Goal: Task Accomplishment & Management: Use online tool/utility

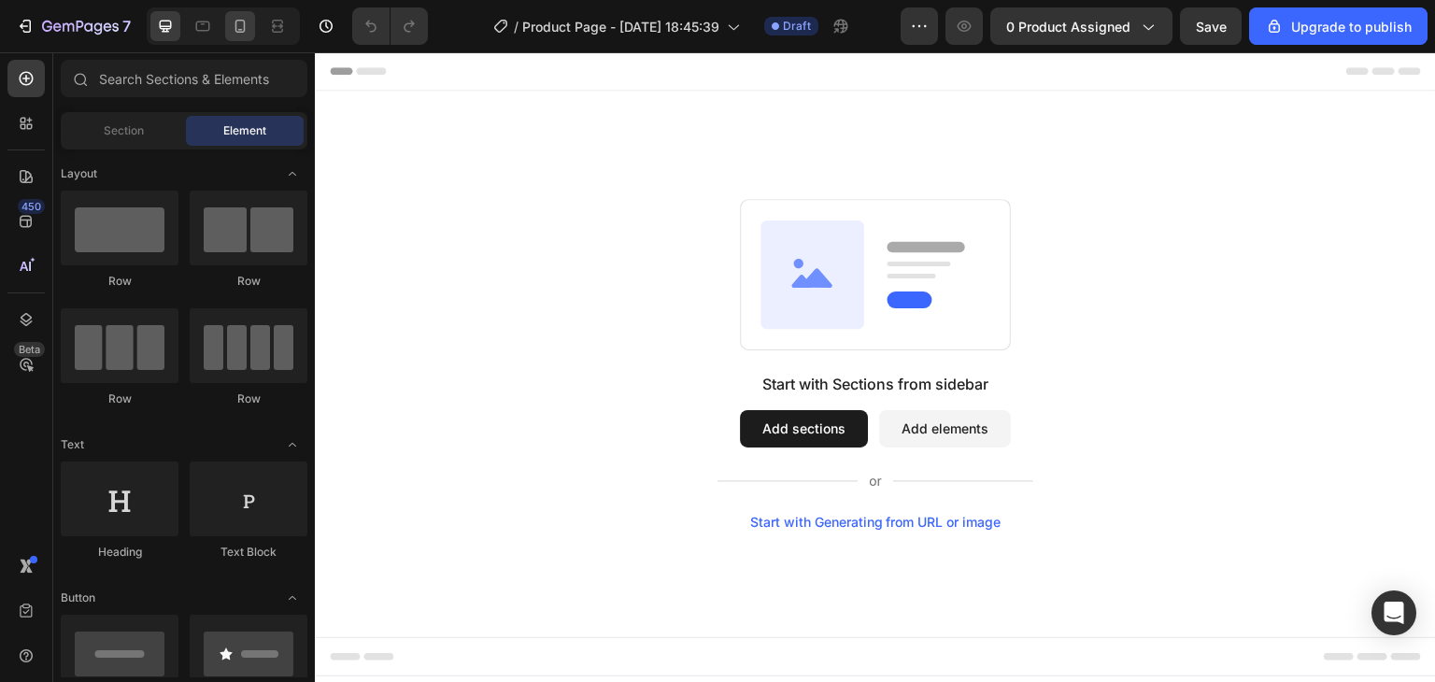
click at [236, 30] on icon at bounding box center [240, 26] width 19 height 19
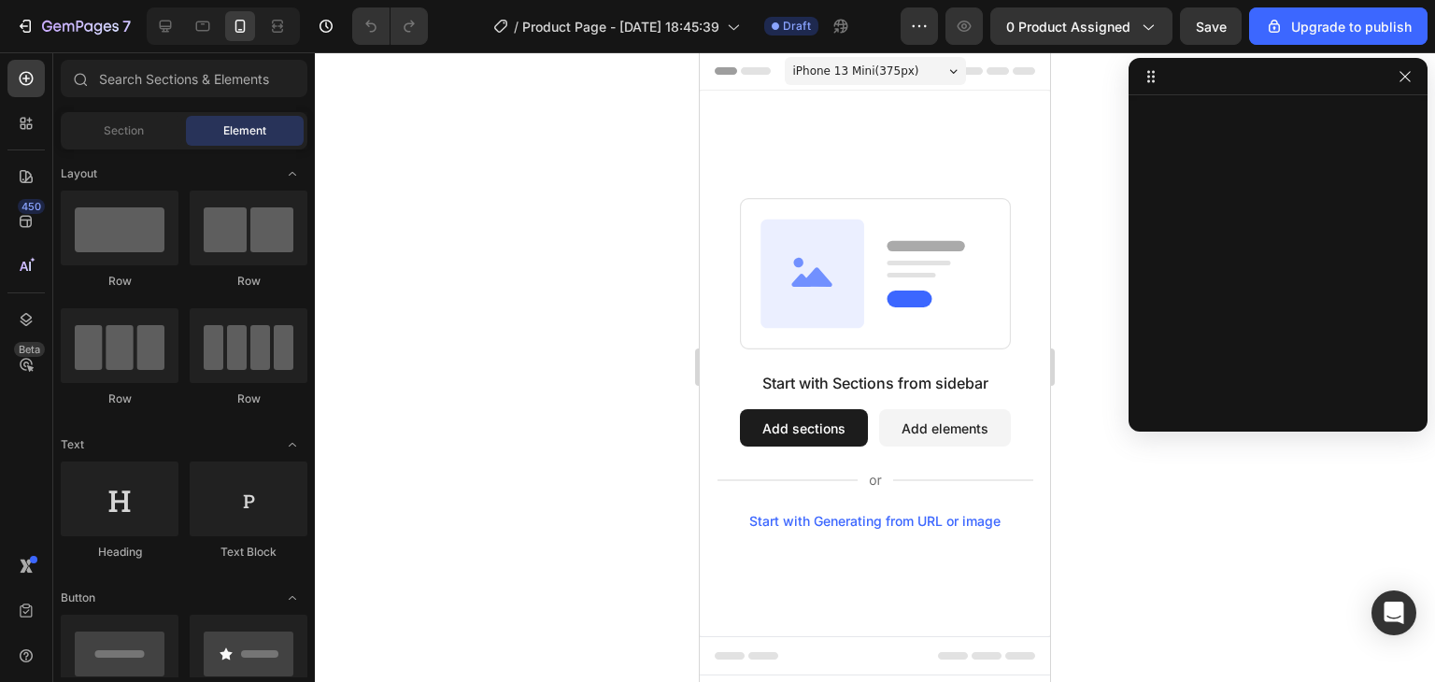
click at [901, 78] on span "iPhone 13 Mini ( 375 px)" at bounding box center [856, 71] width 126 height 19
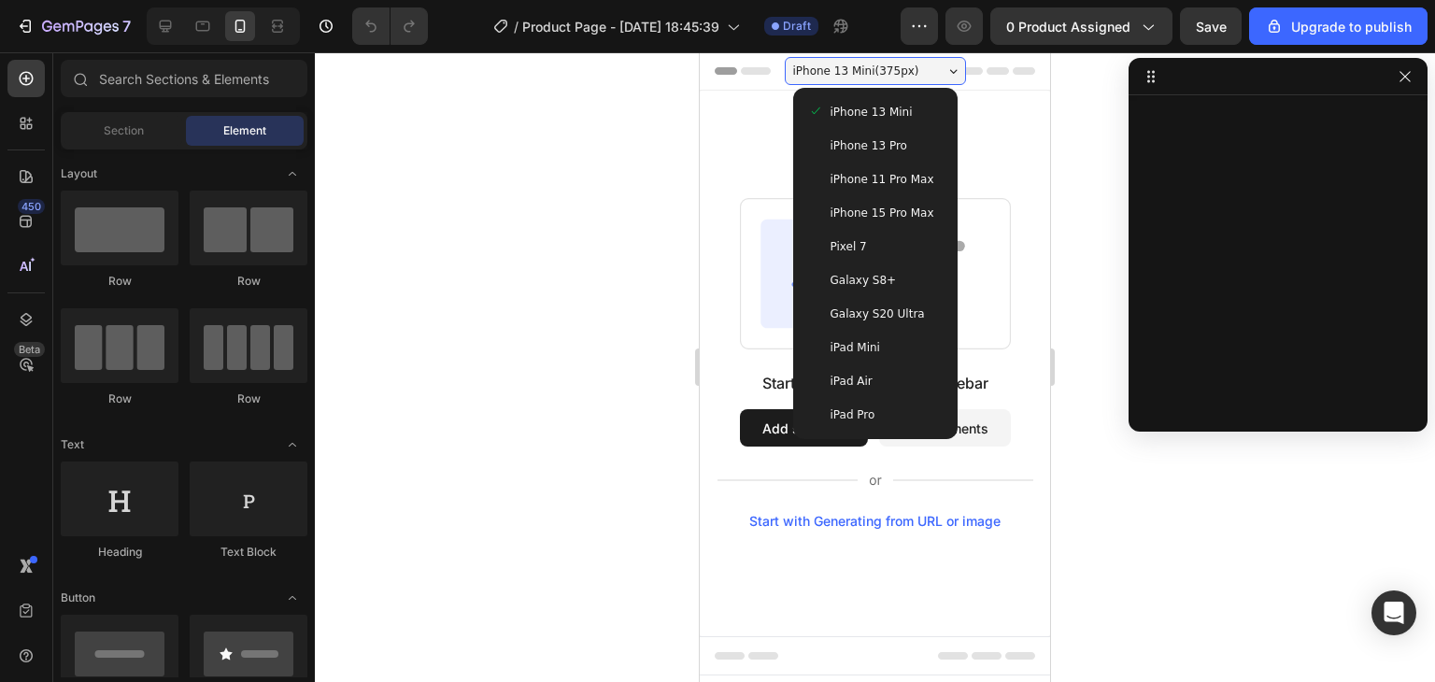
click at [901, 78] on span "iPhone 13 Mini ( 375 px)" at bounding box center [856, 71] width 126 height 19
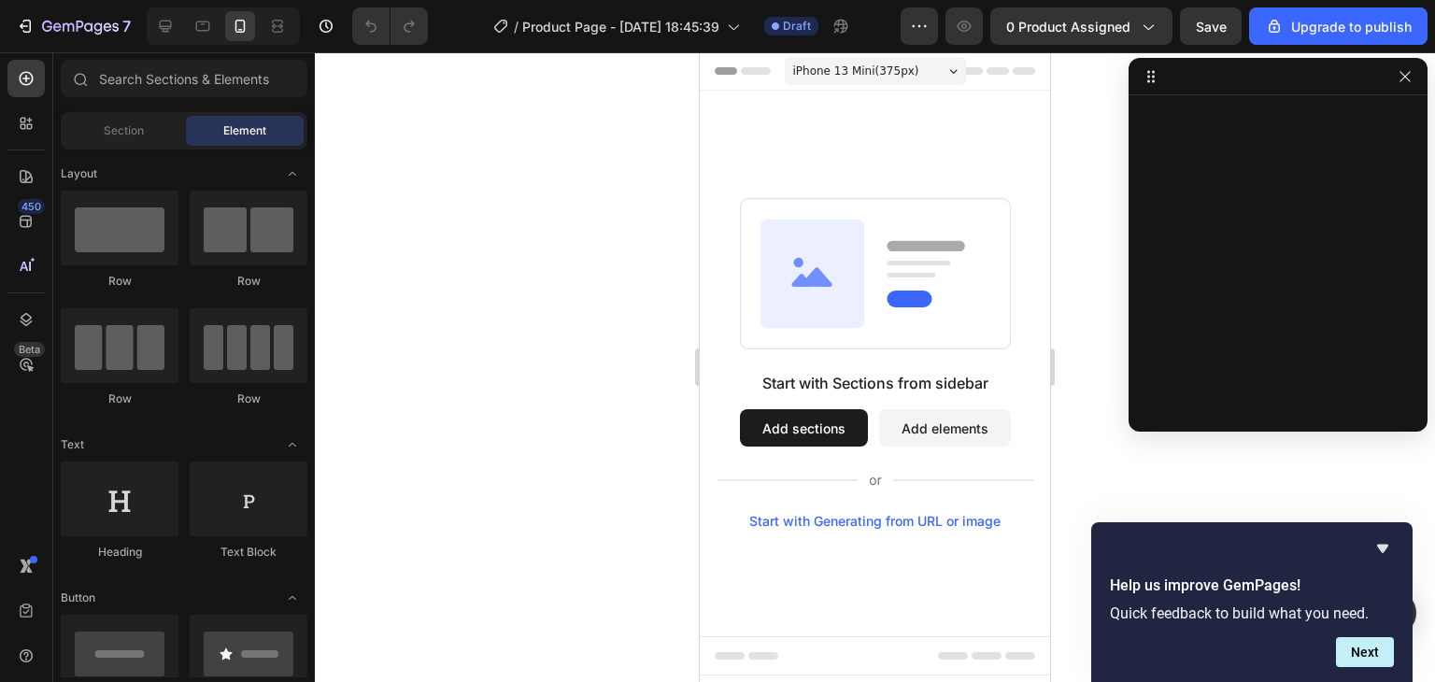
click at [834, 439] on button "Add sections" at bounding box center [804, 427] width 128 height 37
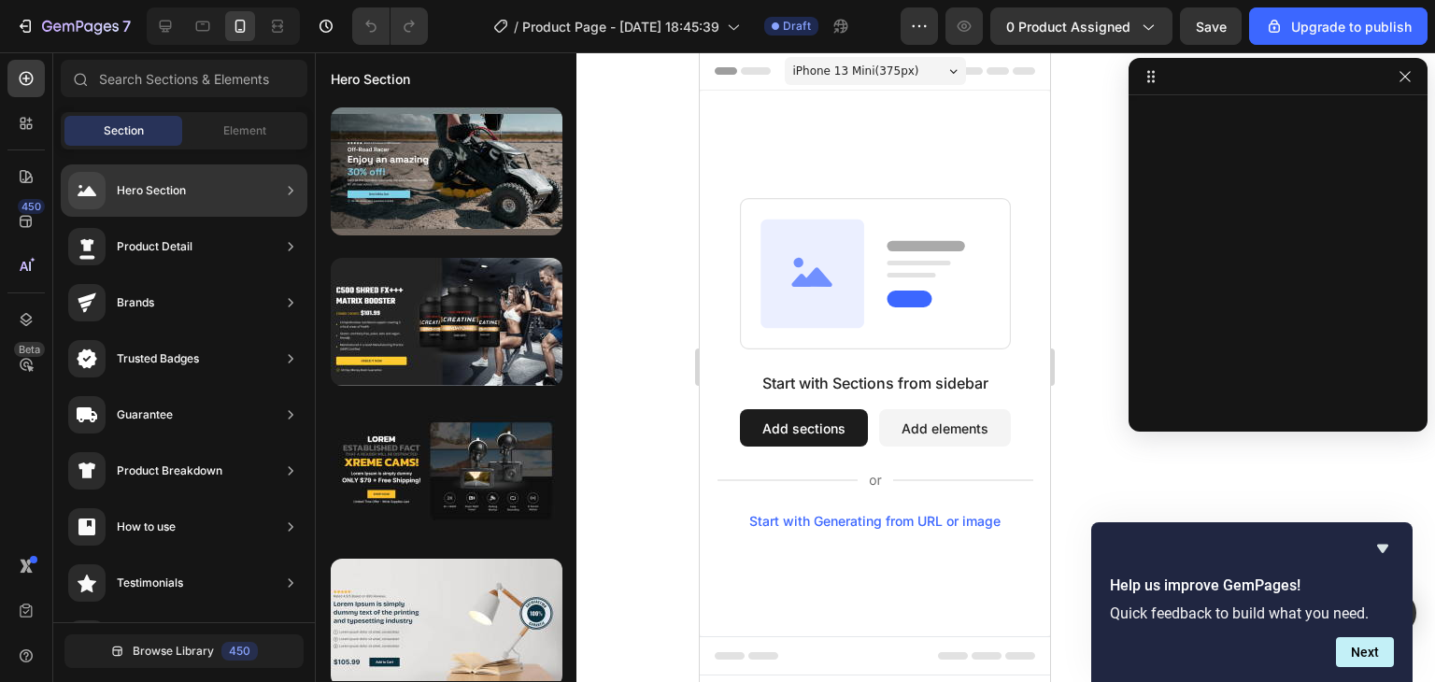
click at [243, 199] on div "Hero Section" at bounding box center [184, 190] width 247 height 52
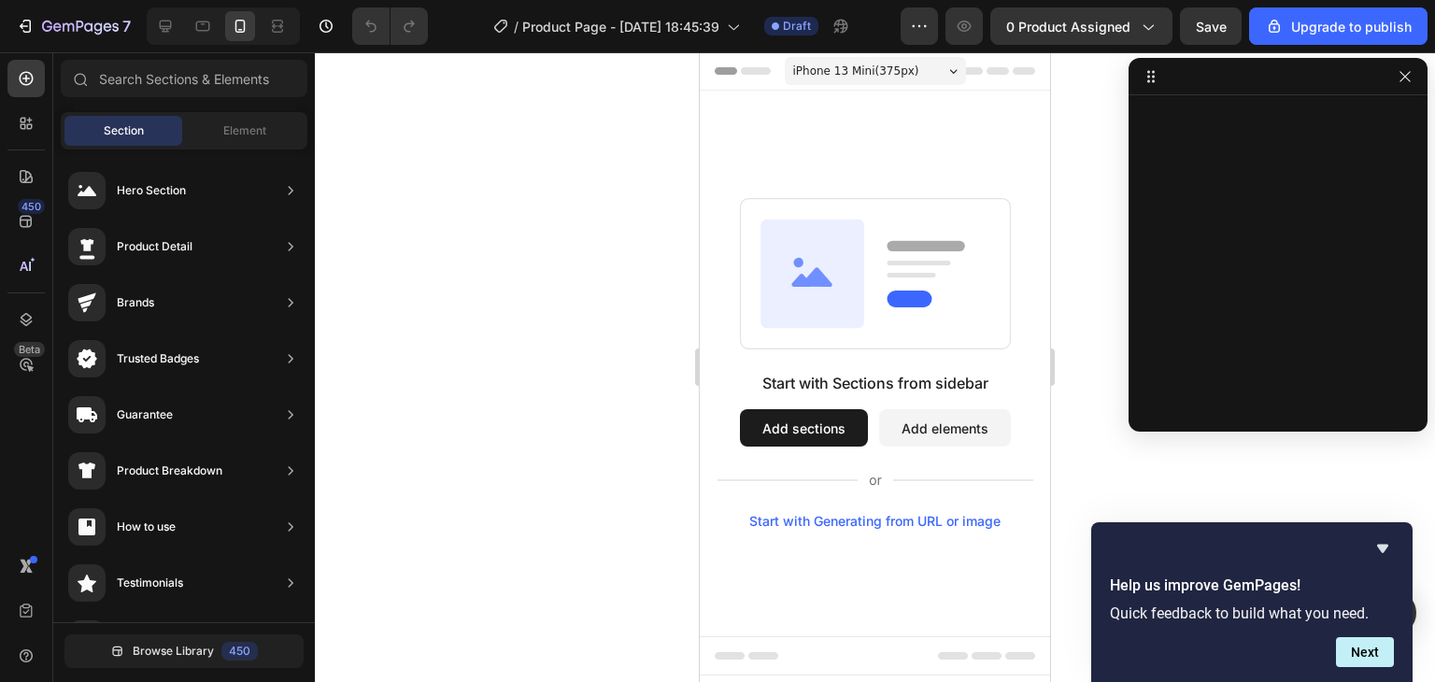
drag, startPoint x: 572, startPoint y: 277, endPoint x: 582, endPoint y: 363, distance: 86.6
click at [582, 0] on div "7 / Product Page - [DATE] 18:45:39 Draft Preview 0 product assigned Save Upgrad…" at bounding box center [717, 0] width 1435 height 0
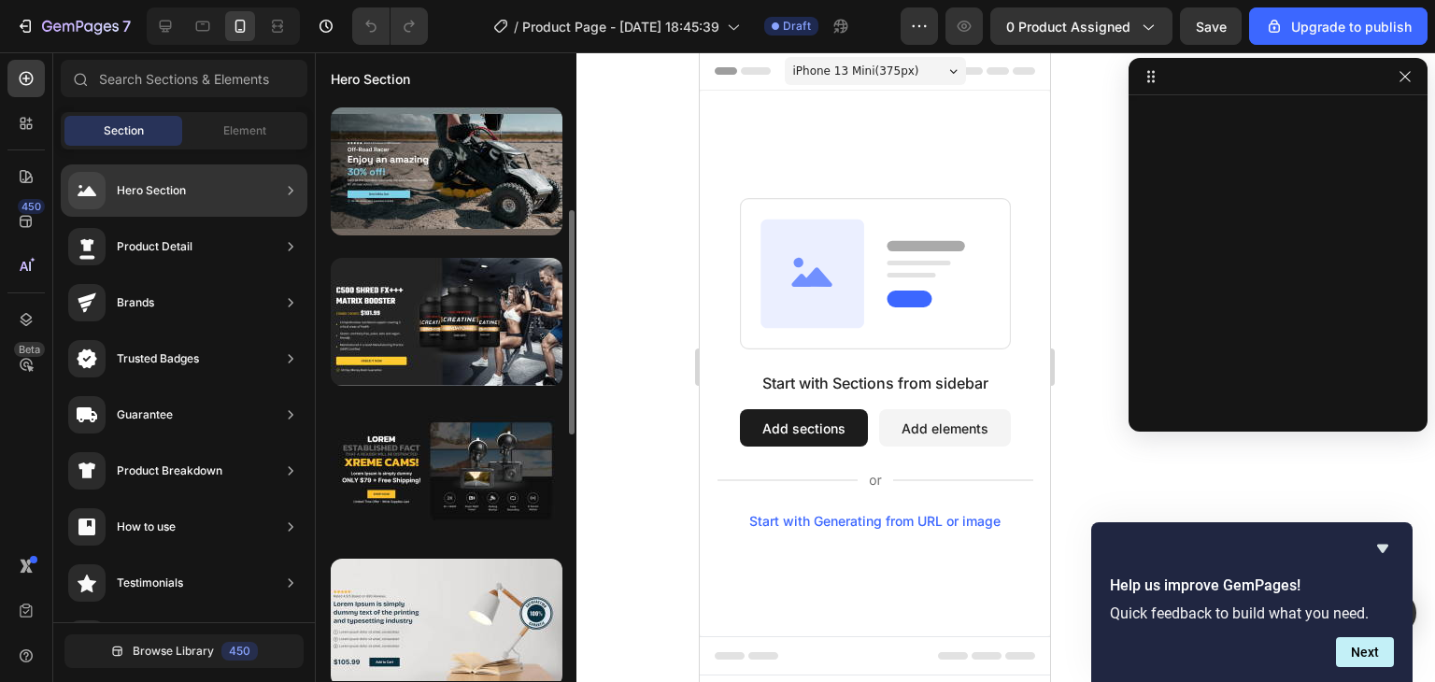
click at [152, 192] on div "Hero Section" at bounding box center [151, 190] width 69 height 19
click at [250, 193] on div "Hero Section" at bounding box center [184, 190] width 247 height 52
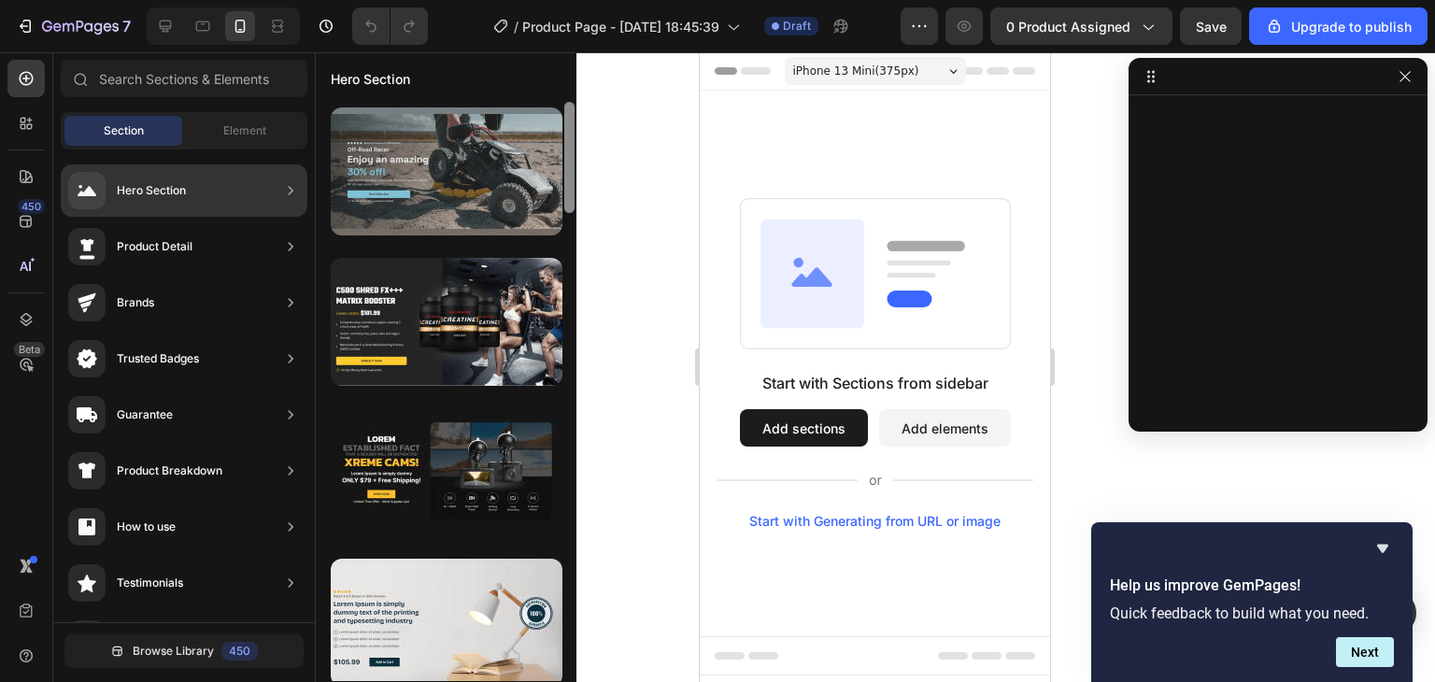
drag, startPoint x: 571, startPoint y: 244, endPoint x: 550, endPoint y: 165, distance: 81.1
click at [550, 165] on div at bounding box center [446, 391] width 261 height 579
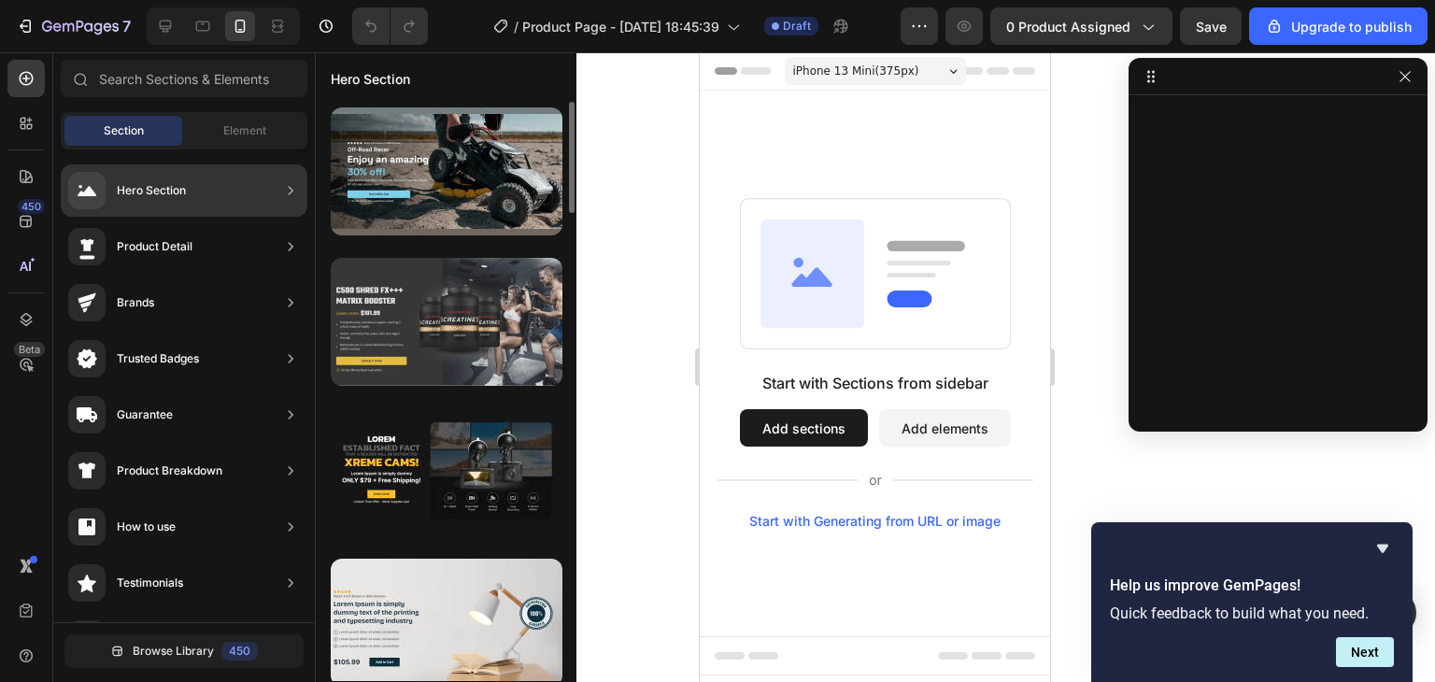
click at [483, 344] on div at bounding box center [447, 322] width 232 height 128
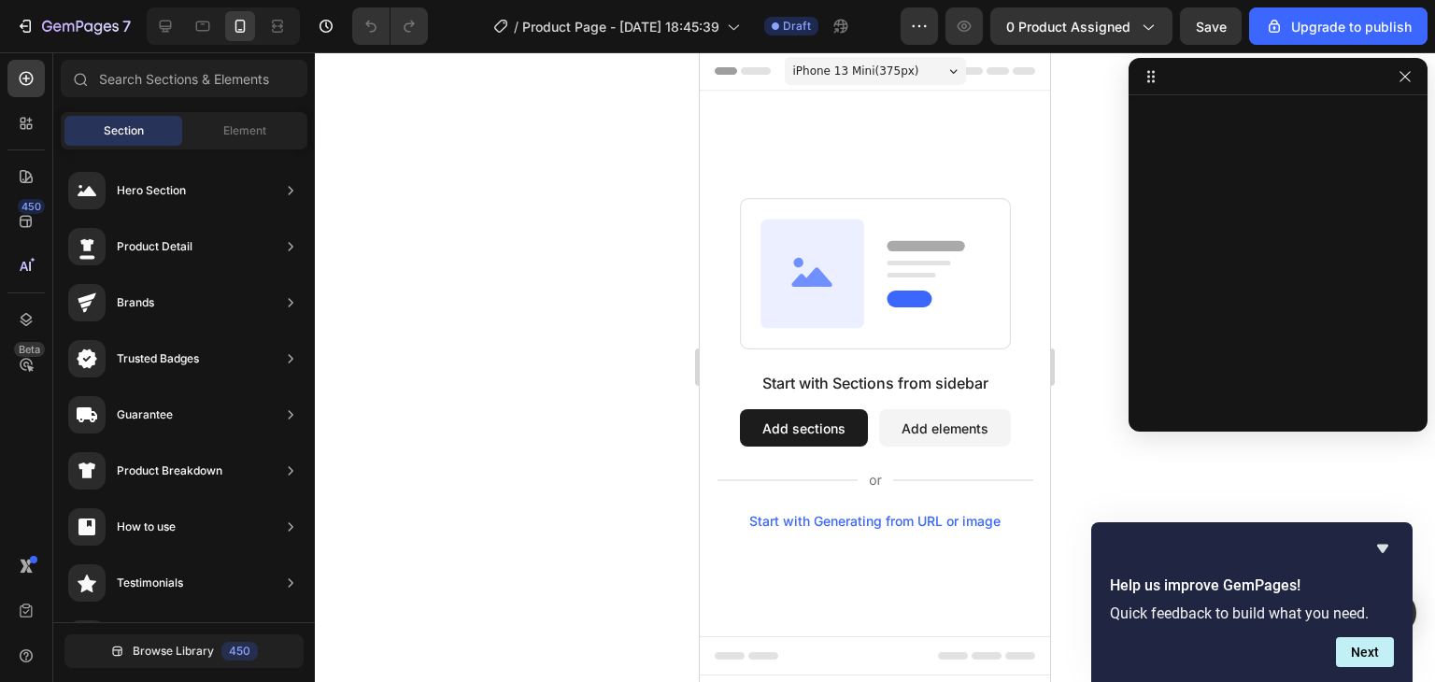
click at [964, 434] on button "Add elements" at bounding box center [945, 427] width 132 height 37
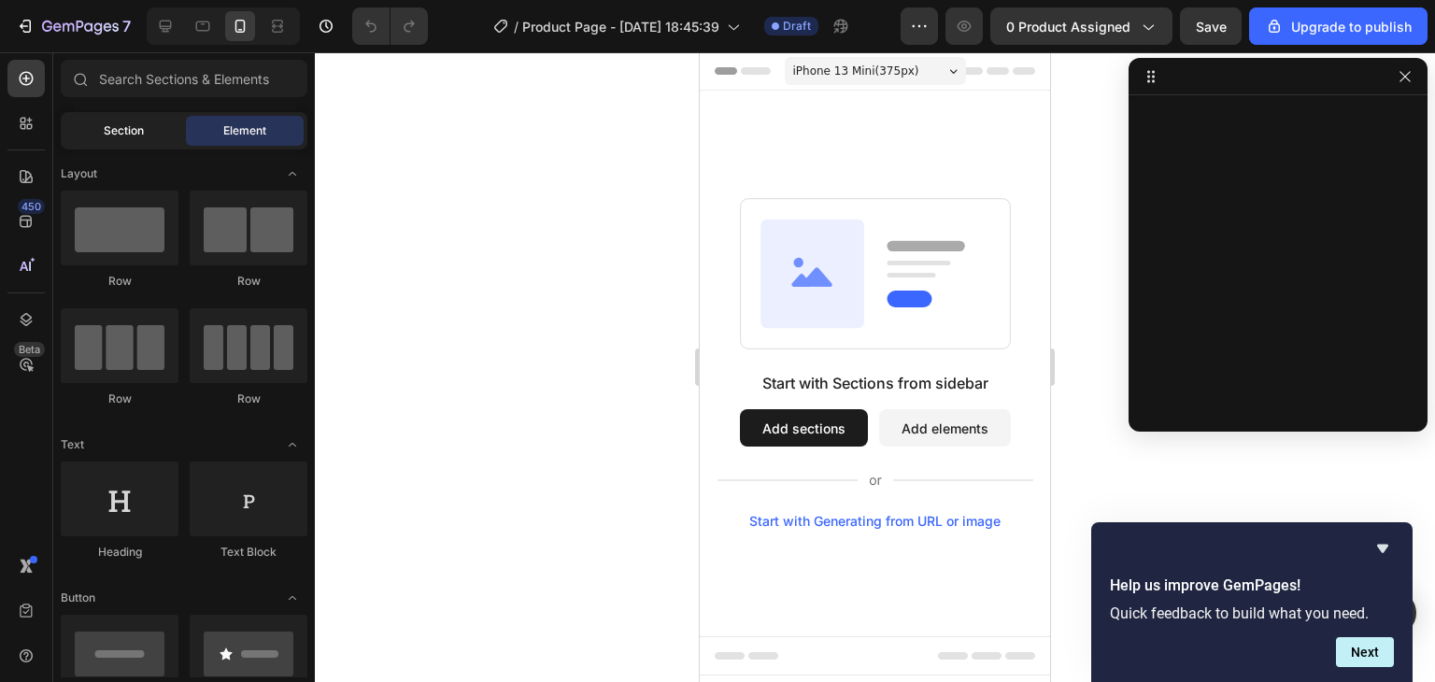
click at [126, 130] on span "Section" at bounding box center [124, 130] width 40 height 17
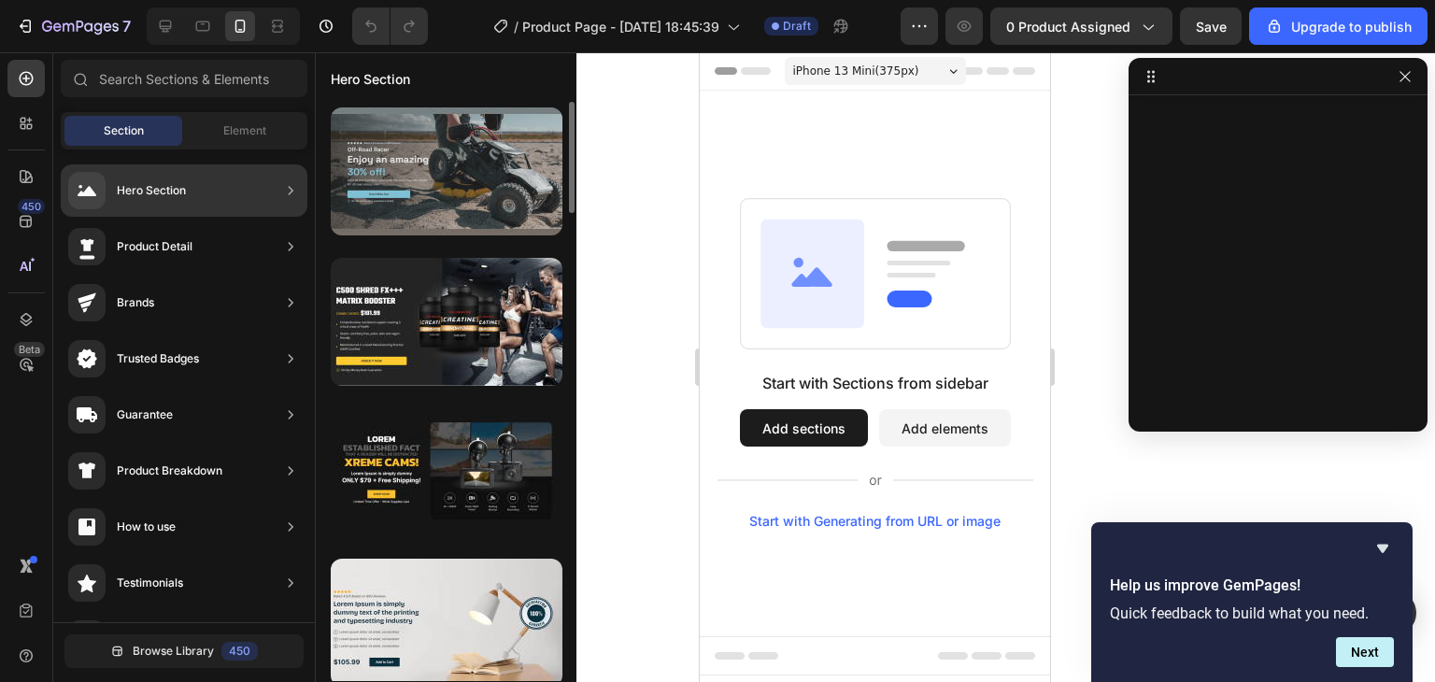
click at [411, 207] on div at bounding box center [447, 171] width 232 height 128
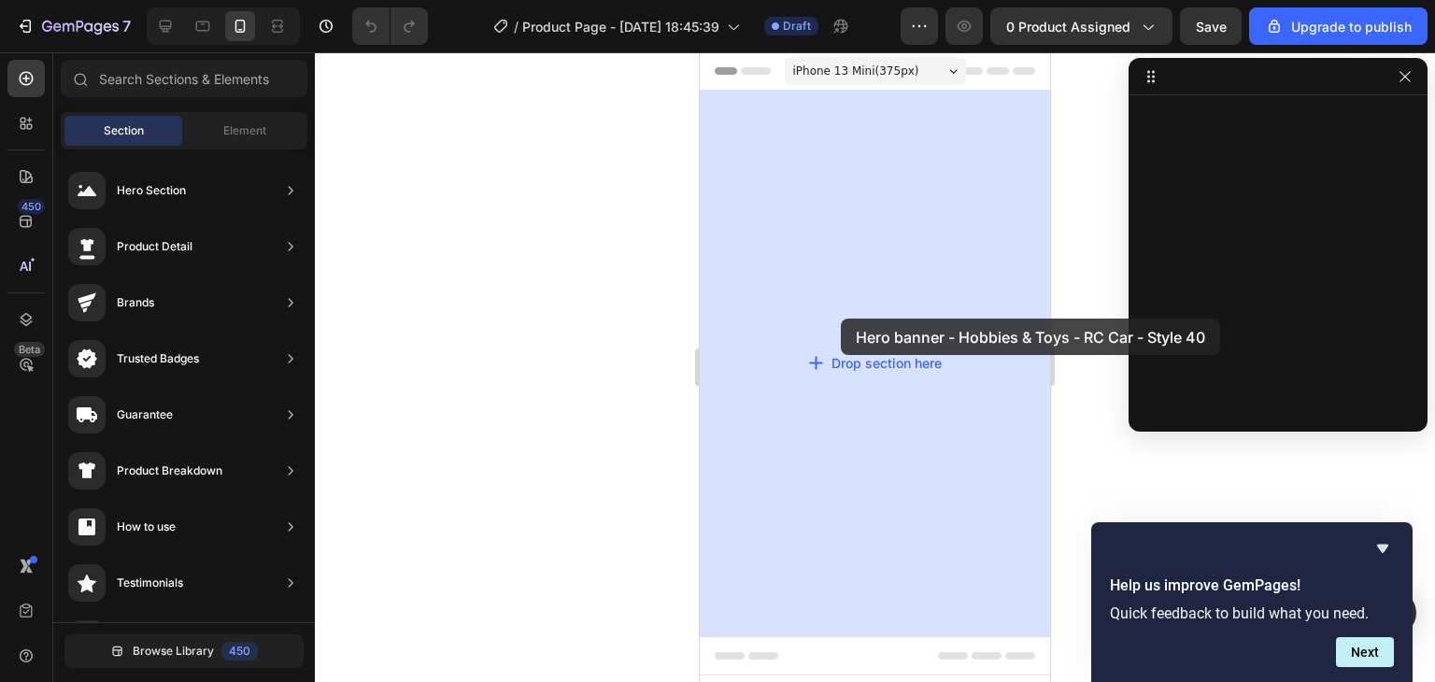
drag, startPoint x: 1103, startPoint y: 242, endPoint x: 841, endPoint y: 319, distance: 272.6
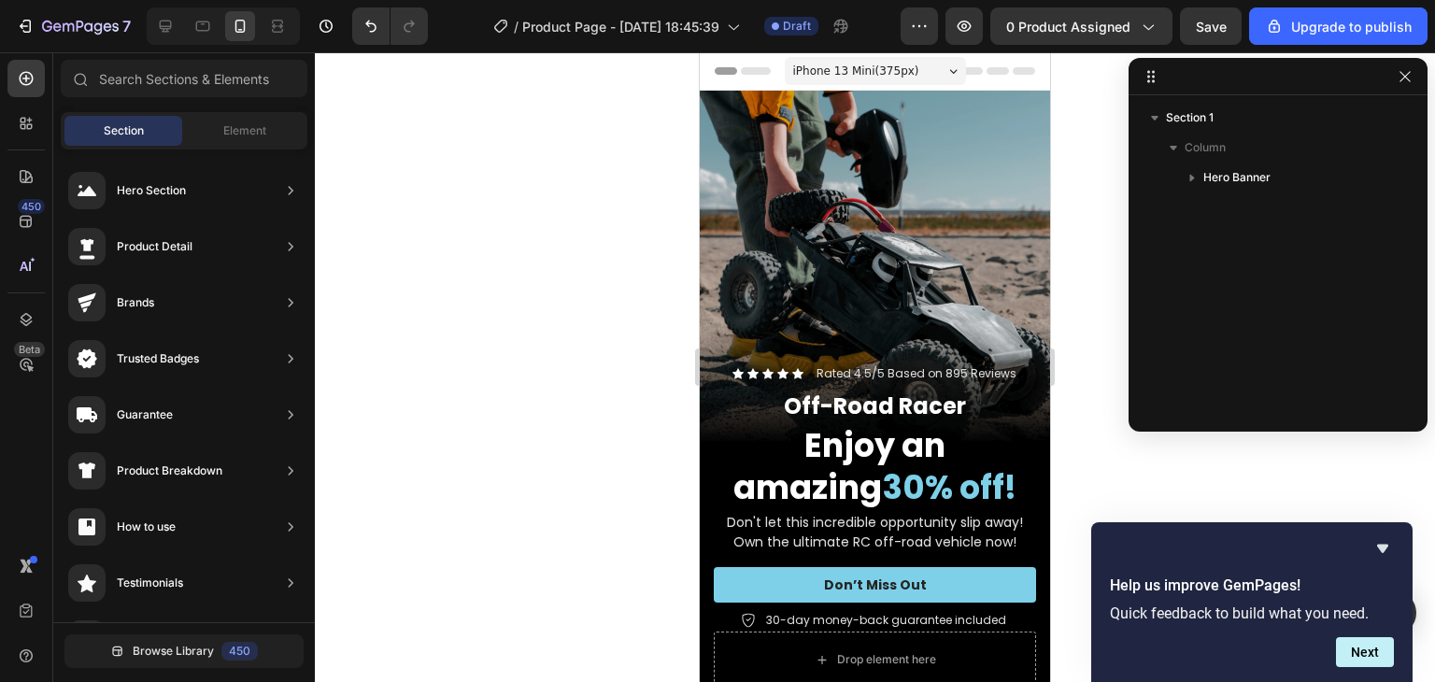
drag, startPoint x: 1039, startPoint y: 240, endPoint x: 1750, endPoint y: 278, distance: 712.1
click at [859, 173] on div "Background Image" at bounding box center [875, 402] width 350 height 623
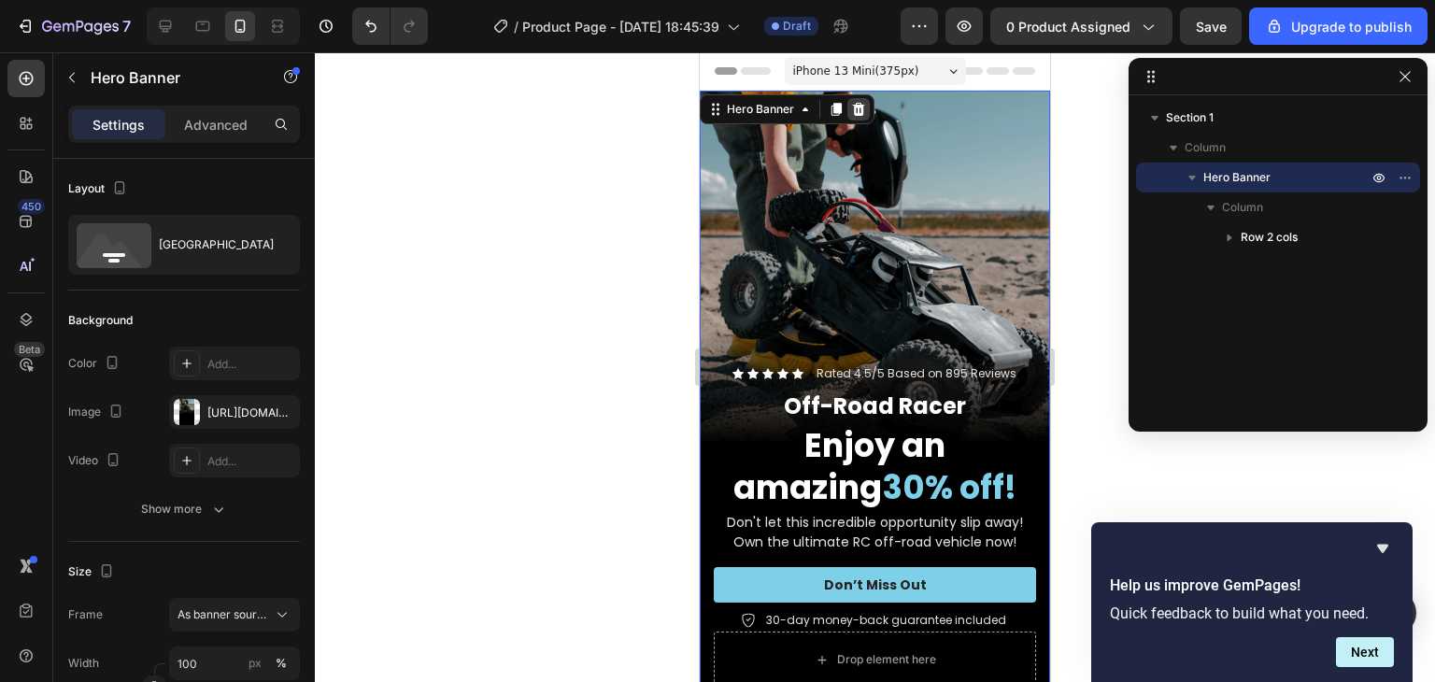
click at [860, 113] on icon at bounding box center [859, 109] width 12 height 13
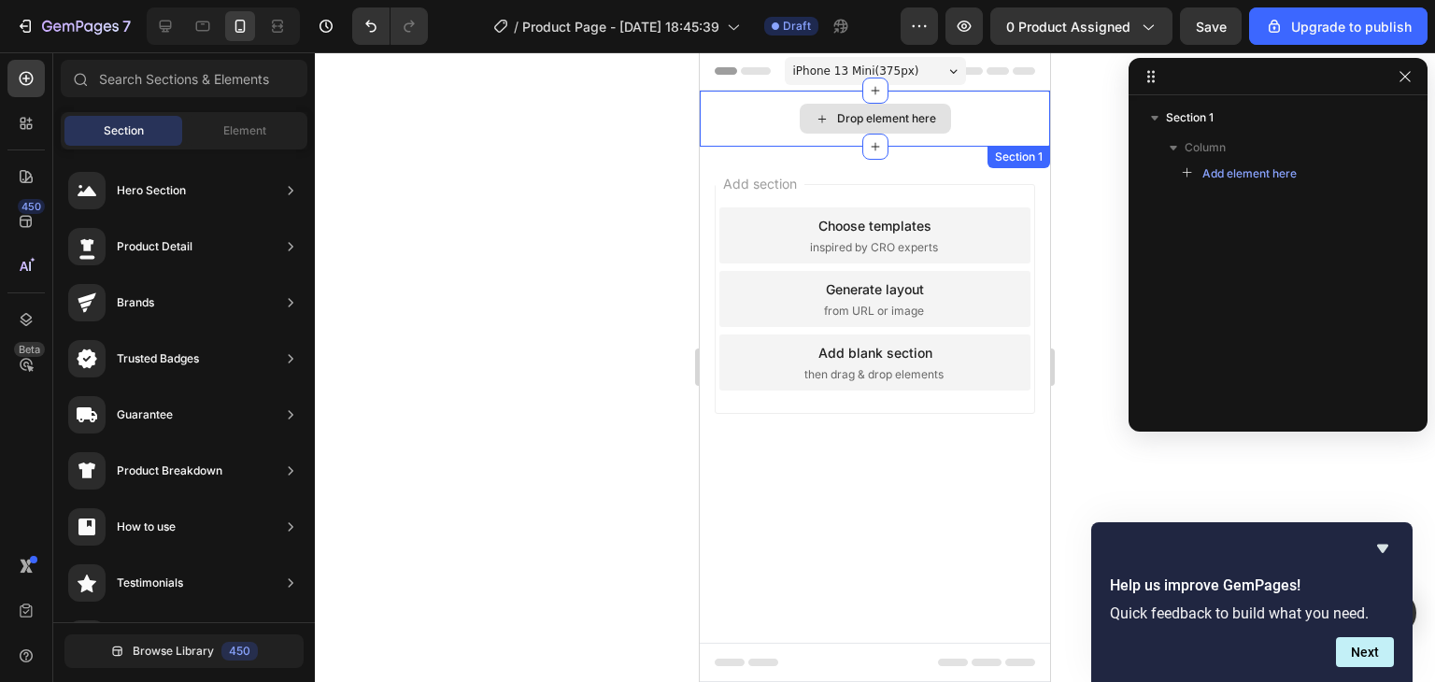
click at [878, 123] on div "Drop element here" at bounding box center [886, 118] width 99 height 15
click at [878, 124] on div "Drop element here" at bounding box center [886, 118] width 99 height 15
click at [861, 118] on div "Drop element here" at bounding box center [886, 118] width 99 height 15
click at [860, 117] on div "Drop element here" at bounding box center [886, 118] width 99 height 15
click at [875, 96] on icon at bounding box center [875, 90] width 15 height 15
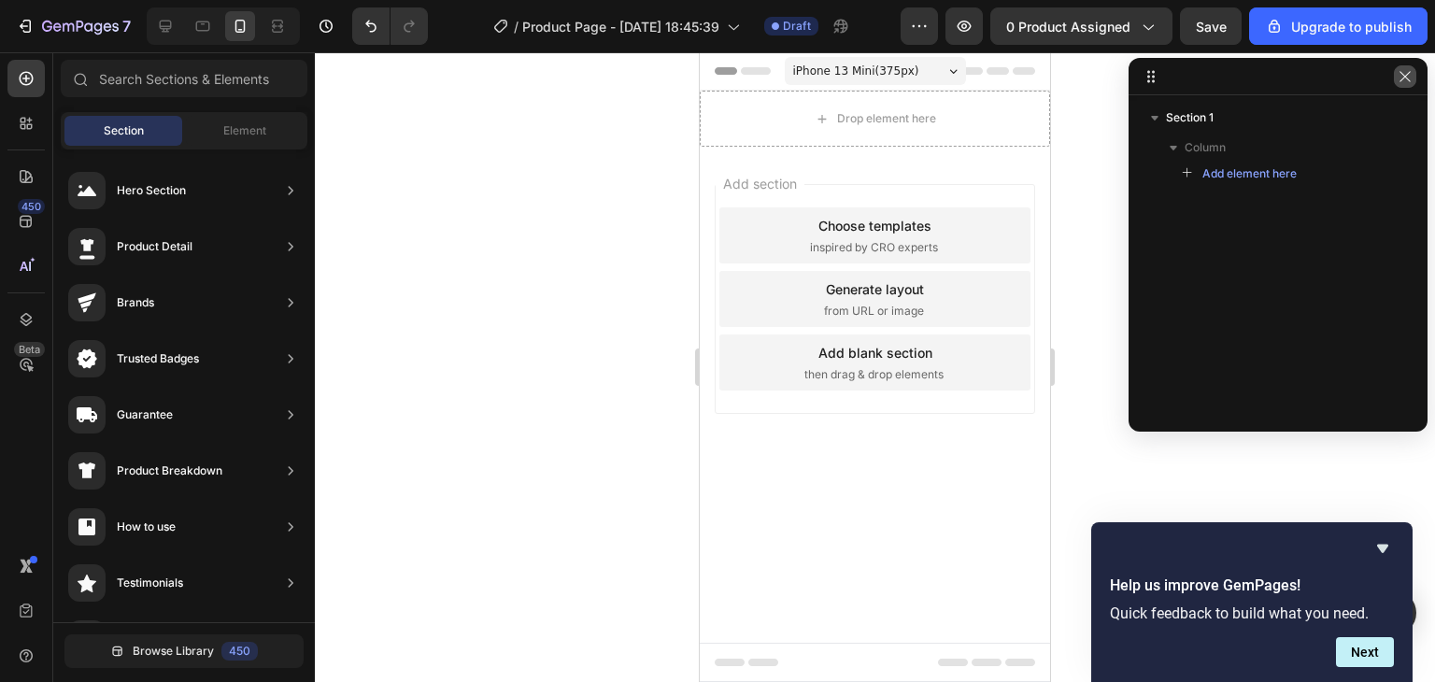
click at [1409, 83] on icon "button" at bounding box center [1405, 76] width 15 height 15
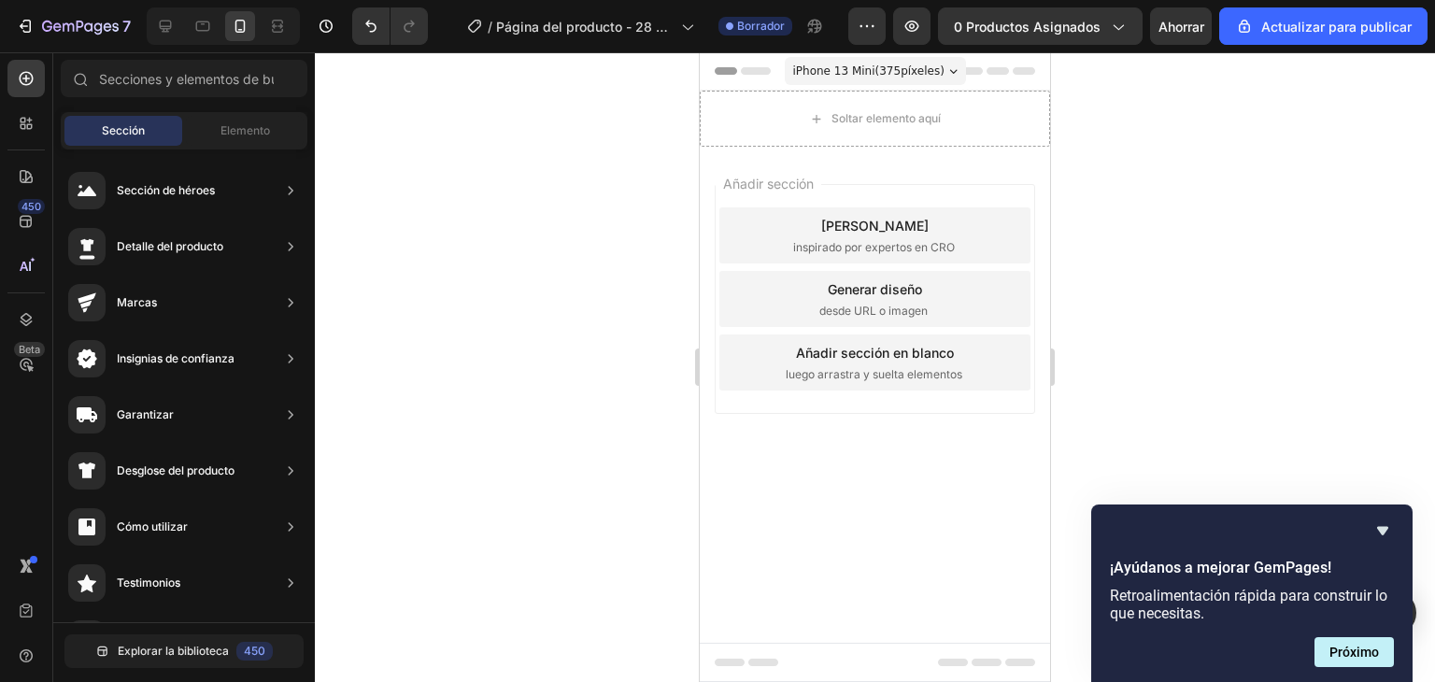
click at [586, 192] on div at bounding box center [875, 367] width 1120 height 630
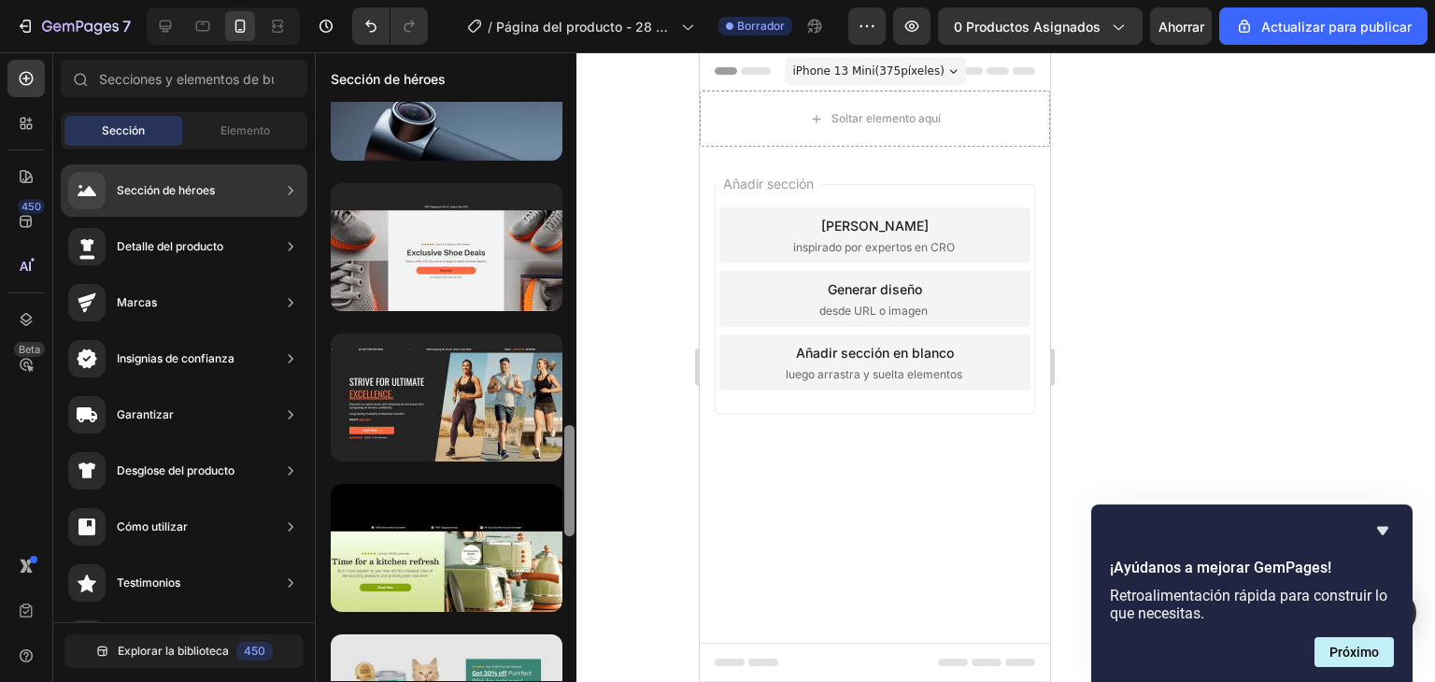
drag, startPoint x: 570, startPoint y: 168, endPoint x: 539, endPoint y: 633, distance: 465.5
click at [539, 633] on div at bounding box center [446, 391] width 261 height 579
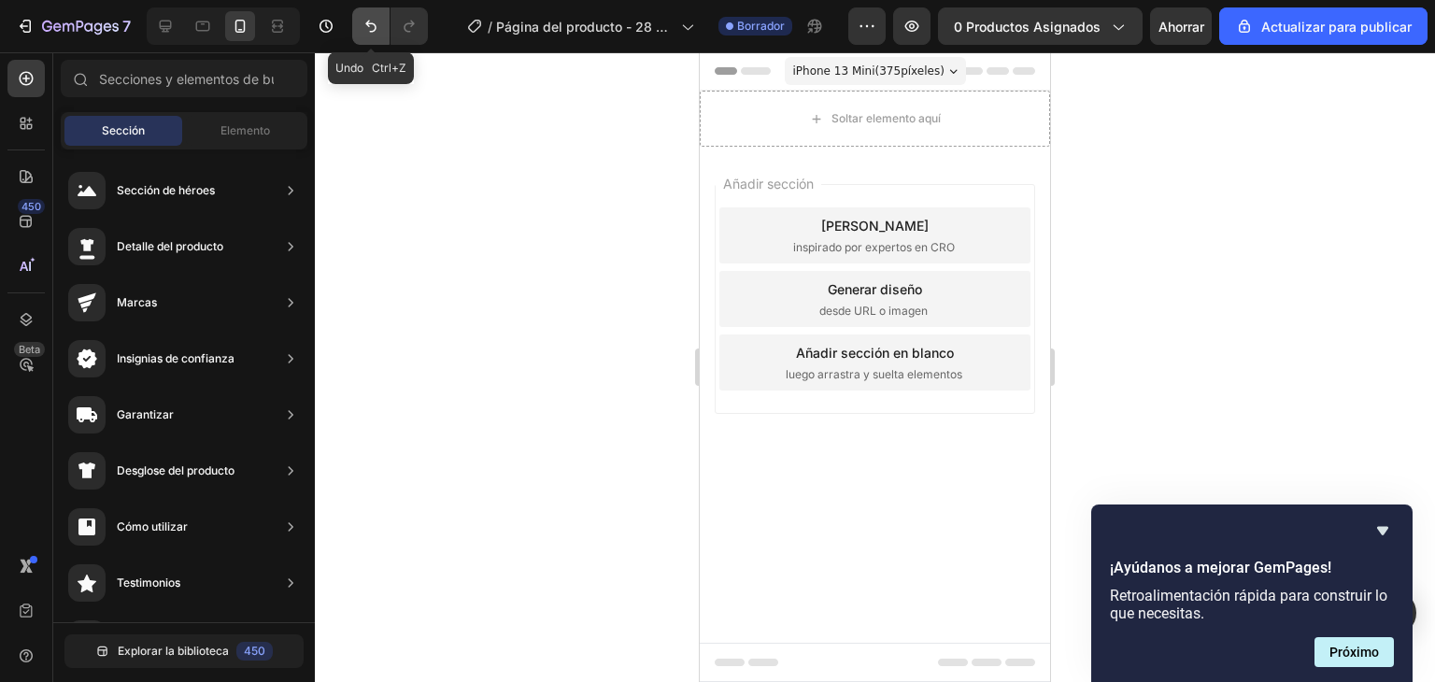
click at [360, 31] on button "Deshacer/Rehacer" at bounding box center [370, 25] width 37 height 37
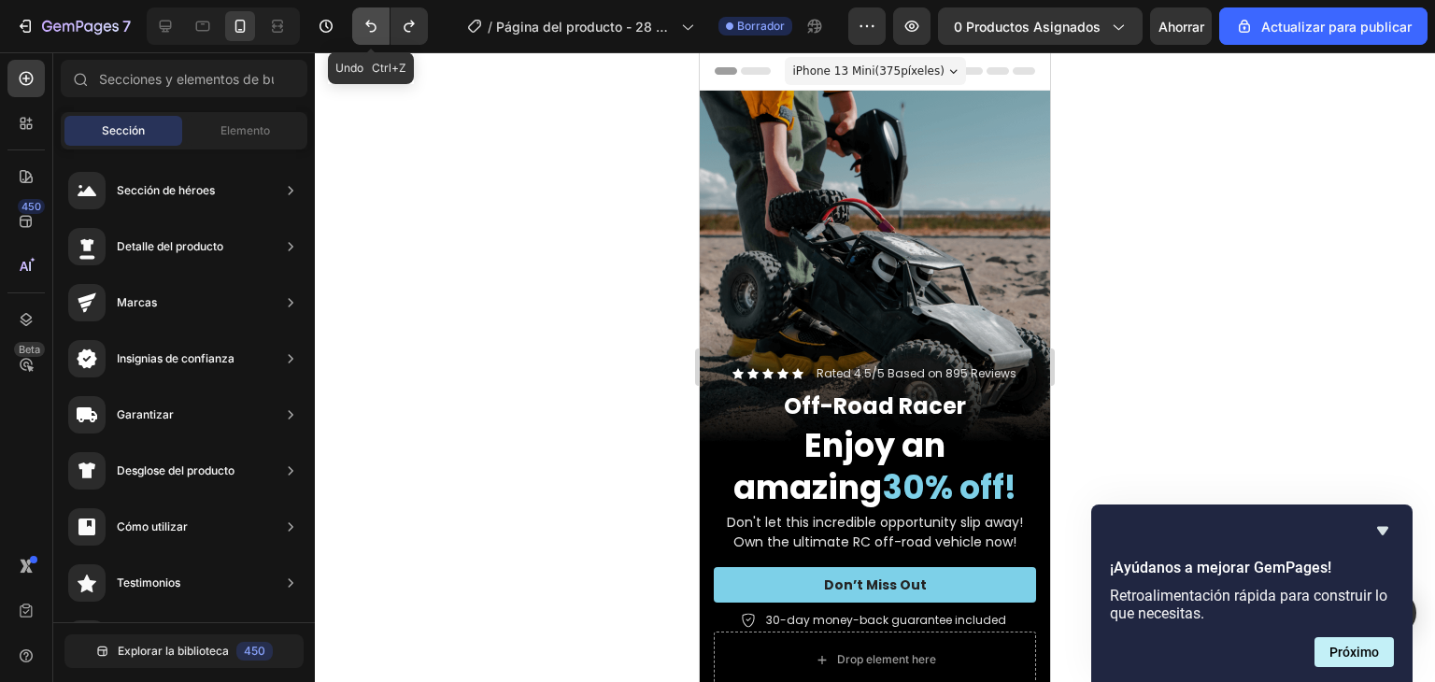
click at [360, 31] on button "Deshacer/Rehacer" at bounding box center [370, 25] width 37 height 37
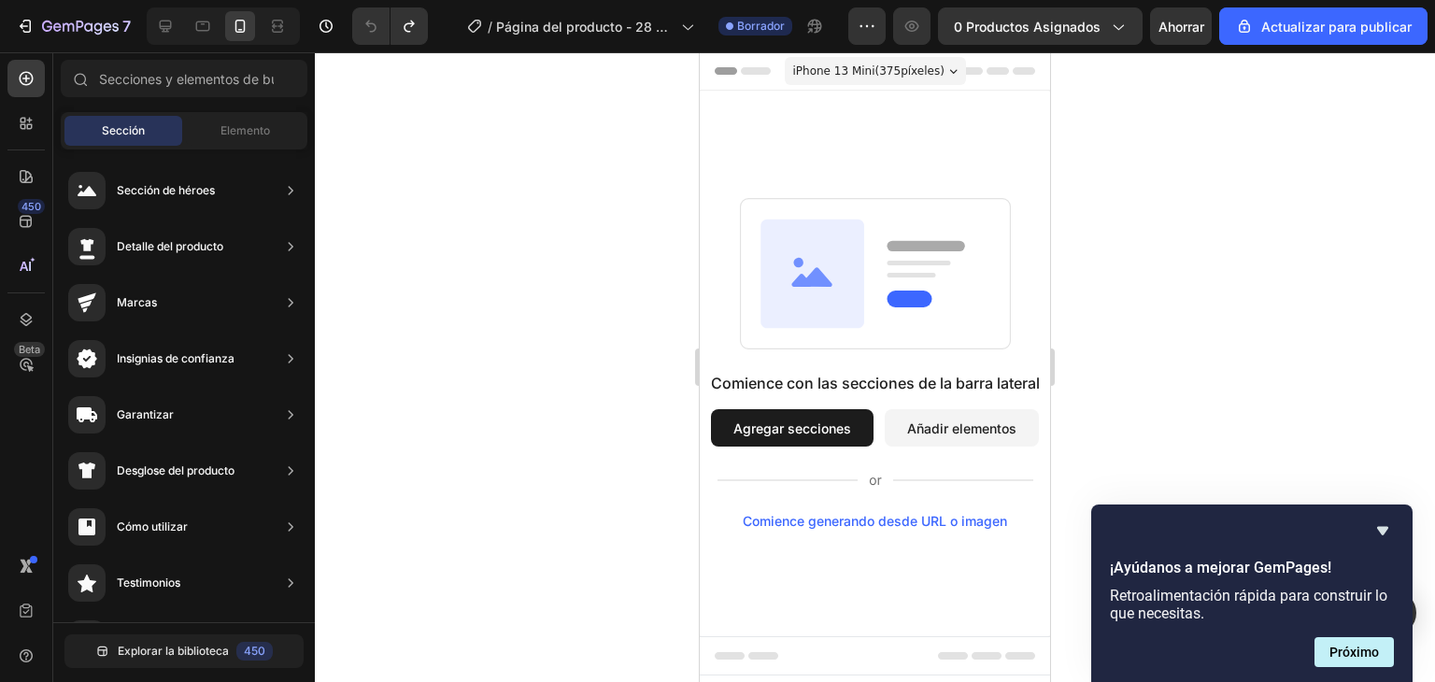
click at [797, 435] on font "Agregar secciones" at bounding box center [793, 429] width 118 height 20
click at [940, 433] on font "Añadir elementos" at bounding box center [961, 429] width 109 height 16
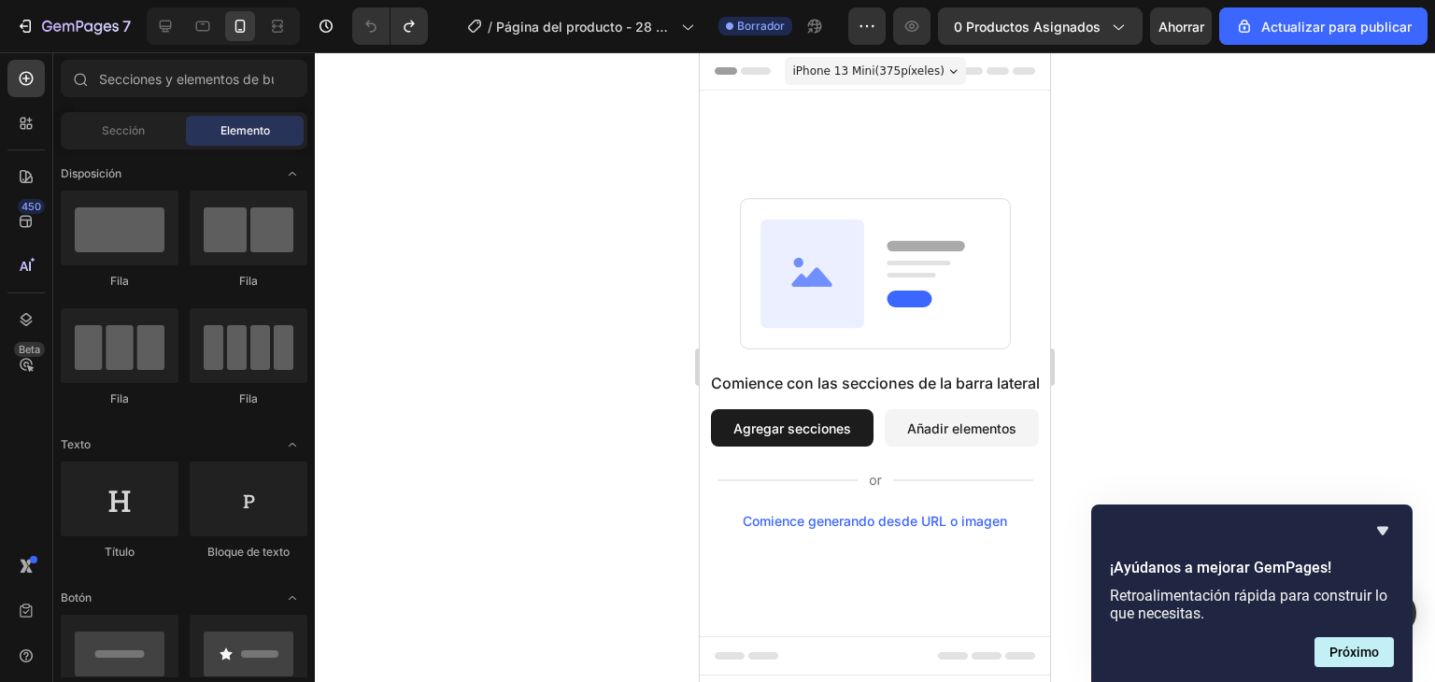
click at [940, 433] on font "Añadir elementos" at bounding box center [961, 429] width 109 height 16
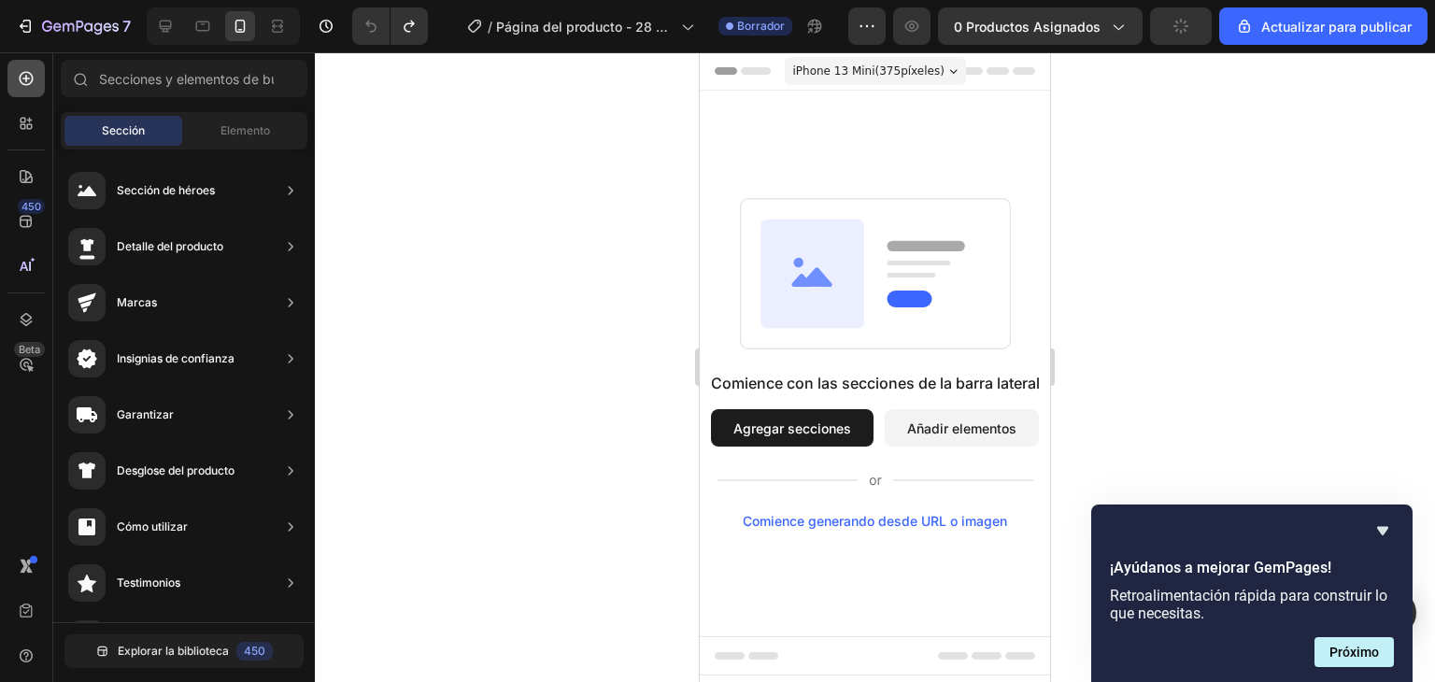
click at [35, 85] on icon at bounding box center [26, 78] width 19 height 19
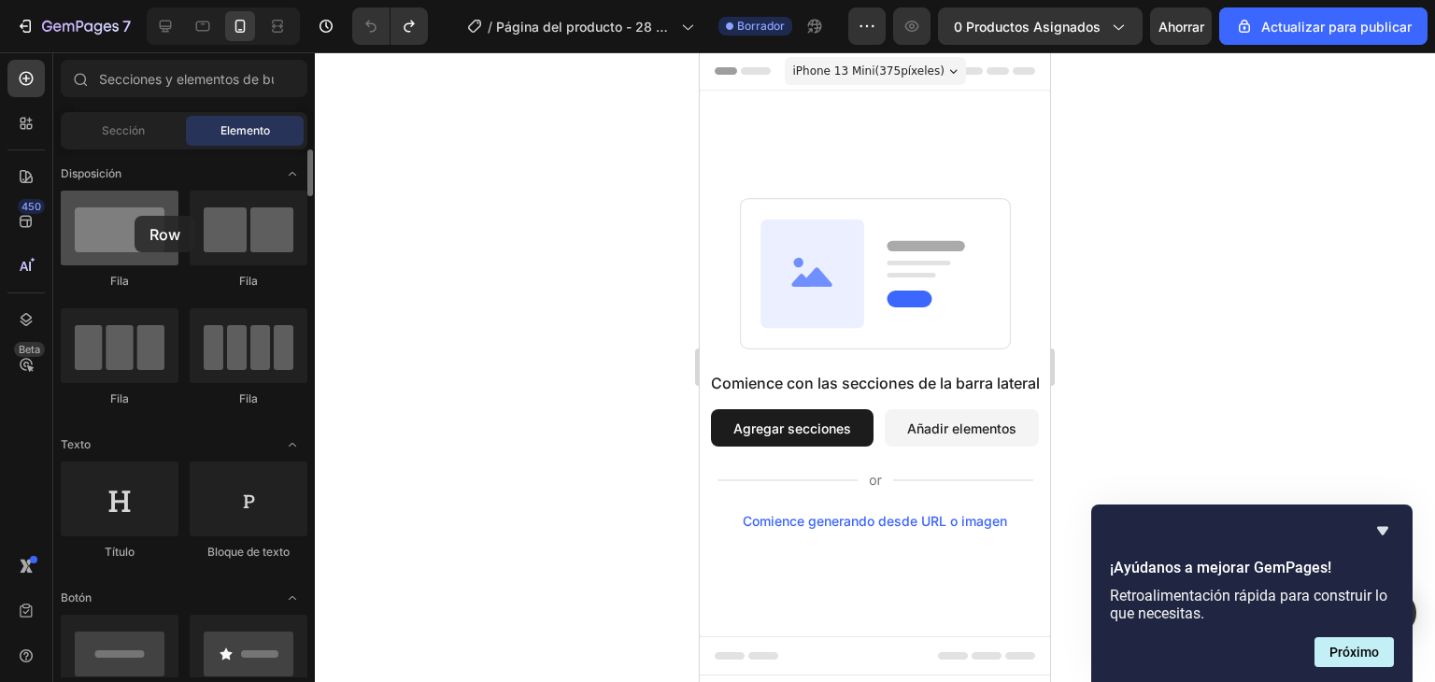
click at [135, 216] on div at bounding box center [120, 228] width 118 height 75
click at [120, 248] on div at bounding box center [120, 228] width 118 height 75
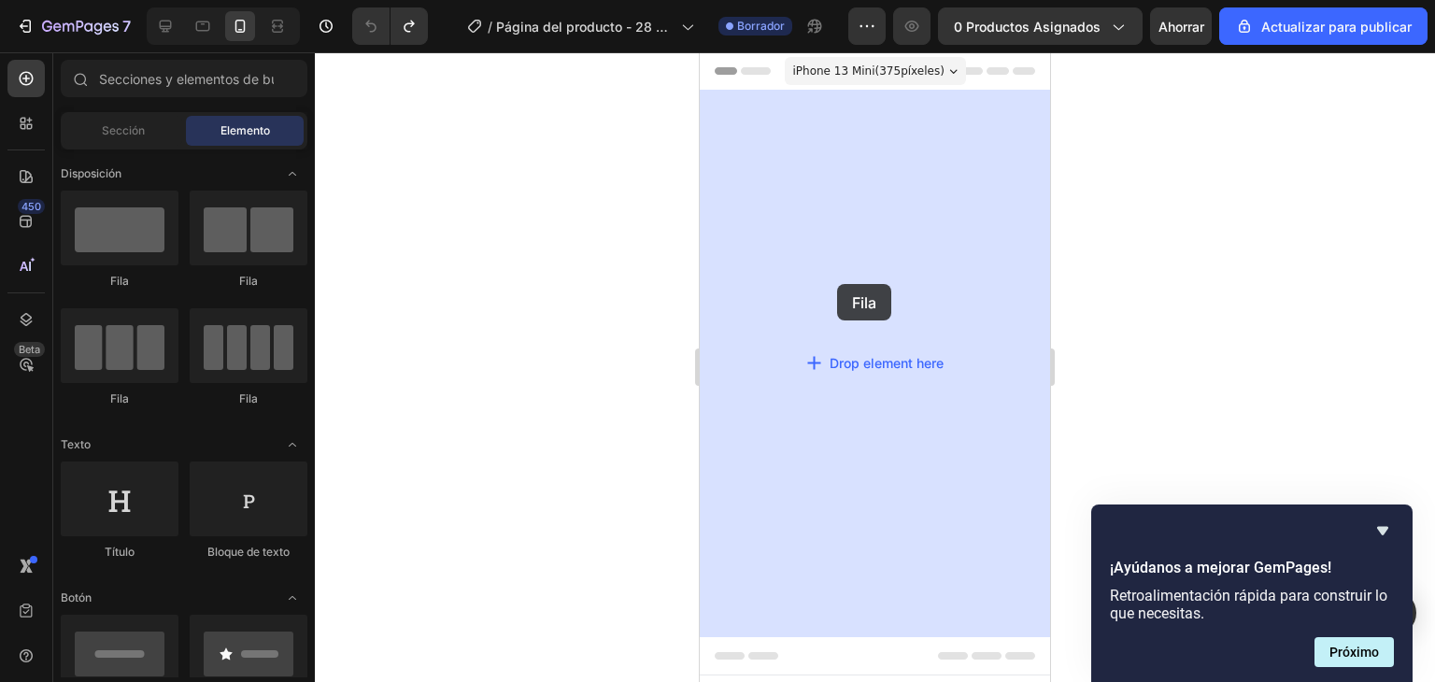
drag, startPoint x: 820, startPoint y: 300, endPoint x: 837, endPoint y: 284, distance: 23.8
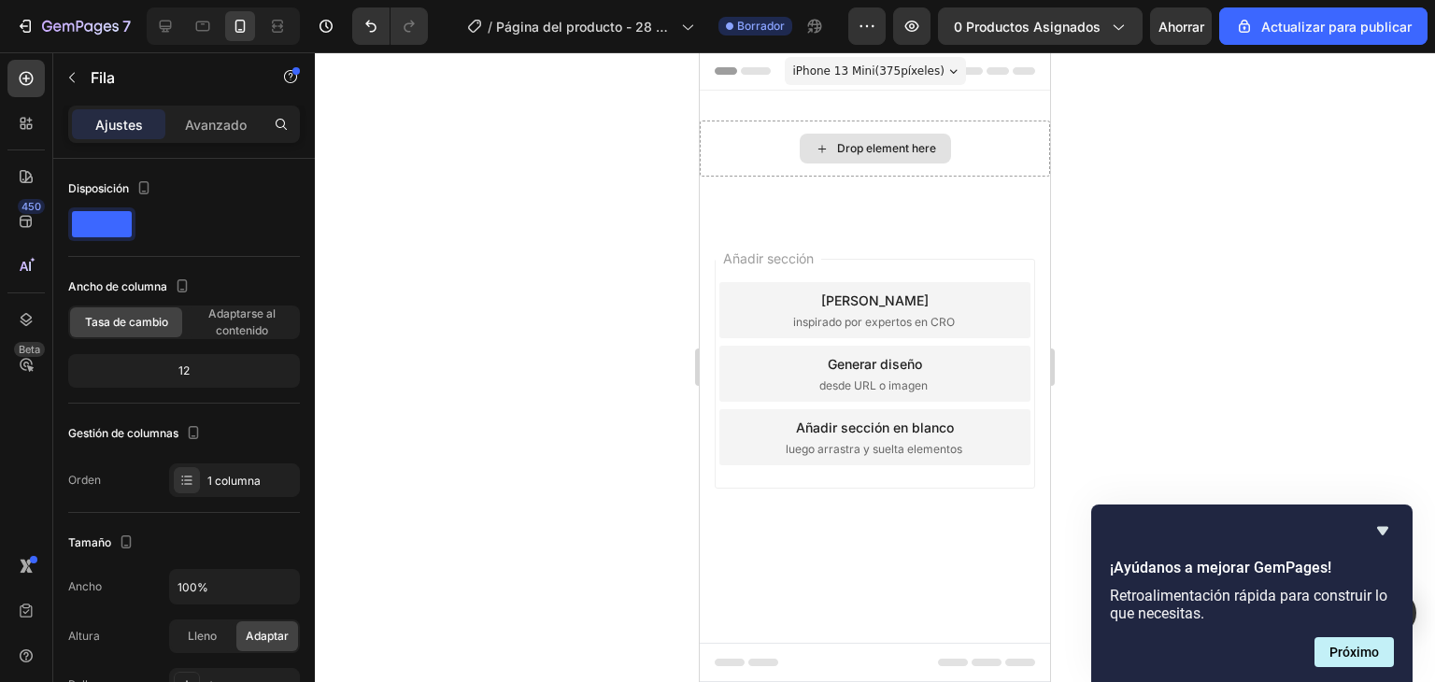
click at [886, 162] on div "Drop element here" at bounding box center [875, 149] width 151 height 30
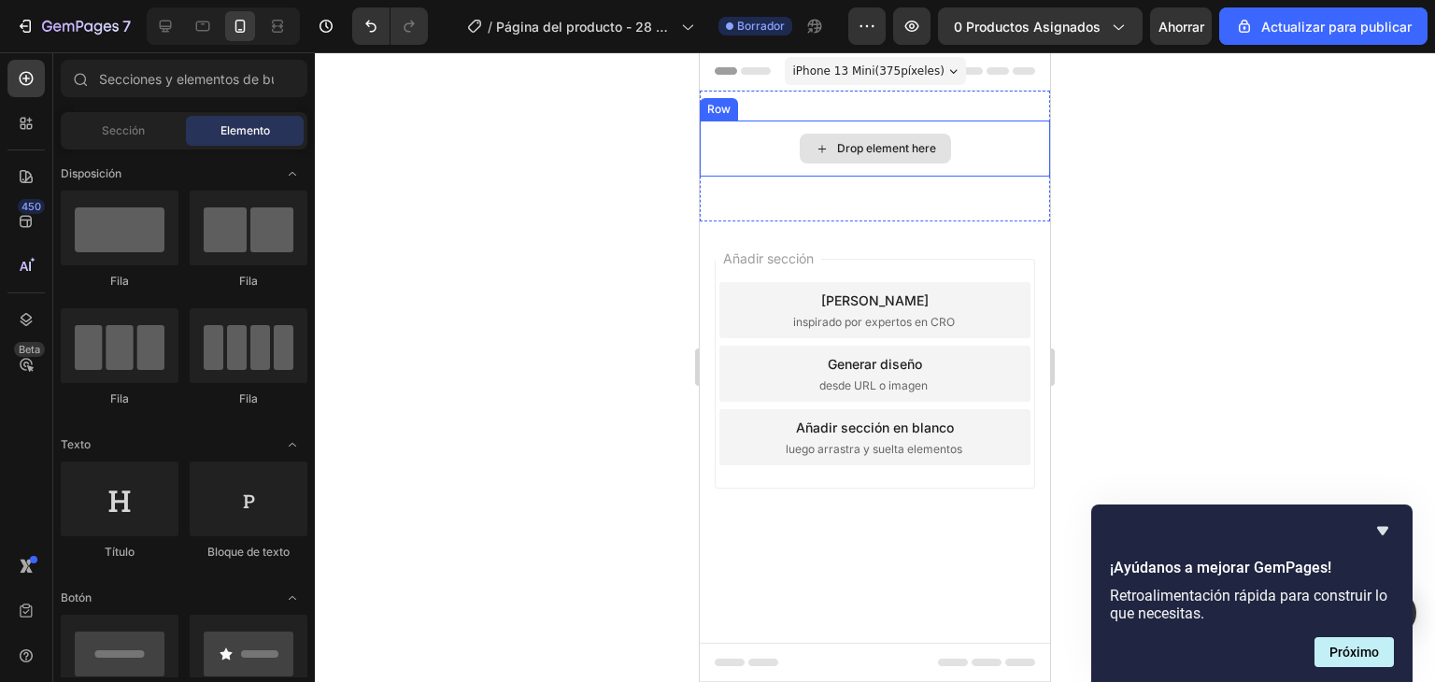
click at [885, 160] on div "Drop element here" at bounding box center [875, 149] width 151 height 30
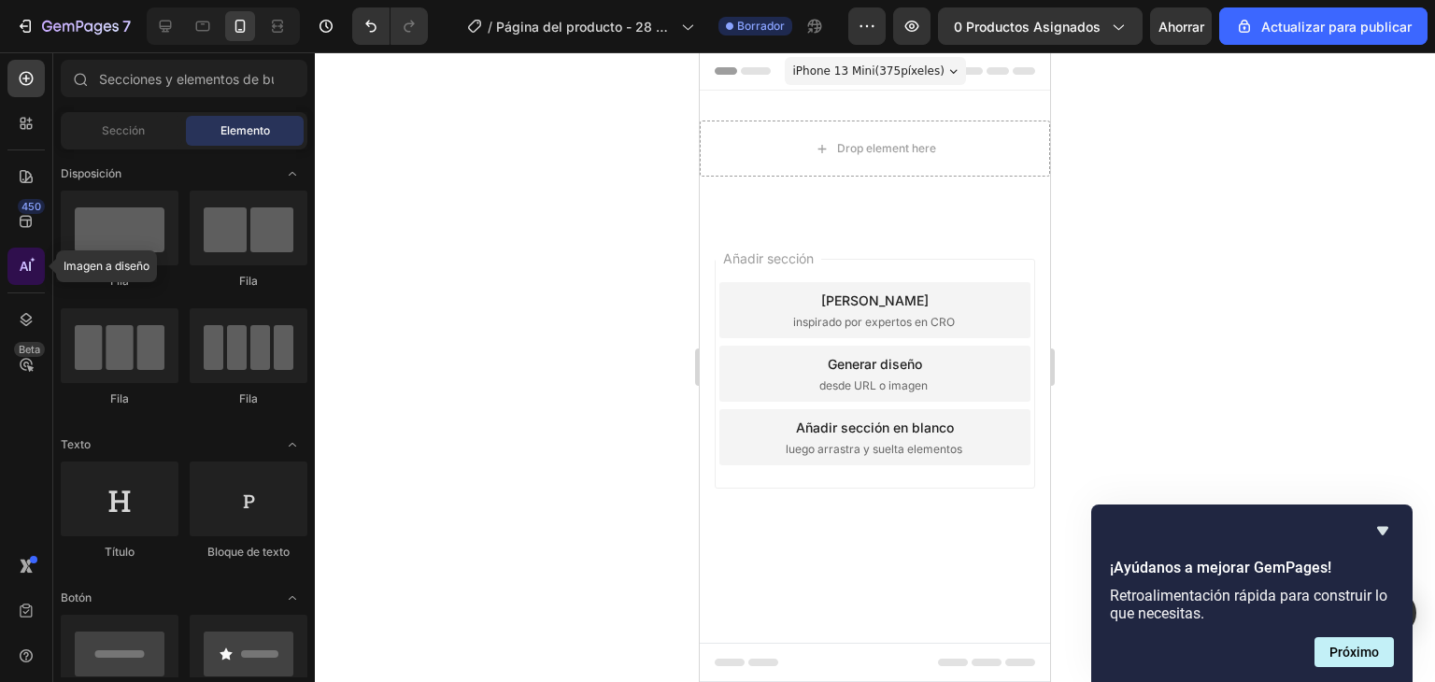
click at [36, 266] on div at bounding box center [25, 266] width 37 height 37
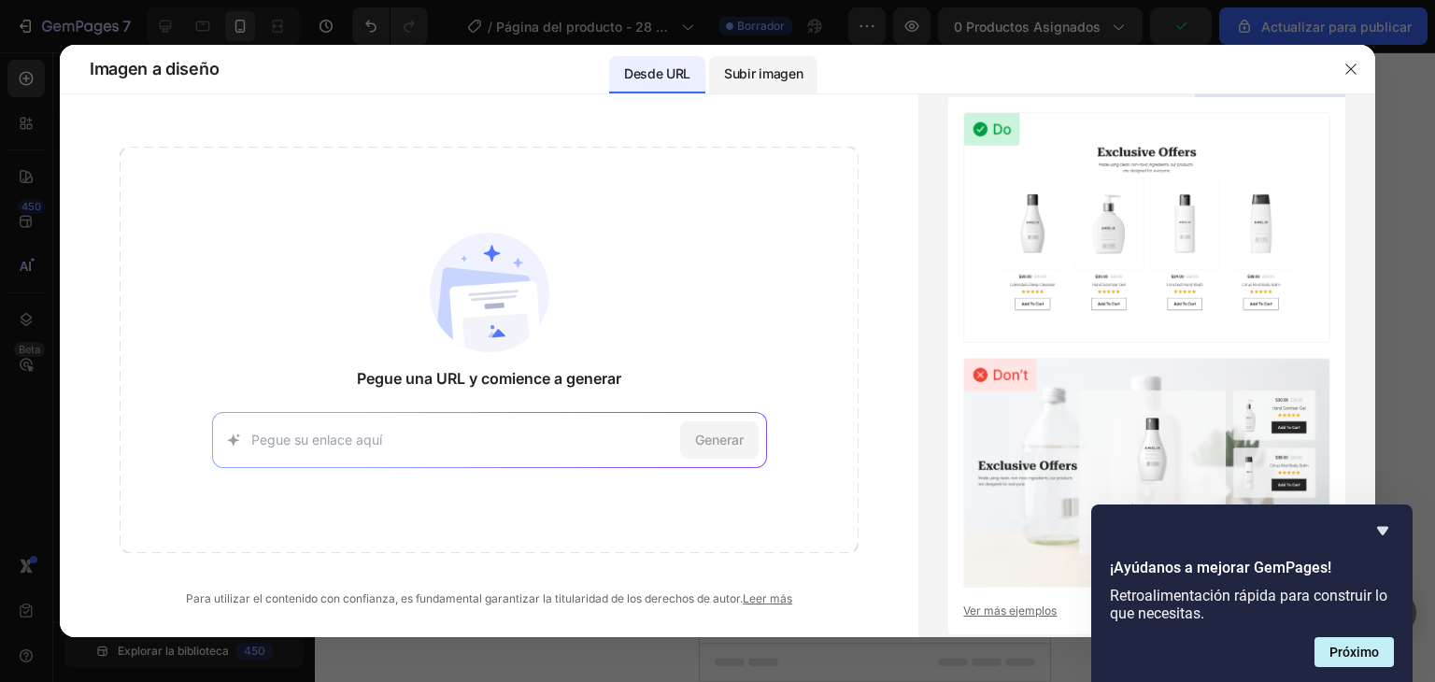
click at [787, 75] on font "Subir imagen" at bounding box center [763, 73] width 78 height 16
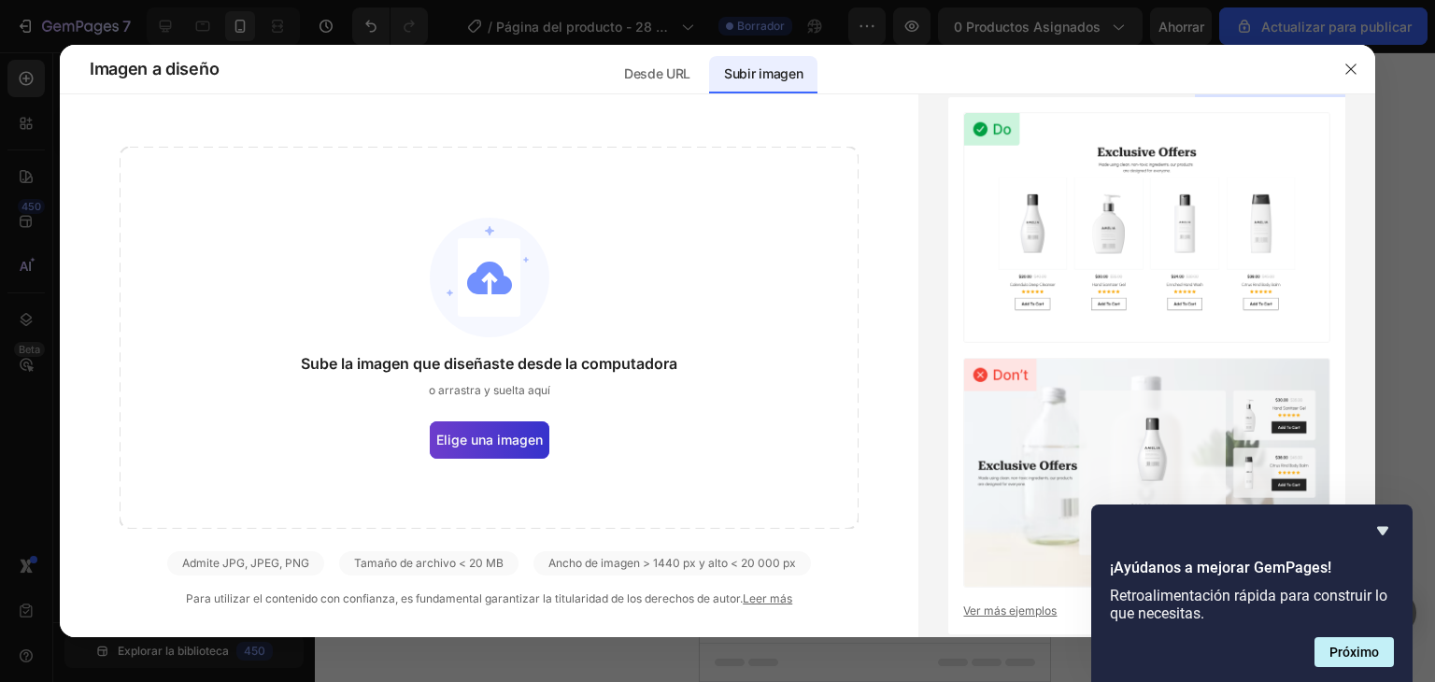
click at [505, 427] on label "Elige una imagen" at bounding box center [490, 439] width 120 height 37
click at [0, 0] on input "Elige una imagen" at bounding box center [0, 0] width 0 height 0
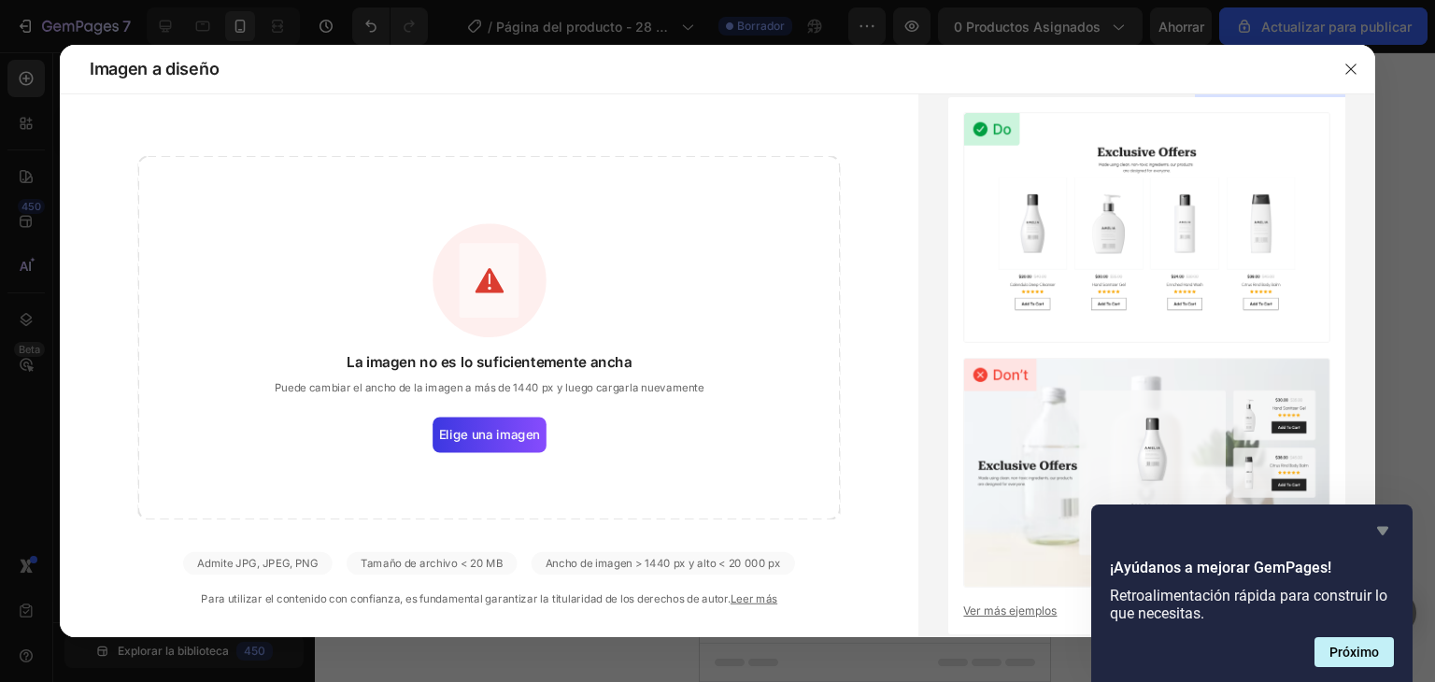
click at [1386, 530] on icon "Ocultar encuesta" at bounding box center [1382, 531] width 11 height 8
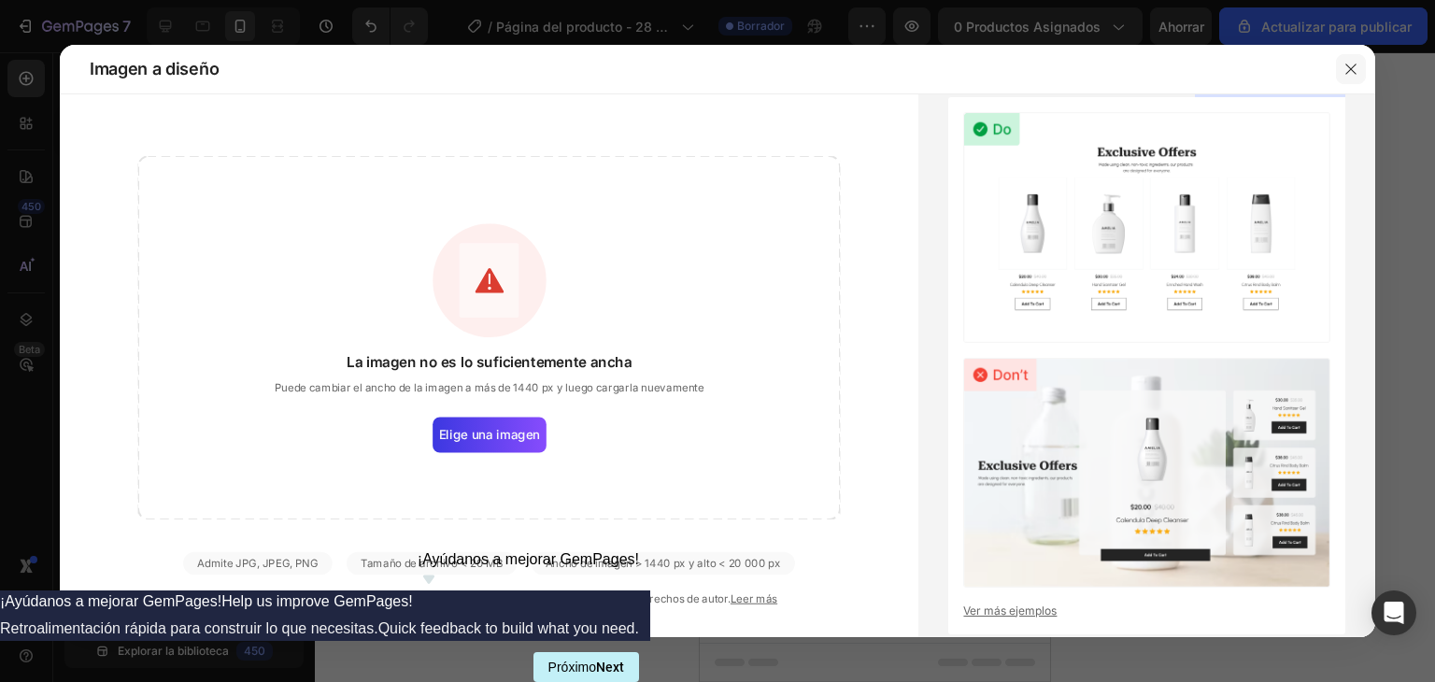
click at [1352, 73] on icon "button" at bounding box center [1351, 69] width 15 height 15
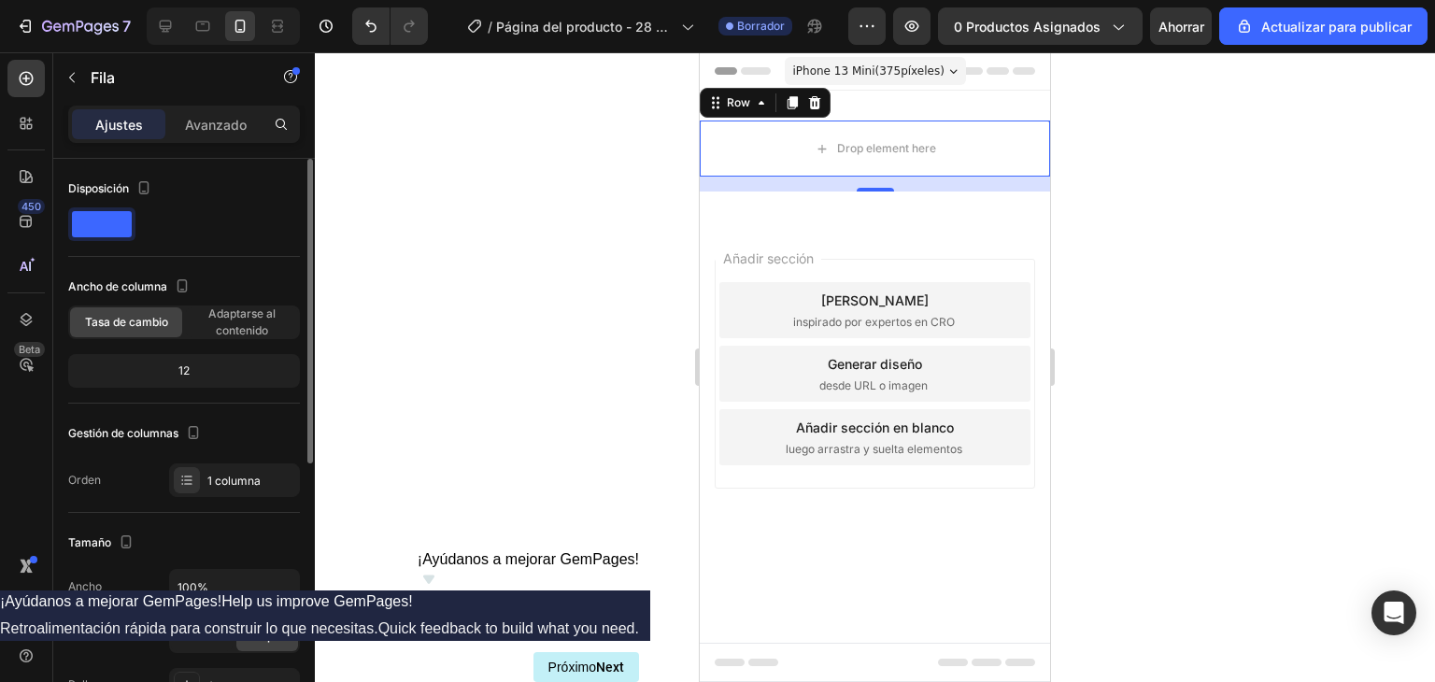
click at [99, 225] on span at bounding box center [102, 224] width 60 height 26
click at [377, 32] on icon "Deshacer/Rehacer" at bounding box center [371, 26] width 19 height 19
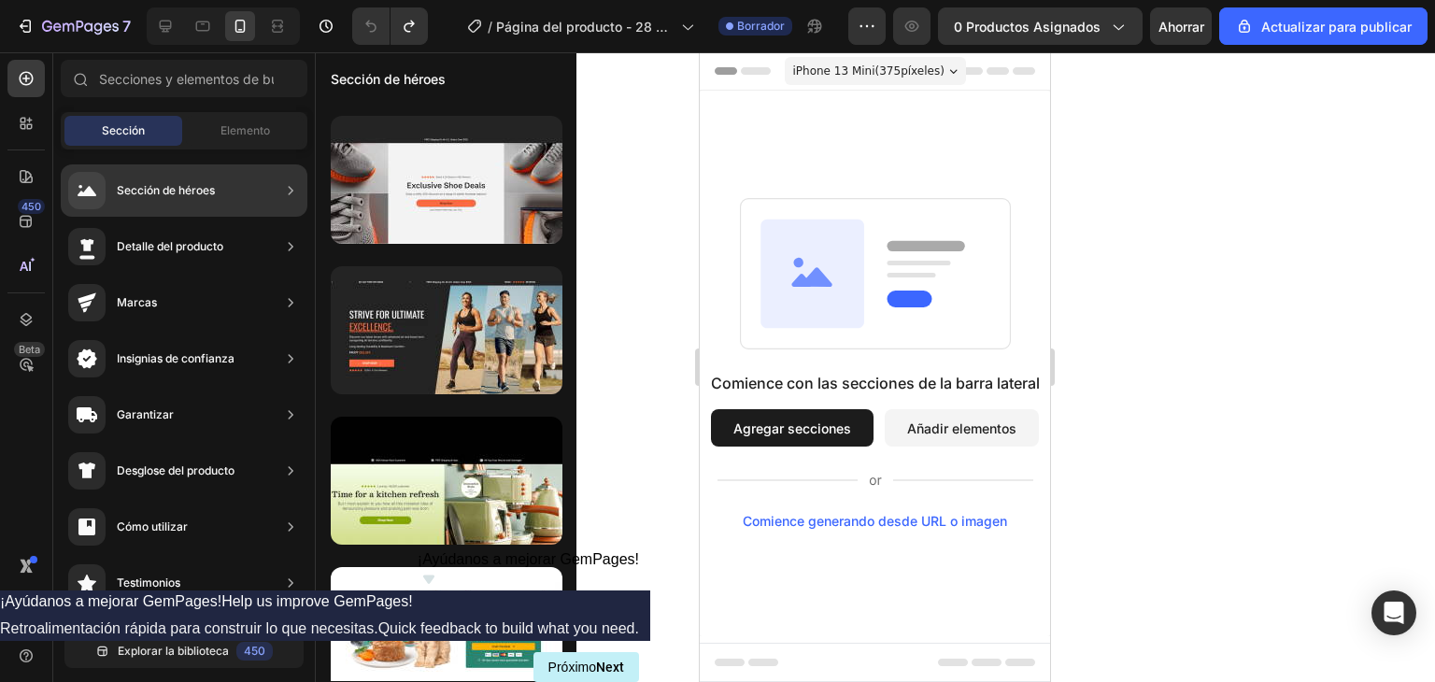
click at [286, 186] on icon at bounding box center [290, 190] width 19 height 19
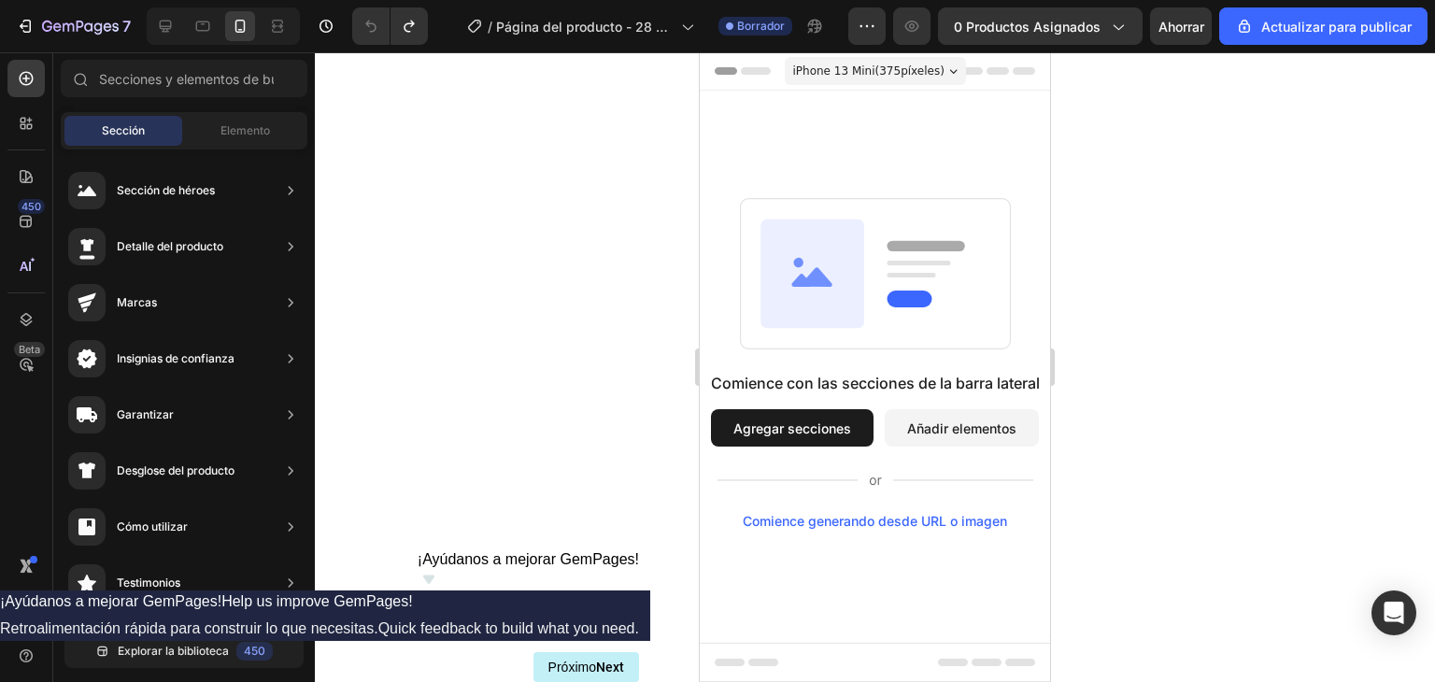
click at [830, 412] on button "Agregar secciones" at bounding box center [792, 427] width 163 height 37
click at [903, 410] on button "Añadir elementos" at bounding box center [962, 427] width 154 height 37
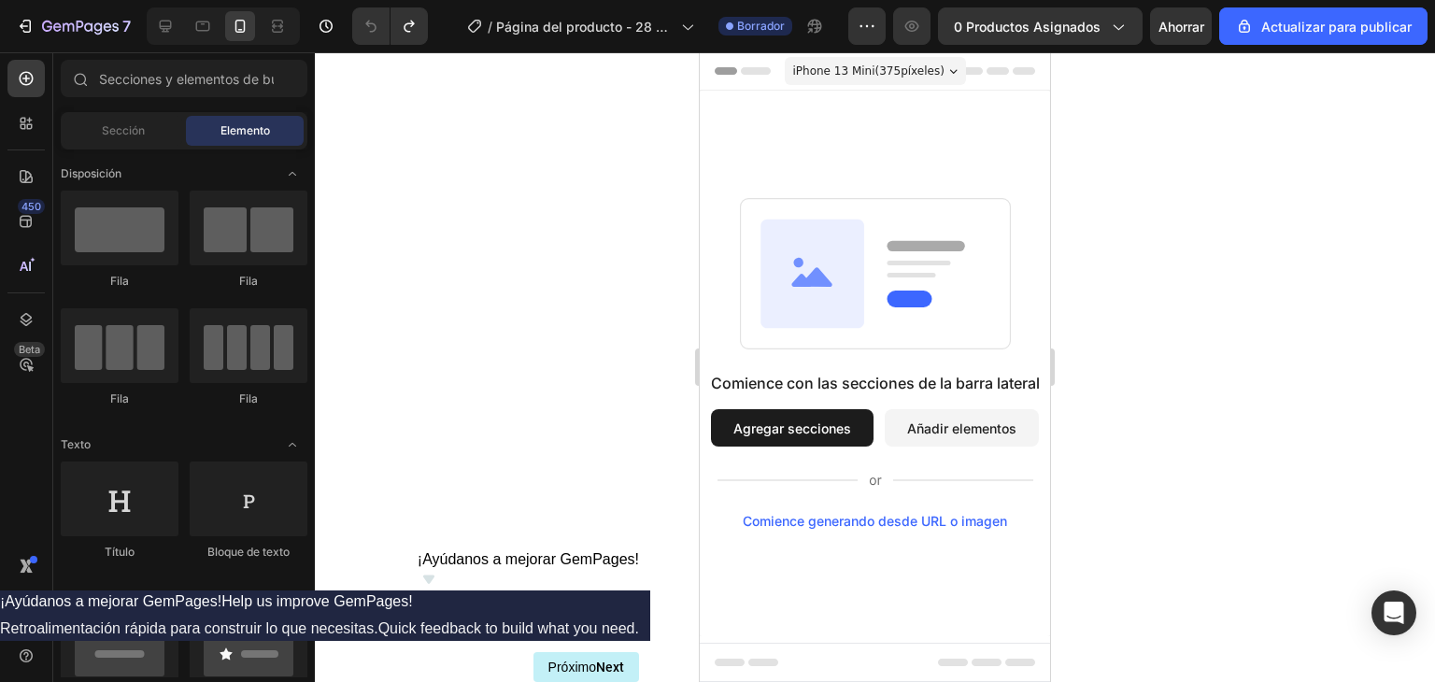
click at [825, 436] on font "Agregar secciones" at bounding box center [793, 429] width 118 height 20
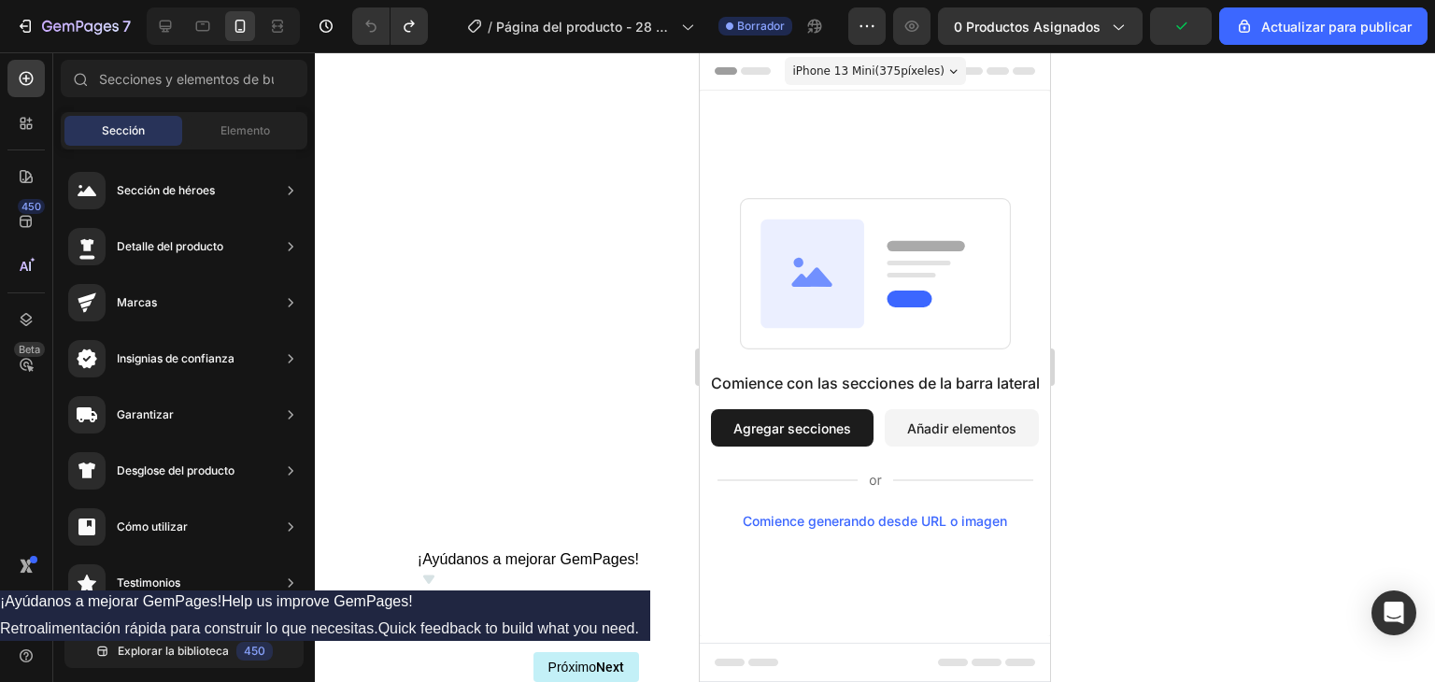
click at [964, 414] on button "Añadir elementos" at bounding box center [962, 427] width 154 height 37
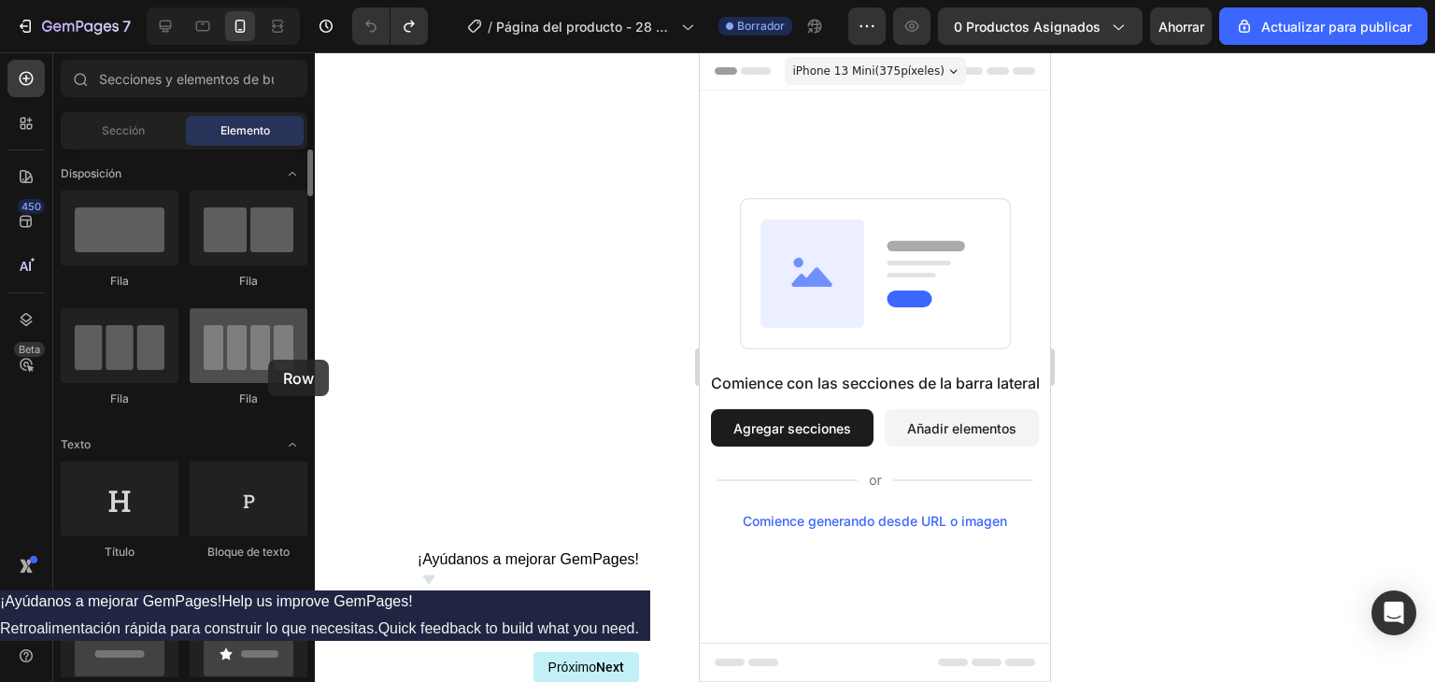
click at [268, 360] on div at bounding box center [249, 345] width 118 height 75
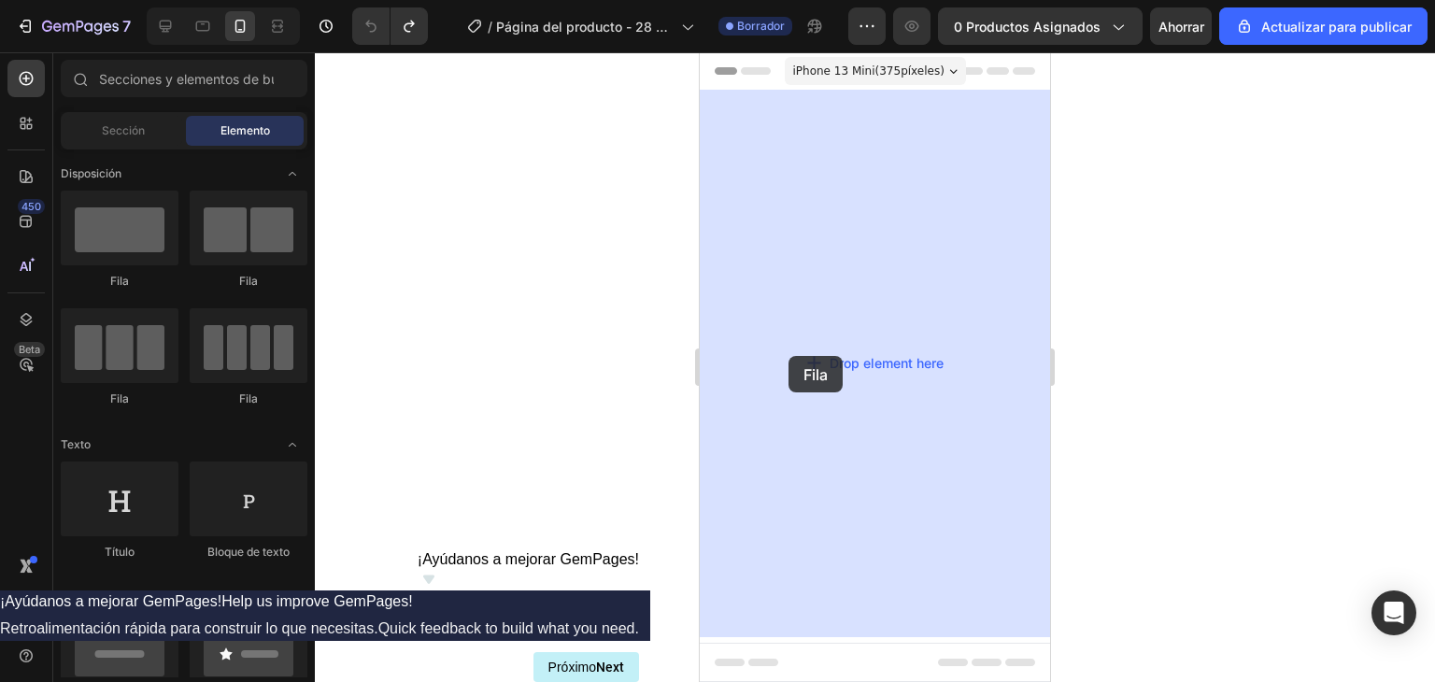
drag, startPoint x: 968, startPoint y: 412, endPoint x: 827, endPoint y: 296, distance: 182.6
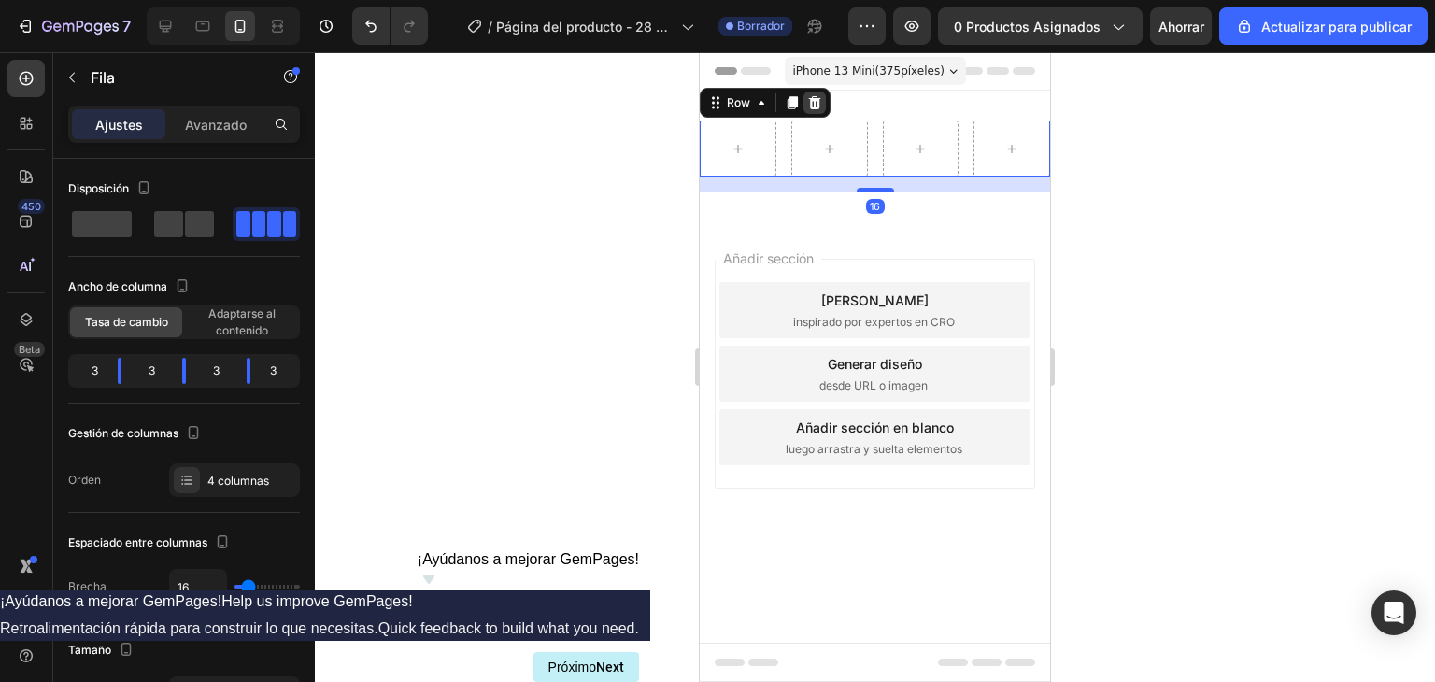
click at [819, 102] on icon at bounding box center [814, 102] width 15 height 15
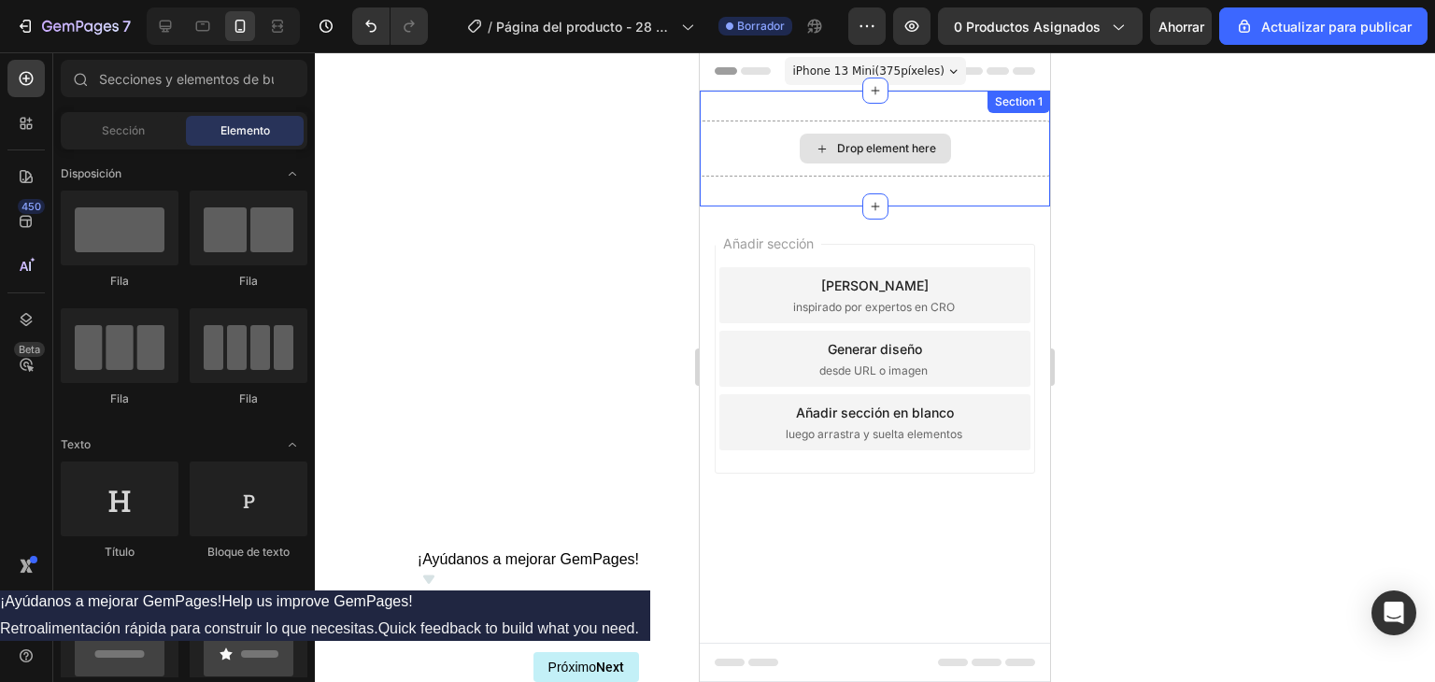
click at [932, 132] on div "Drop element here" at bounding box center [875, 149] width 350 height 56
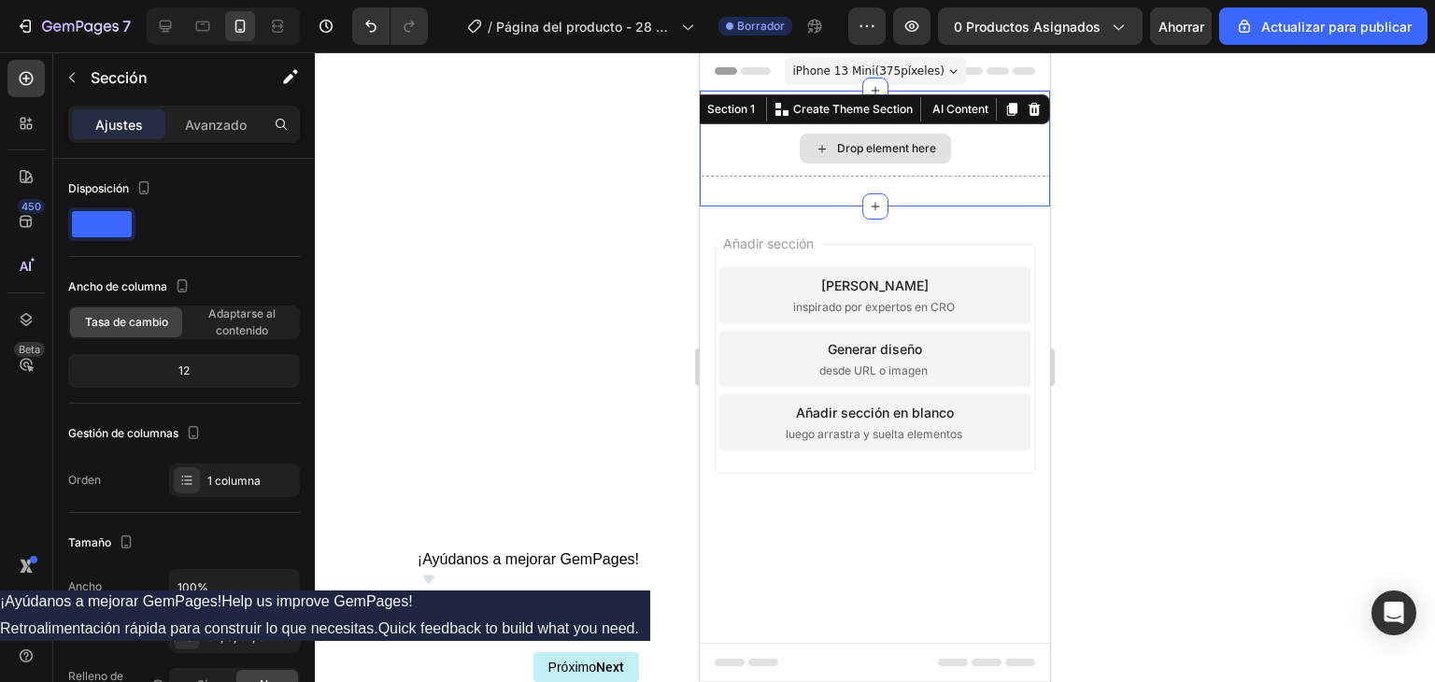
click at [923, 143] on div "Drop element here" at bounding box center [886, 148] width 99 height 15
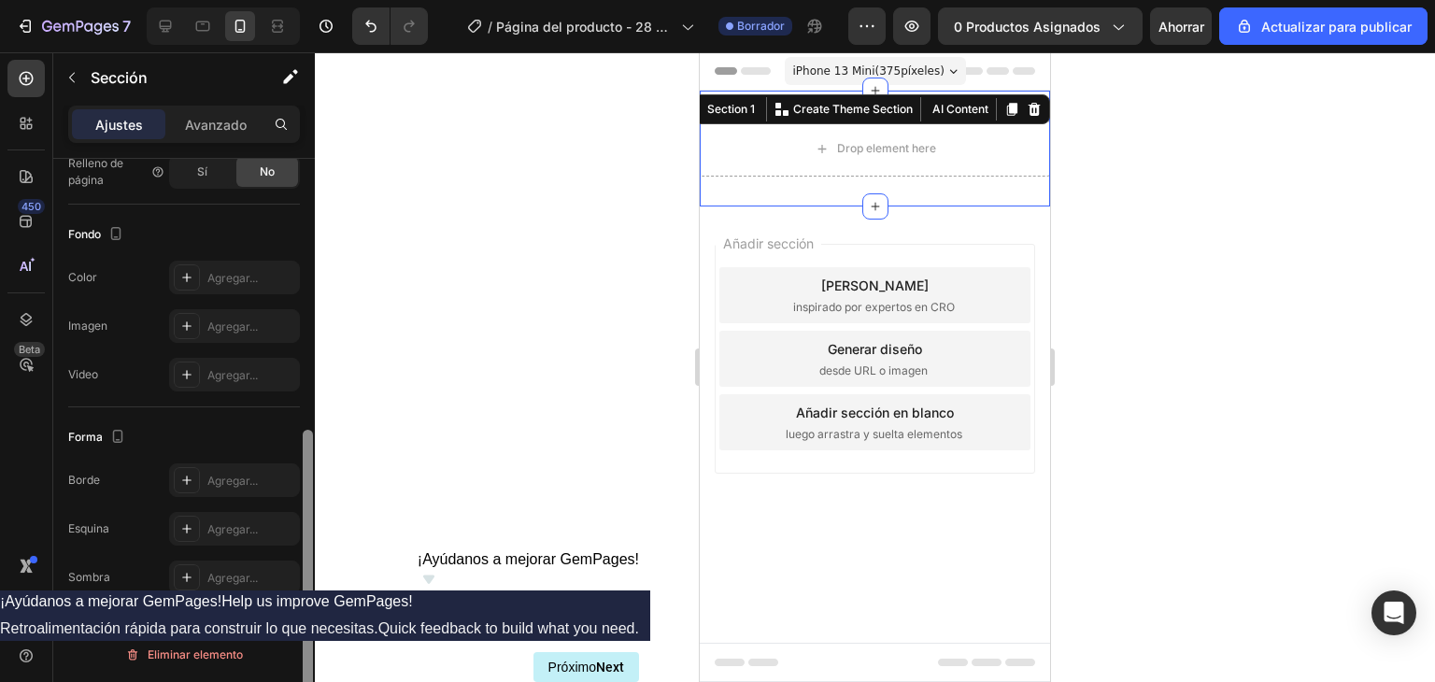
drag, startPoint x: 313, startPoint y: 352, endPoint x: 309, endPoint y: 416, distance: 63.7
click at [309, 416] on div at bounding box center [308, 447] width 14 height 577
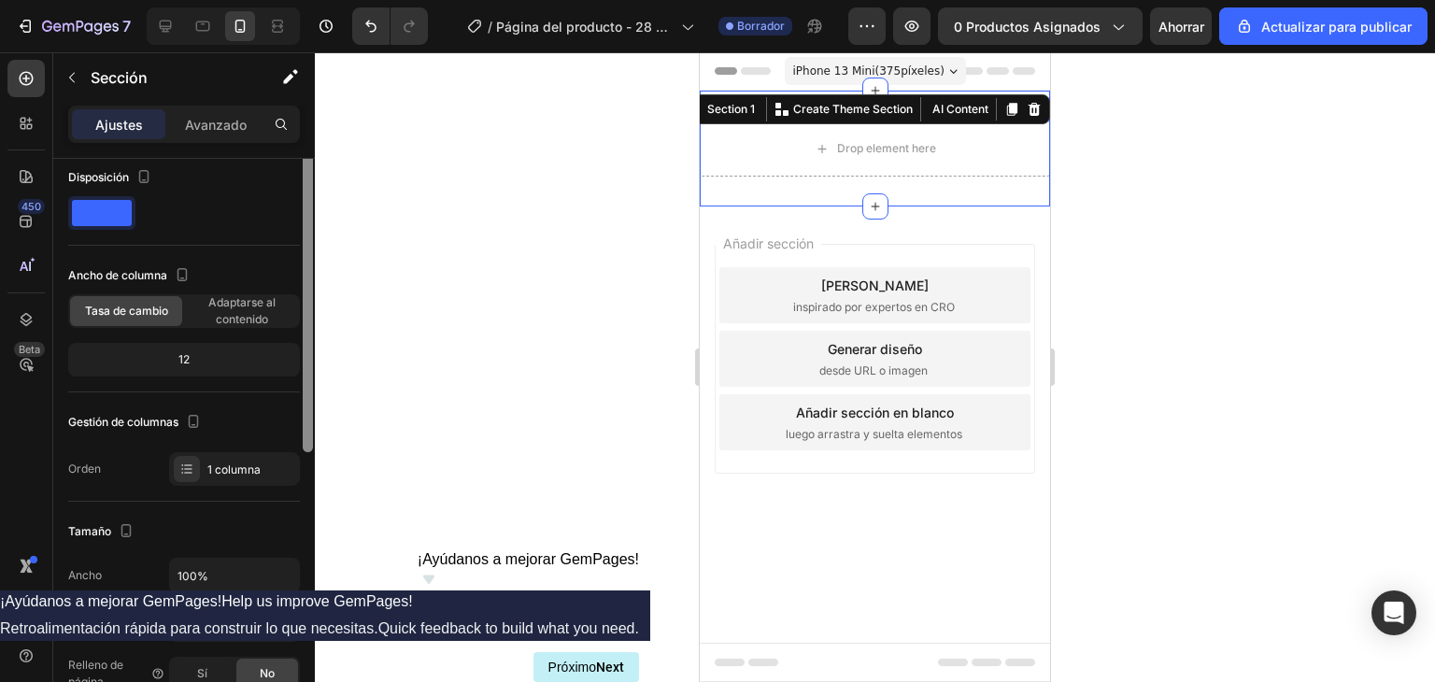
scroll to position [0, 0]
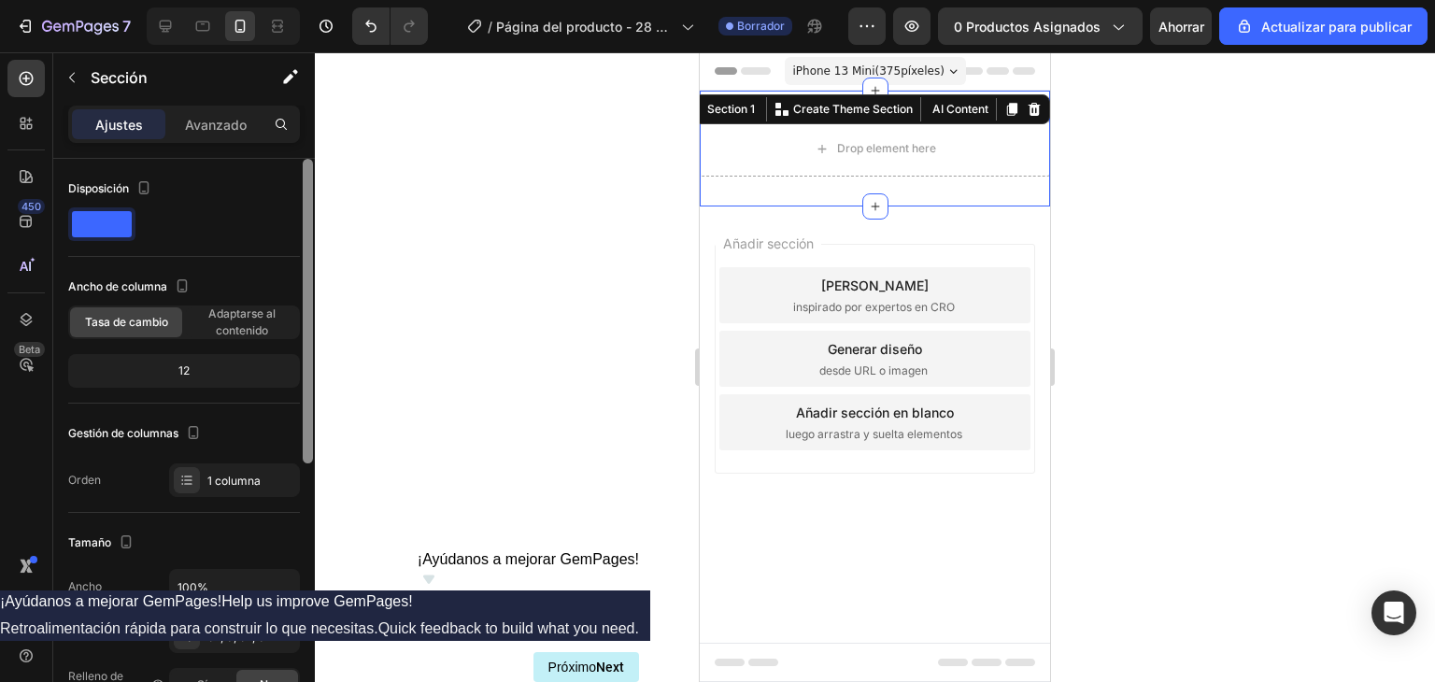
drag, startPoint x: 308, startPoint y: 461, endPoint x: 329, endPoint y: 122, distance: 338.9
click at [329, 0] on div "7 / Página del producto - 28 de septiembre, 18:45:39 Borrador Avance 0 producto…" at bounding box center [717, 0] width 1435 height 0
click at [220, 133] on p "Avanzado" at bounding box center [216, 125] width 62 height 20
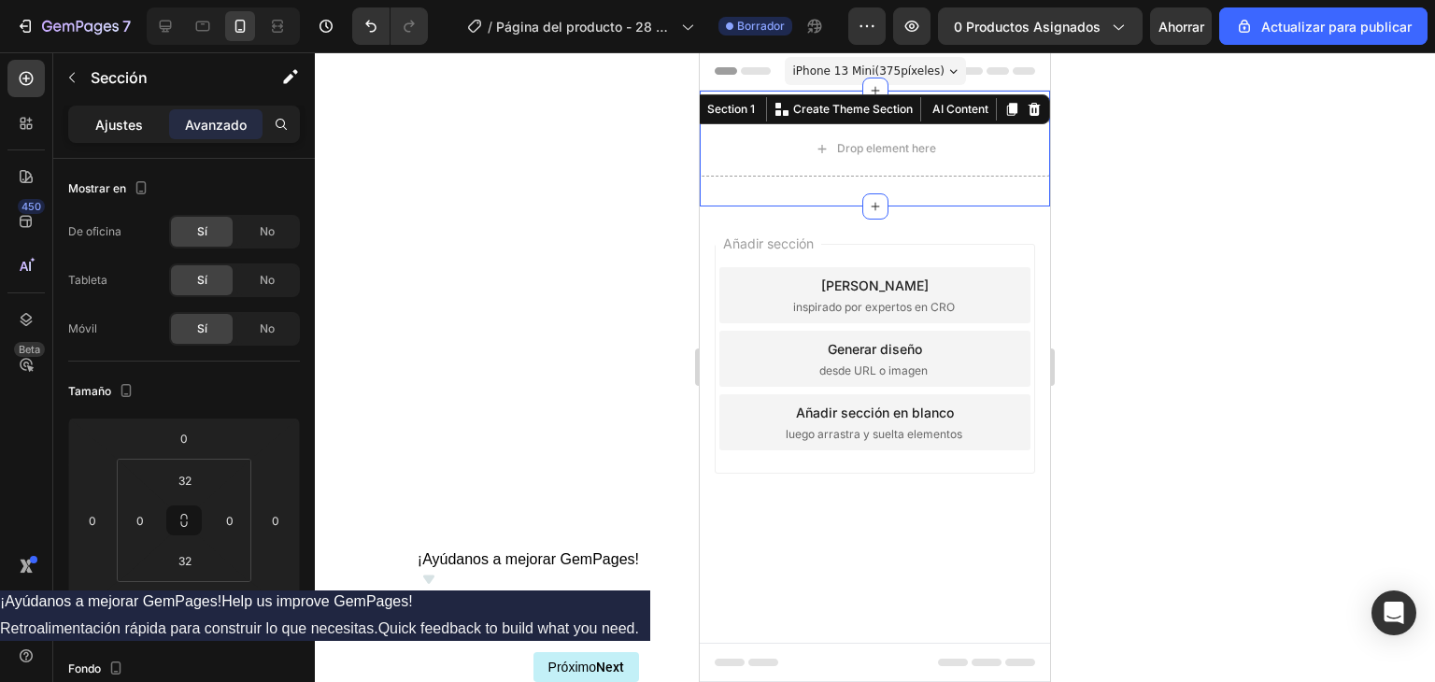
click at [124, 120] on font "Ajustes" at bounding box center [119, 125] width 48 height 16
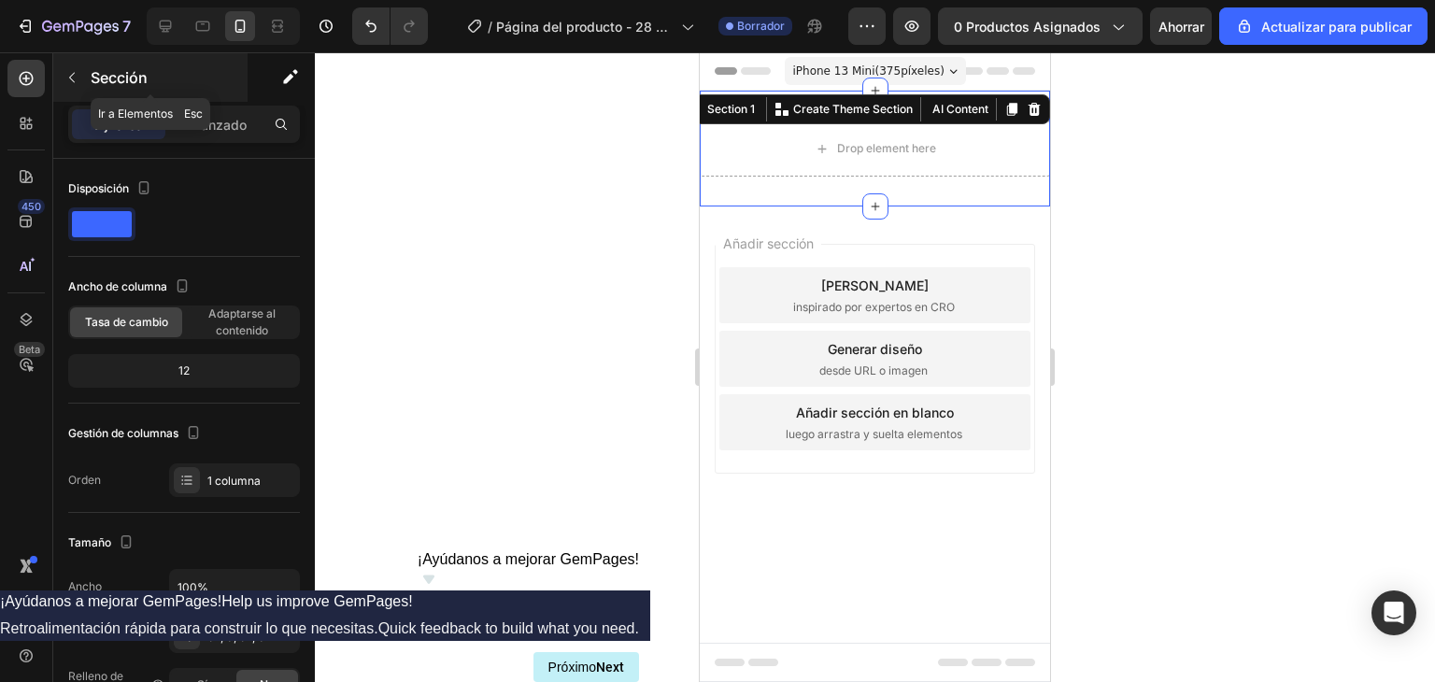
click at [80, 76] on button "button" at bounding box center [72, 78] width 30 height 30
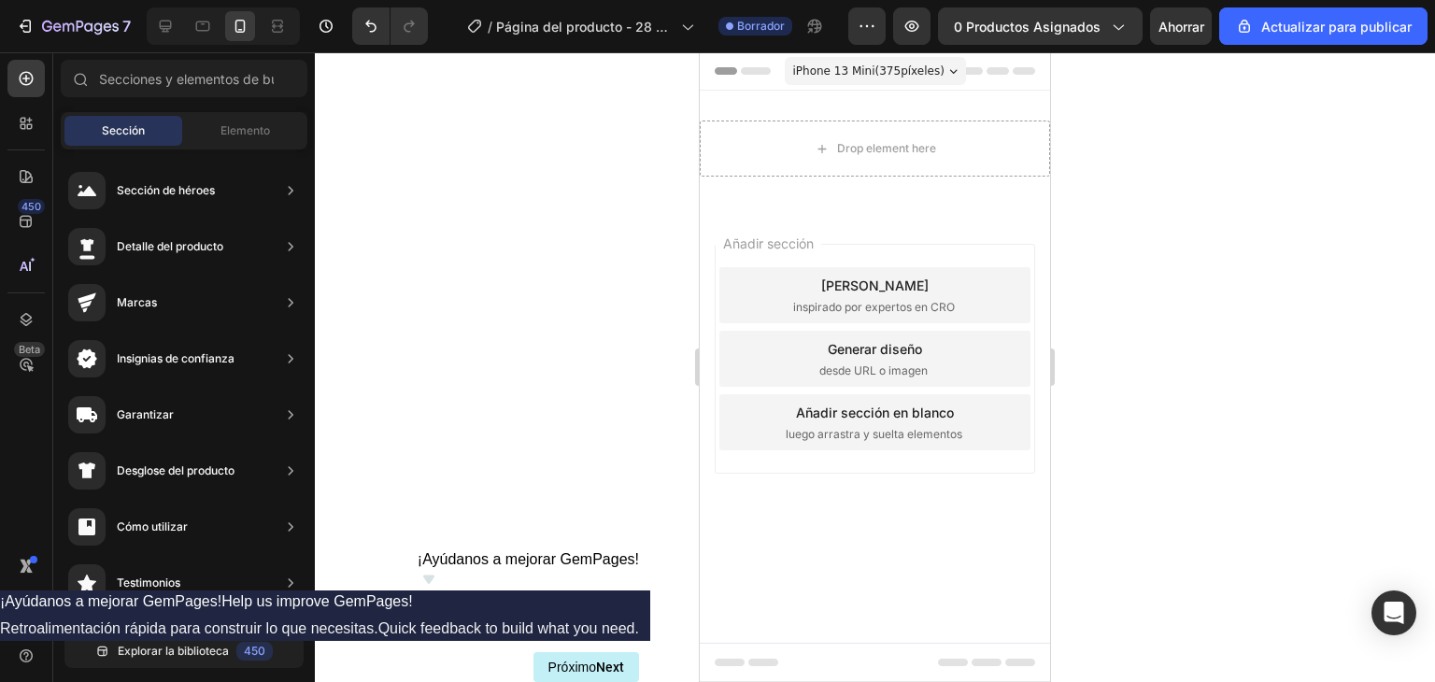
scroll to position [161, 0]
click at [217, 129] on div "Elemento" at bounding box center [245, 131] width 118 height 30
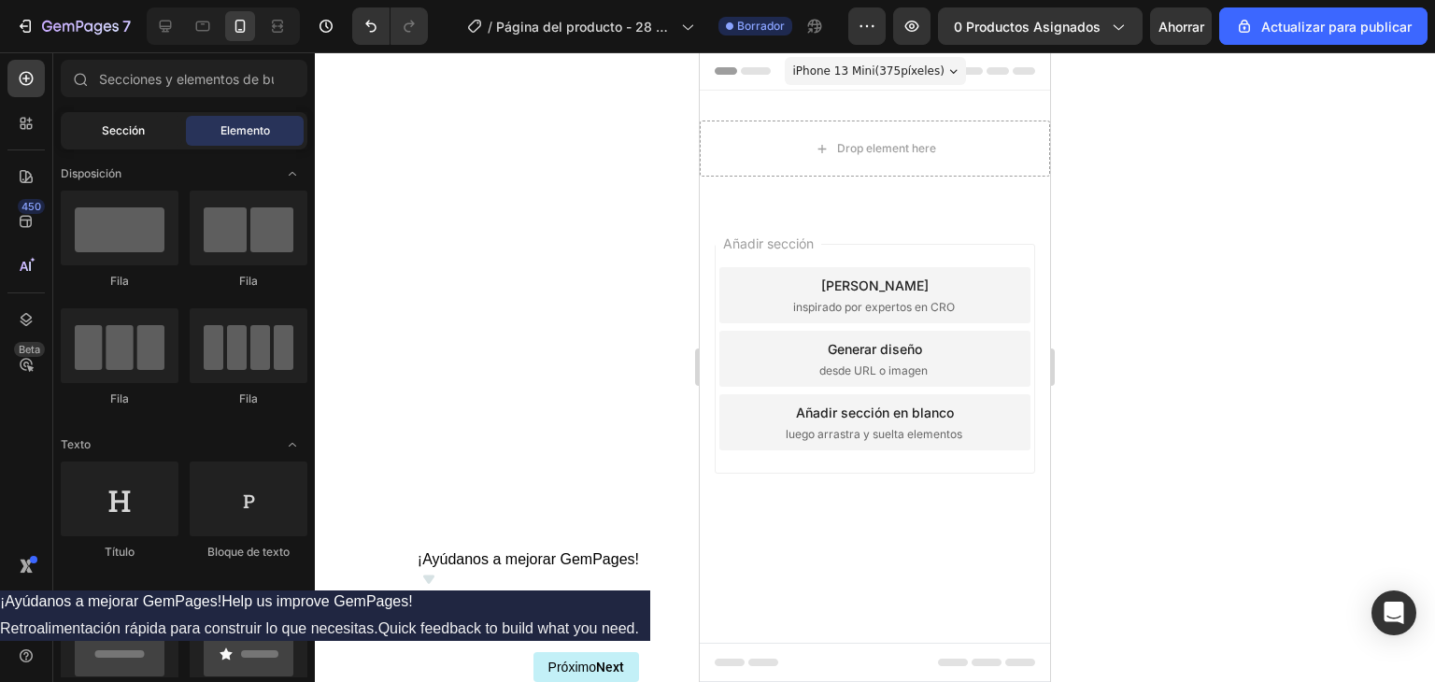
click at [123, 126] on font "Sección" at bounding box center [123, 130] width 43 height 14
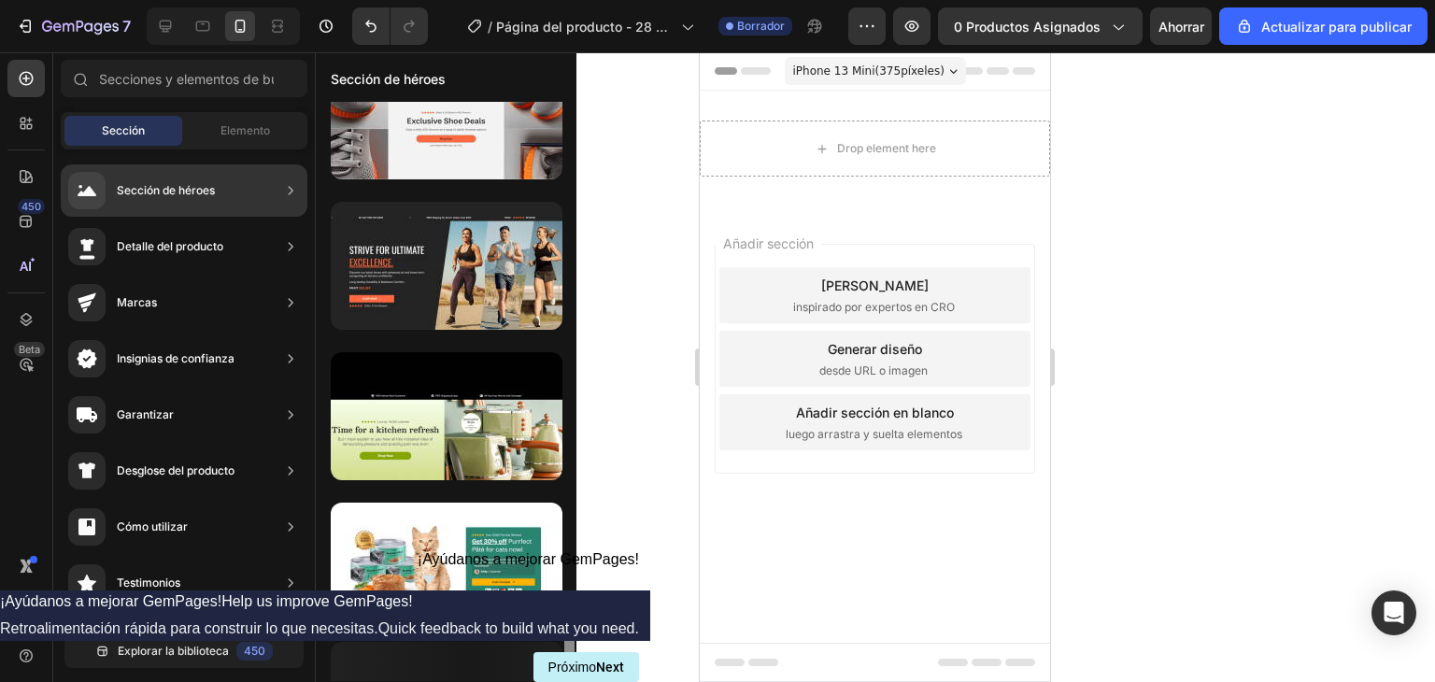
scroll to position [2589, 0]
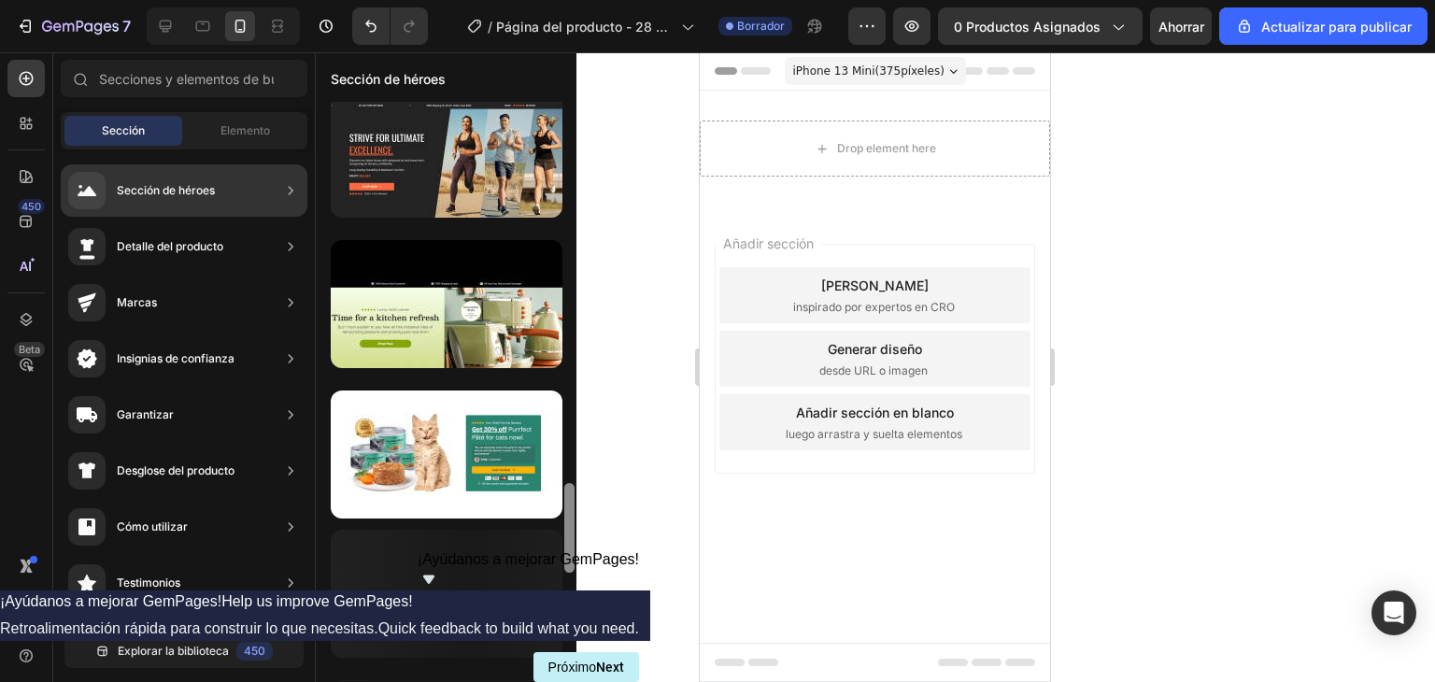
drag, startPoint x: 571, startPoint y: 206, endPoint x: 457, endPoint y: 676, distance: 483.7
click at [457, 676] on div at bounding box center [446, 391] width 261 height 579
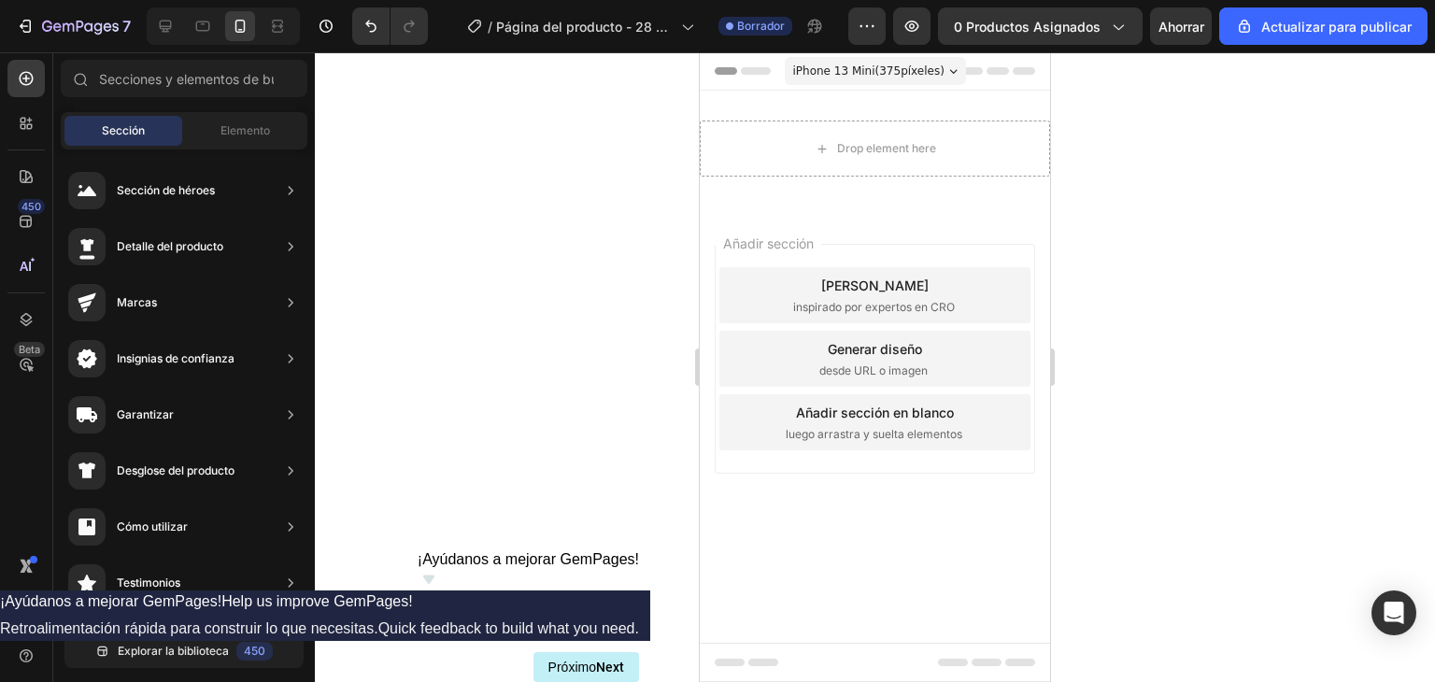
scroll to position [0, 0]
click at [30, 269] on icon at bounding box center [30, 266] width 2 height 9
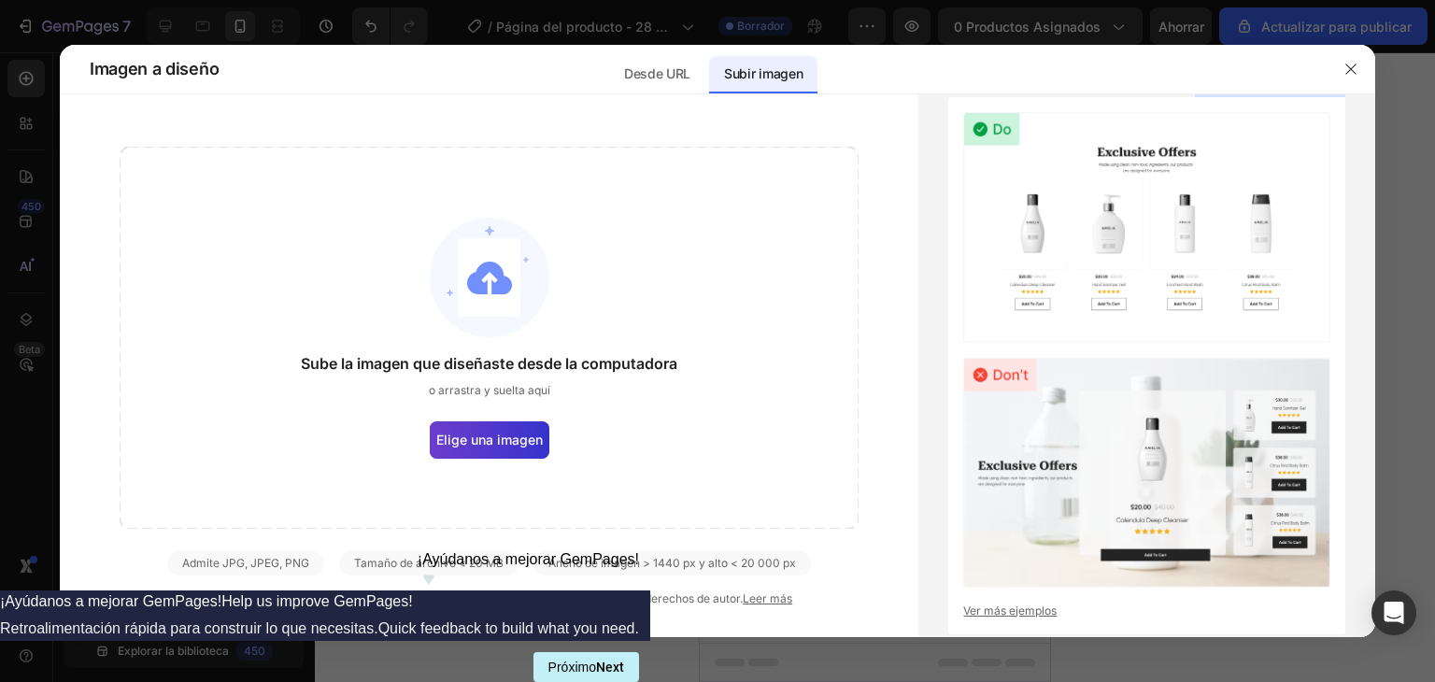
click at [527, 445] on font "Elige una imagen" at bounding box center [489, 440] width 107 height 16
click at [0, 0] on input "Elige una imagen" at bounding box center [0, 0] width 0 height 0
click at [1357, 64] on icon "button" at bounding box center [1351, 69] width 15 height 15
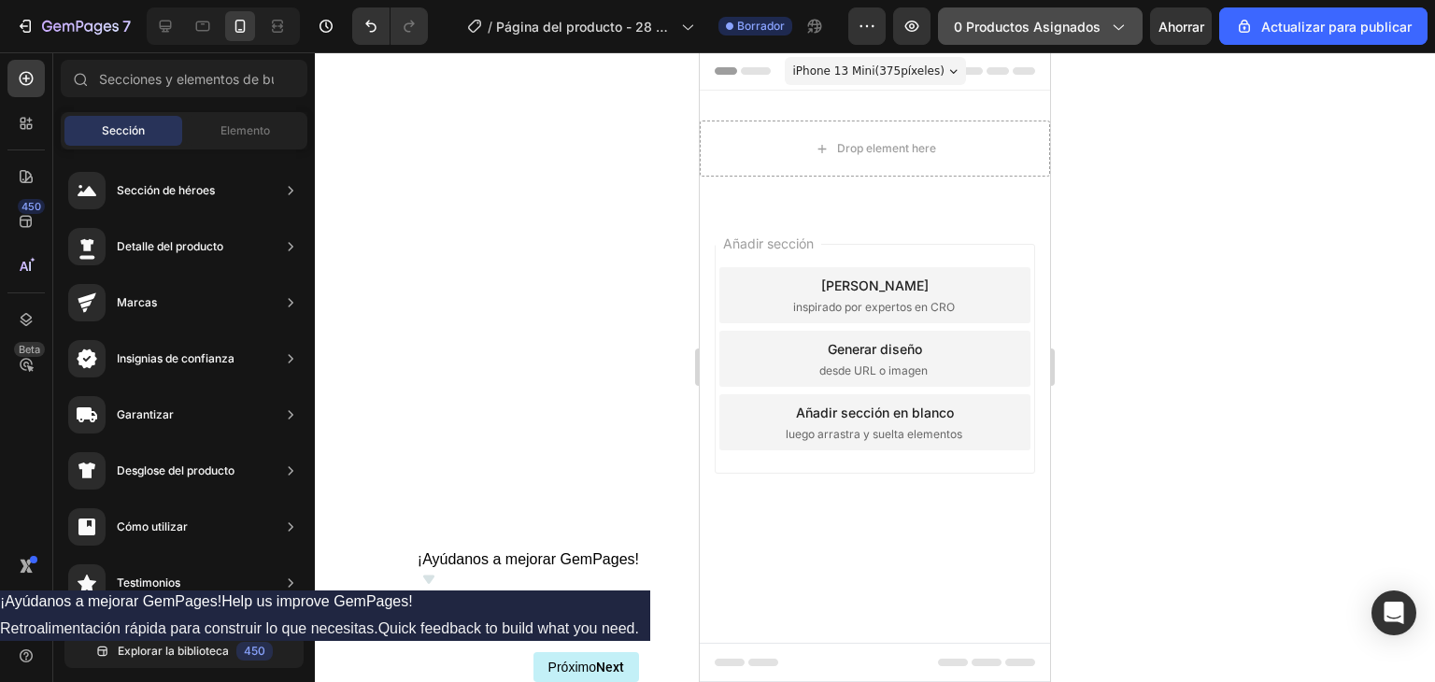
click at [1062, 20] on font "0 productos asignados" at bounding box center [1027, 27] width 147 height 16
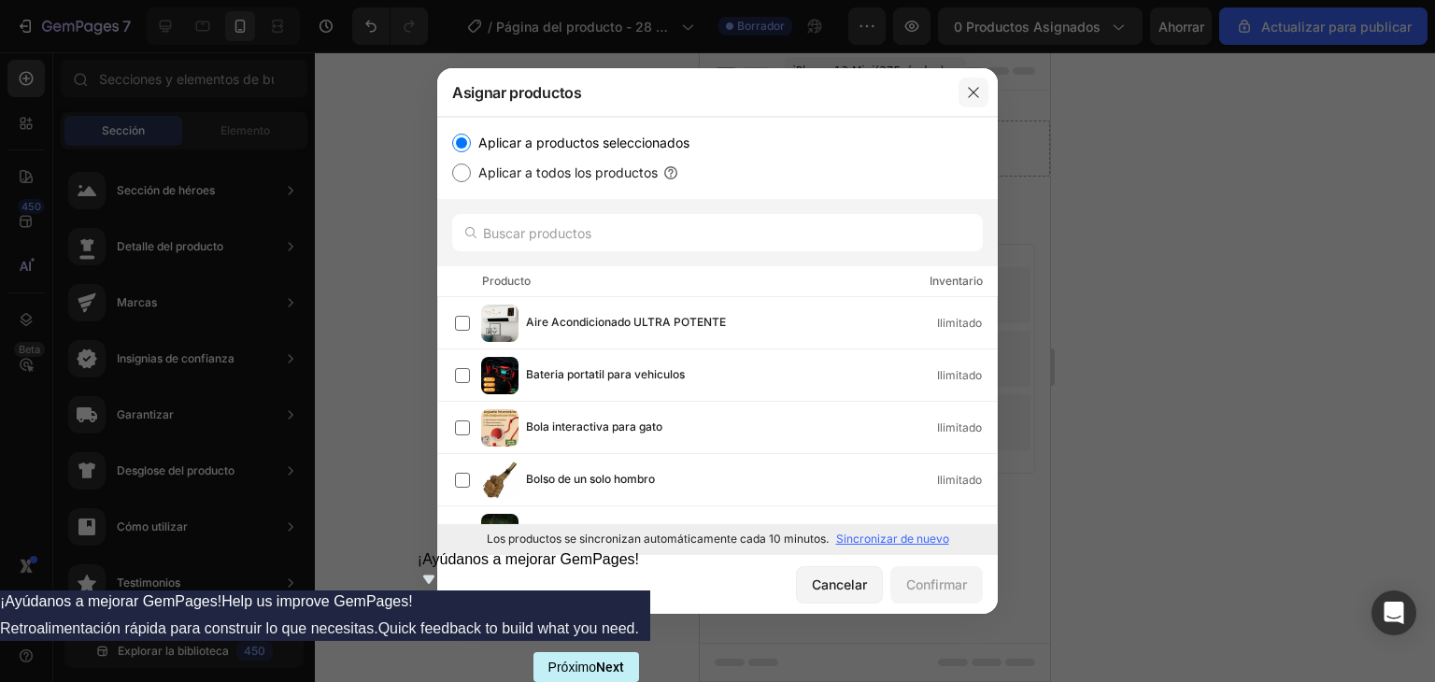
click at [977, 93] on icon "button" at bounding box center [973, 92] width 15 height 15
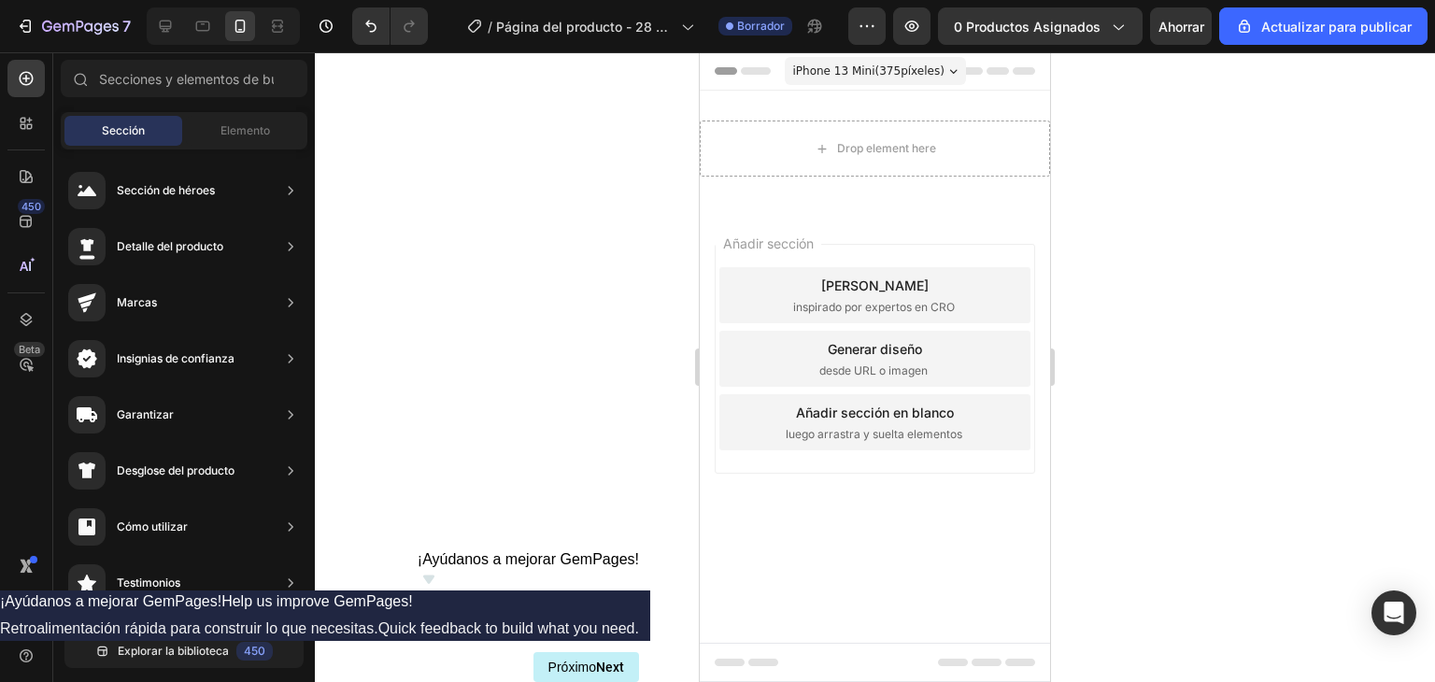
click at [740, 70] on font "Encabezamiento" at bounding box center [781, 70] width 93 height 13
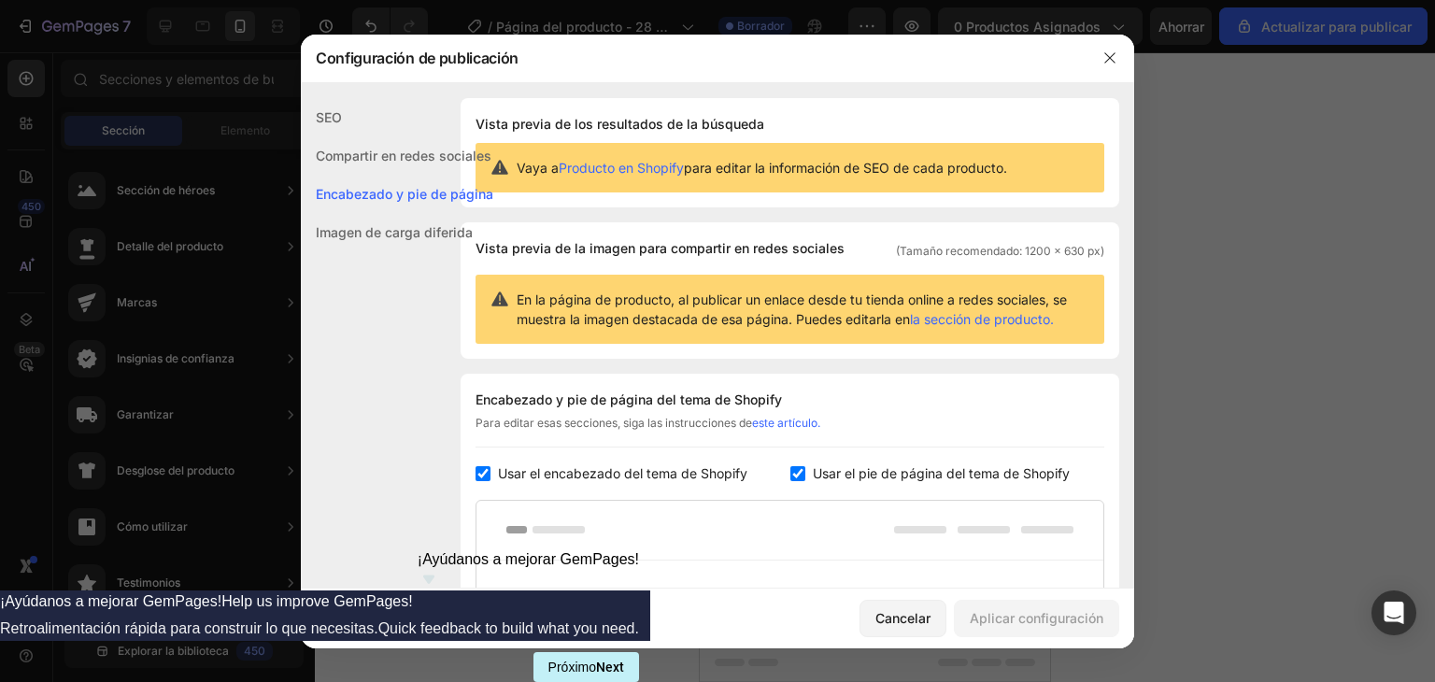
scroll to position [272, 0]
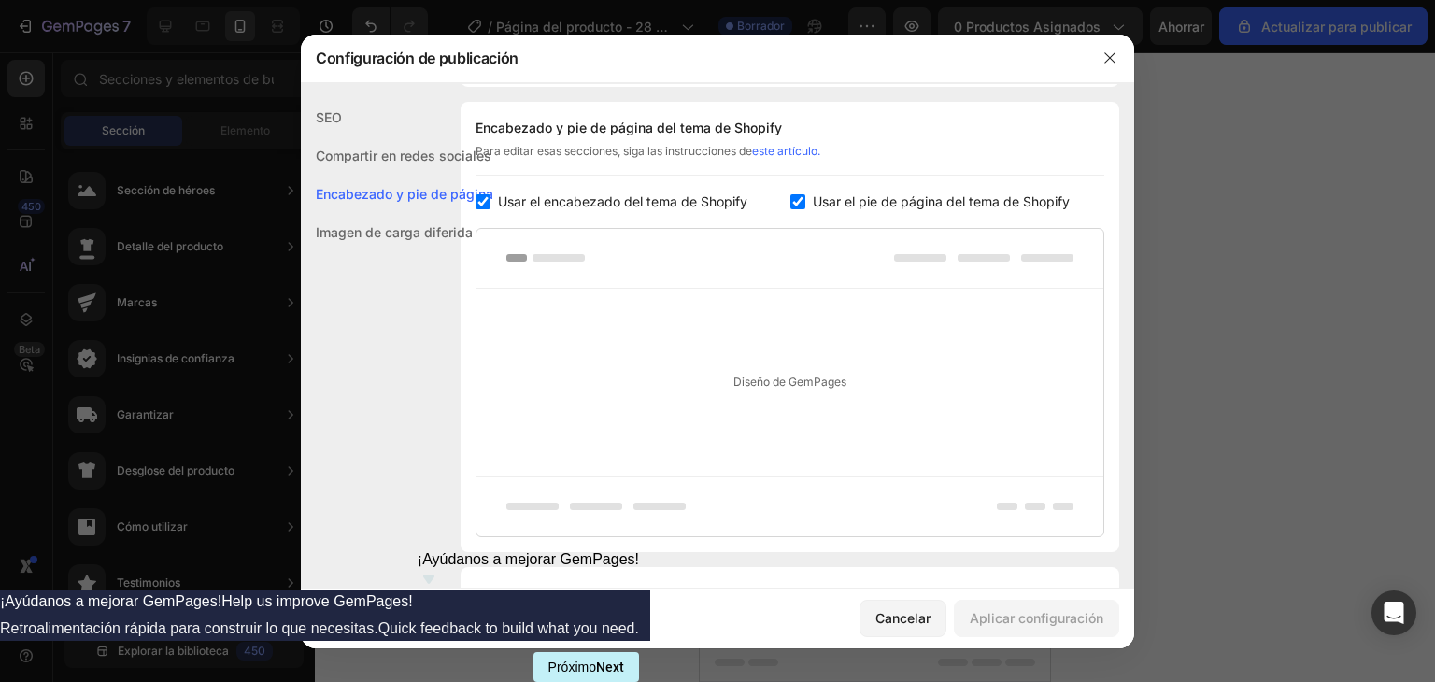
click at [492, 199] on label "Usar el encabezado del tema de Shopify" at bounding box center [619, 202] width 257 height 22
checkbox input "false"
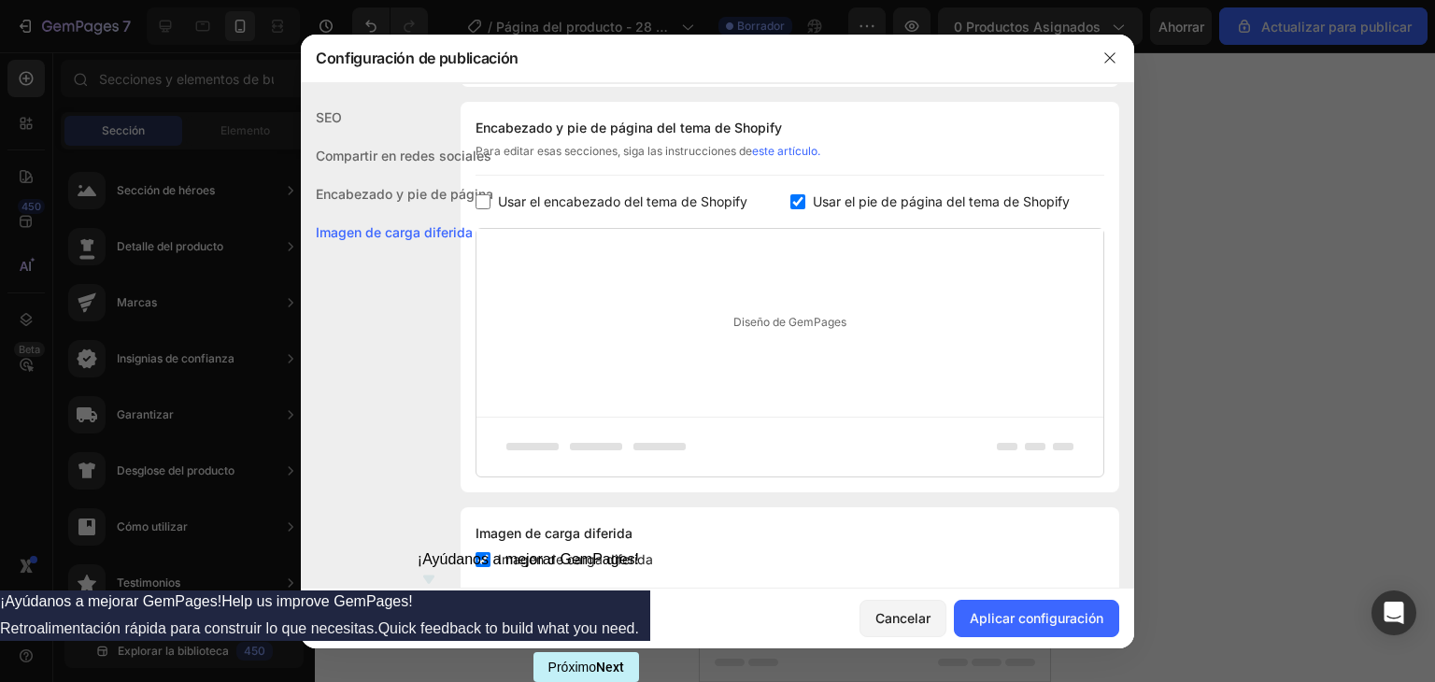
click at [813, 207] on font "Usar el pie de página del tema de Shopify" at bounding box center [941, 201] width 257 height 16
checkbox input "false"
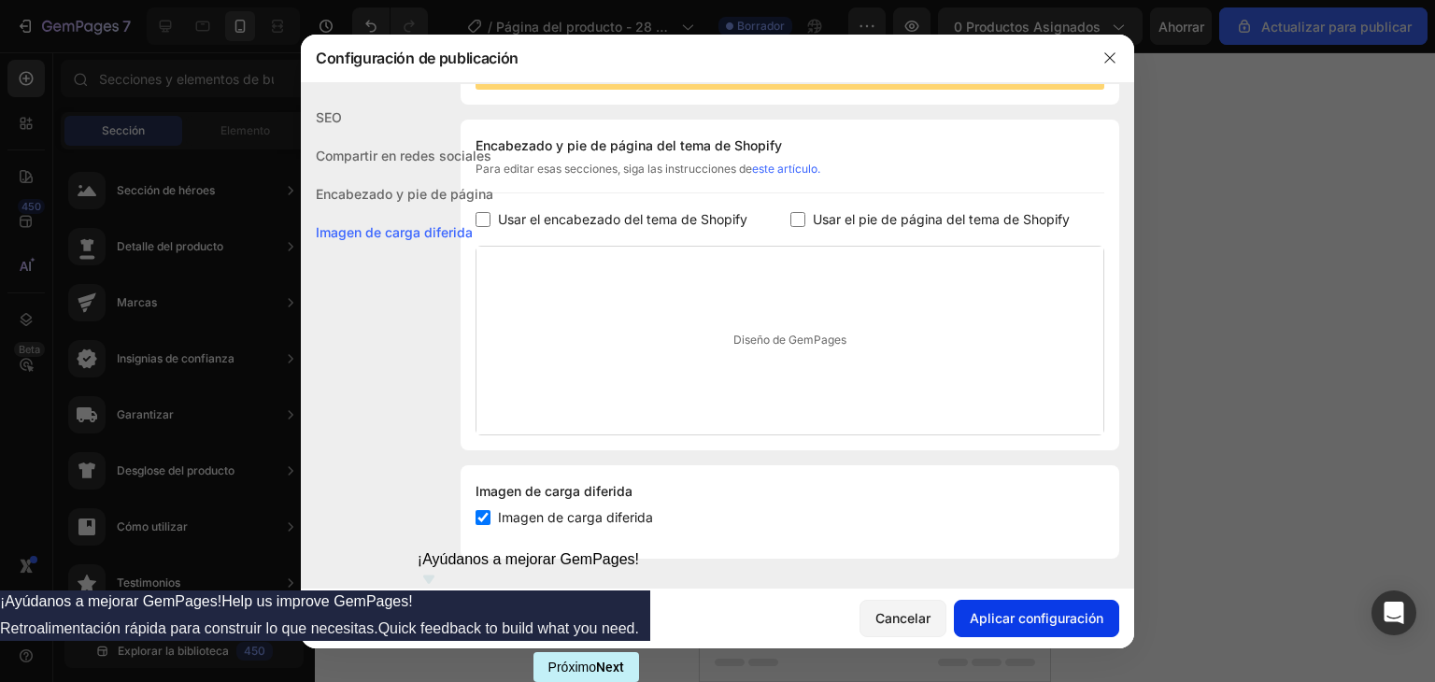
click at [999, 621] on font "Aplicar configuración" at bounding box center [1037, 618] width 134 height 16
click at [1107, 58] on icon "button" at bounding box center [1110, 57] width 15 height 15
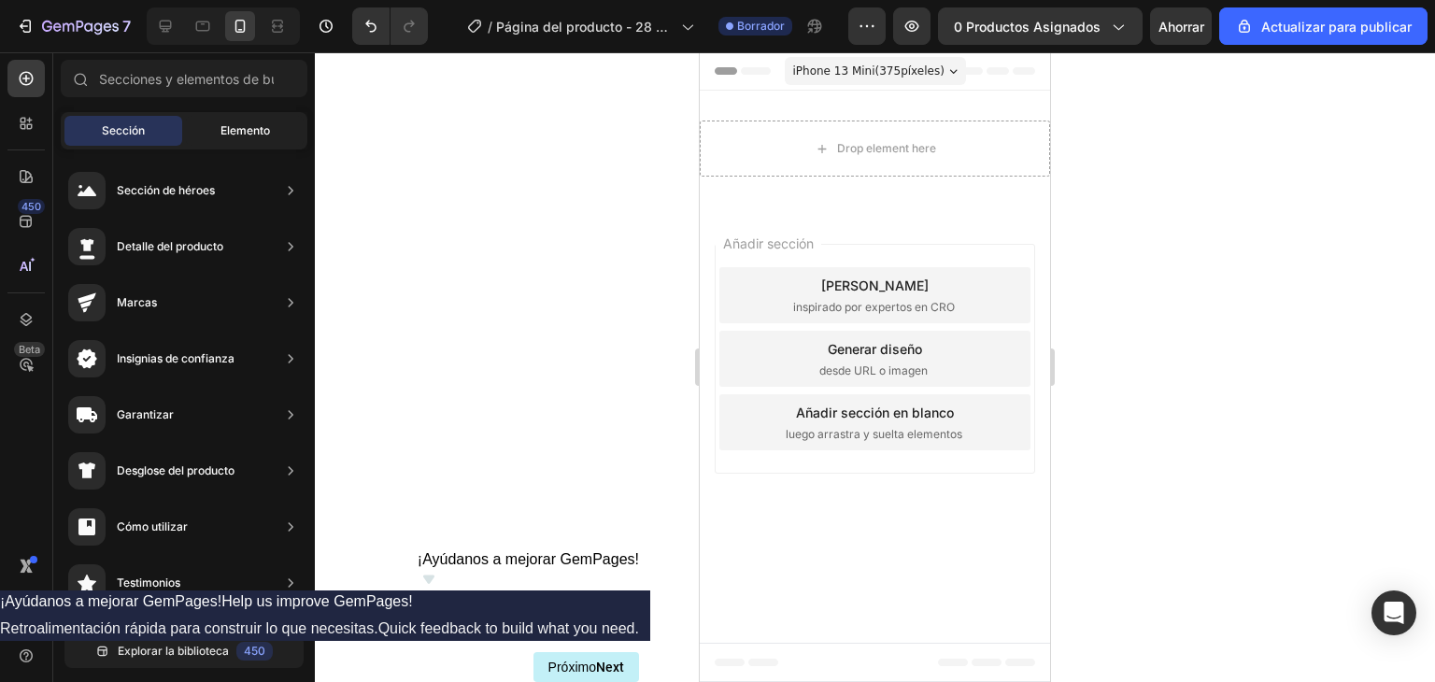
click at [247, 124] on font "Elemento" at bounding box center [246, 130] width 50 height 14
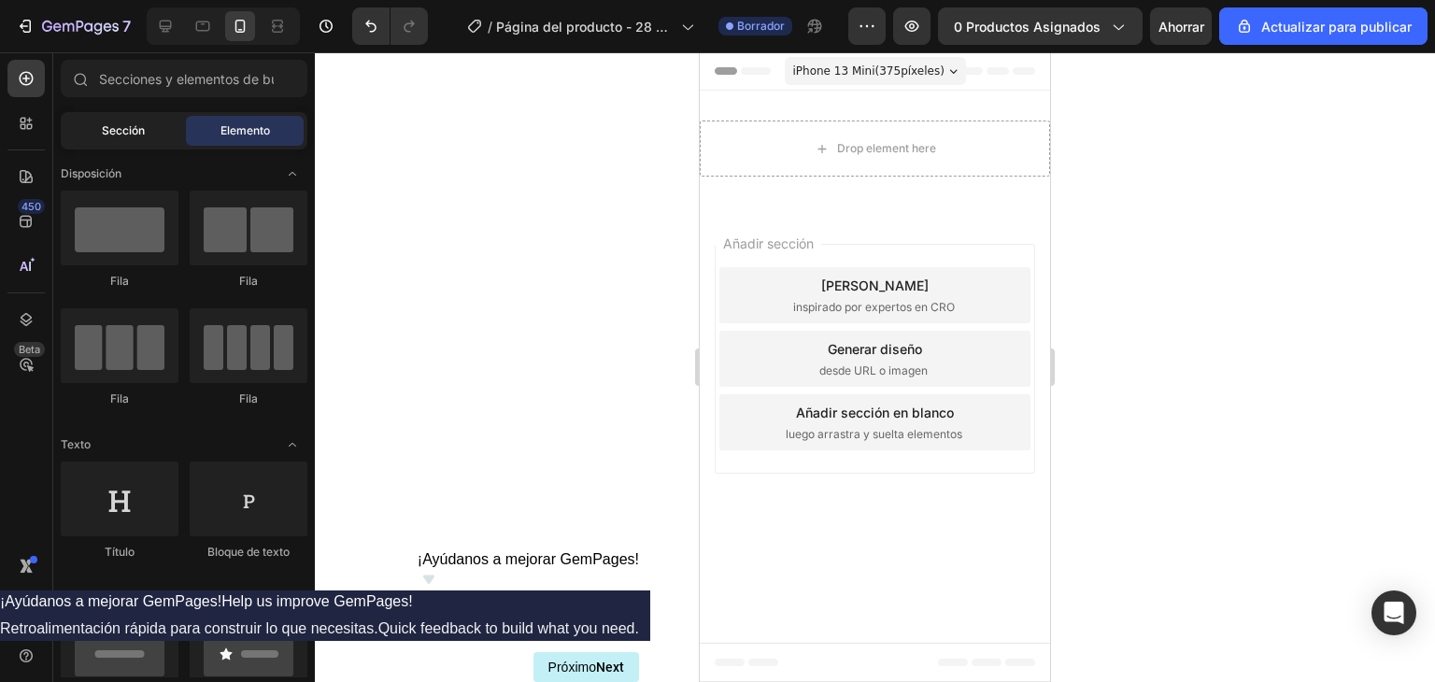
click at [126, 140] on div "Sección" at bounding box center [123, 131] width 118 height 30
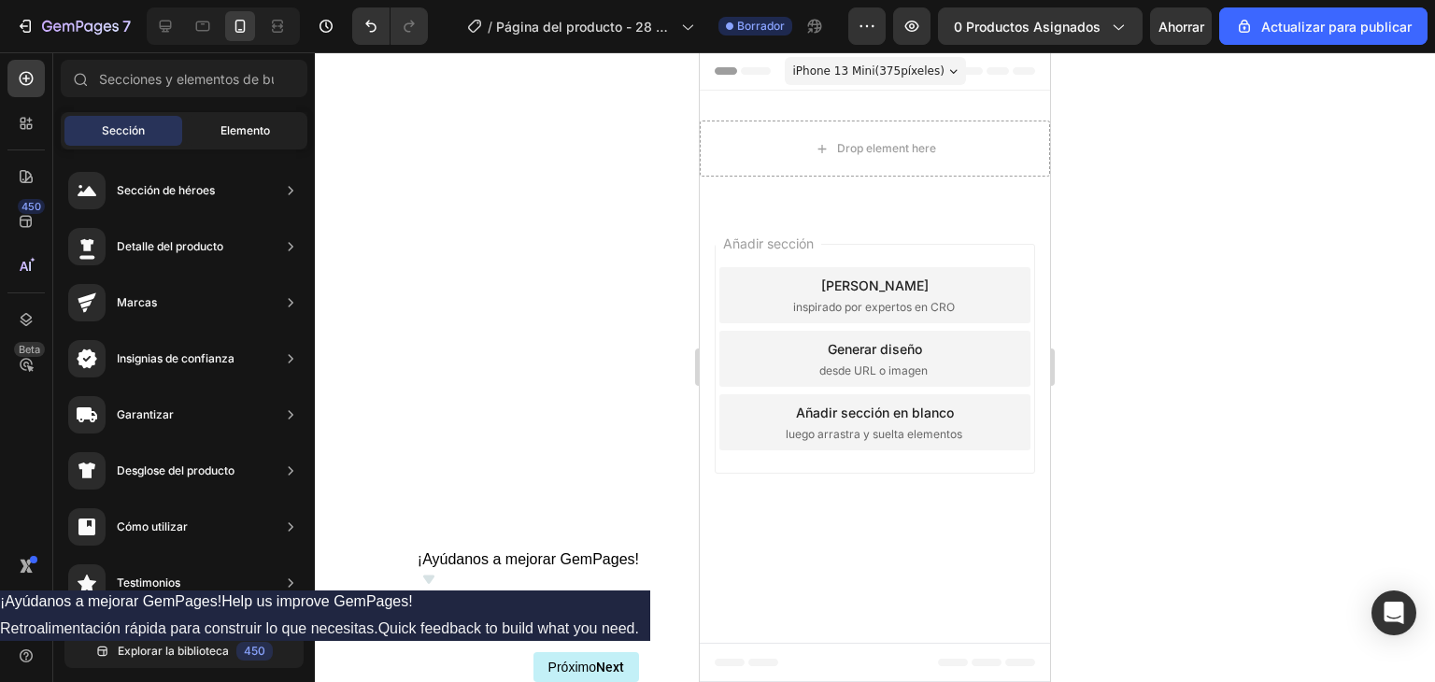
click at [241, 140] on div "Elemento" at bounding box center [245, 131] width 118 height 30
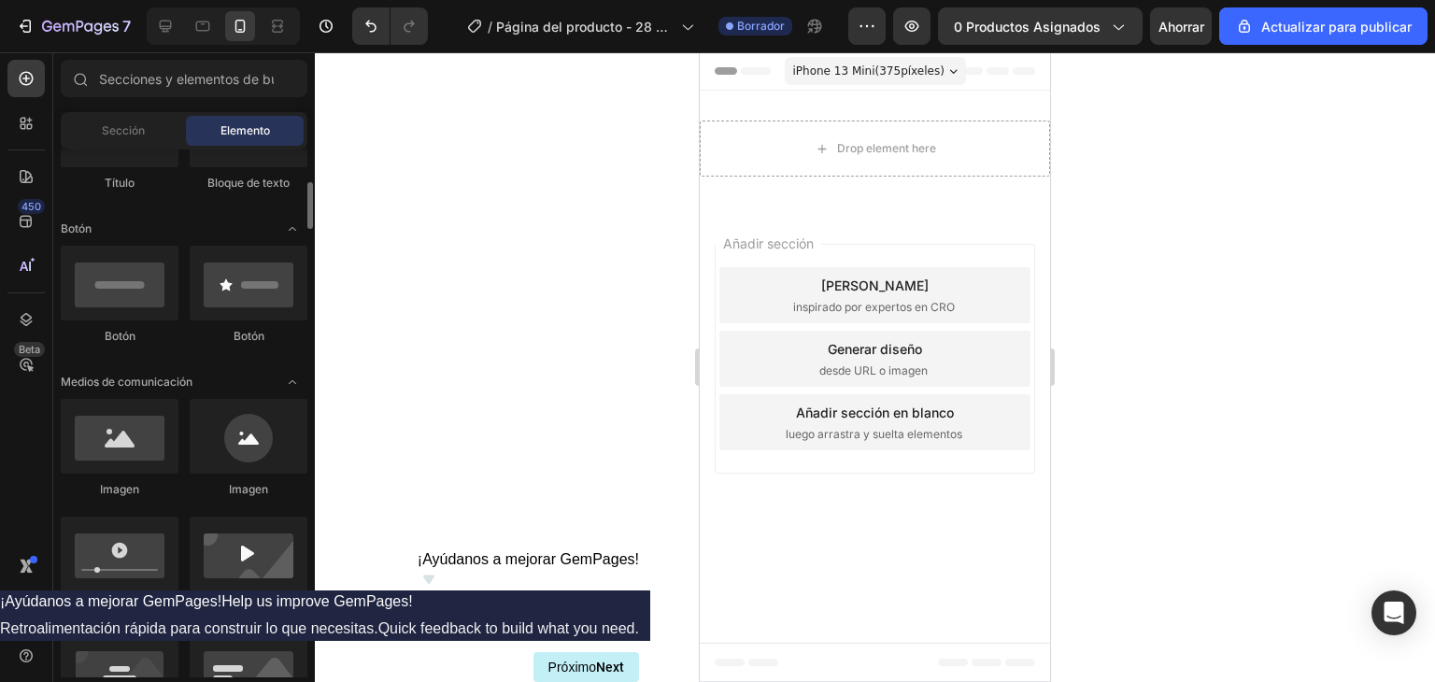
scroll to position [426, 0]
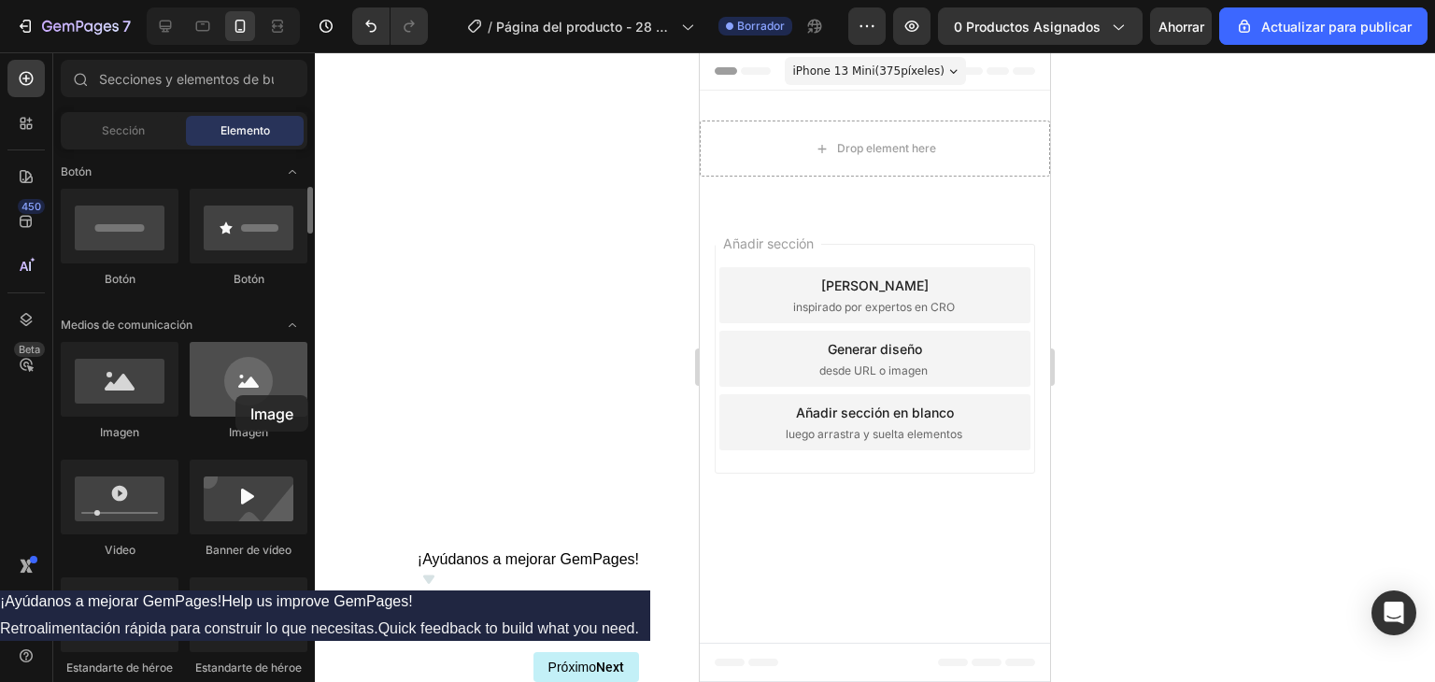
click at [235, 395] on div at bounding box center [249, 379] width 118 height 75
click at [397, 400] on div at bounding box center [875, 367] width 1120 height 630
drag, startPoint x: 400, startPoint y: 400, endPoint x: 417, endPoint y: 401, distance: 16.8
click at [417, 401] on div at bounding box center [875, 367] width 1120 height 630
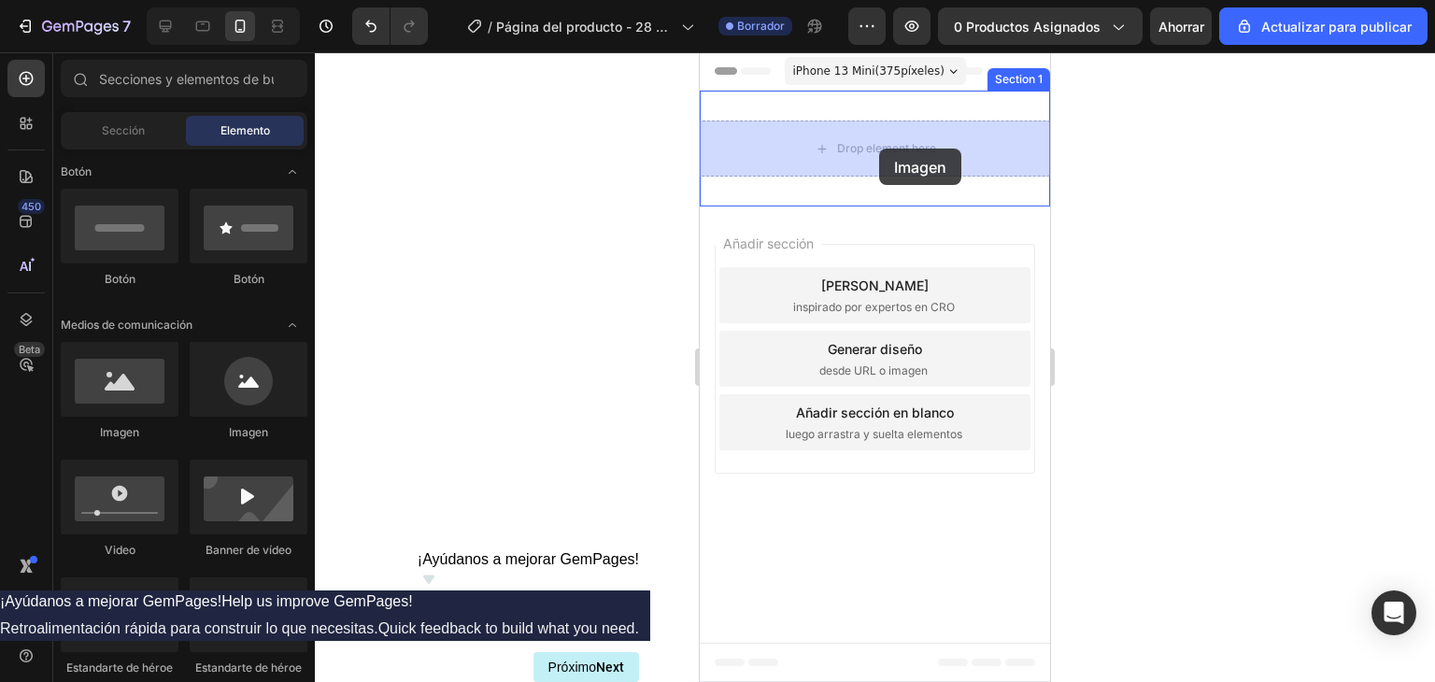
drag, startPoint x: 972, startPoint y: 446, endPoint x: 879, endPoint y: 149, distance: 311.2
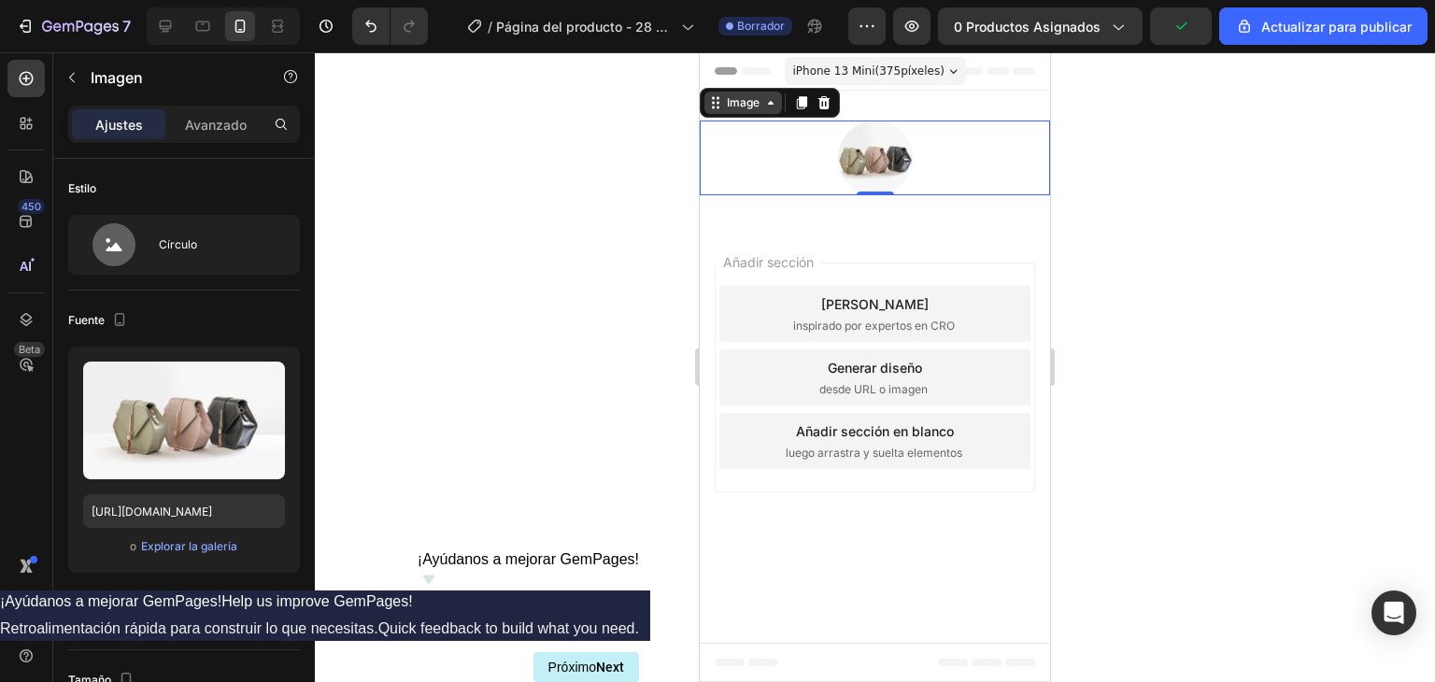
click at [749, 101] on div "Image" at bounding box center [743, 102] width 40 height 17
click at [750, 102] on div "Image" at bounding box center [743, 102] width 40 height 17
click at [877, 147] on img at bounding box center [875, 158] width 75 height 75
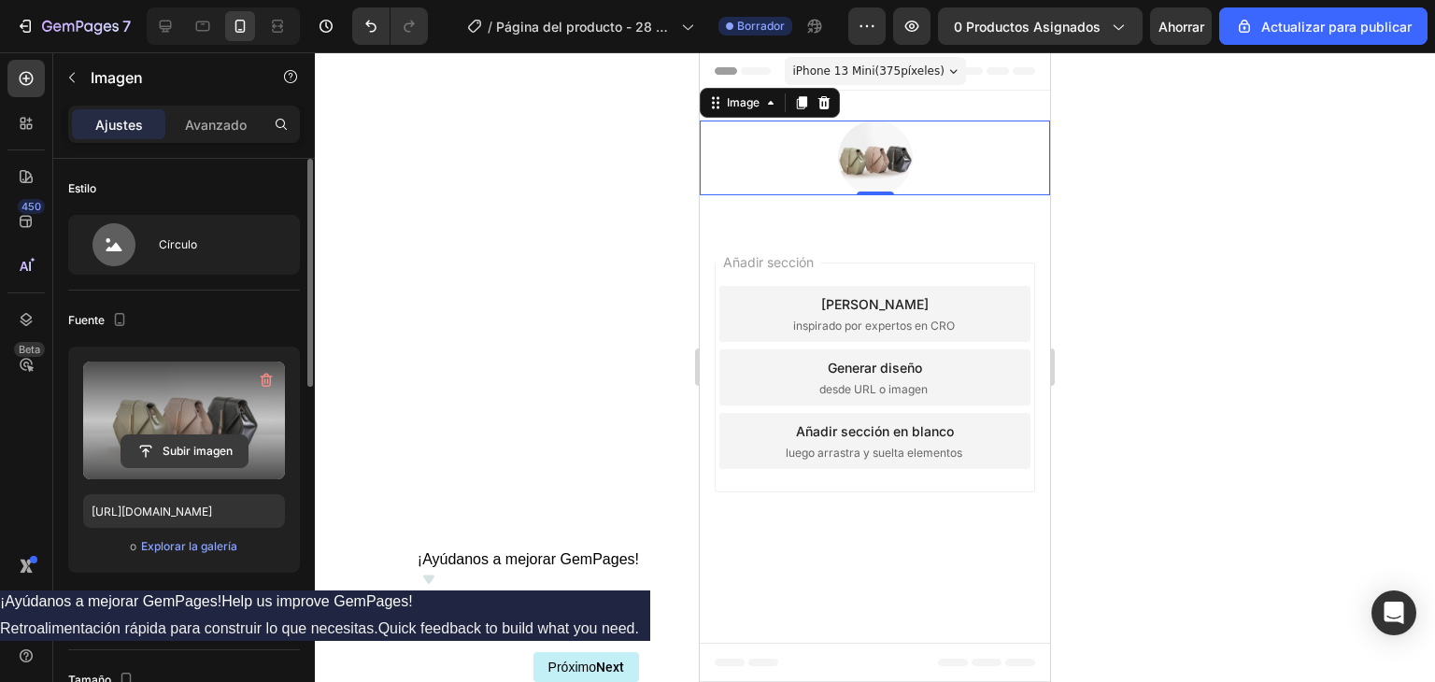
click at [191, 457] on input "file" at bounding box center [184, 451] width 126 height 32
click at [213, 460] on input "file" at bounding box center [184, 451] width 126 height 32
click at [179, 453] on input "file" at bounding box center [184, 451] width 126 height 32
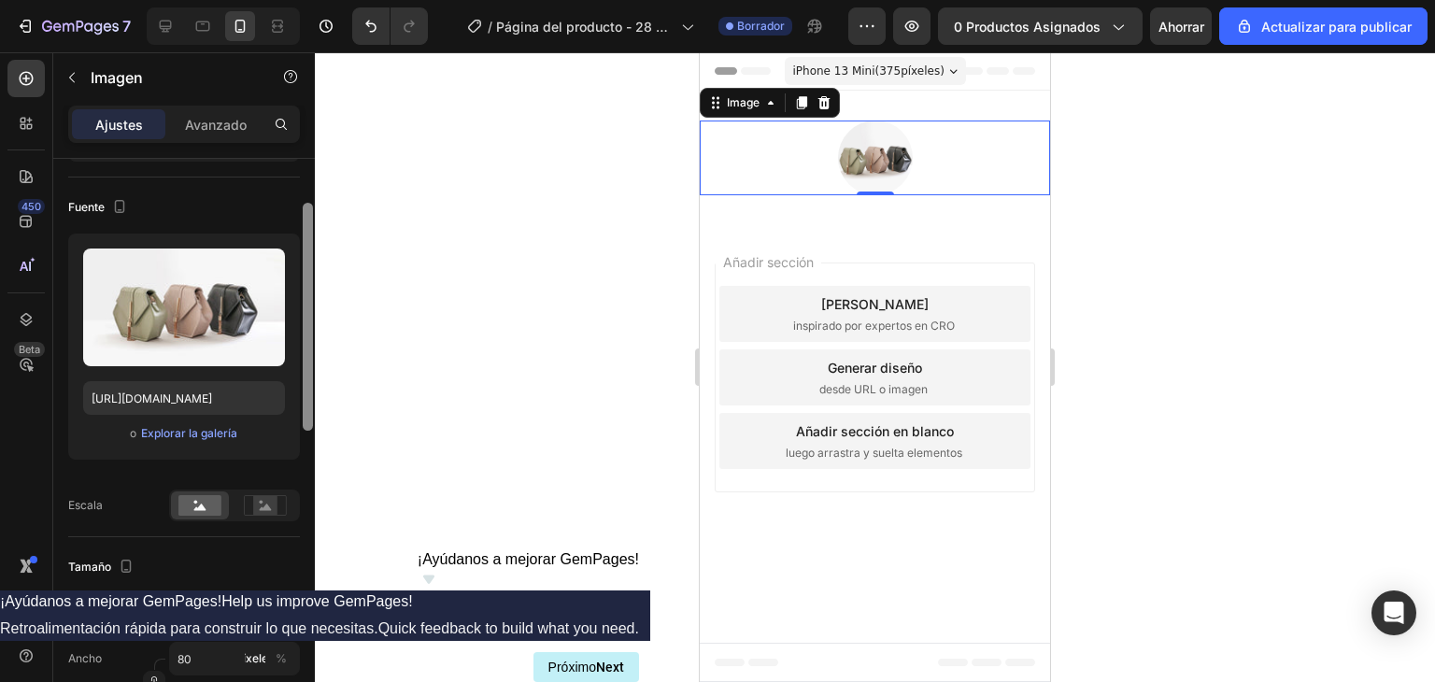
scroll to position [110, 0]
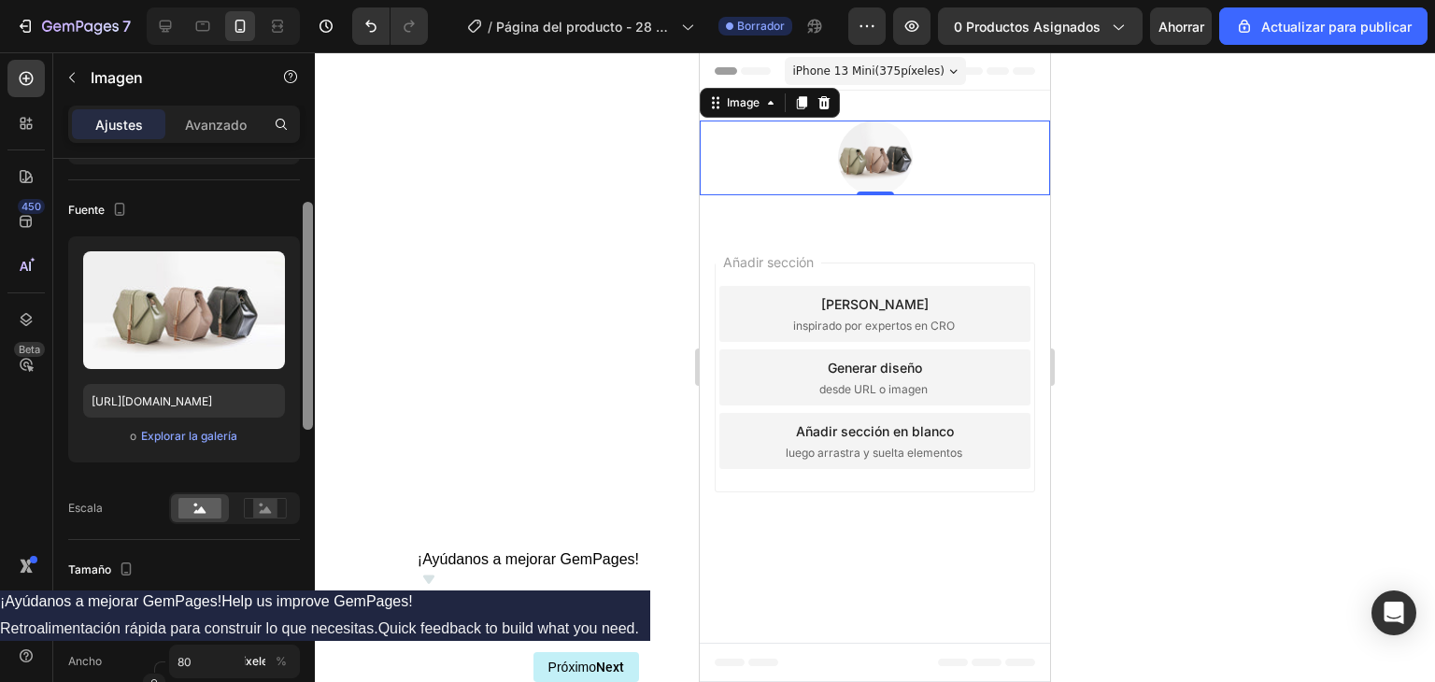
drag, startPoint x: 309, startPoint y: 244, endPoint x: 303, endPoint y: 288, distance: 44.4
click at [303, 288] on div at bounding box center [308, 316] width 10 height 228
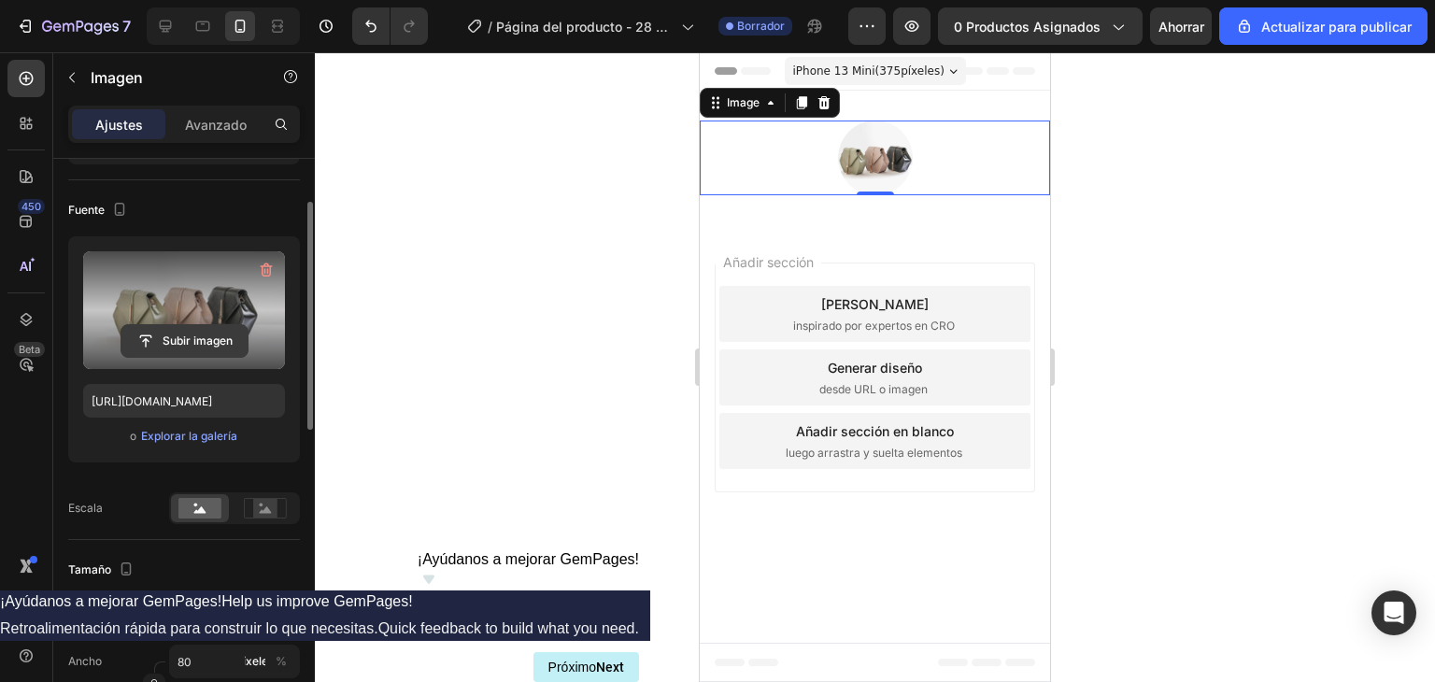
click at [159, 344] on input "file" at bounding box center [184, 341] width 126 height 32
click at [157, 339] on input "file" at bounding box center [184, 341] width 126 height 32
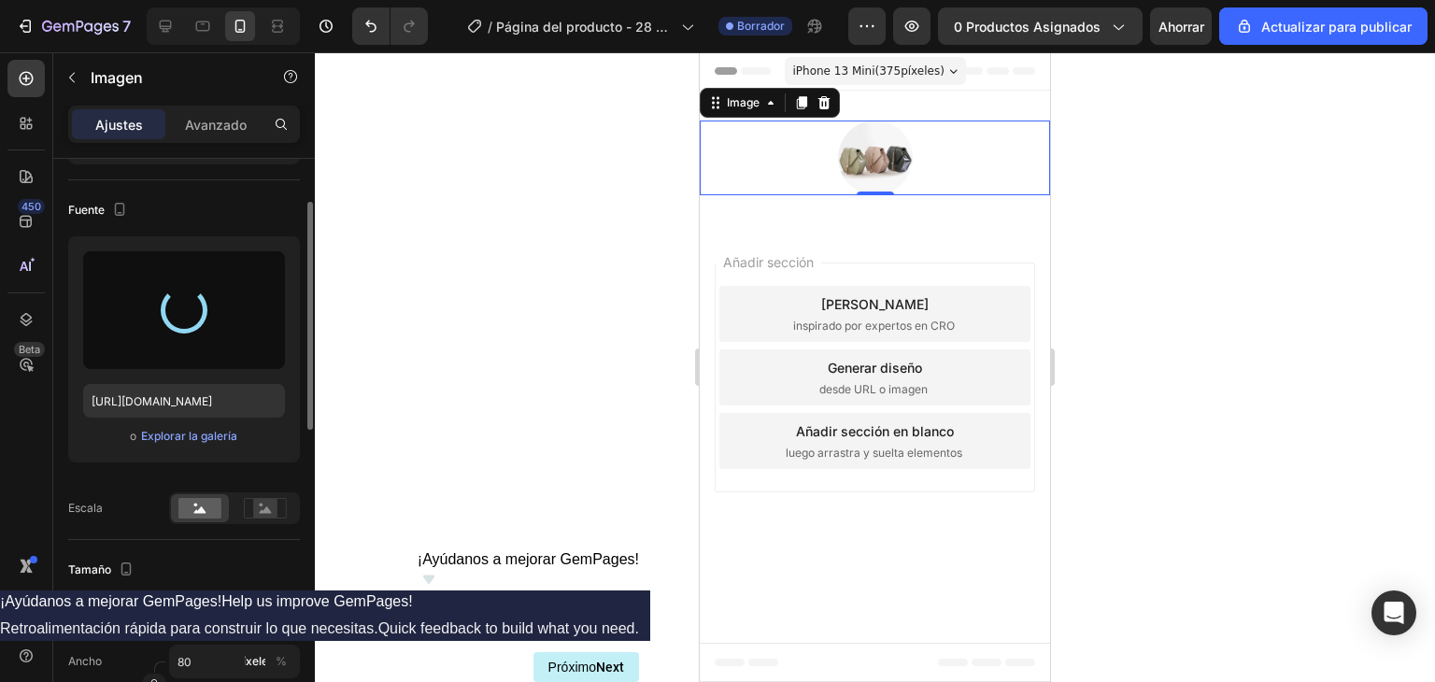
type input "https://cdn.shopify.com/s/files/1/0964/6184/8866/files/gempages_585348323934732…"
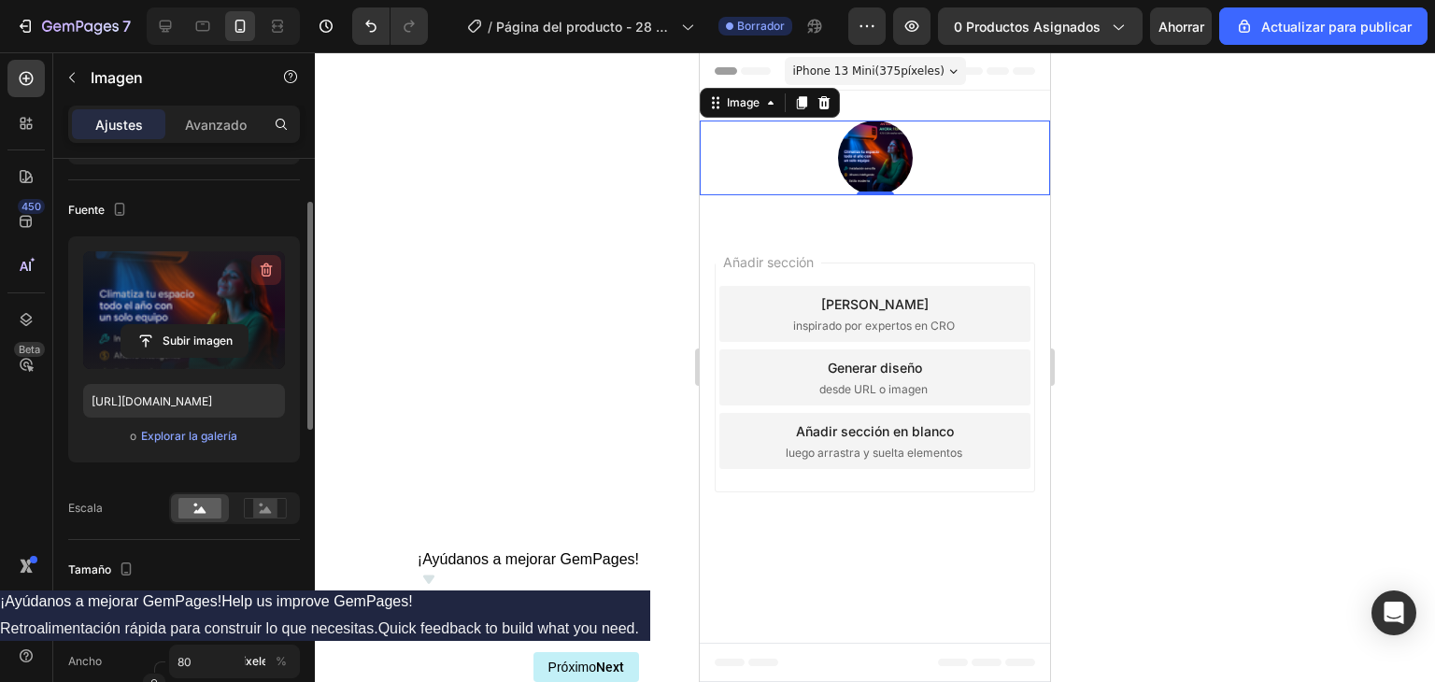
click at [268, 267] on icon "button" at bounding box center [266, 270] width 19 height 19
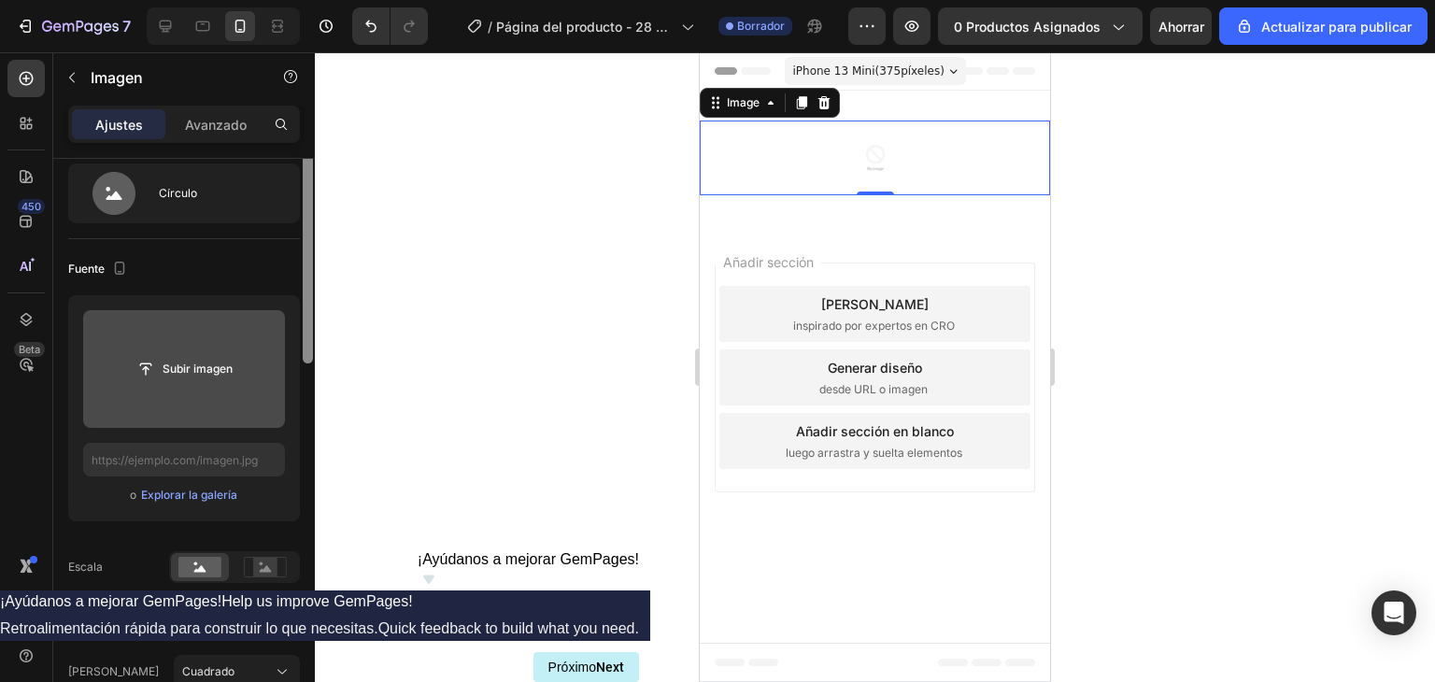
scroll to position [0, 0]
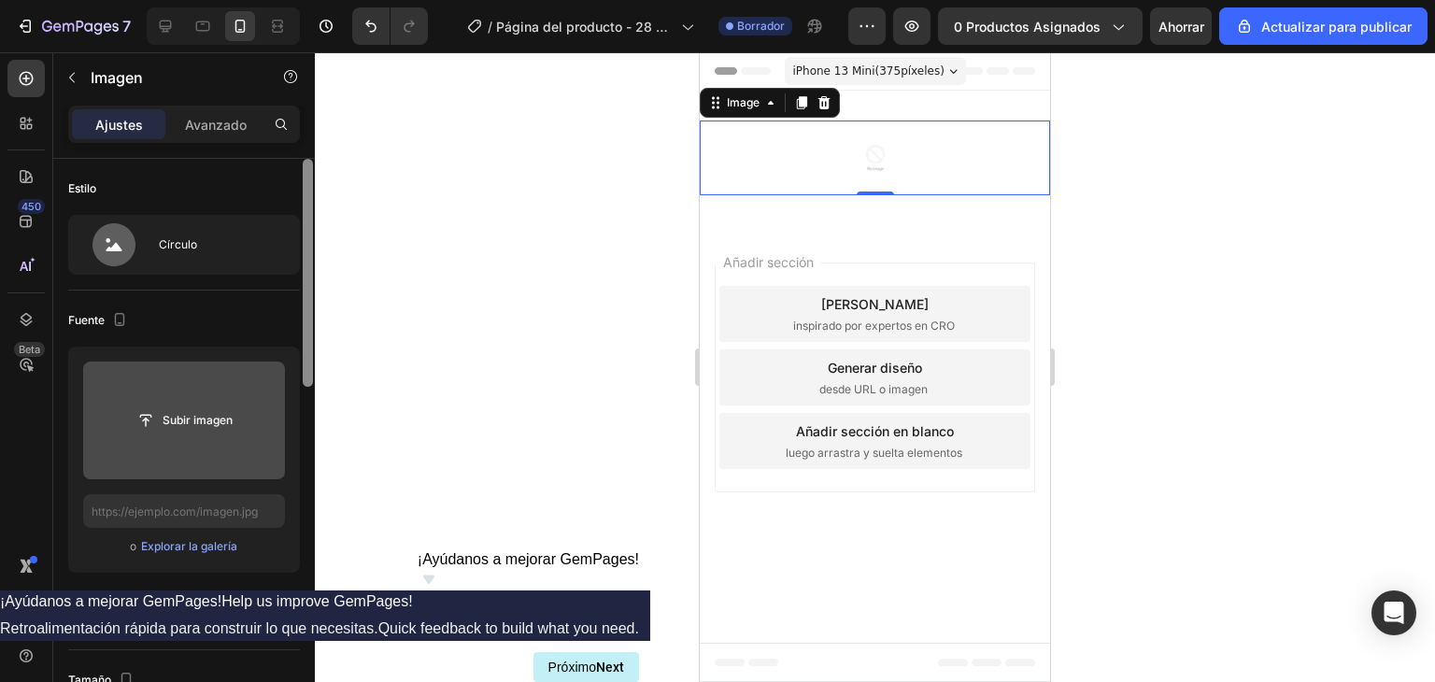
drag, startPoint x: 307, startPoint y: 282, endPoint x: 306, endPoint y: 211, distance: 71.0
click at [306, 211] on div at bounding box center [308, 273] width 10 height 228
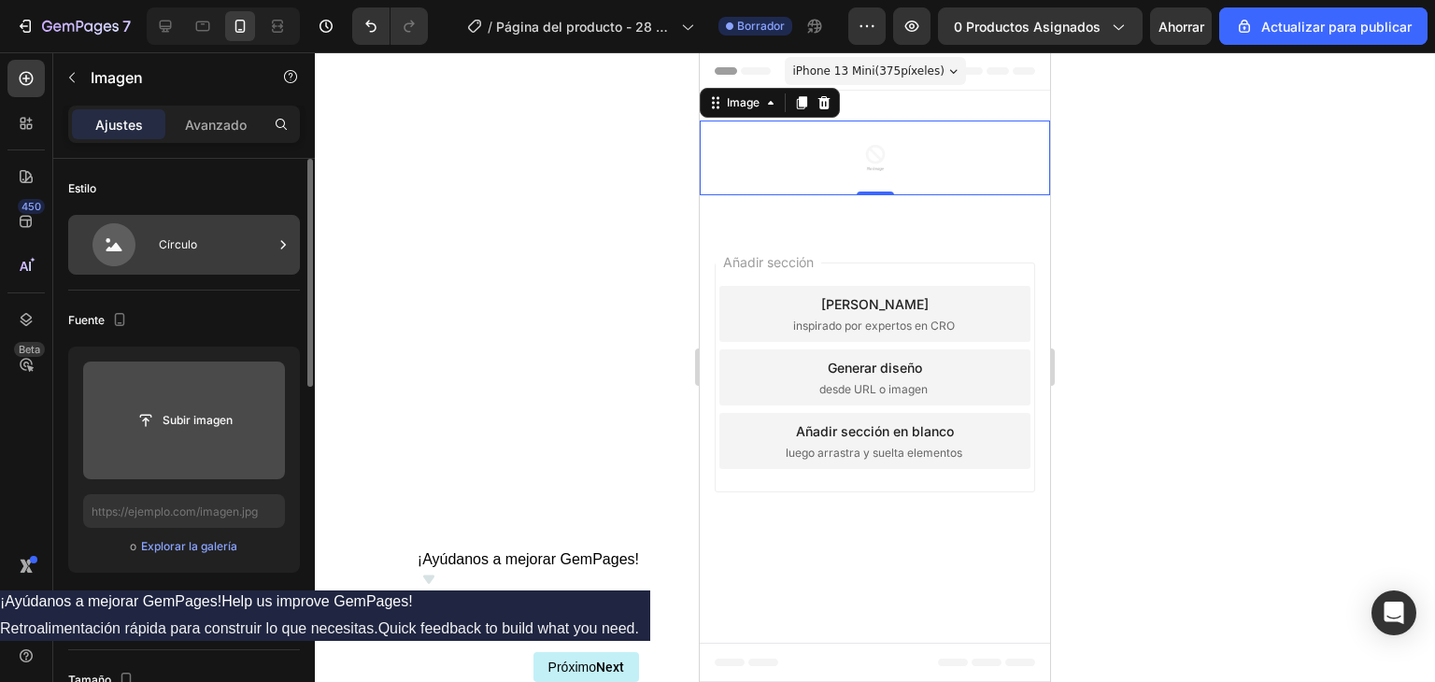
click at [126, 240] on icon at bounding box center [114, 244] width 43 height 43
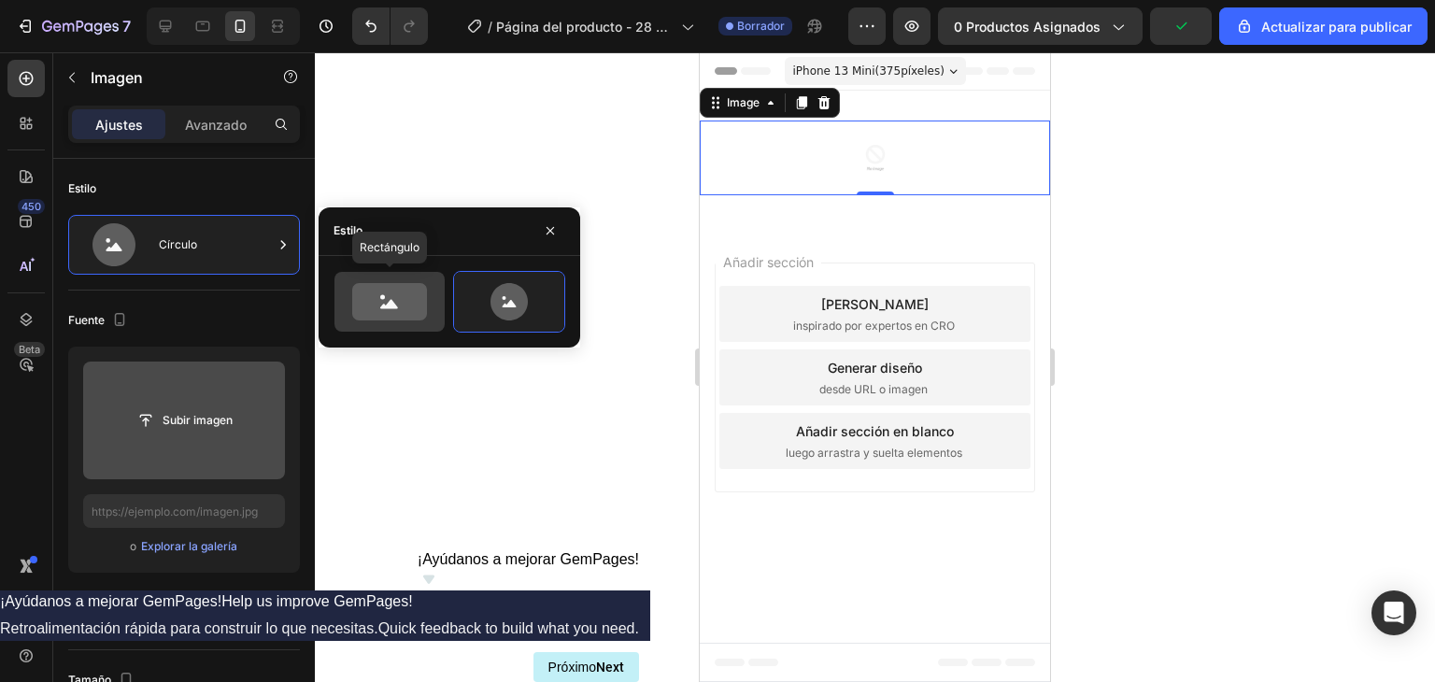
click at [396, 310] on icon at bounding box center [389, 301] width 75 height 37
type input "100"
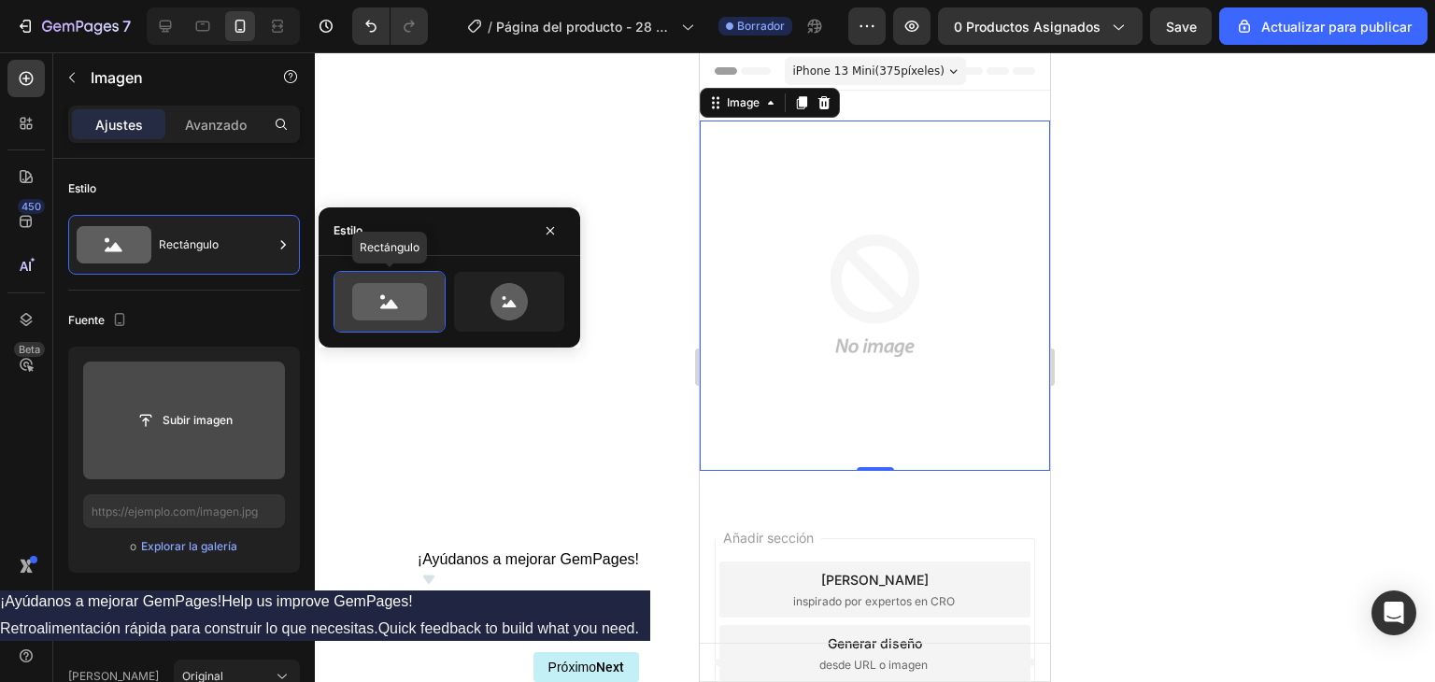
click at [396, 310] on icon at bounding box center [389, 301] width 75 height 37
click at [173, 423] on input "file" at bounding box center [184, 421] width 126 height 32
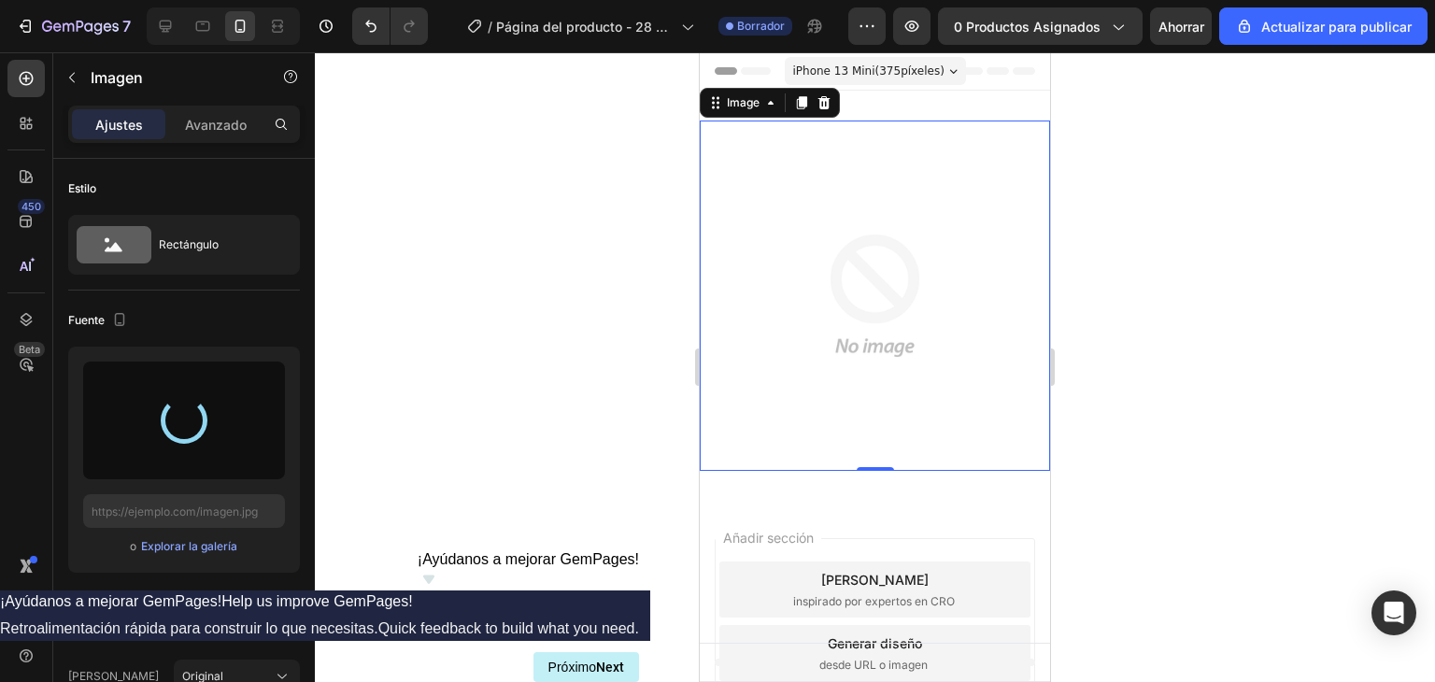
type input "https://cdn.shopify.com/s/files/1/0964/6184/8866/files/gempages_585348323934732…"
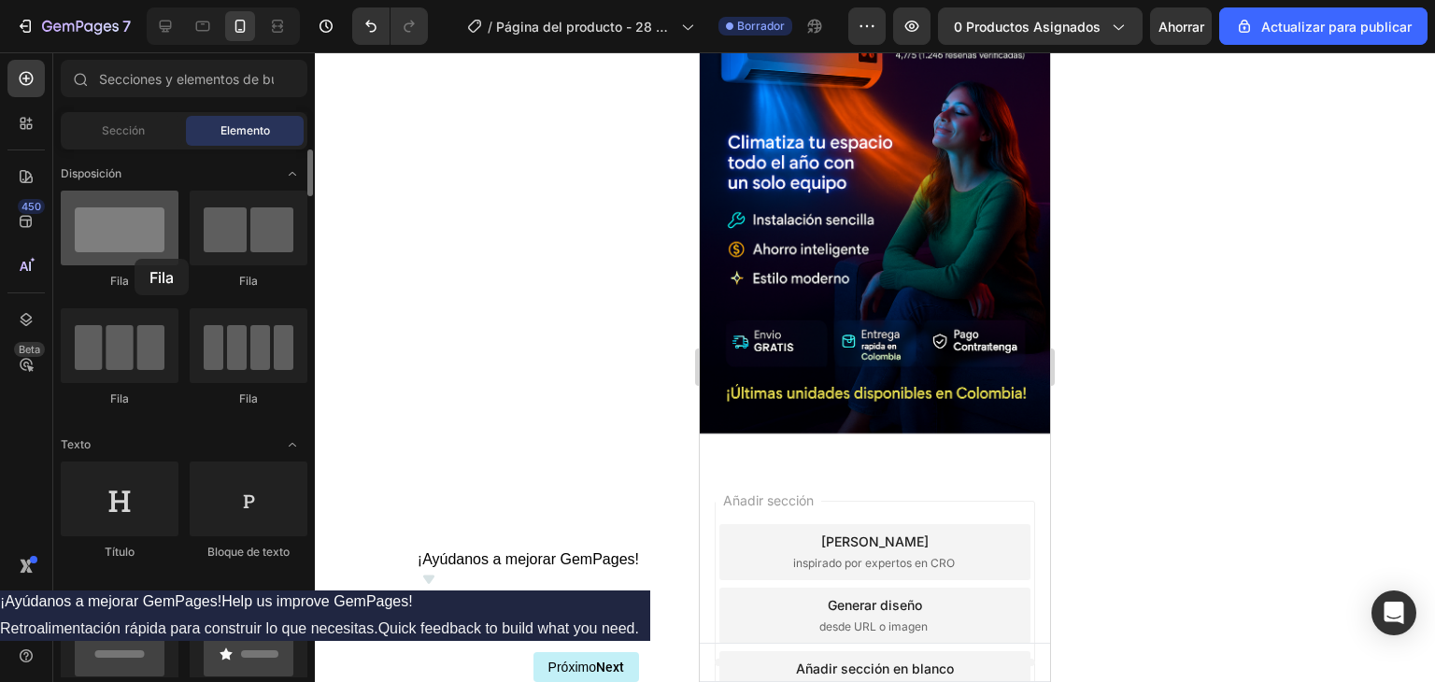
drag, startPoint x: 112, startPoint y: 252, endPoint x: 133, endPoint y: 257, distance: 21.1
click at [134, 258] on div at bounding box center [120, 228] width 118 height 75
click at [125, 141] on div "Sección" at bounding box center [123, 131] width 118 height 30
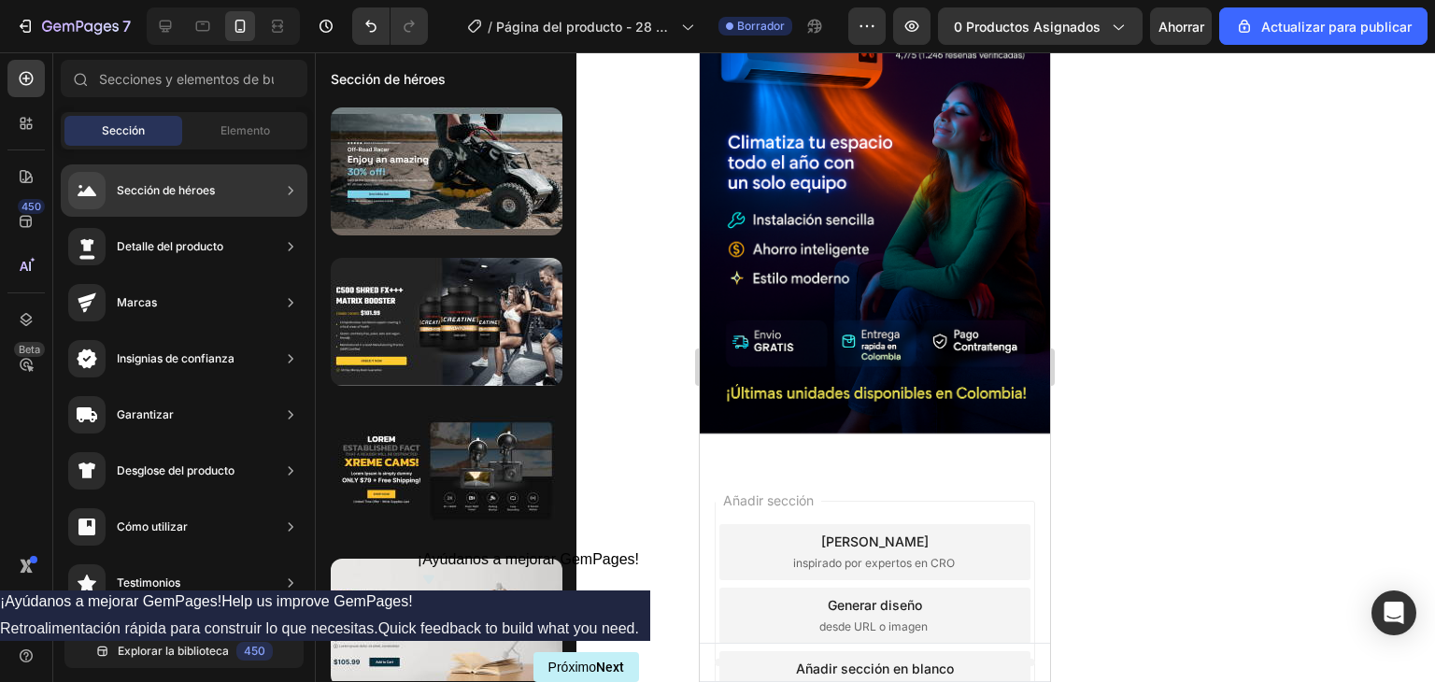
click at [214, 245] on font "Detalle del producto" at bounding box center [170, 246] width 107 height 14
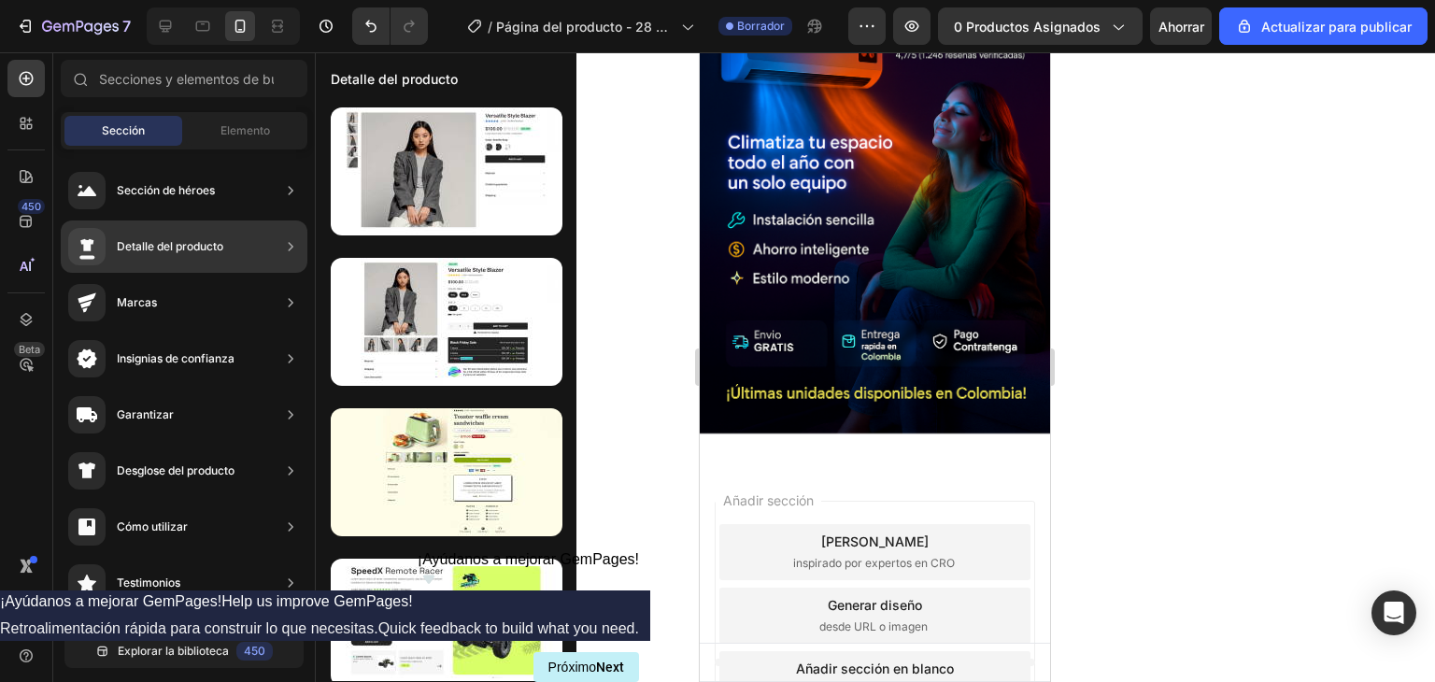
click at [223, 253] on div "Detalle del producto" at bounding box center [184, 247] width 247 height 52
drag, startPoint x: 572, startPoint y: 249, endPoint x: 535, endPoint y: 98, distance: 154.8
click at [536, 98] on div "Detalle del producto" at bounding box center [446, 367] width 261 height 628
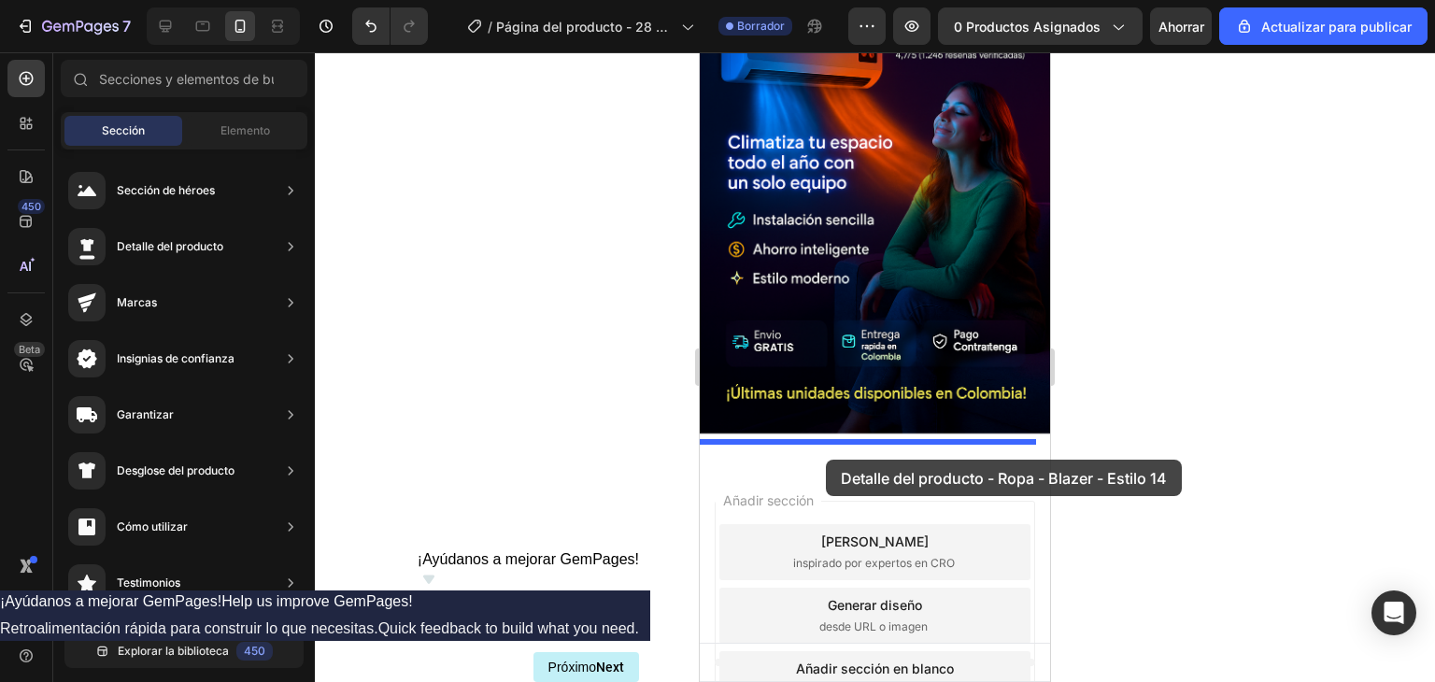
drag, startPoint x: 1128, startPoint y: 234, endPoint x: 820, endPoint y: 455, distance: 379.7
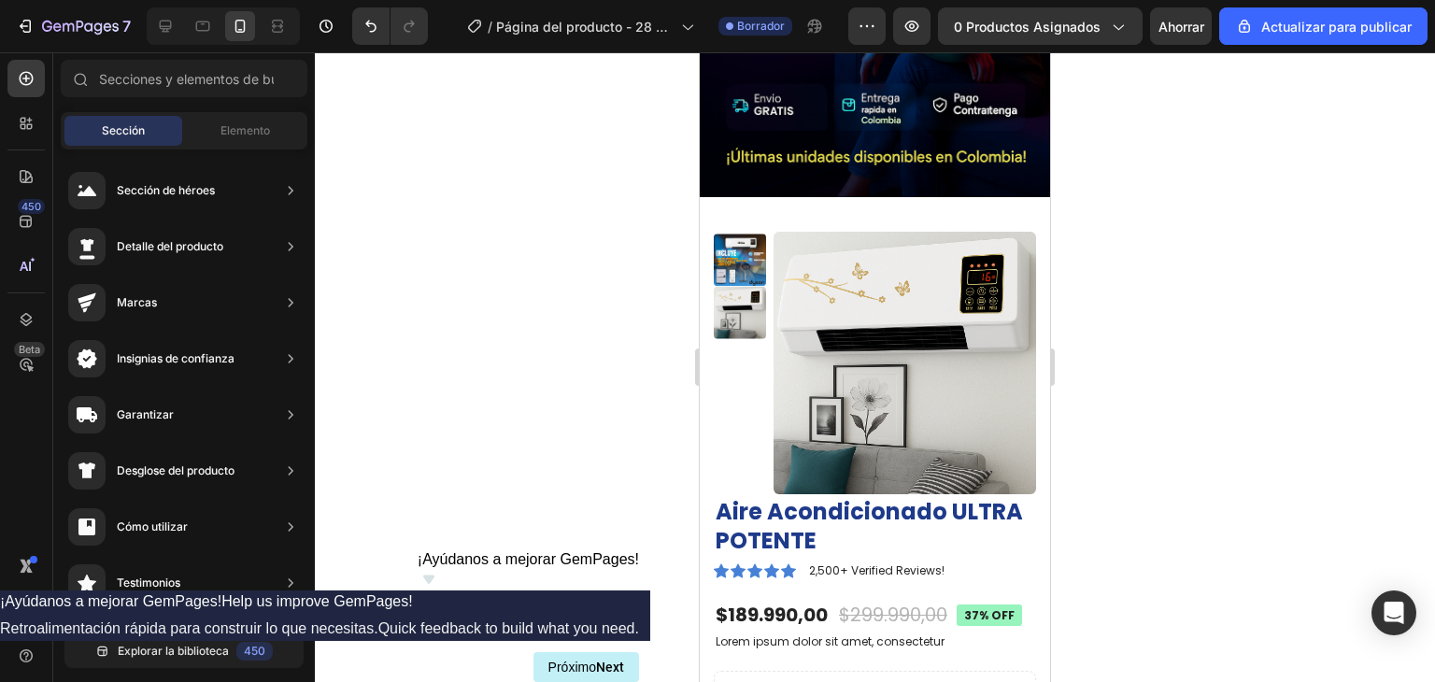
scroll to position [396, 0]
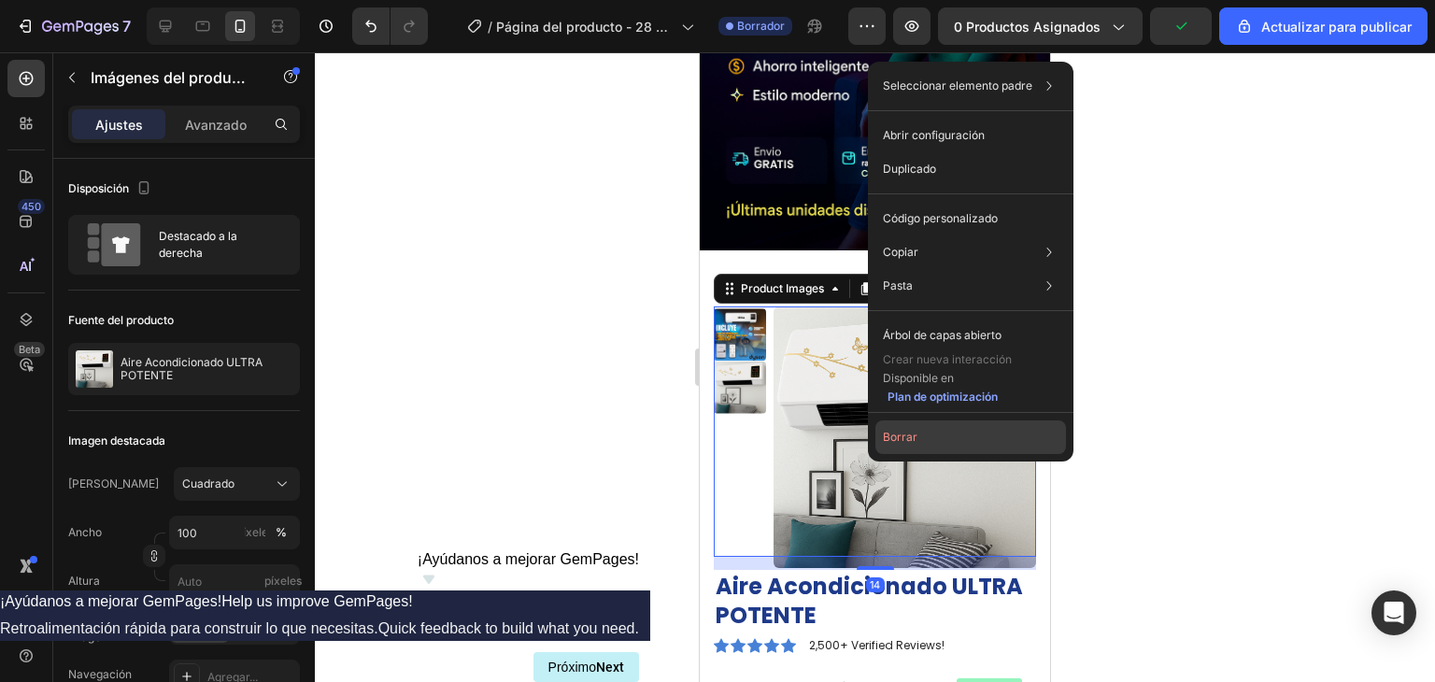
drag, startPoint x: 206, startPoint y: 396, endPoint x: 906, endPoint y: 449, distance: 701.9
click at [906, 449] on button "Borrar" at bounding box center [971, 438] width 191 height 34
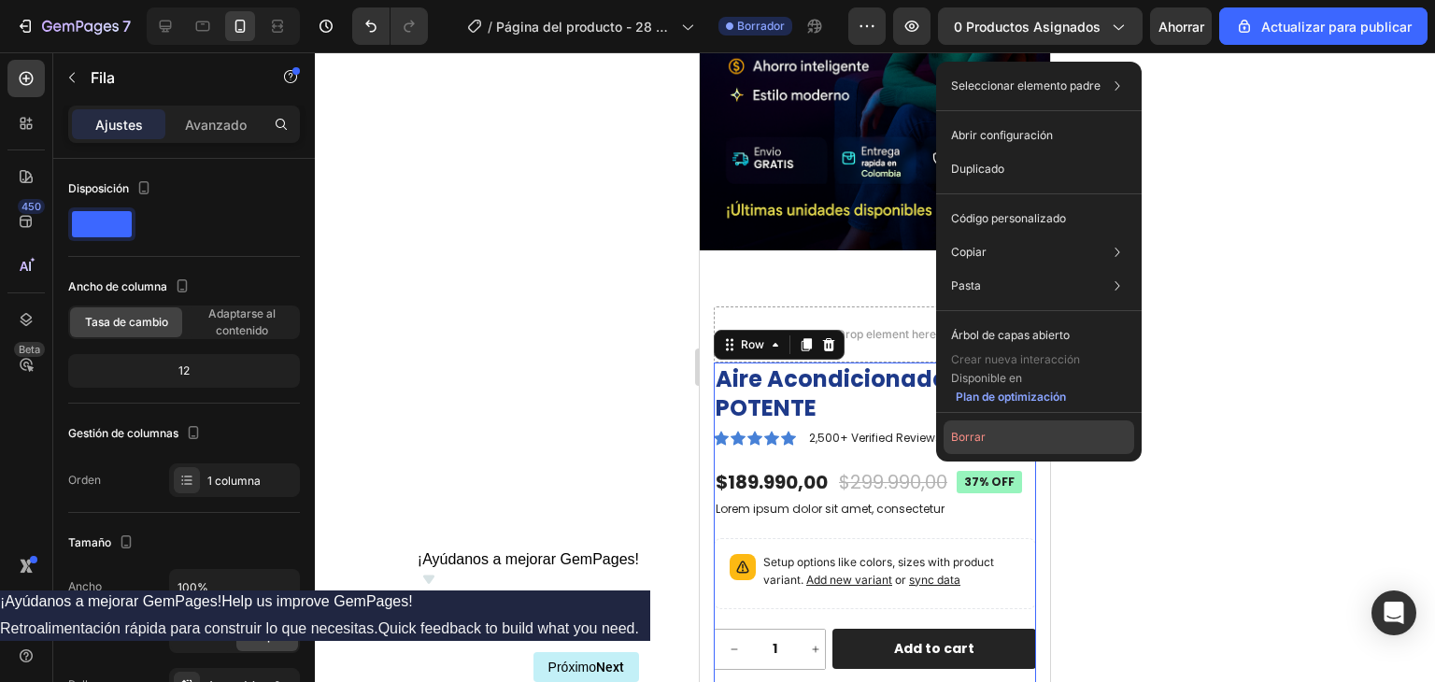
click at [983, 433] on font "Borrar" at bounding box center [968, 437] width 35 height 14
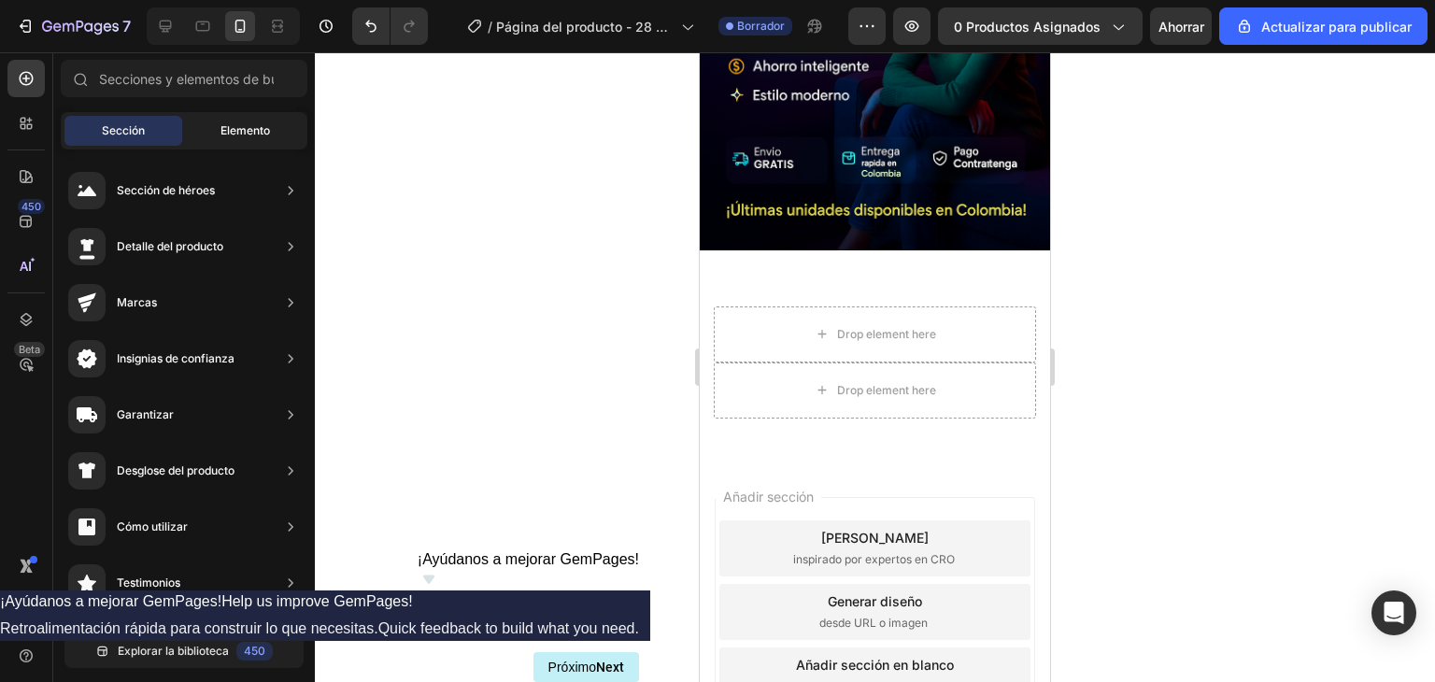
click at [250, 136] on font "Elemento" at bounding box center [246, 130] width 50 height 14
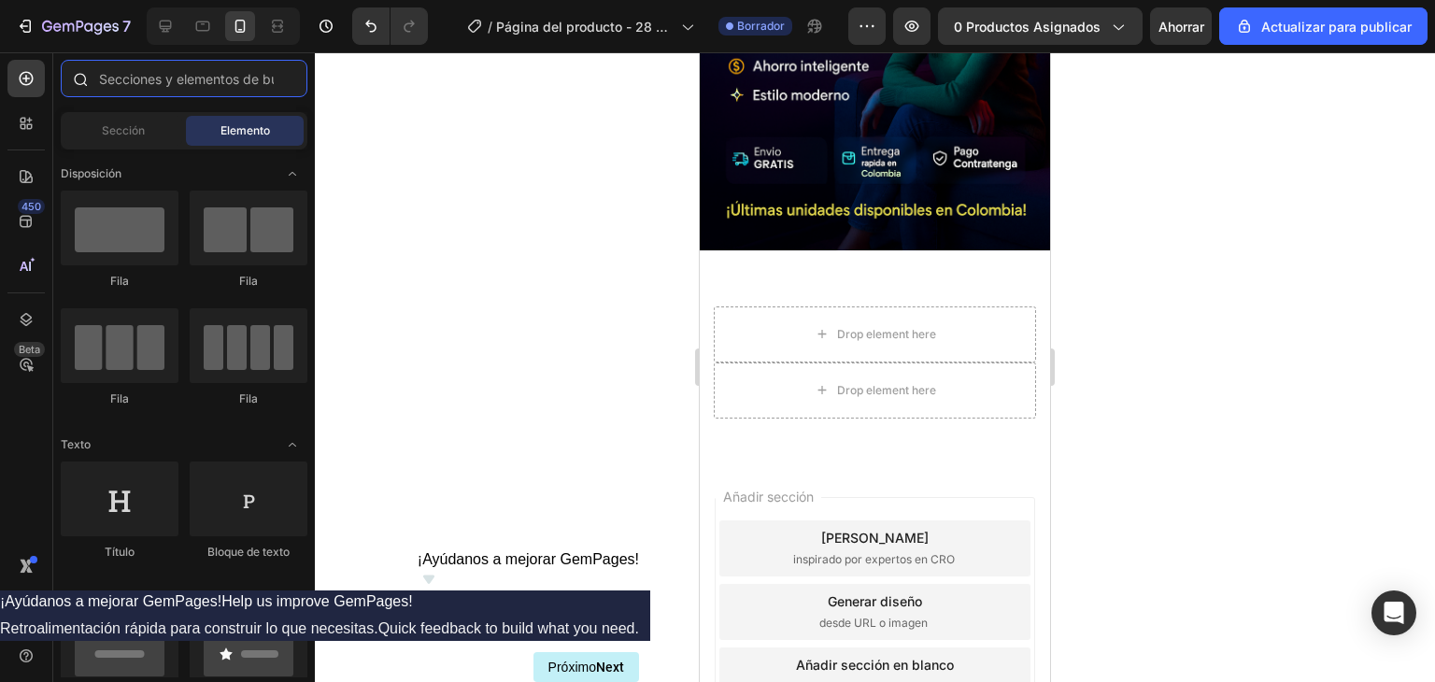
click at [182, 60] on input "text" at bounding box center [184, 78] width 247 height 37
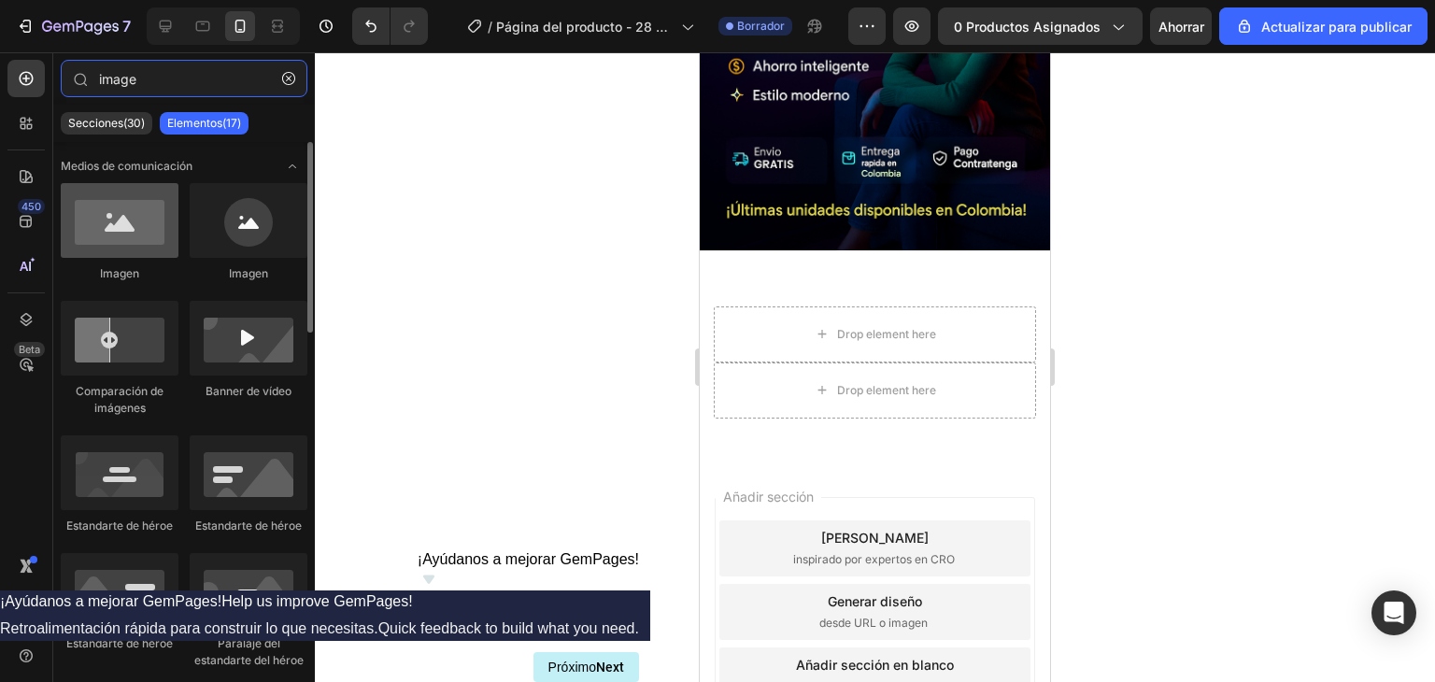
type input "image"
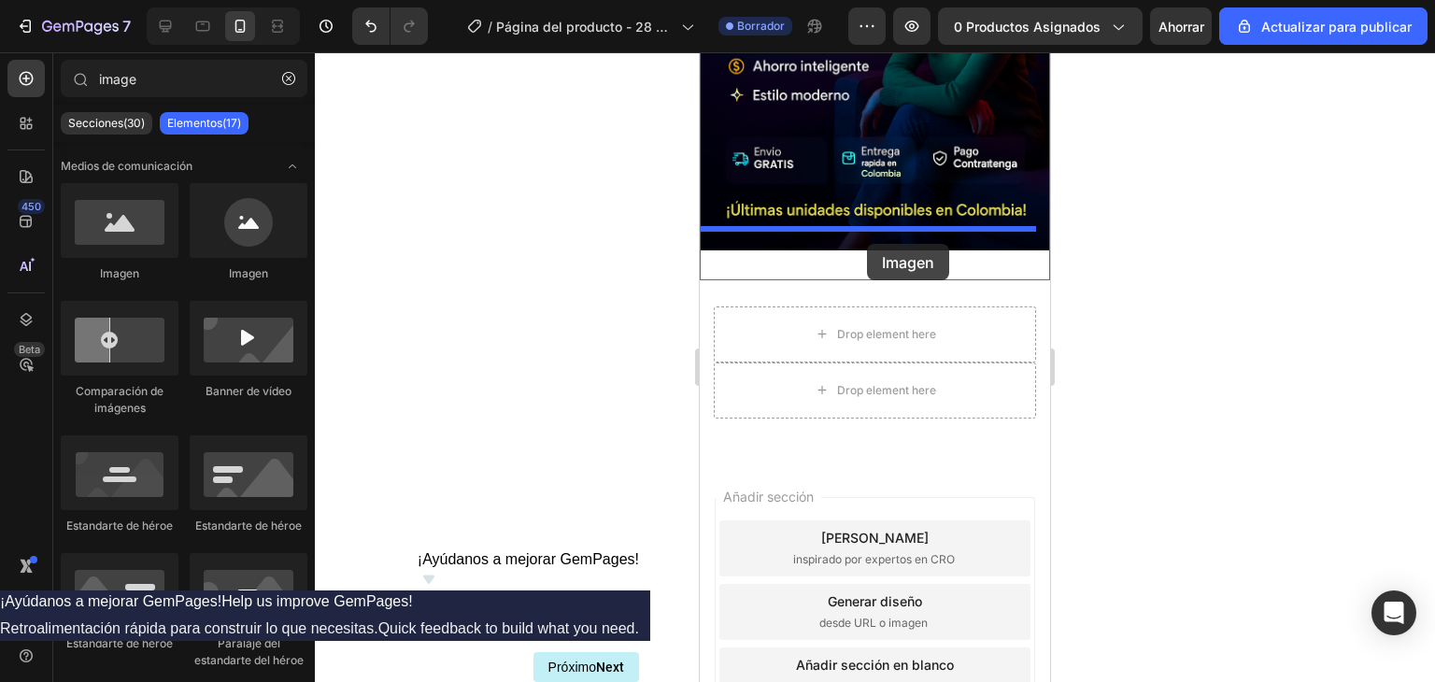
drag, startPoint x: 834, startPoint y: 292, endPoint x: 867, endPoint y: 244, distance: 57.8
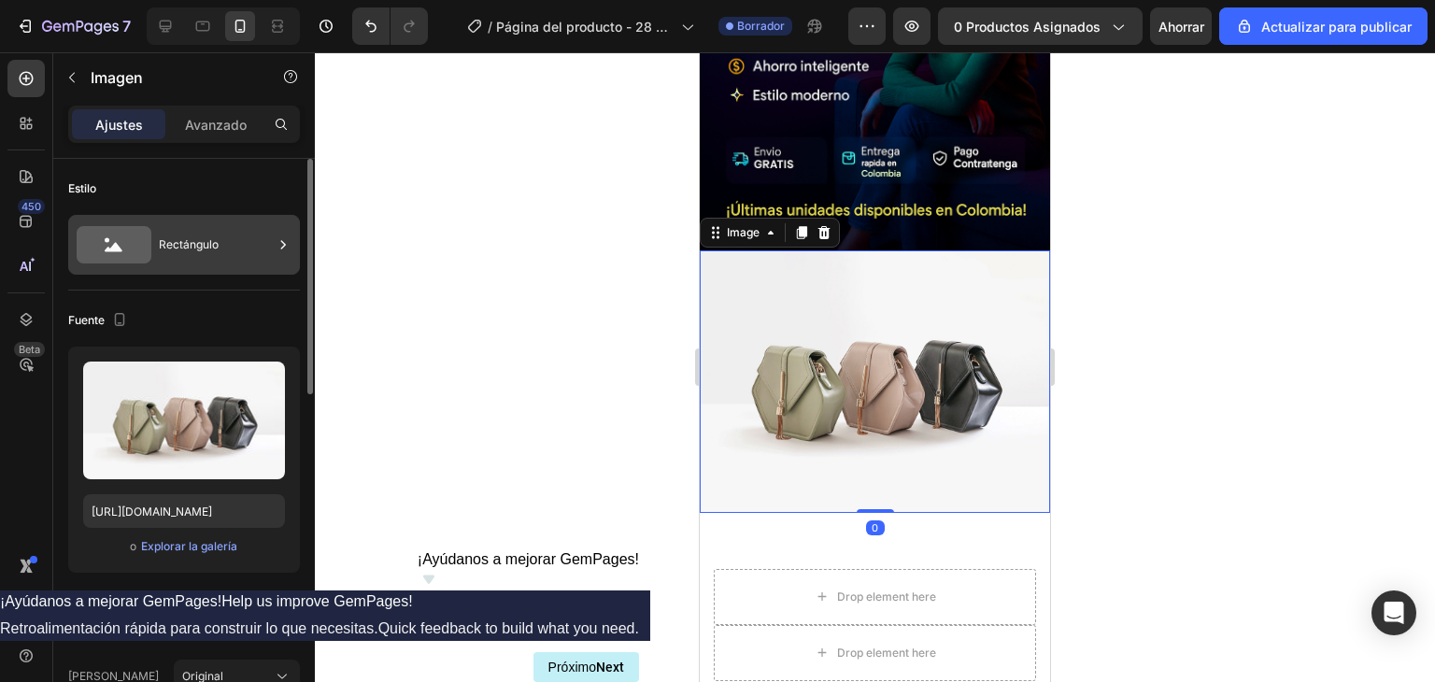
click at [192, 253] on div "Rectángulo" at bounding box center [216, 244] width 114 height 43
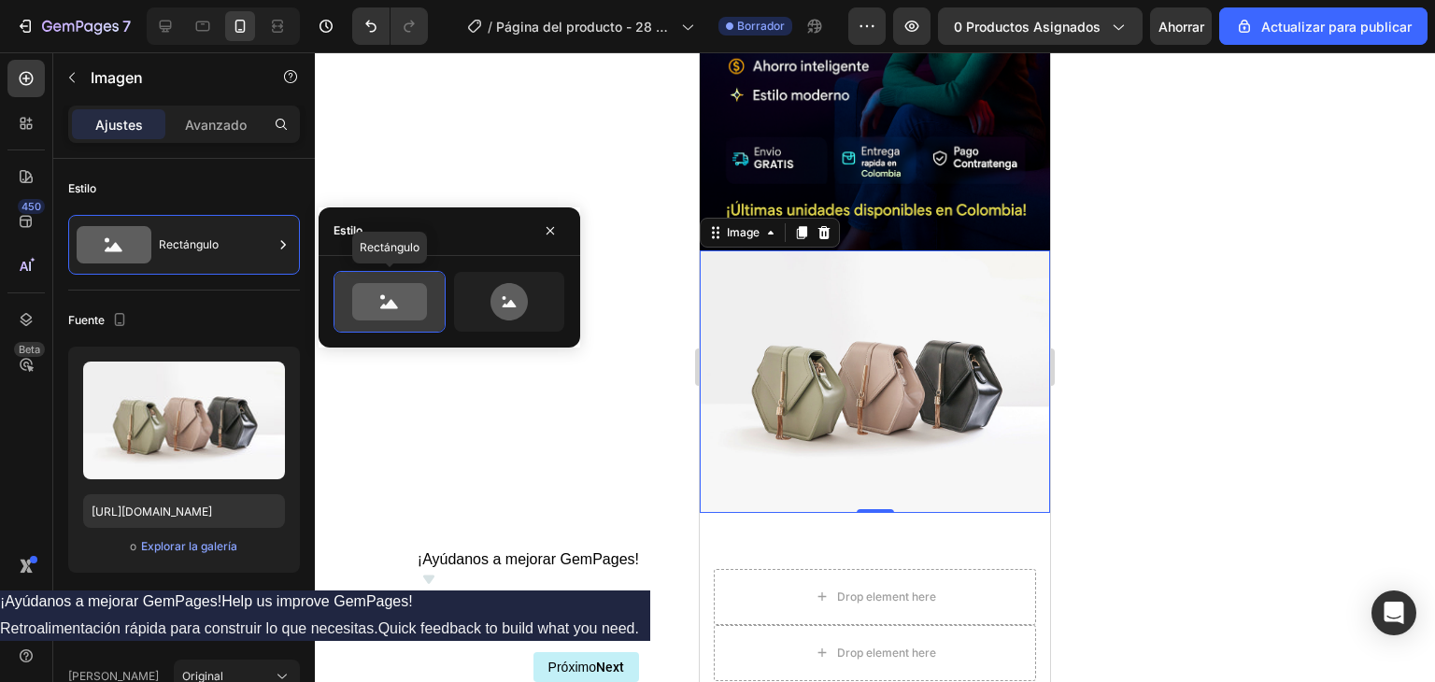
click at [382, 310] on icon at bounding box center [389, 301] width 75 height 37
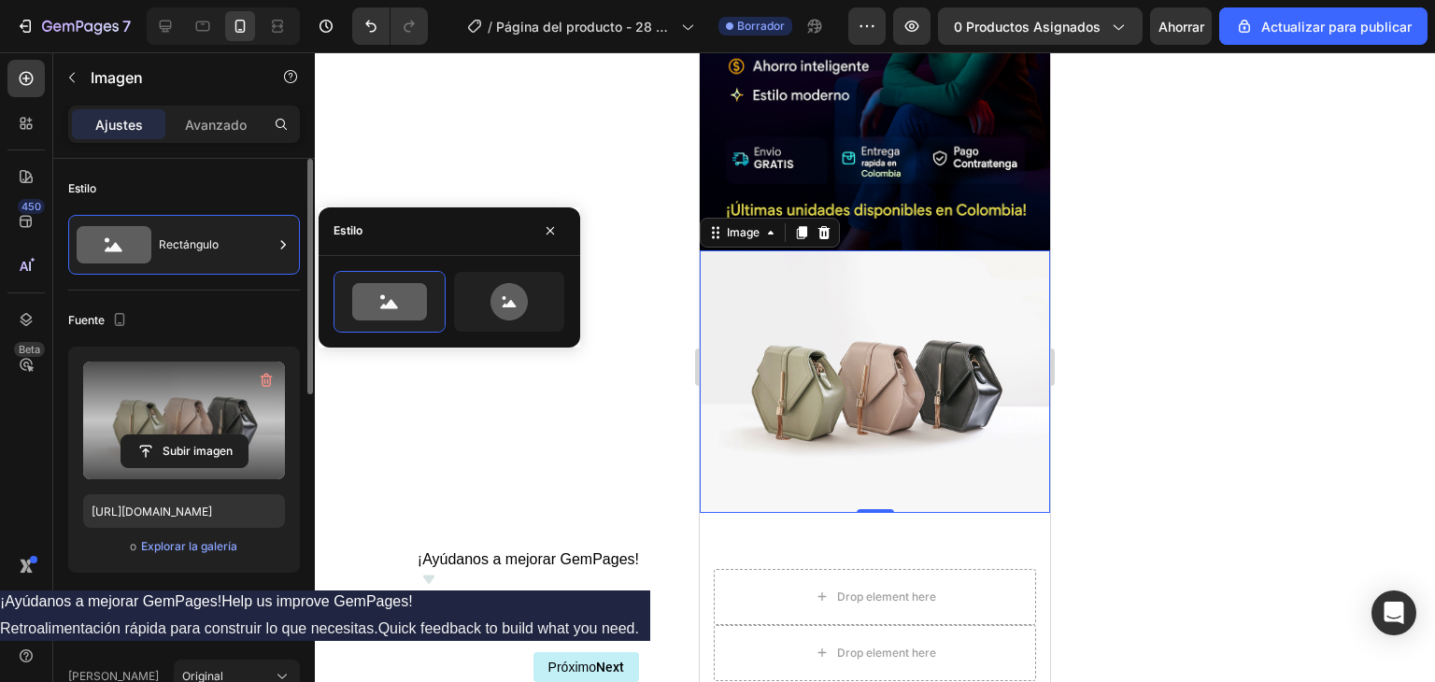
click at [198, 401] on label at bounding box center [184, 421] width 202 height 118
click at [198, 435] on input "file" at bounding box center [184, 451] width 126 height 32
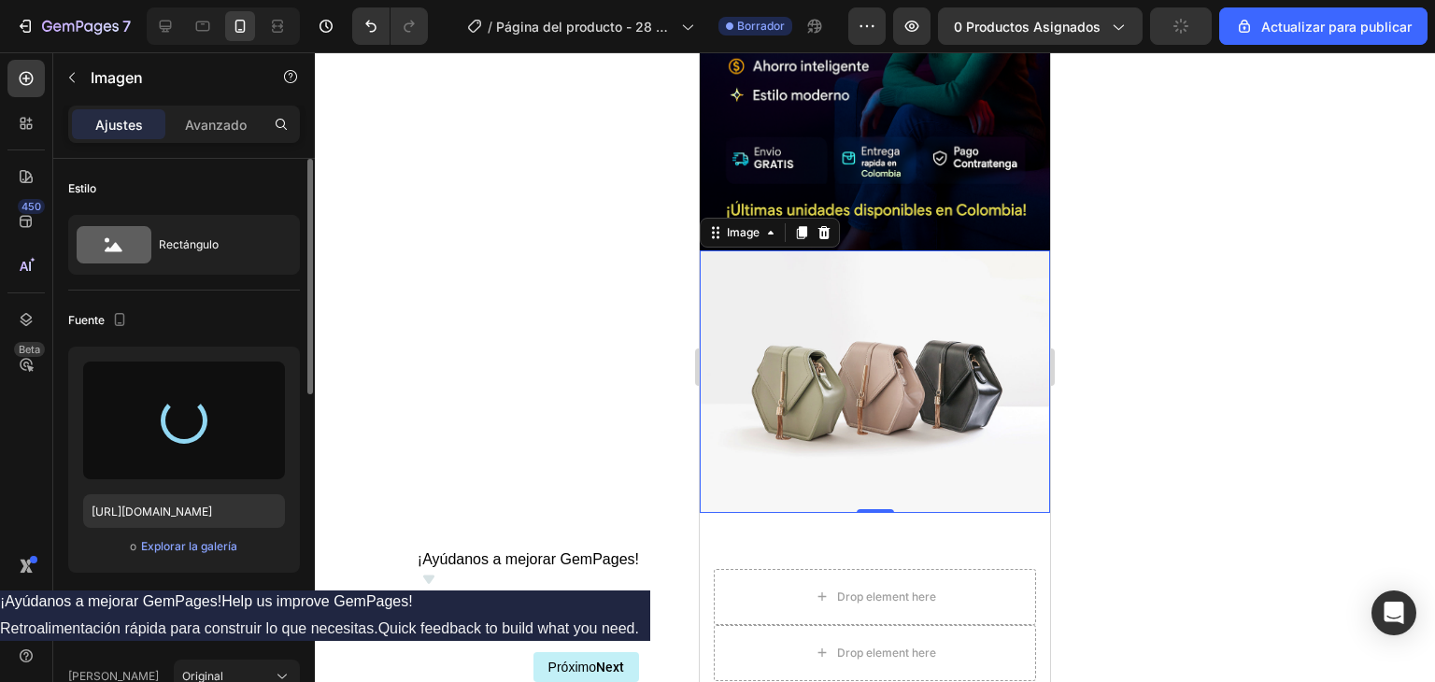
type input "https://cdn.shopify.com/s/files/1/0964/6184/8866/files/gempages_585348323934732…"
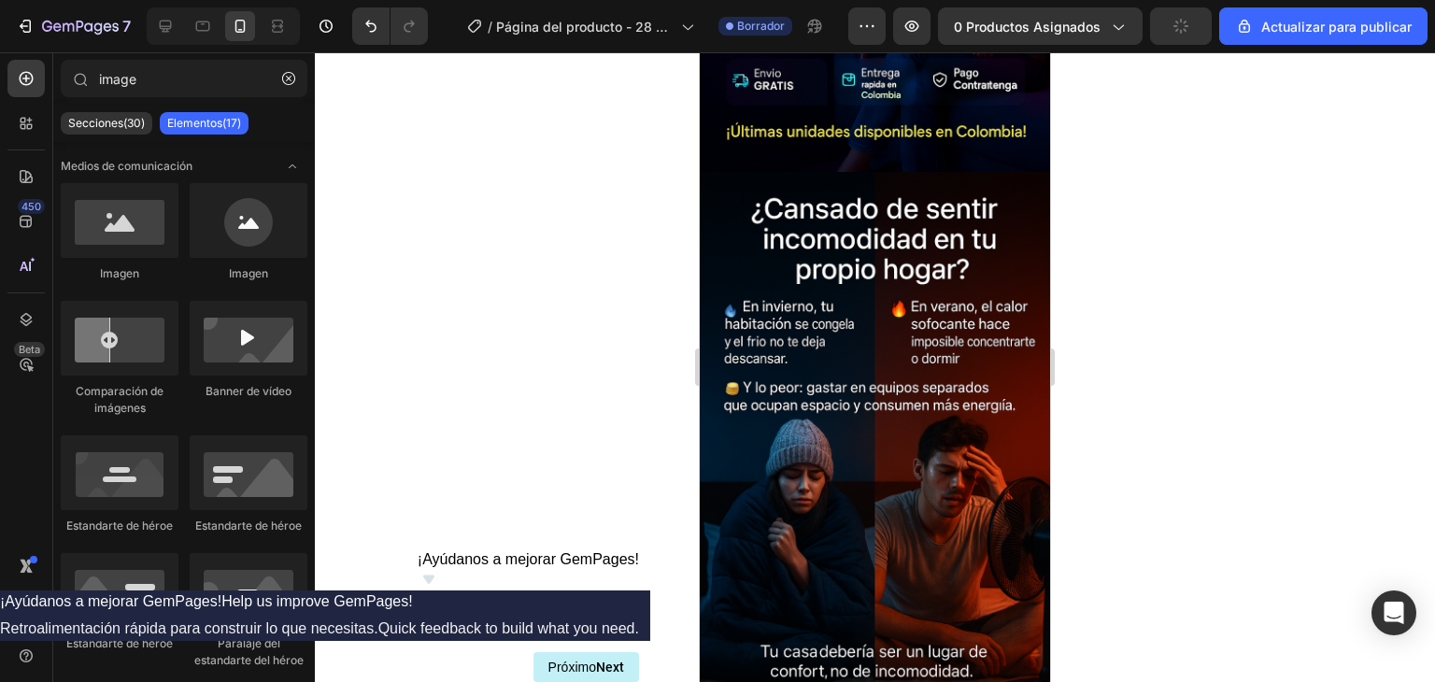
scroll to position [490, 0]
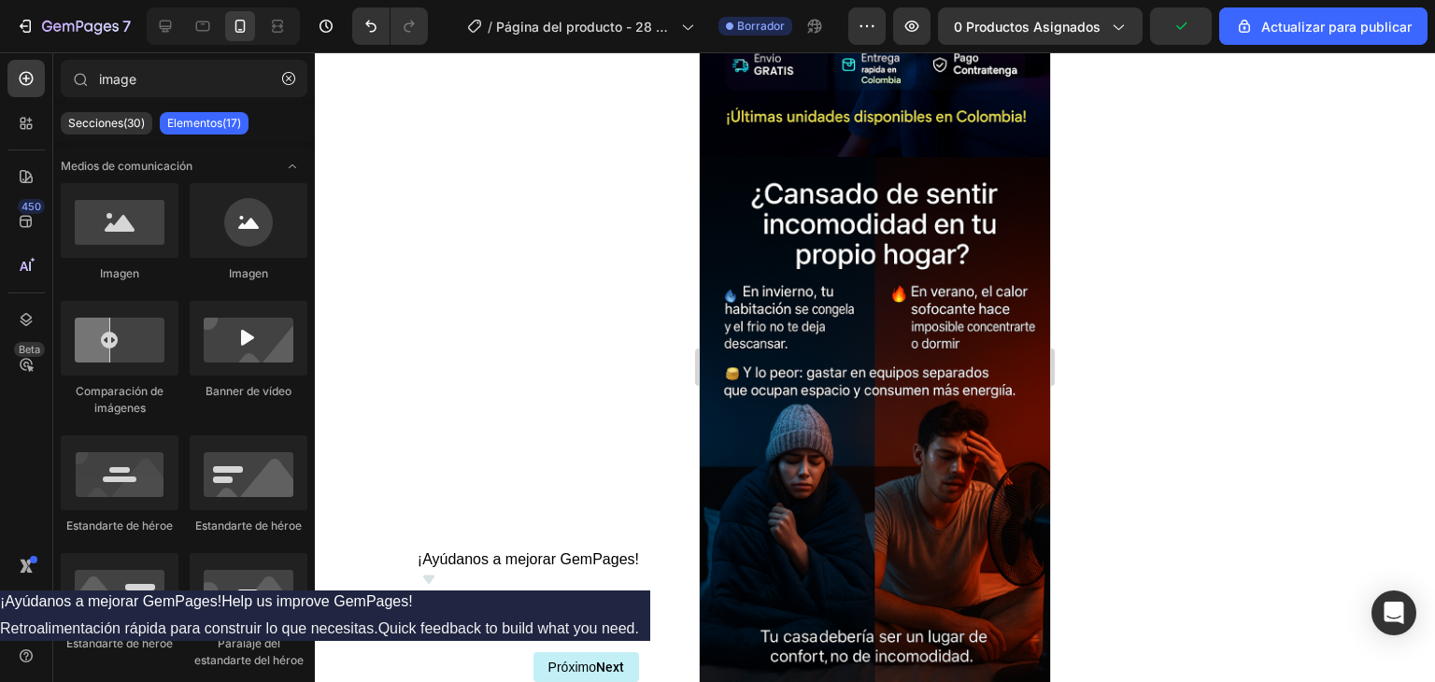
drag, startPoint x: 1042, startPoint y: 264, endPoint x: 1750, endPoint y: 352, distance: 713.9
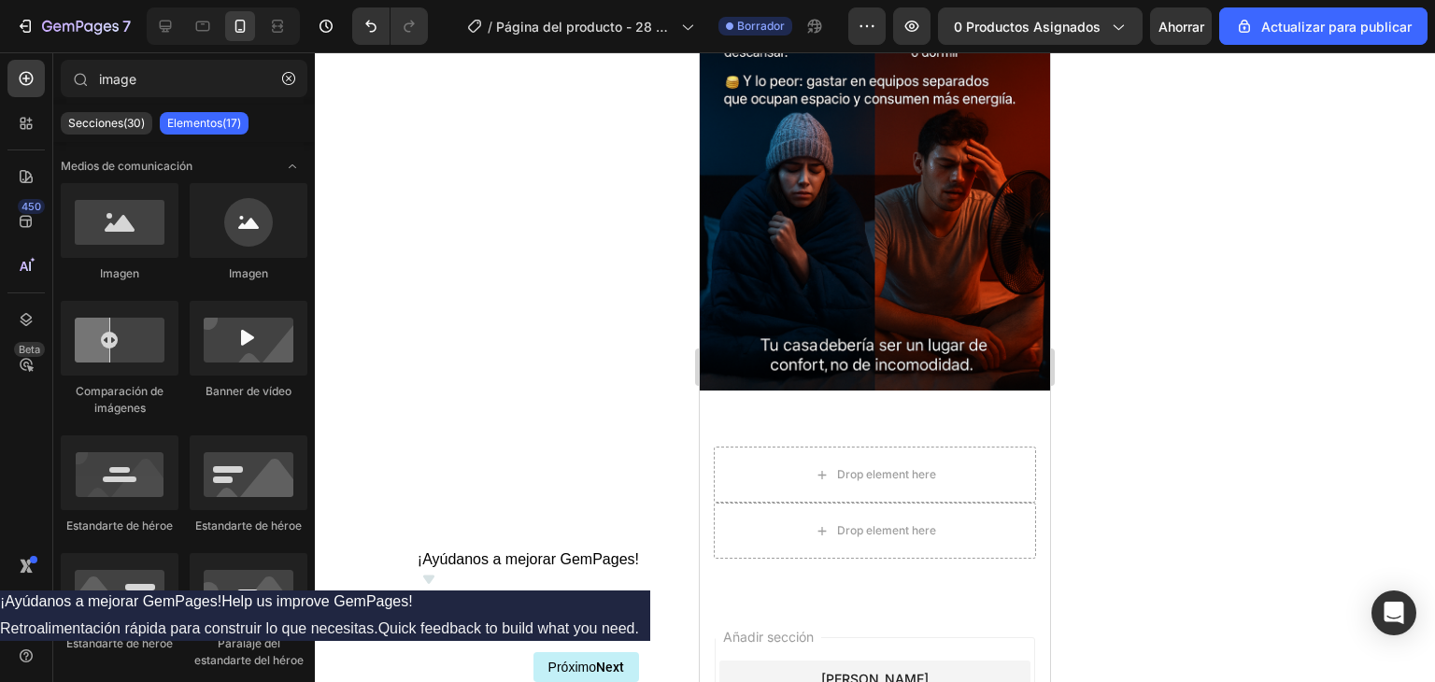
scroll to position [820, 0]
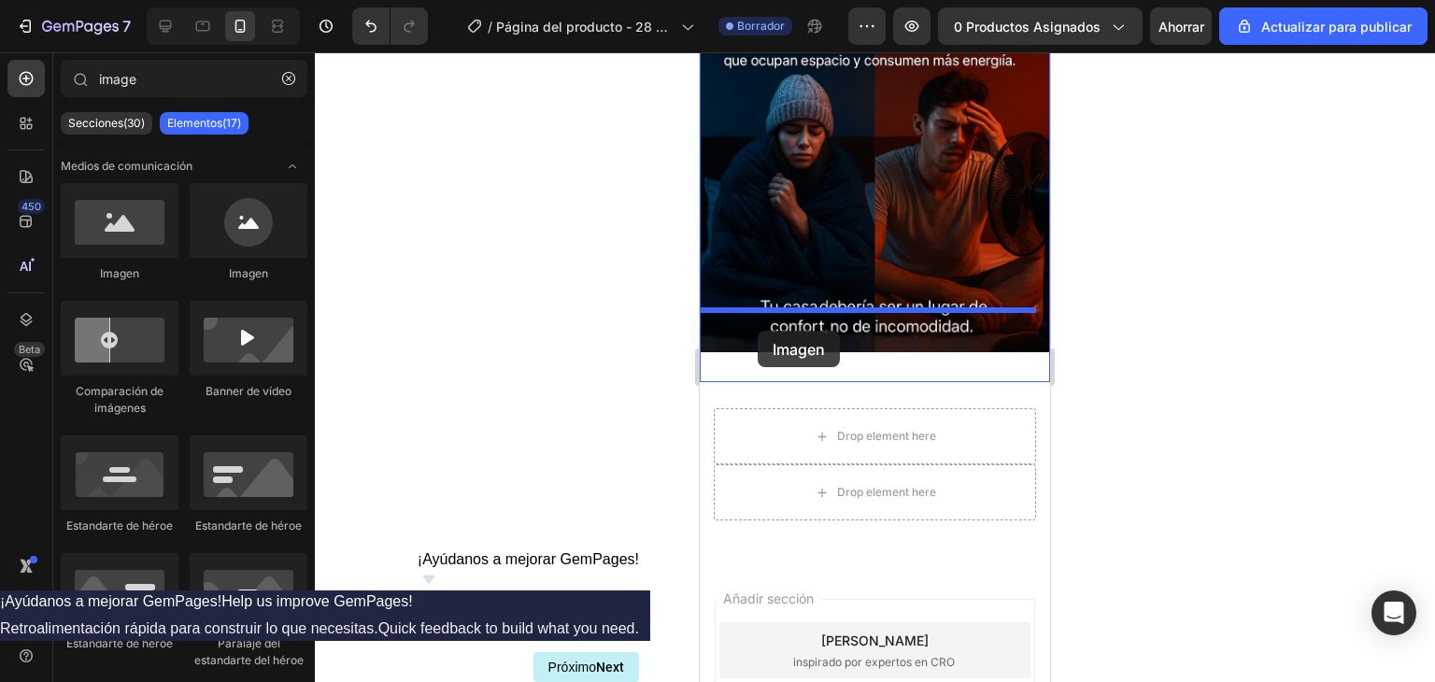
drag, startPoint x: 807, startPoint y: 288, endPoint x: 758, endPoint y: 331, distance: 65.6
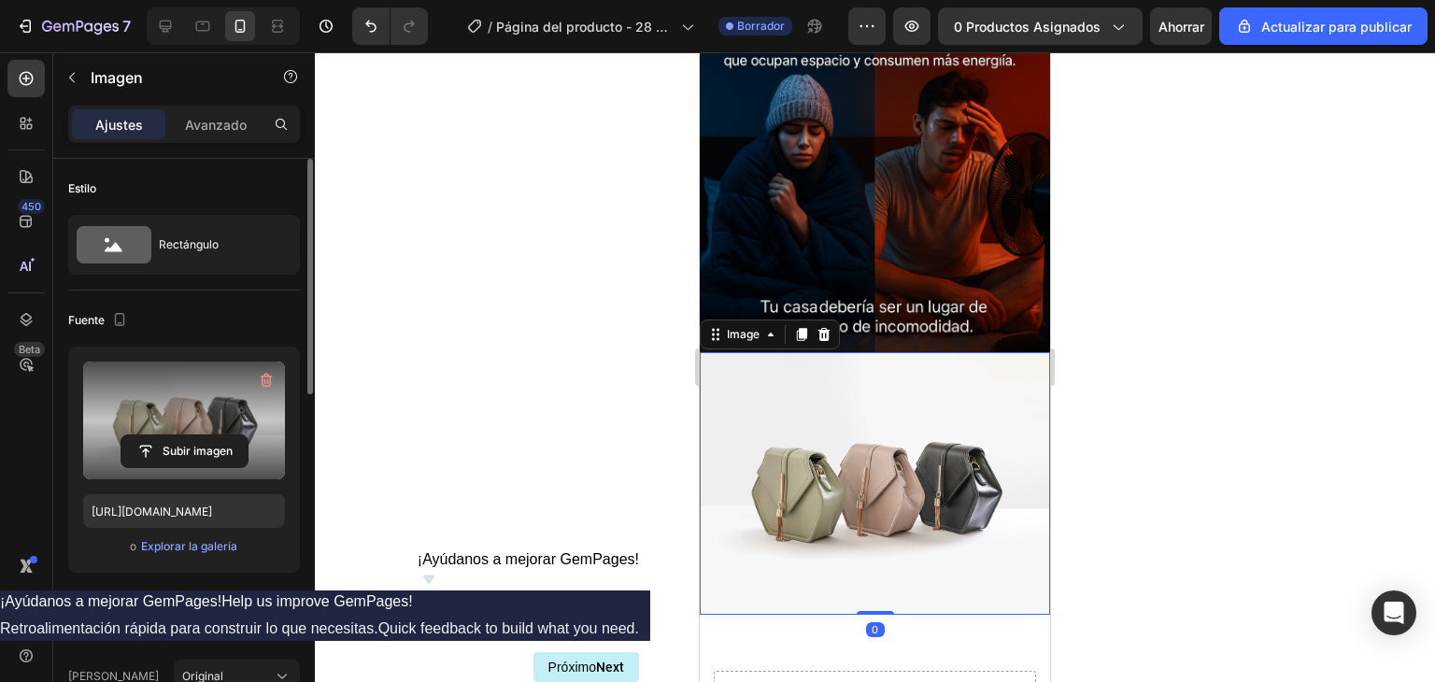
click at [178, 408] on label at bounding box center [184, 421] width 202 height 118
click at [178, 435] on input "file" at bounding box center [184, 451] width 126 height 32
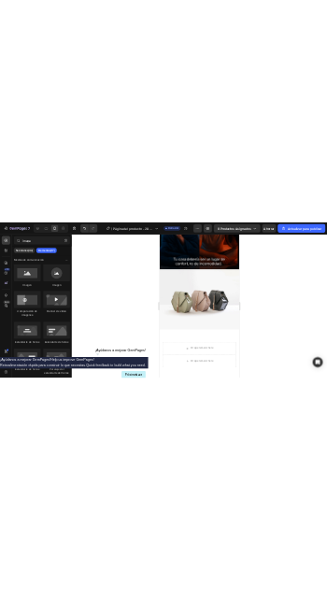
scroll to position [979, 0]
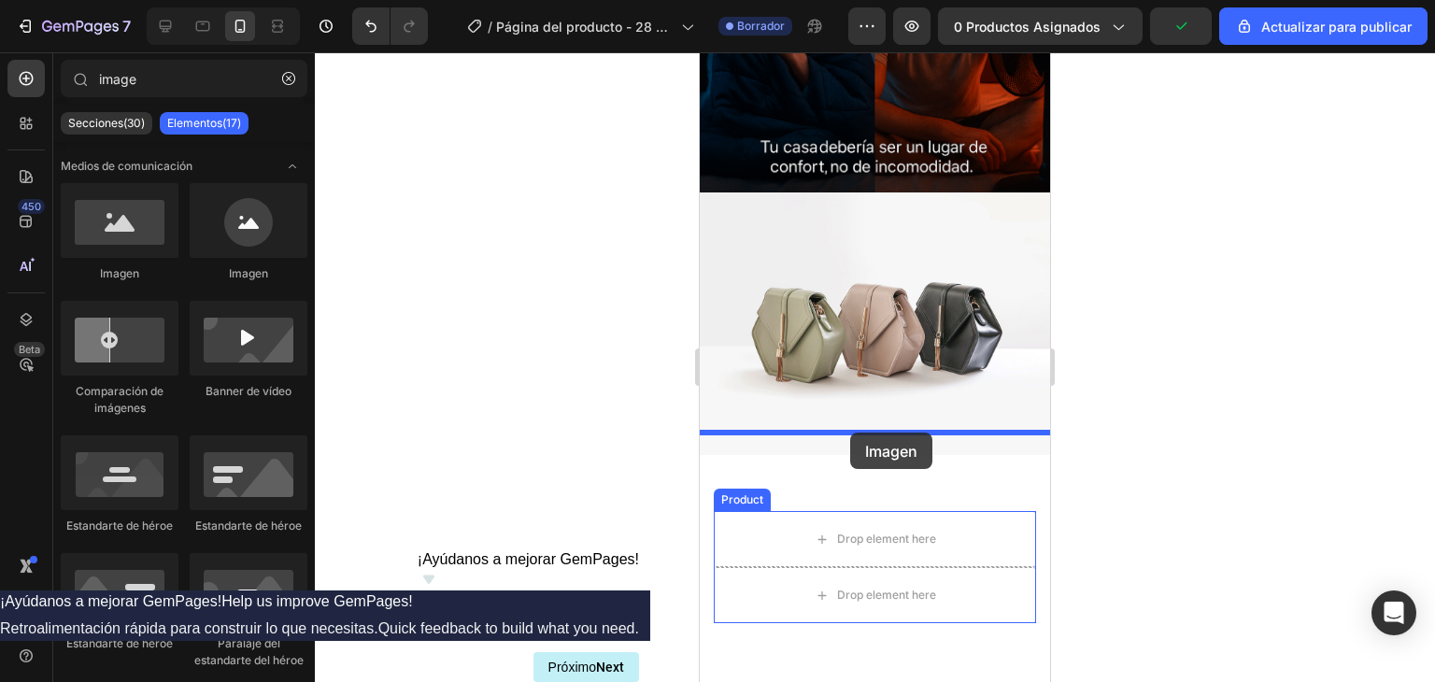
drag, startPoint x: 799, startPoint y: 291, endPoint x: 850, endPoint y: 433, distance: 151.1
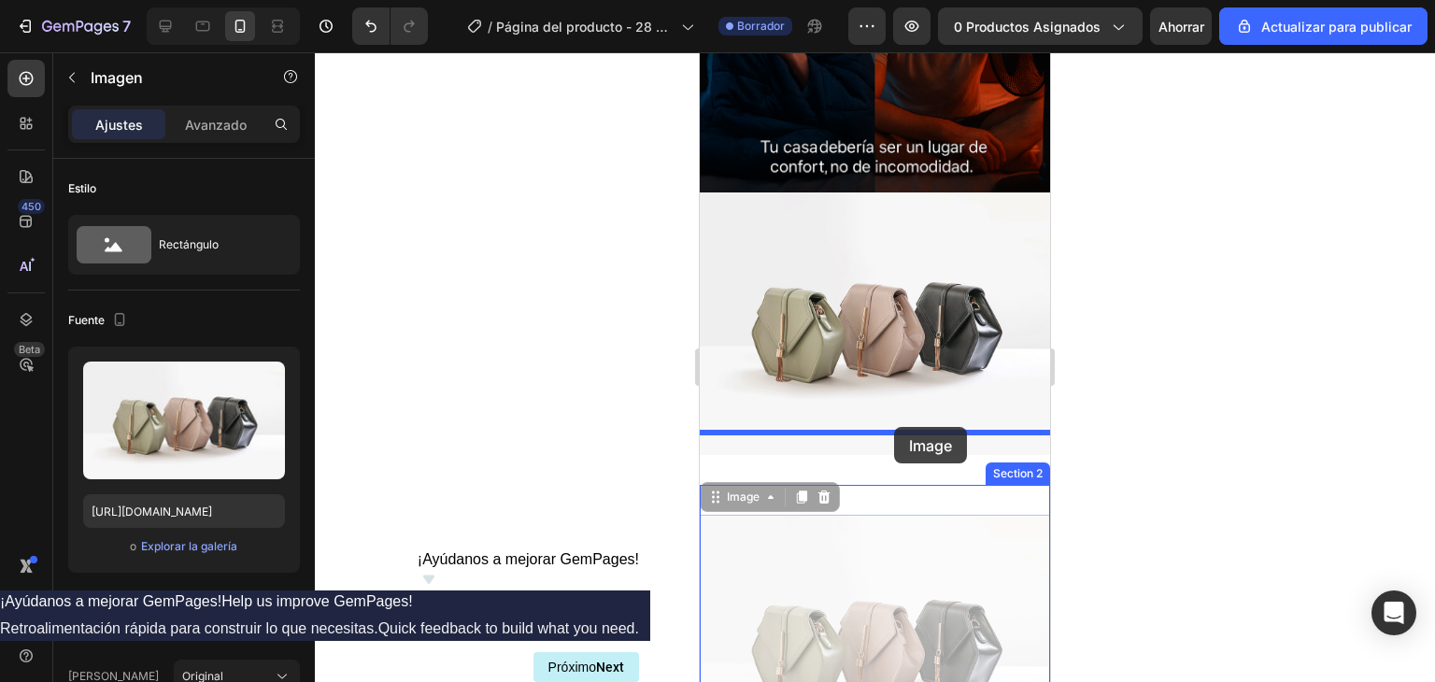
drag, startPoint x: 896, startPoint y: 522, endPoint x: 893, endPoint y: 426, distance: 96.3
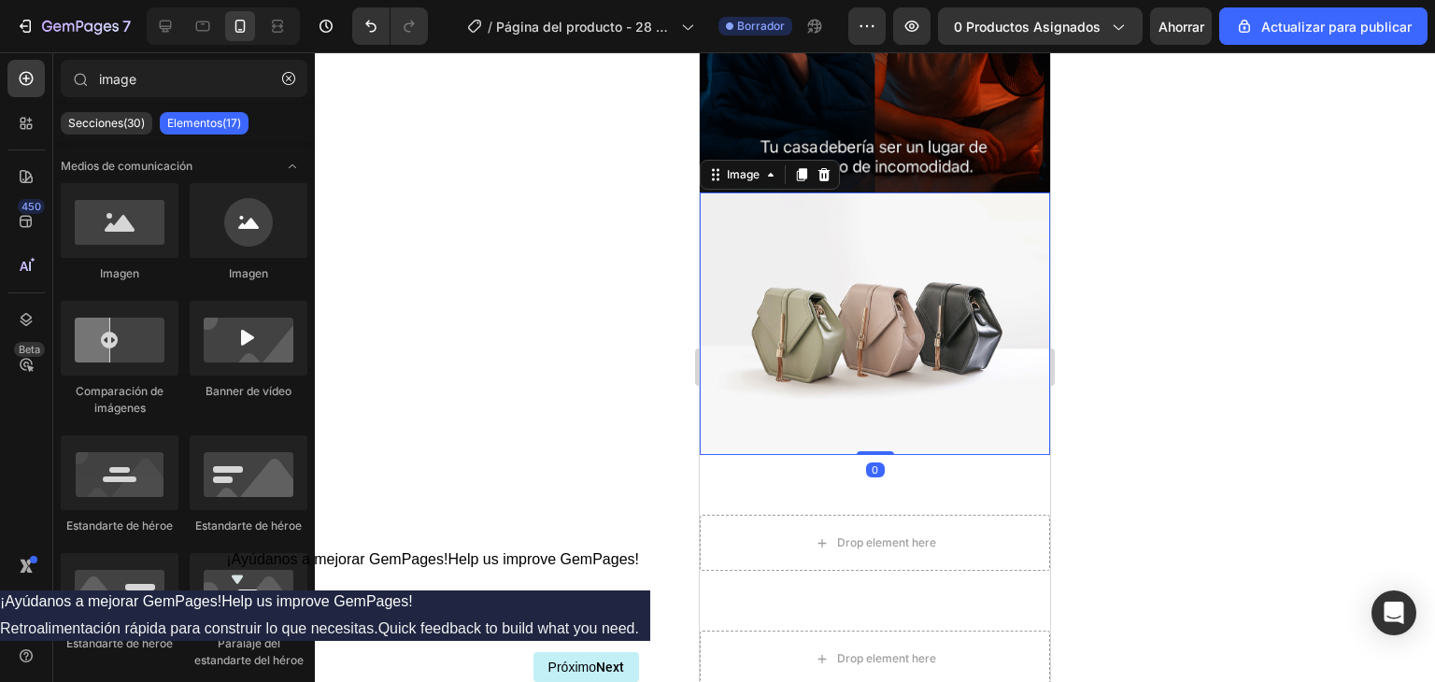
click at [834, 313] on img at bounding box center [875, 324] width 350 height 263
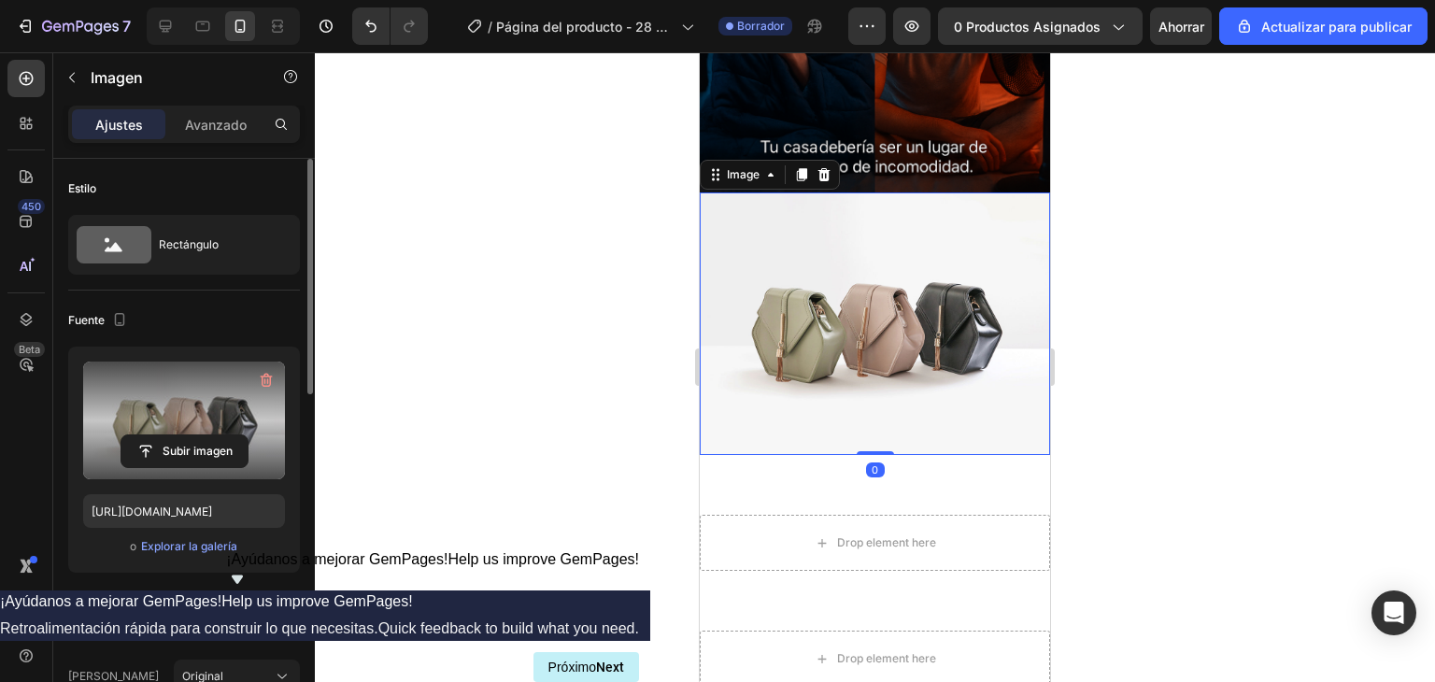
click at [150, 400] on label at bounding box center [184, 421] width 202 height 118
click at [150, 435] on input "file" at bounding box center [184, 451] width 126 height 32
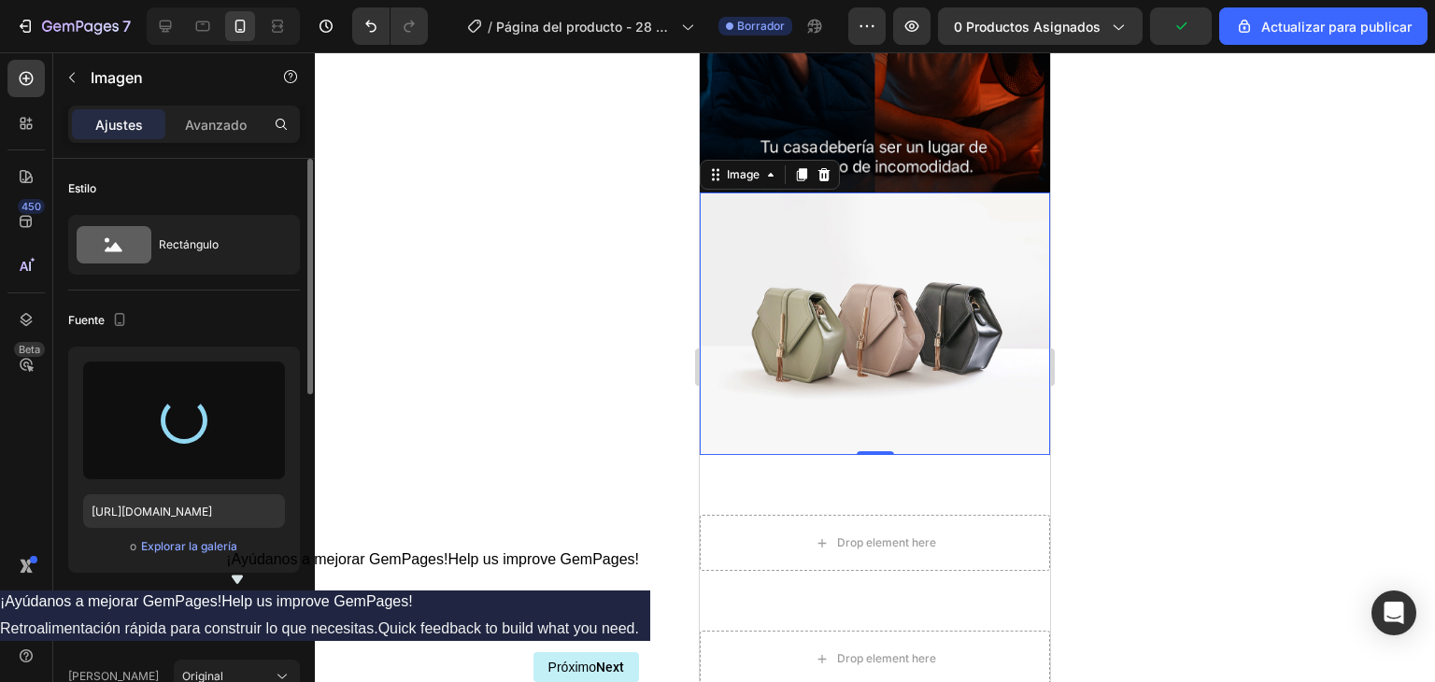
type input "https://cdn.shopify.com/s/files/1/0964/6184/8866/files/gempages_585348323934732…"
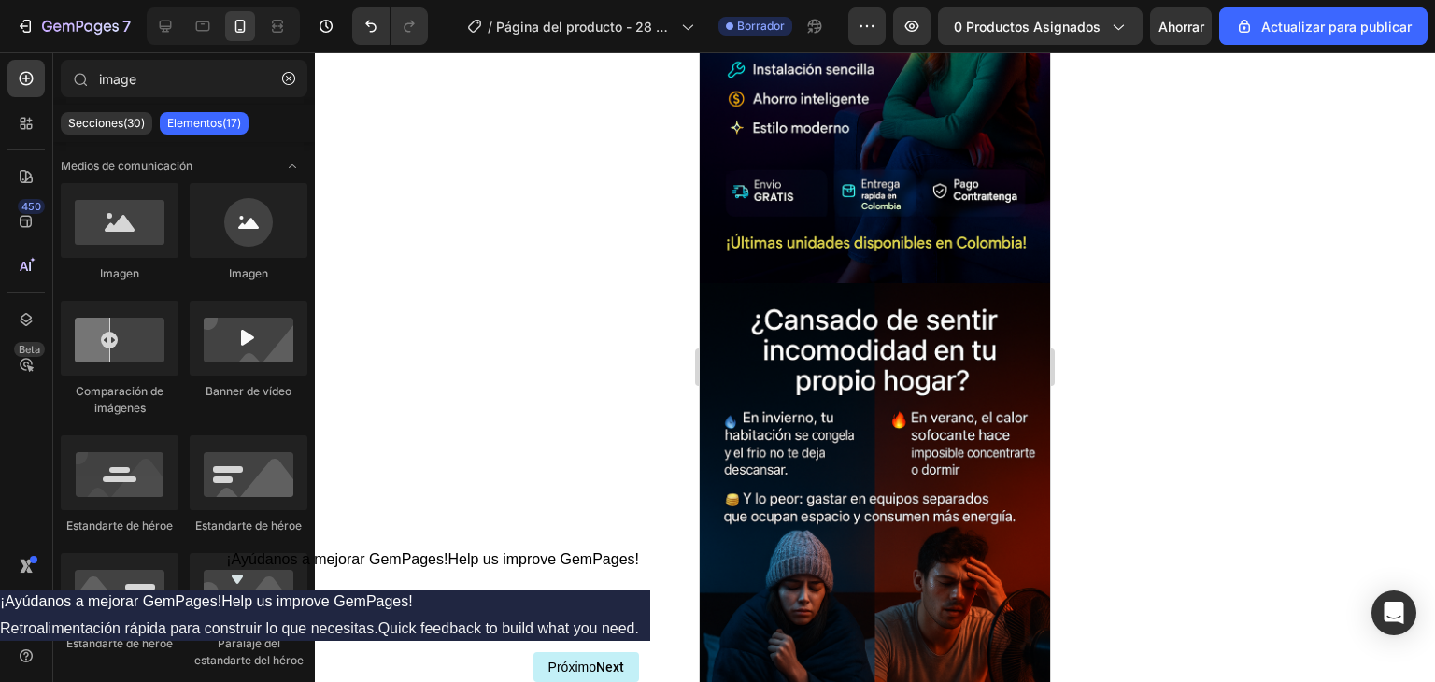
scroll to position [351, 0]
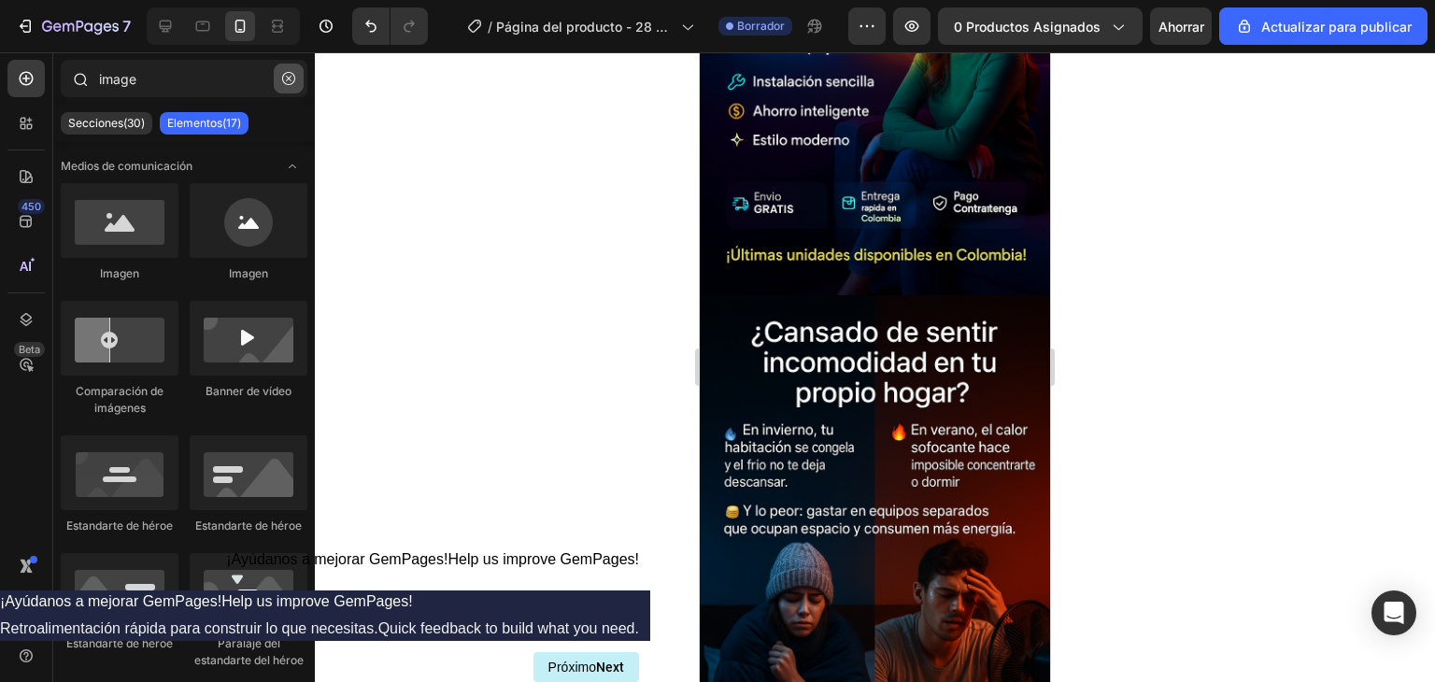
click at [282, 79] on icon "button" at bounding box center [288, 78] width 13 height 13
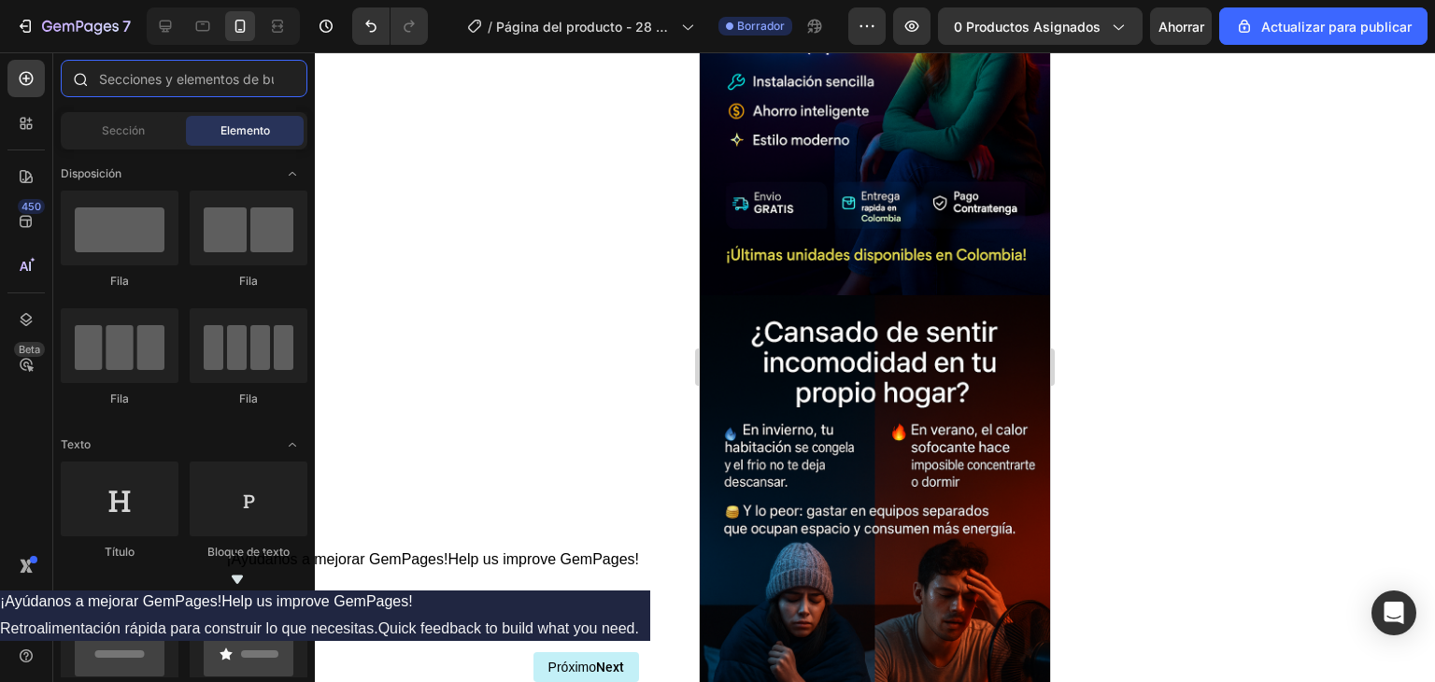
click at [215, 83] on input "text" at bounding box center [184, 78] width 247 height 37
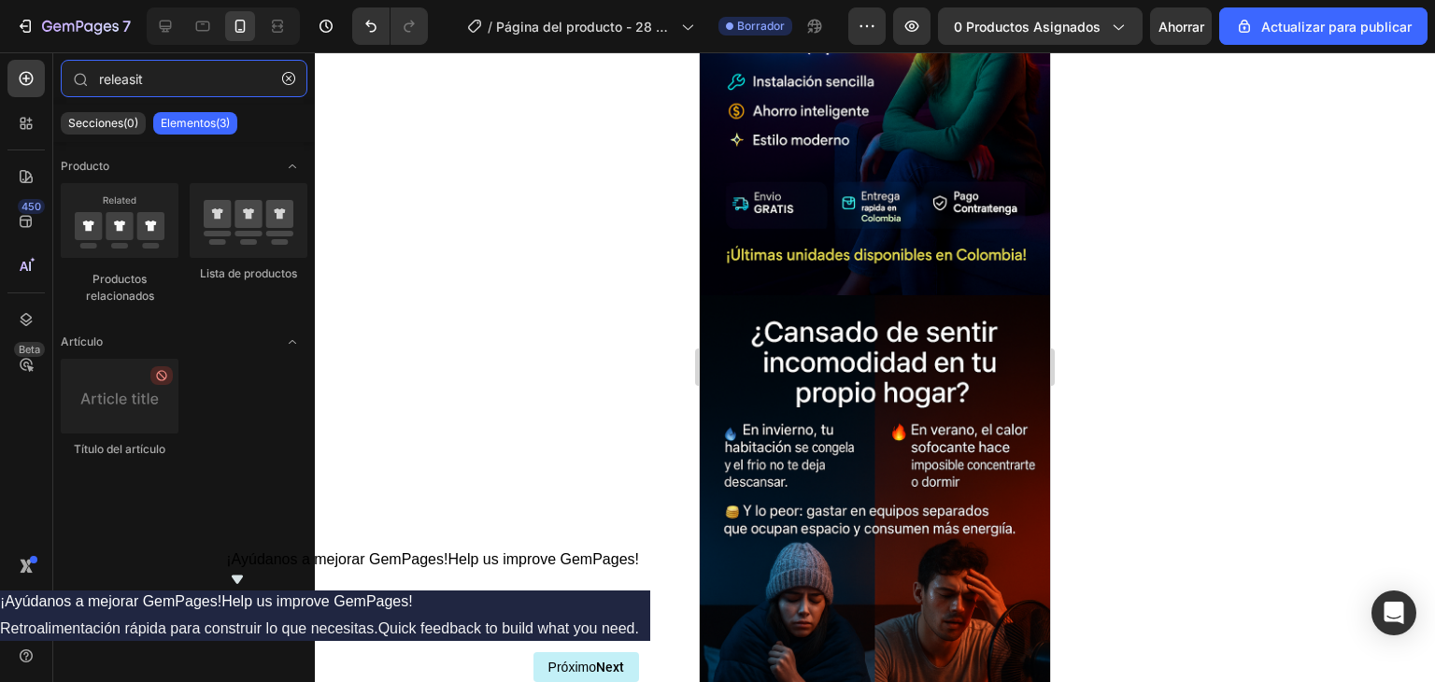
type input "releasit"
click at [28, 117] on icon at bounding box center [26, 123] width 19 height 19
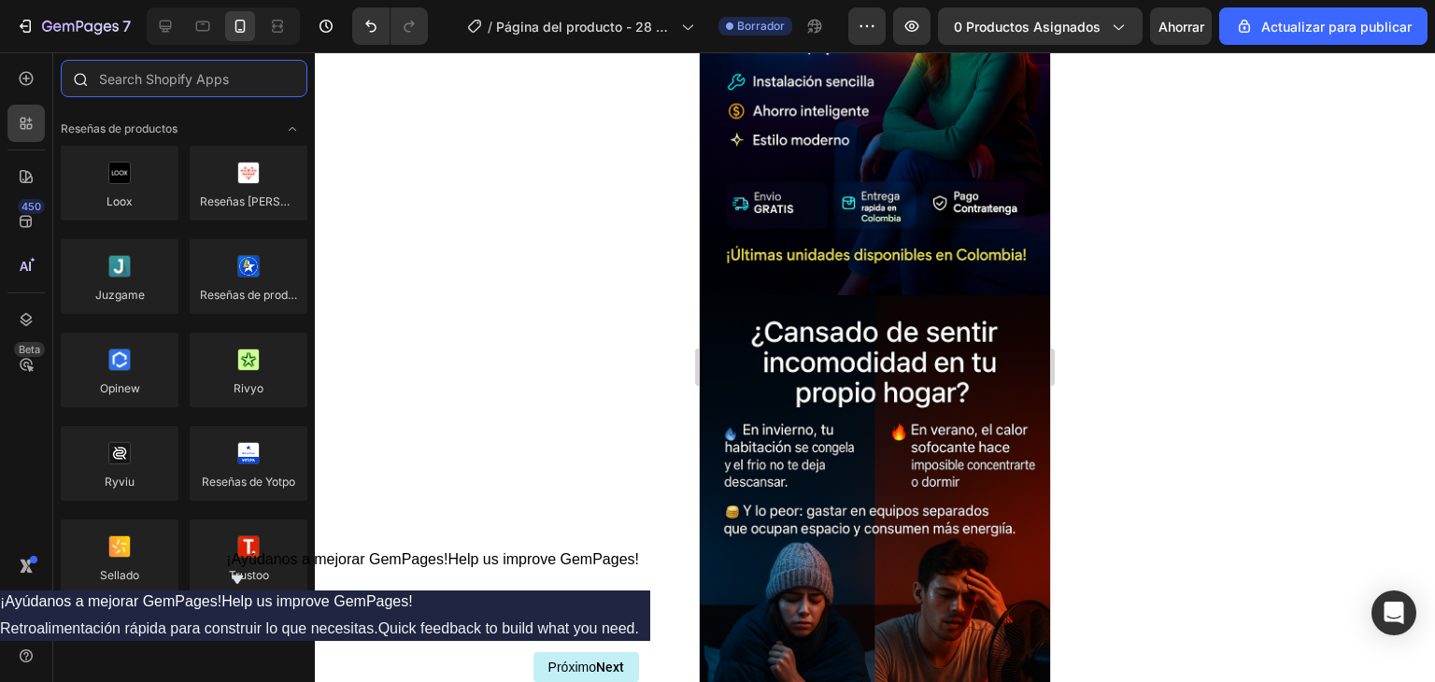
paste input "releasit"
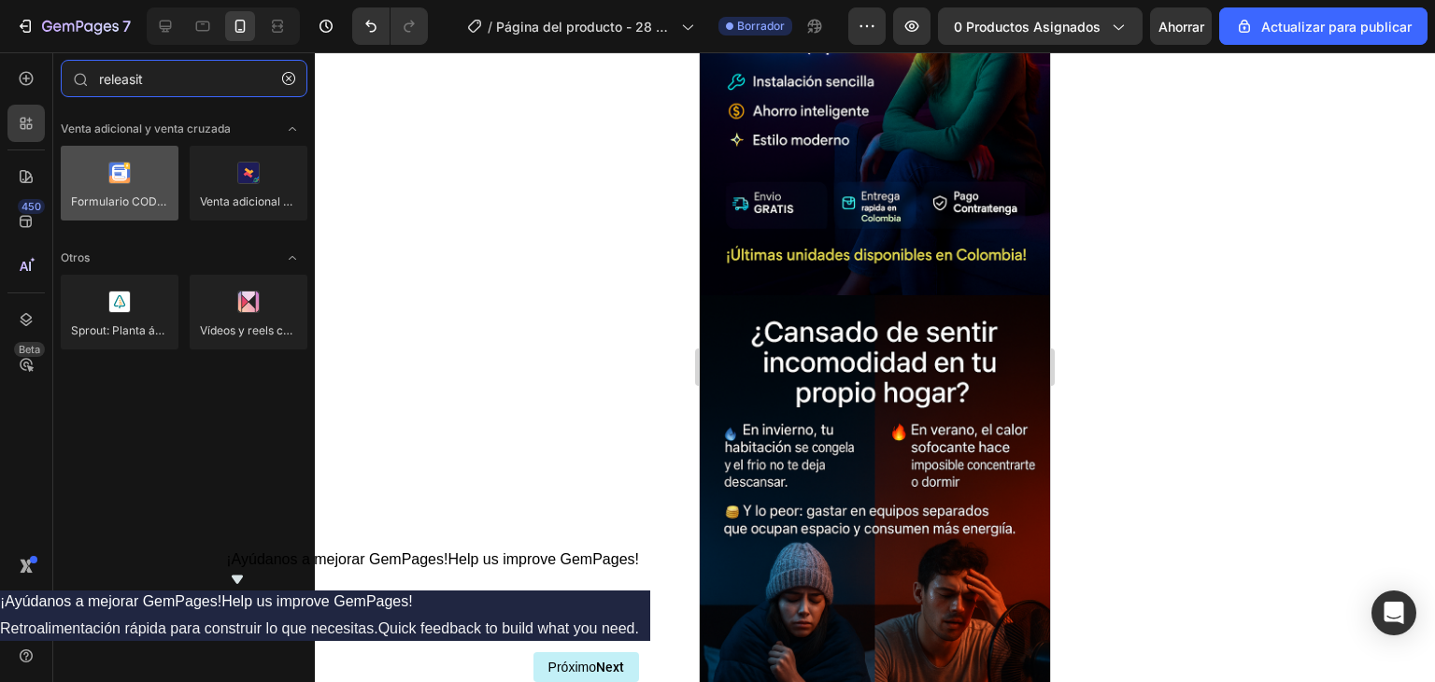
type input "releasit"
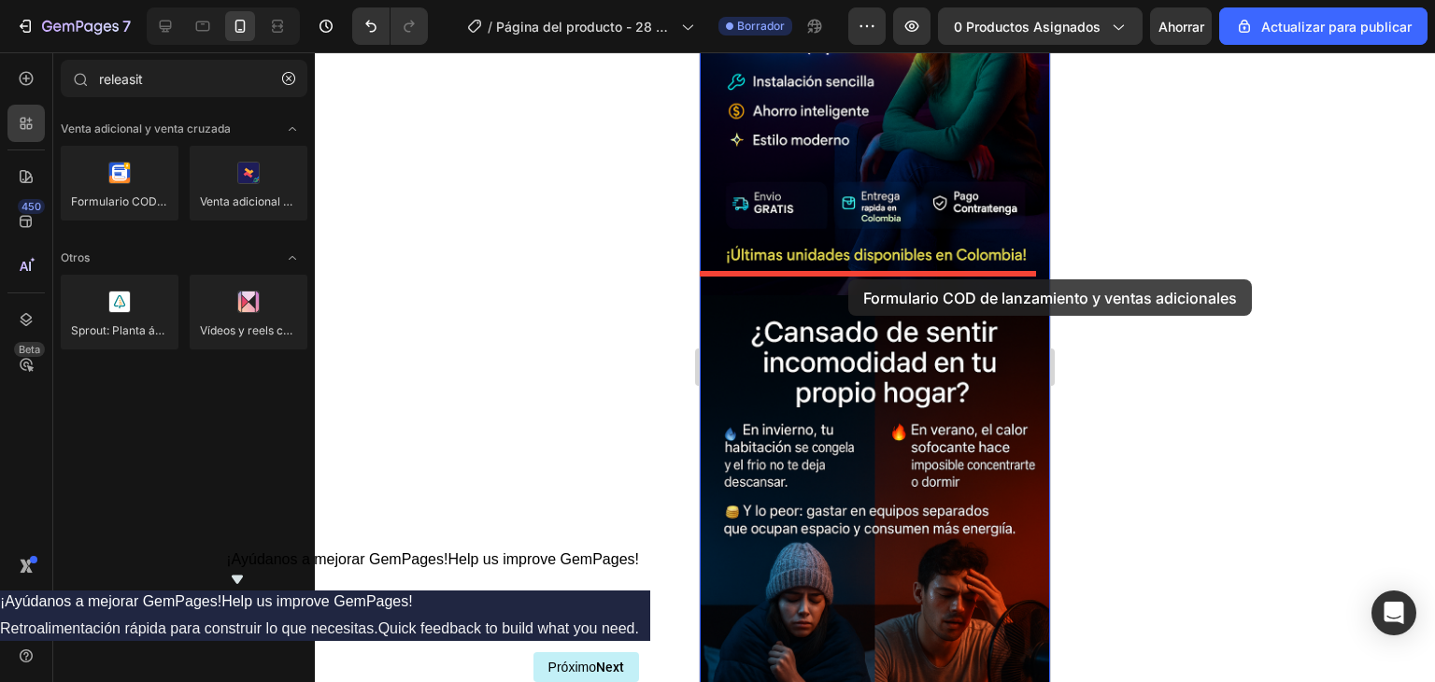
drag, startPoint x: 834, startPoint y: 229, endPoint x: 849, endPoint y: 279, distance: 52.4
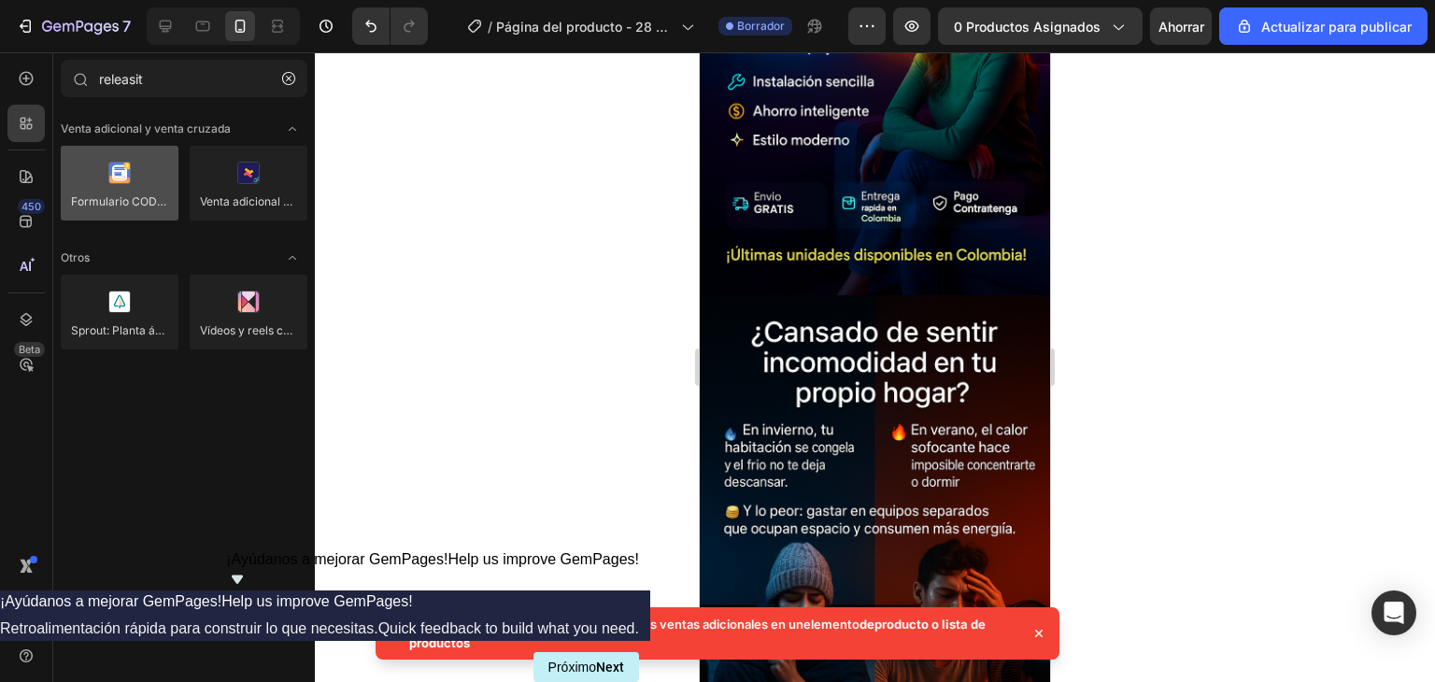
click at [125, 192] on div at bounding box center [120, 183] width 118 height 75
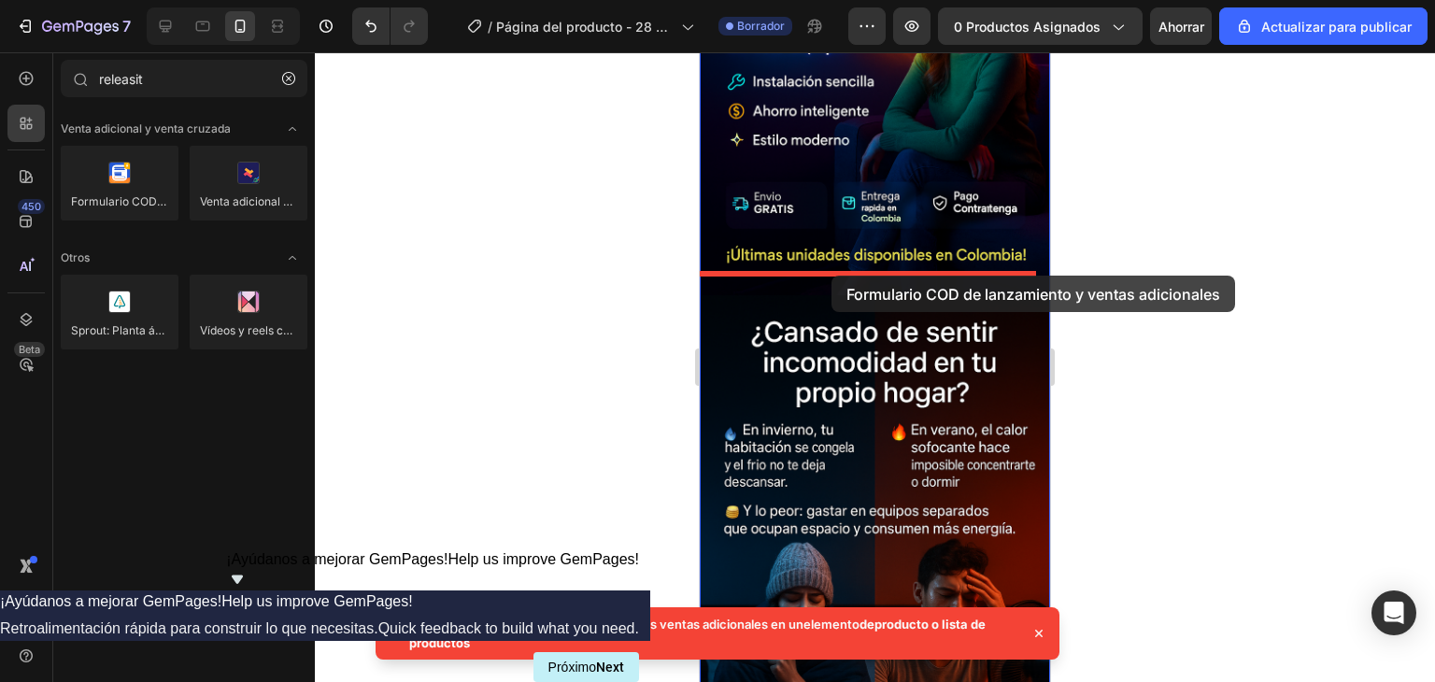
drag, startPoint x: 825, startPoint y: 244, endPoint x: 832, endPoint y: 276, distance: 32.4
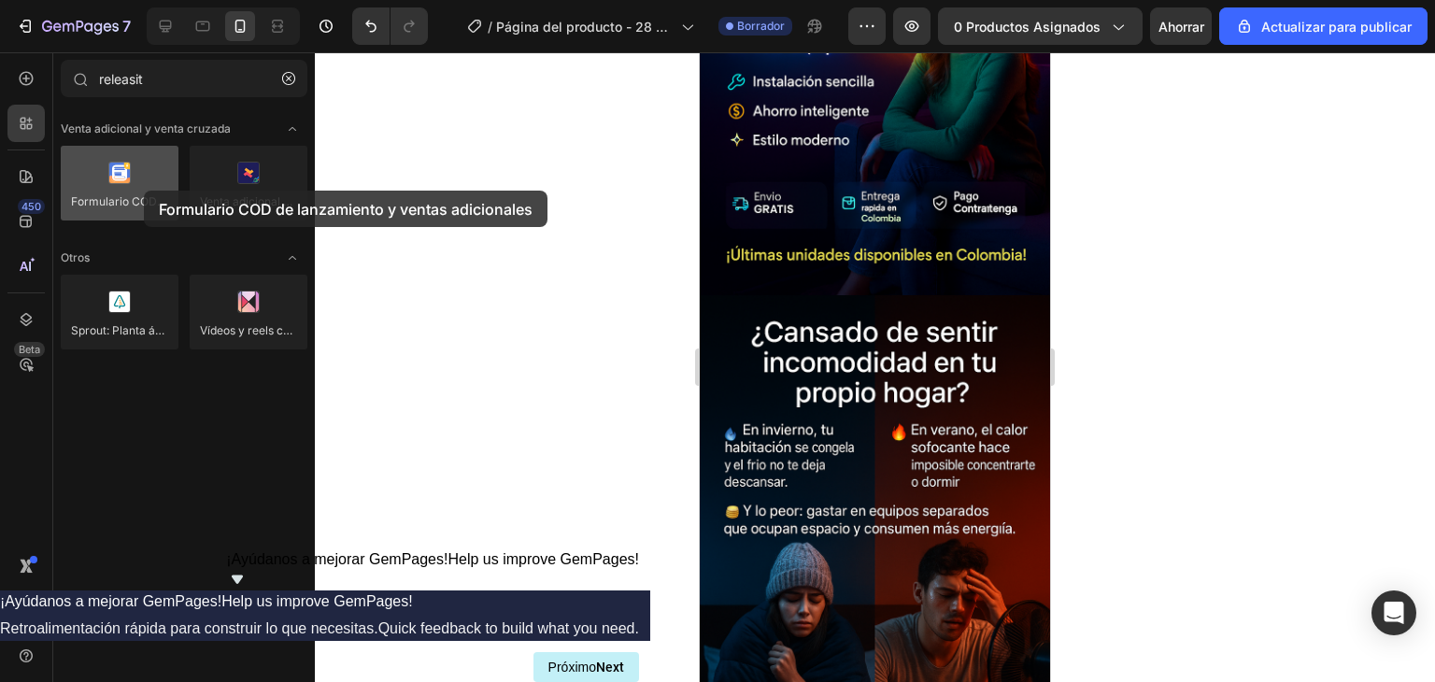
click at [143, 191] on div at bounding box center [120, 183] width 118 height 75
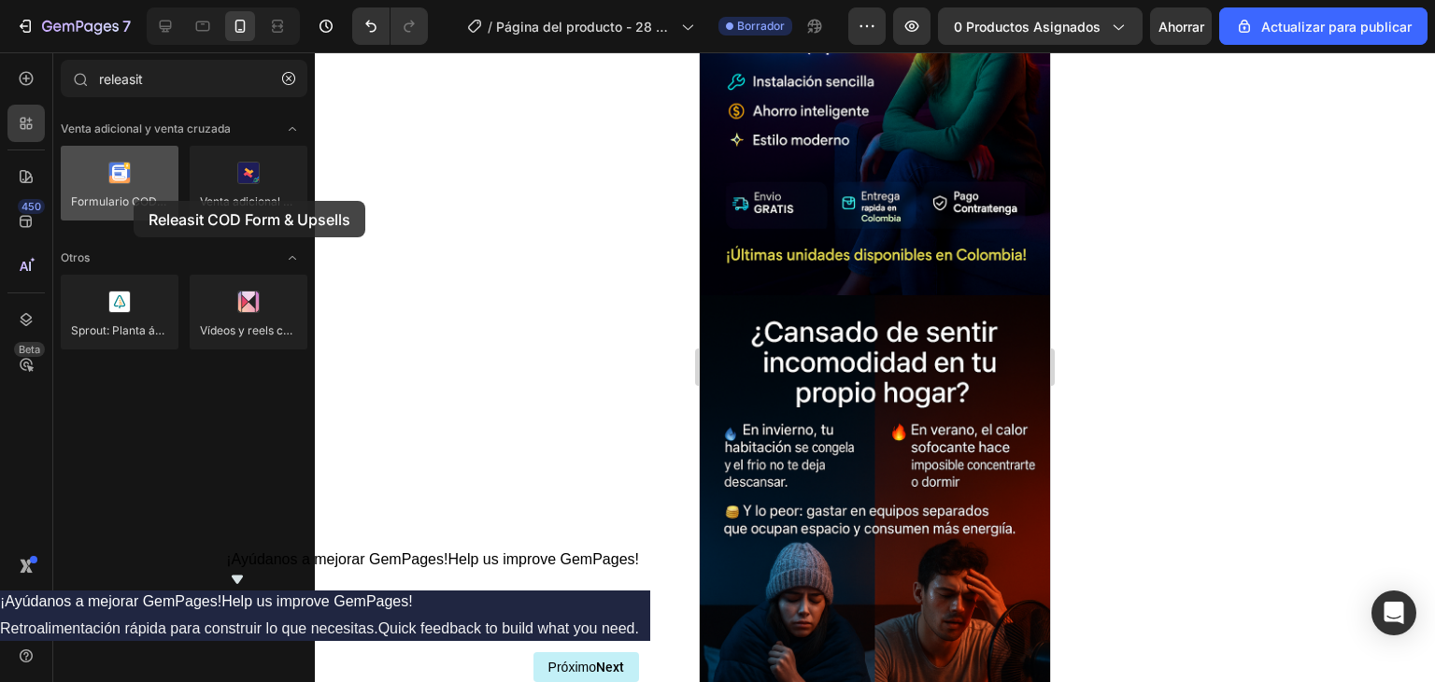
click at [134, 201] on div at bounding box center [120, 183] width 118 height 75
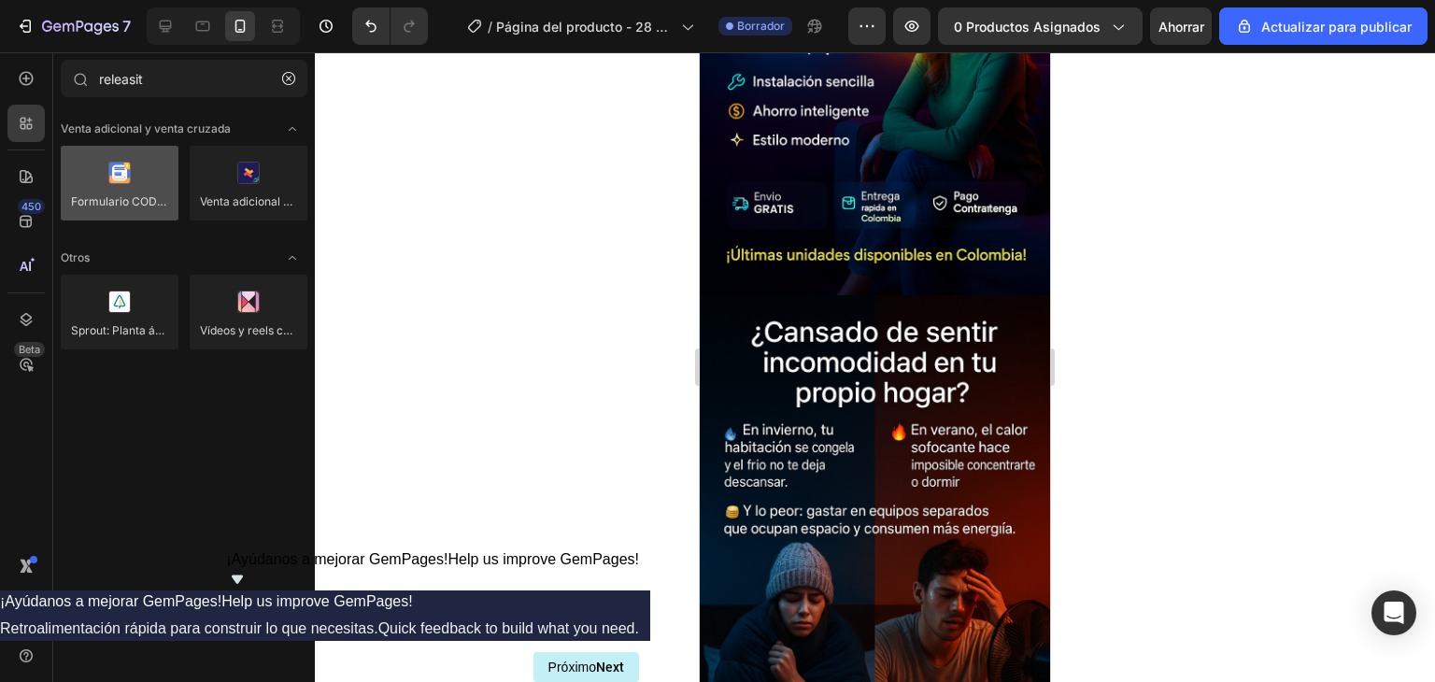
click at [134, 201] on div at bounding box center [120, 183] width 118 height 75
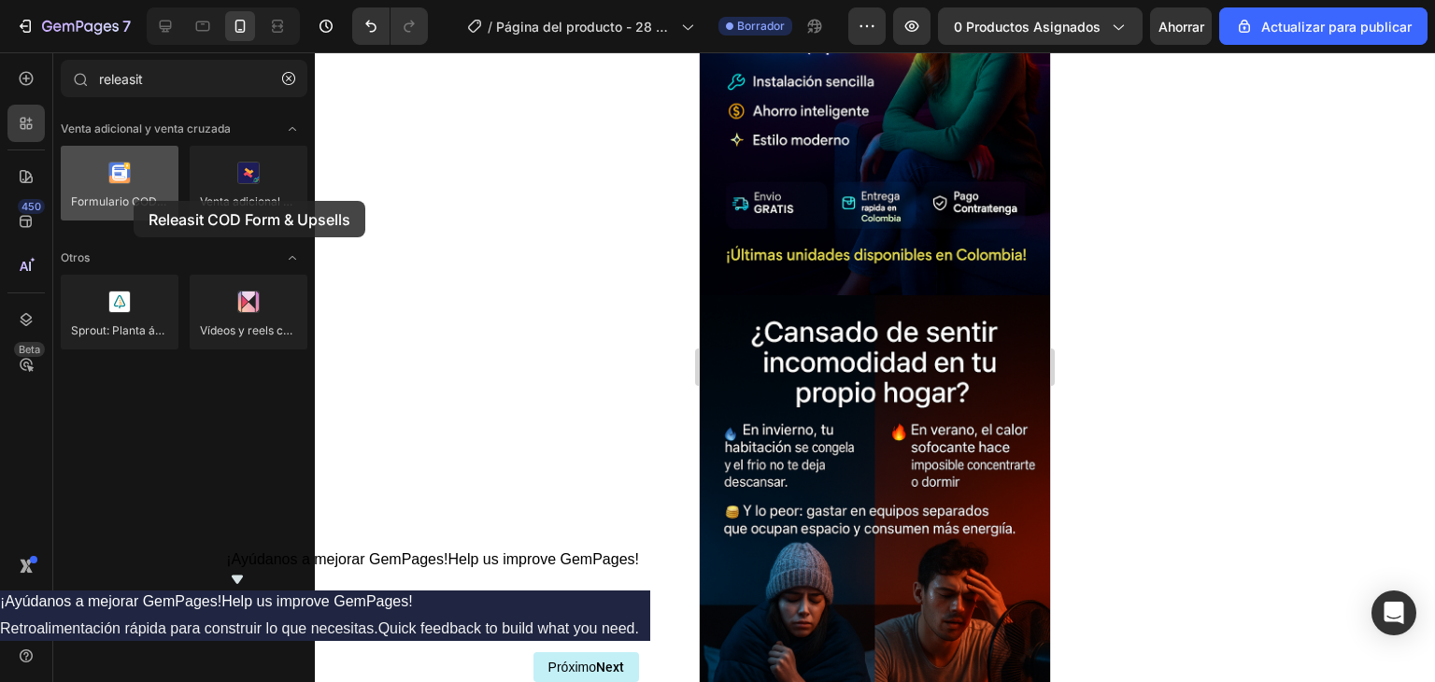
click at [134, 201] on div at bounding box center [120, 183] width 118 height 75
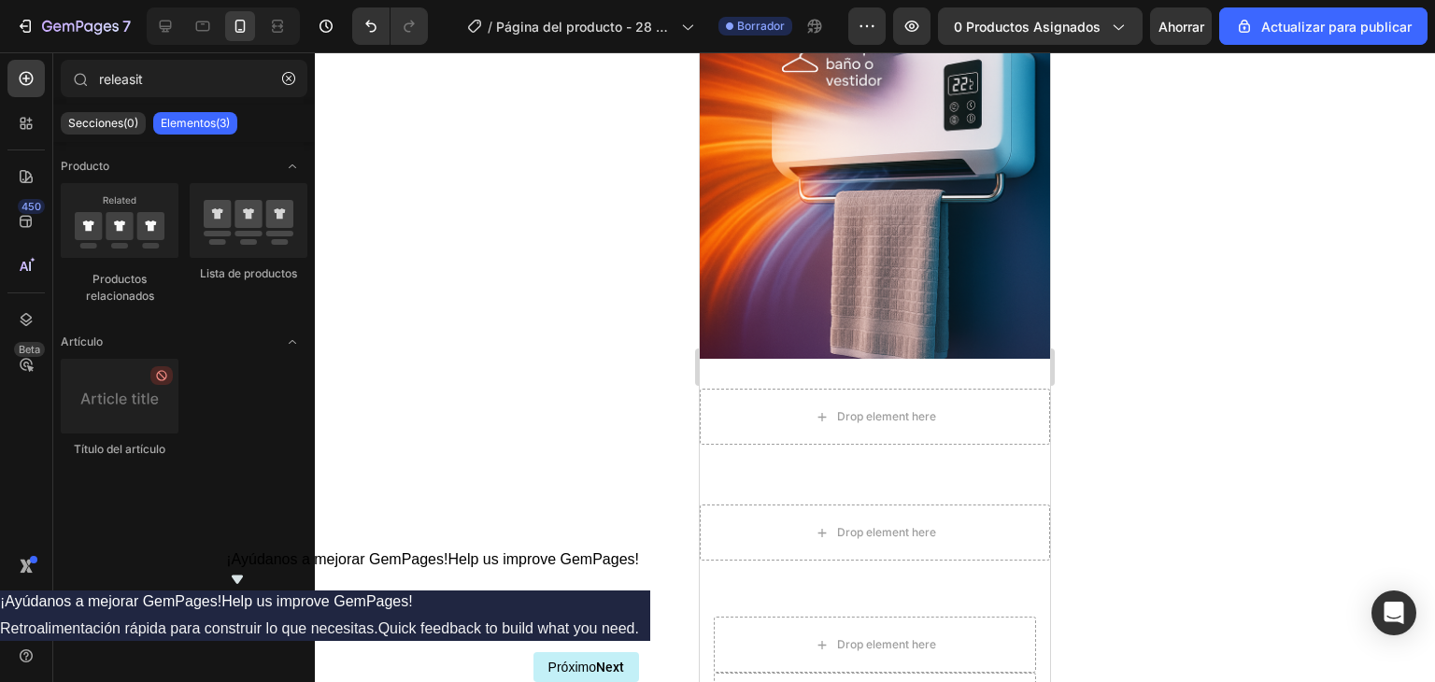
scroll to position [1308, 0]
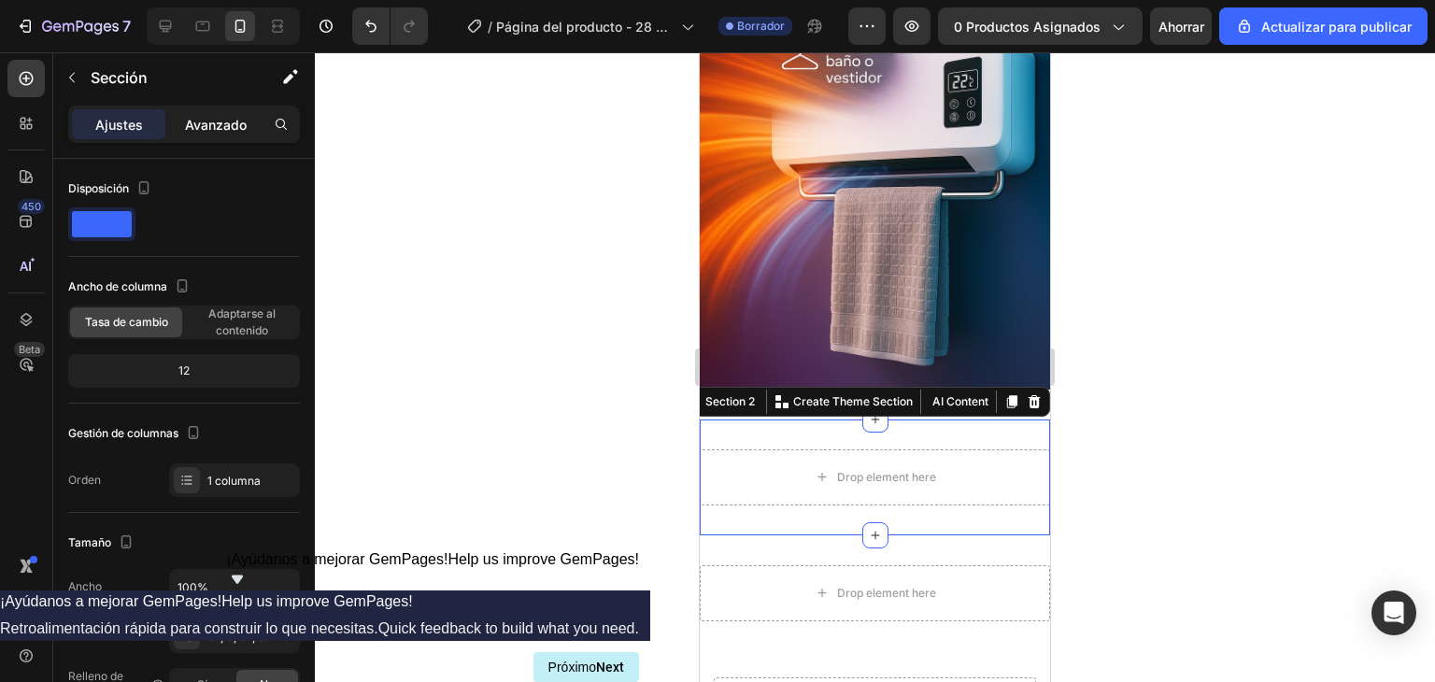
click at [235, 123] on font "Avanzado" at bounding box center [216, 125] width 62 height 16
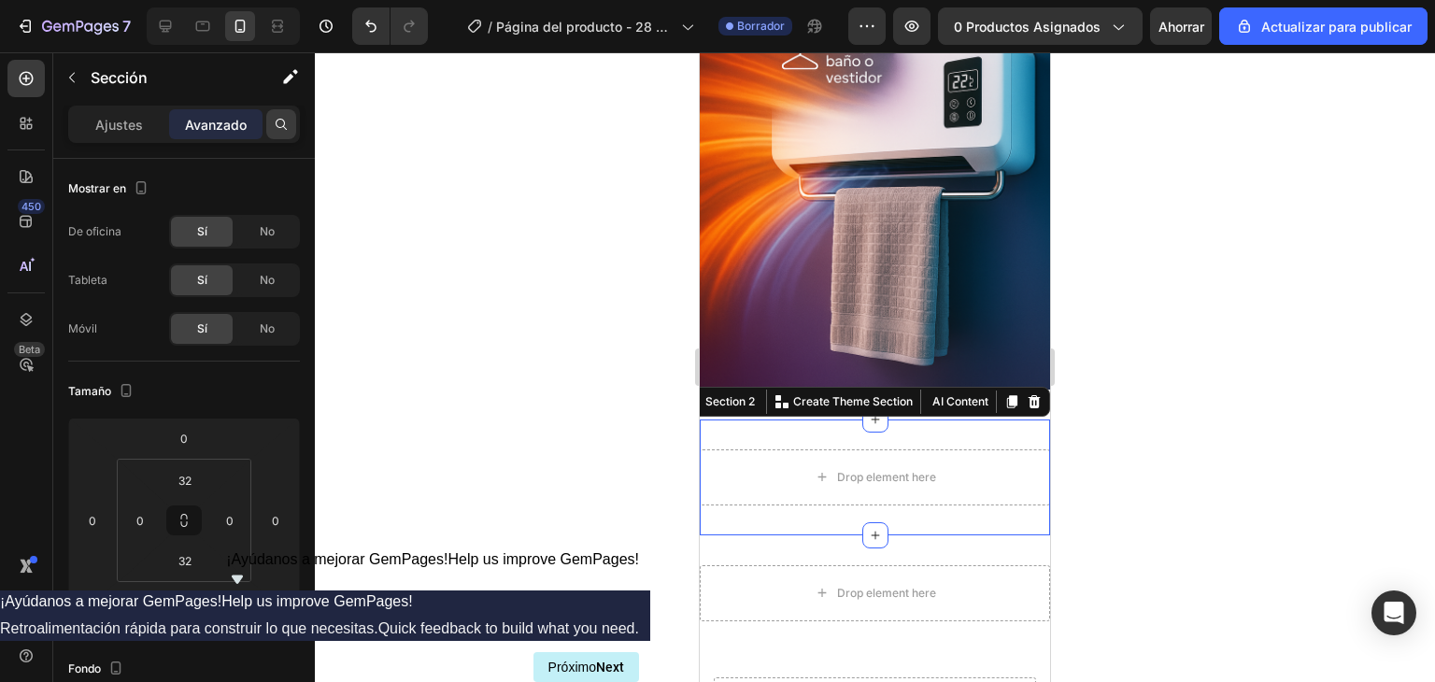
click at [275, 125] on icon at bounding box center [281, 124] width 15 height 15
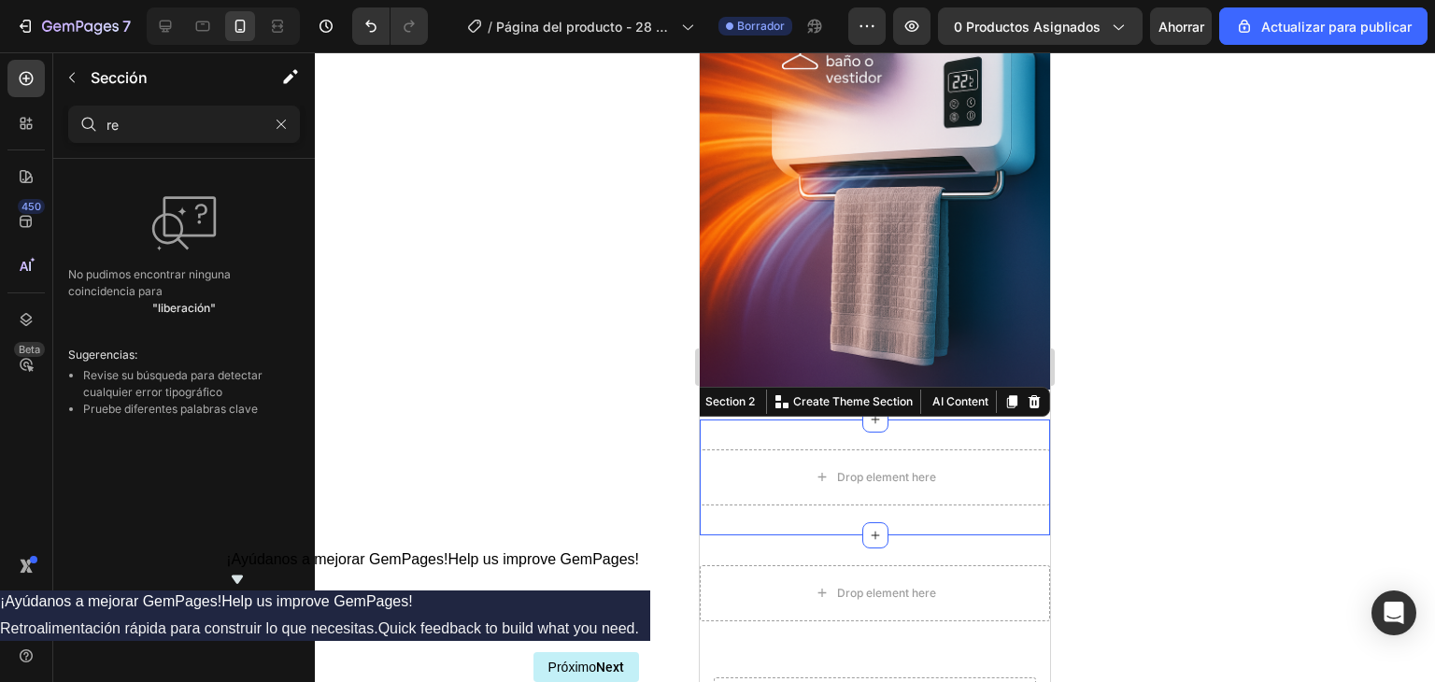
type input "r"
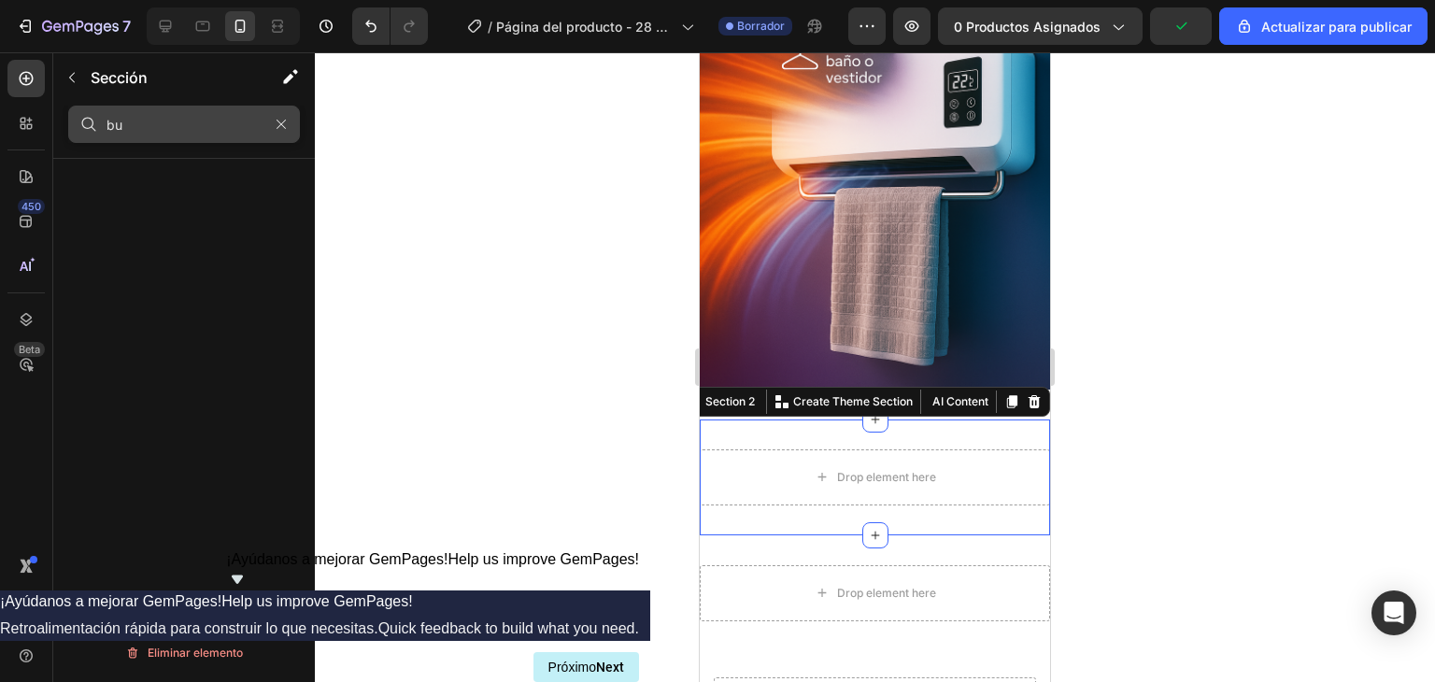
type input "b"
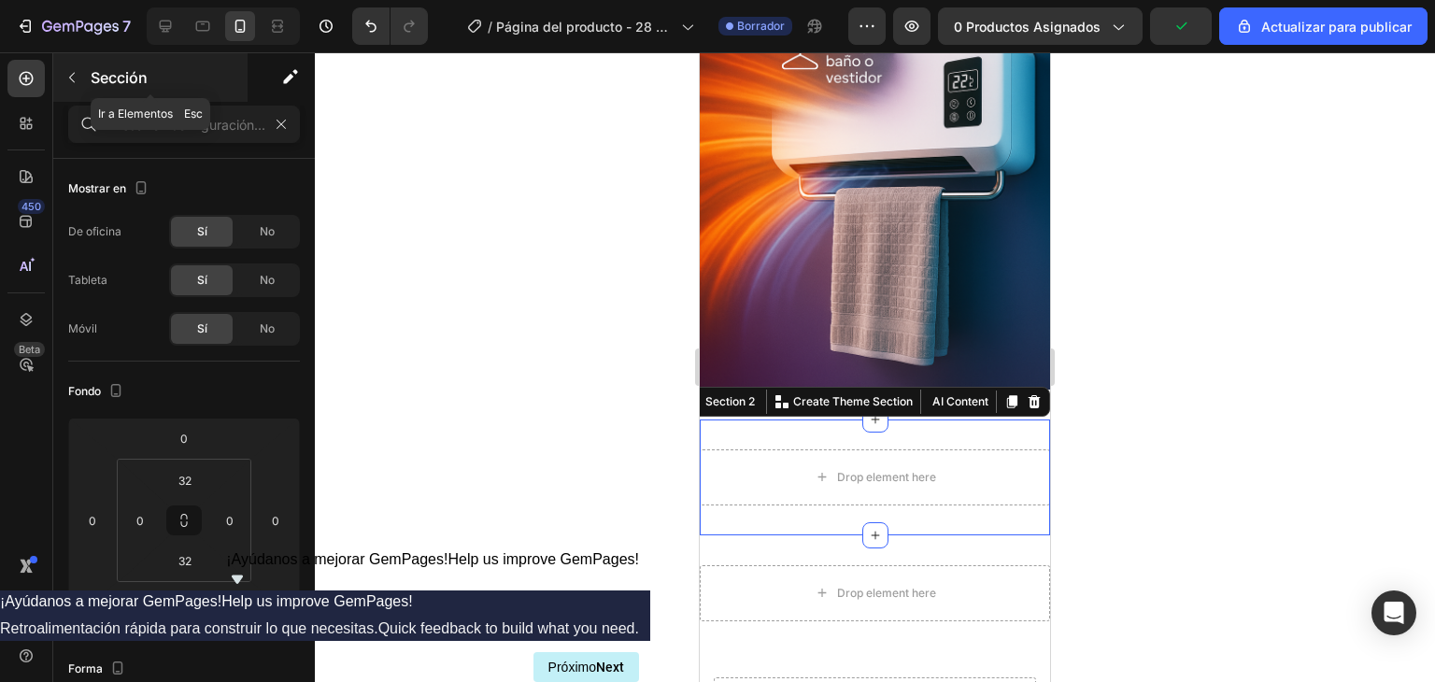
click at [71, 78] on icon "button" at bounding box center [71, 77] width 15 height 15
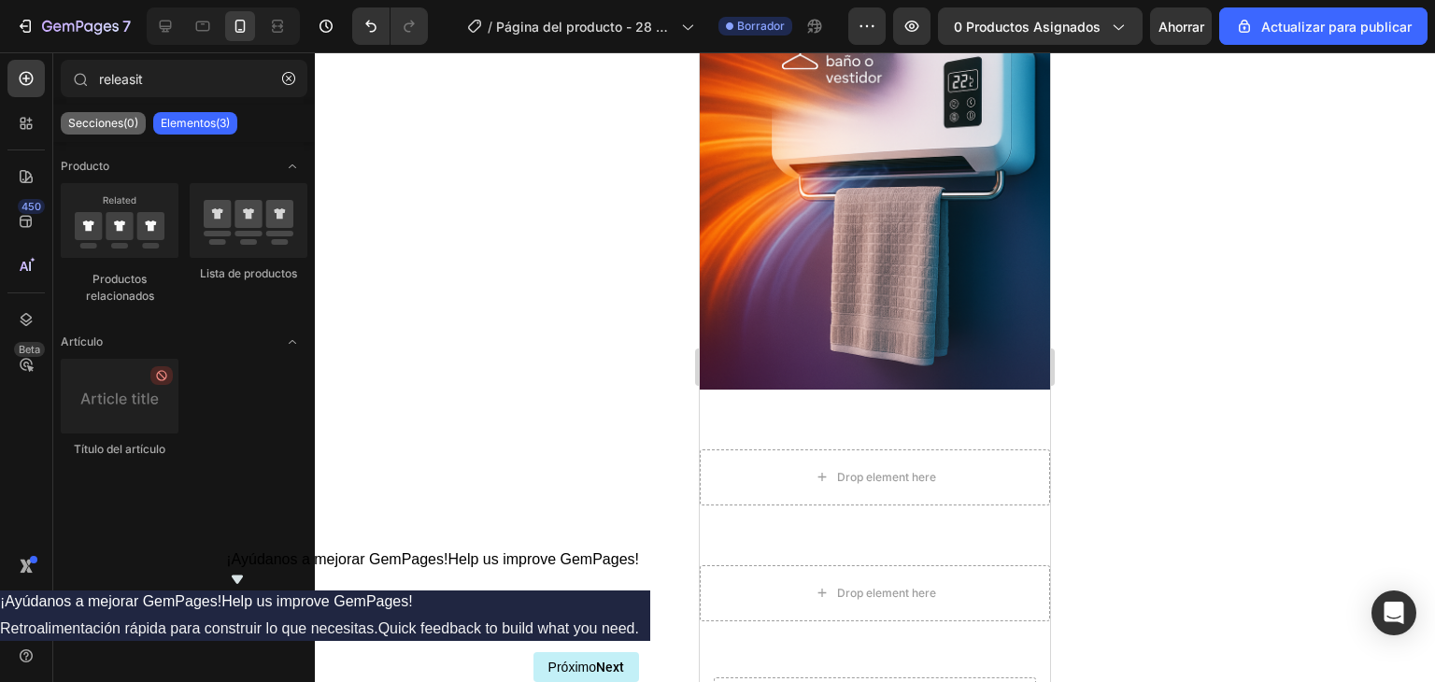
click at [121, 121] on font "Secciones(0)" at bounding box center [103, 123] width 70 height 14
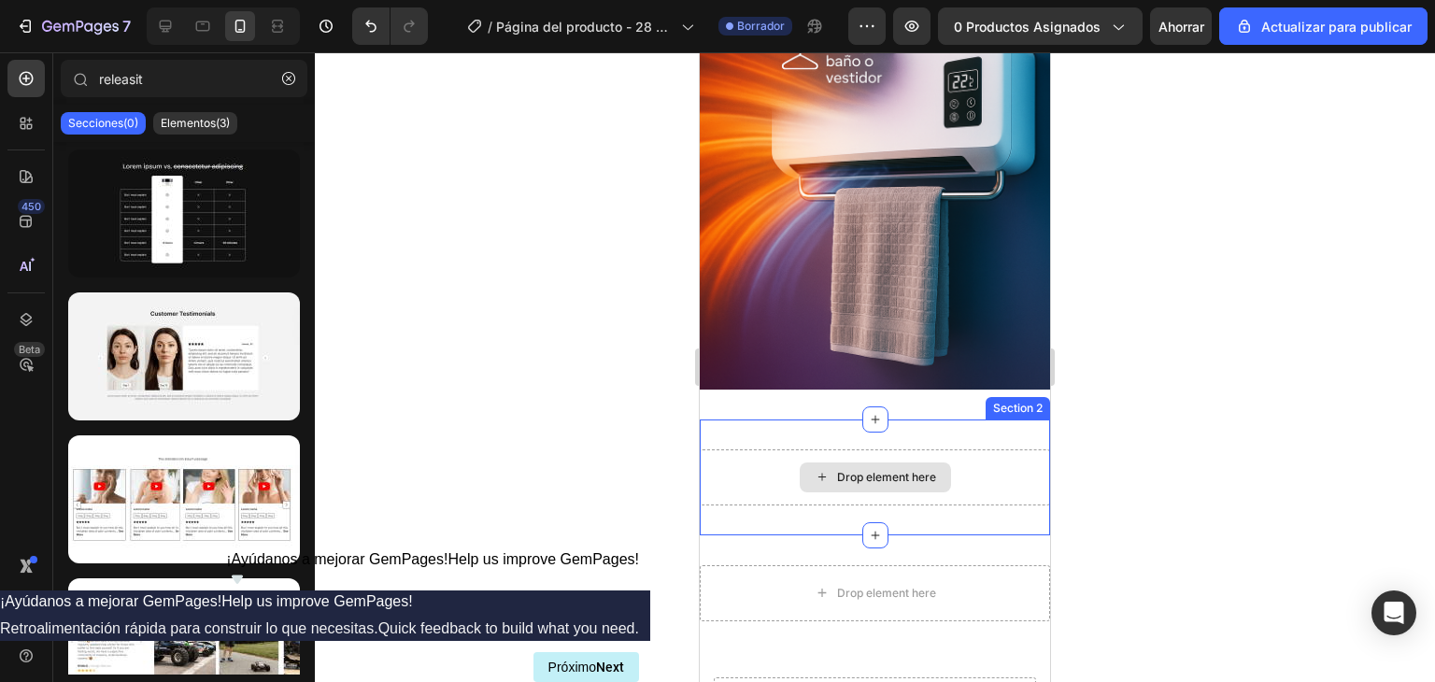
click at [903, 463] on div "Drop element here" at bounding box center [875, 478] width 151 height 30
click at [888, 470] on div "Drop element here" at bounding box center [886, 477] width 99 height 15
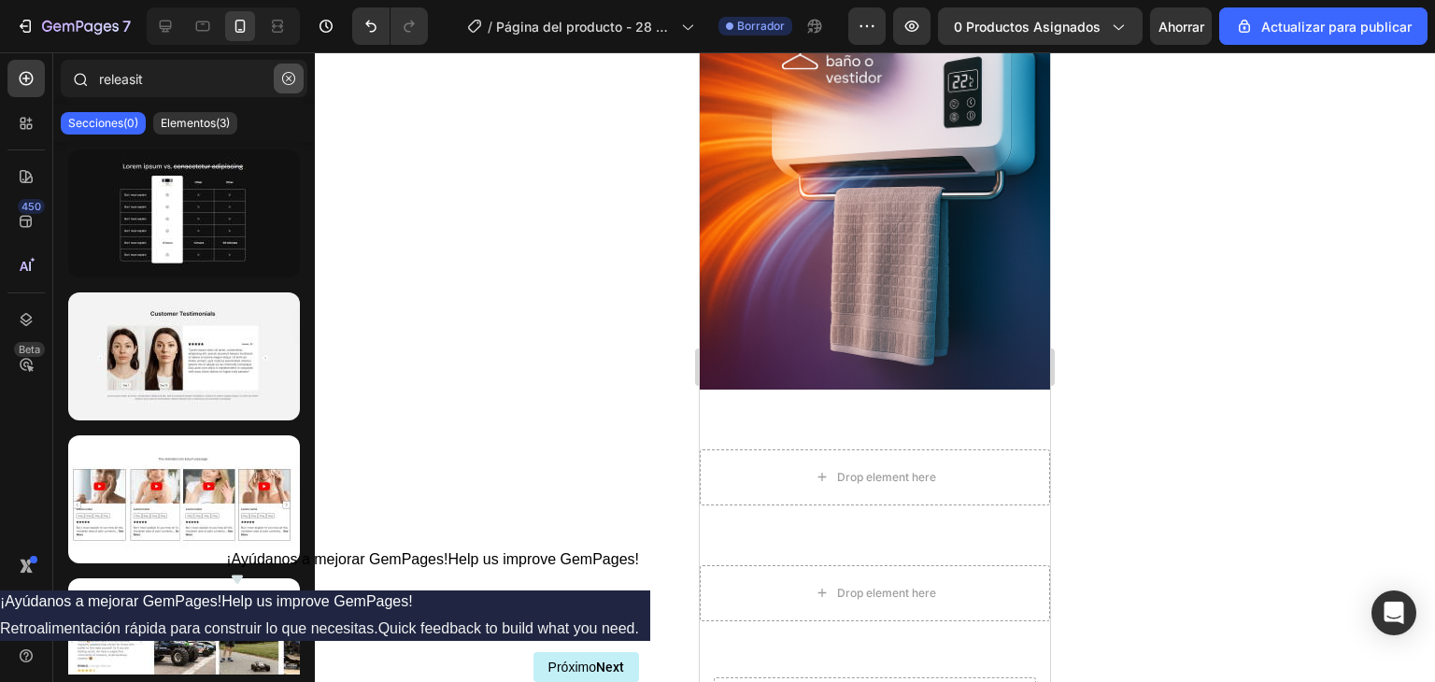
click at [284, 86] on button "button" at bounding box center [289, 79] width 30 height 30
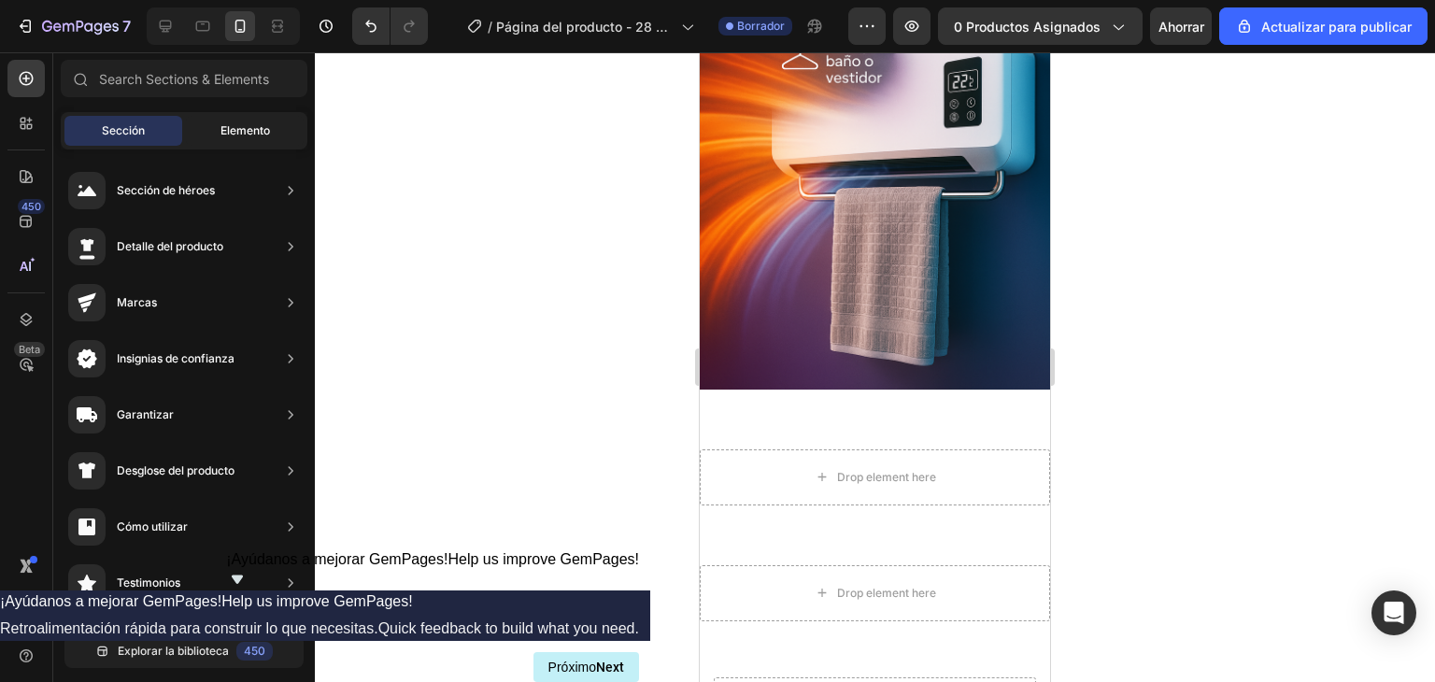
click at [251, 141] on div "Elemento" at bounding box center [245, 131] width 118 height 30
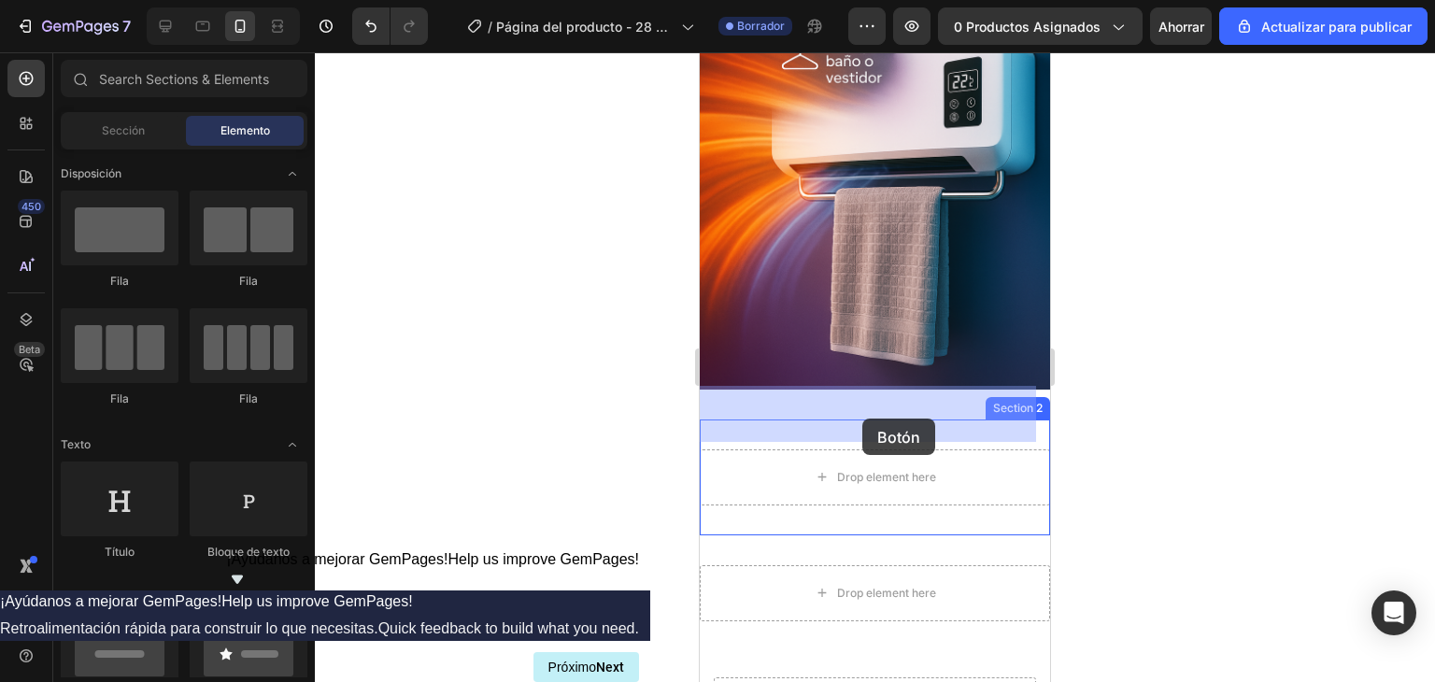
drag, startPoint x: 838, startPoint y: 701, endPoint x: 863, endPoint y: 423, distance: 278.7
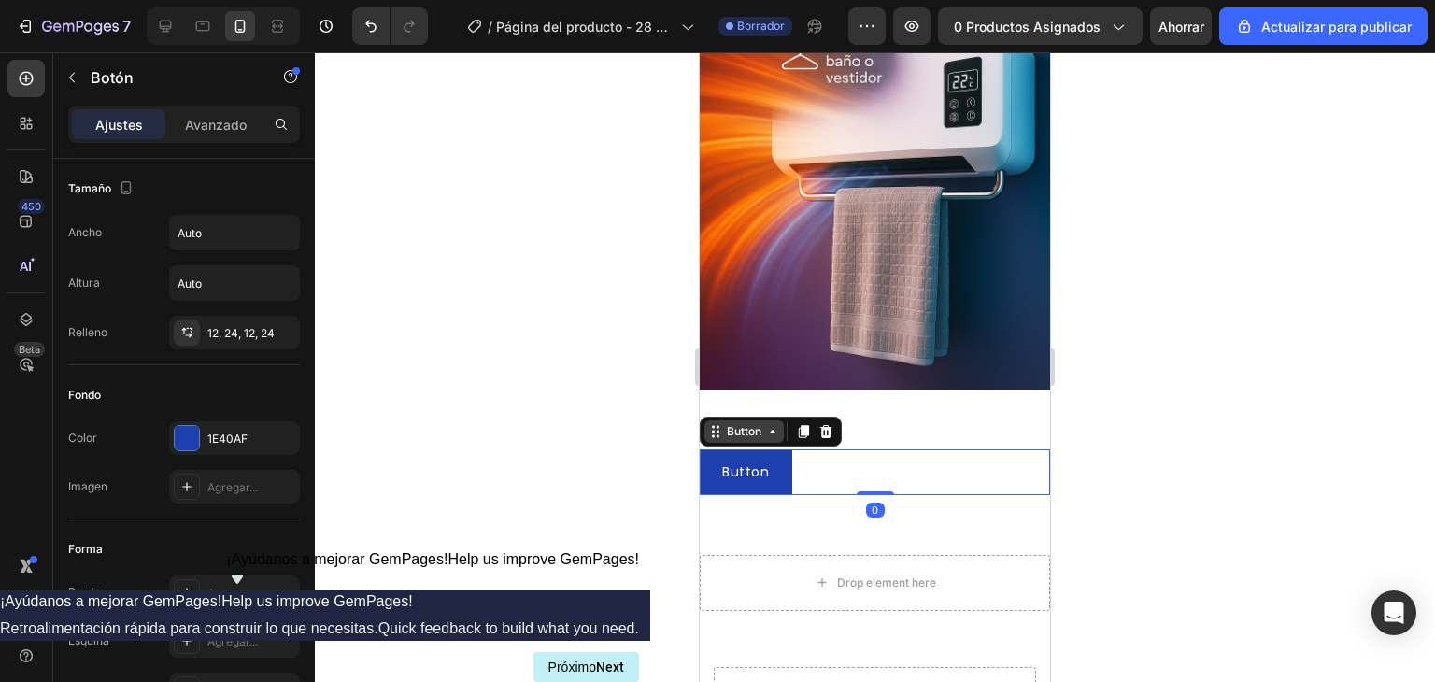
click at [746, 423] on div "Button" at bounding box center [744, 431] width 42 height 17
click at [759, 461] on p "Button" at bounding box center [746, 472] width 48 height 23
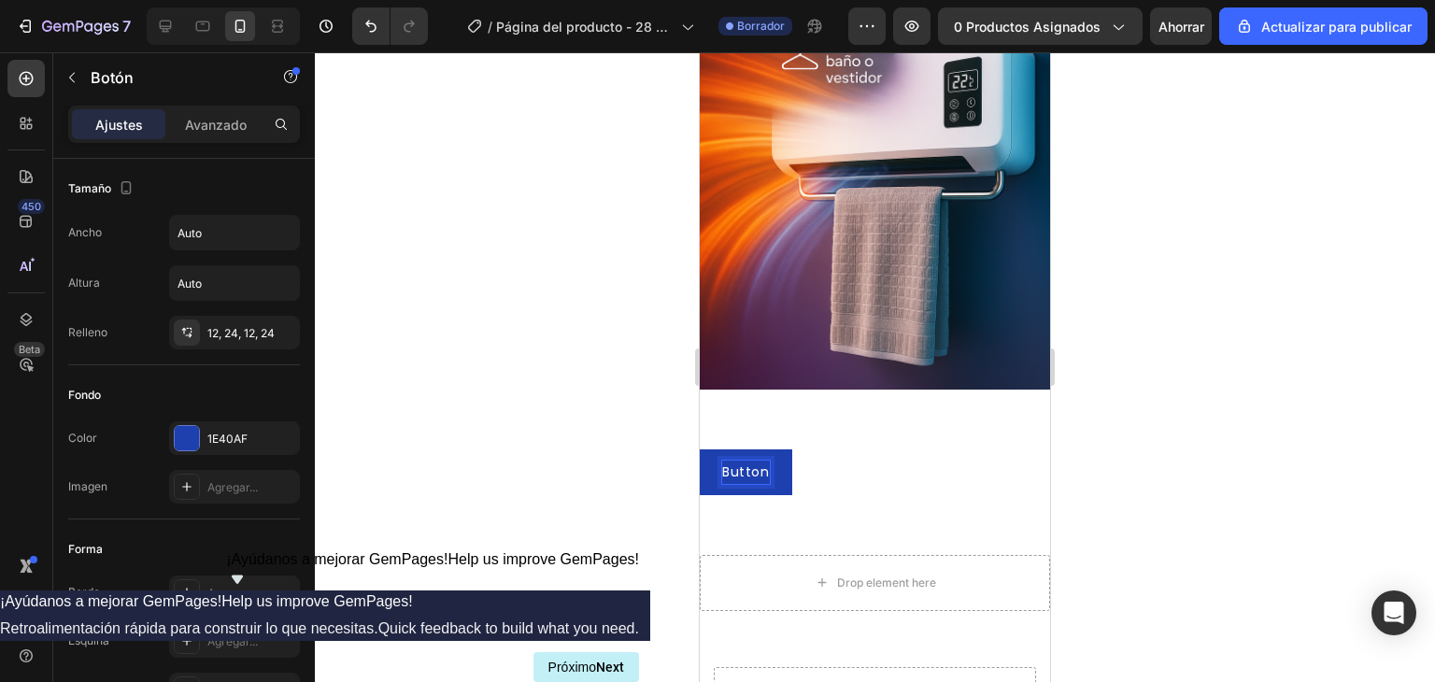
click at [847, 449] on div "Button Button 0" at bounding box center [875, 472] width 350 height 46
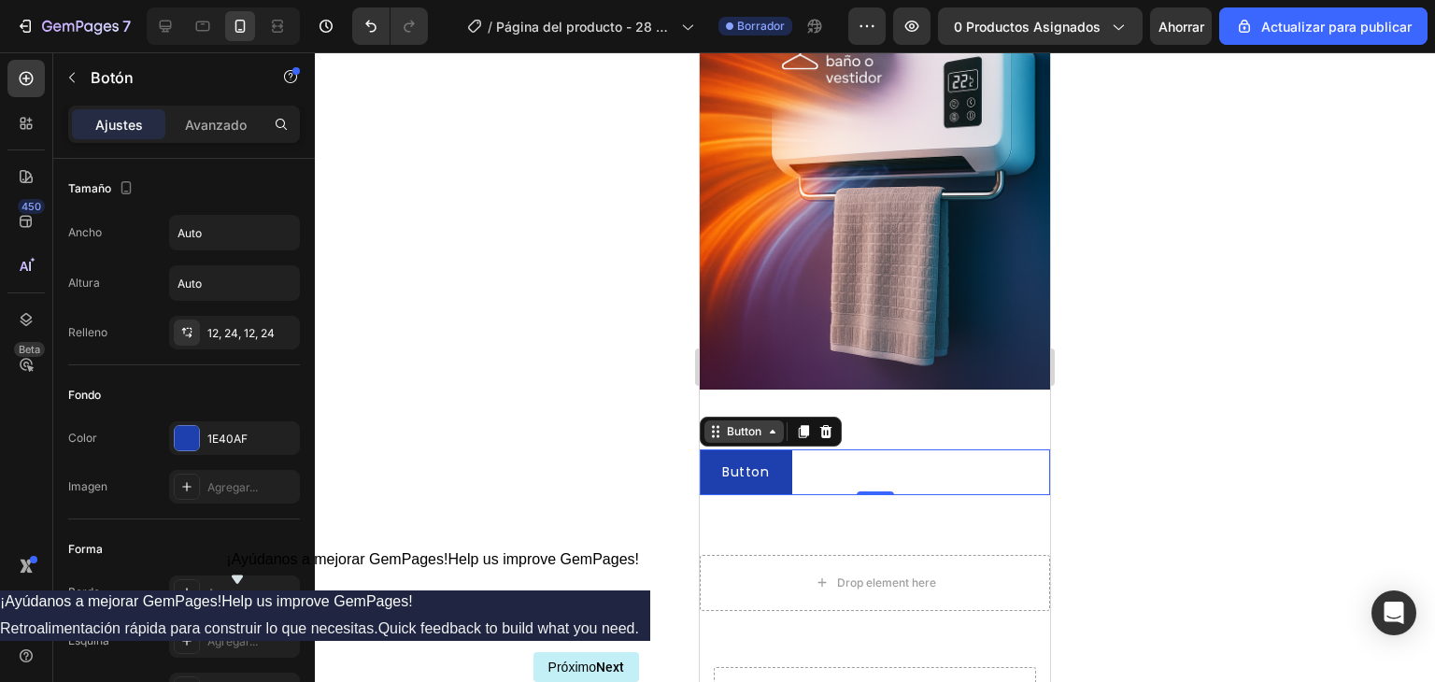
click at [759, 423] on div "Button" at bounding box center [744, 431] width 42 height 17
click at [713, 424] on icon at bounding box center [715, 431] width 15 height 15
click at [759, 417] on div "Button" at bounding box center [771, 432] width 142 height 30
click at [754, 423] on div "Button" at bounding box center [744, 431] width 42 height 17
click at [742, 423] on div "Button" at bounding box center [744, 431] width 42 height 17
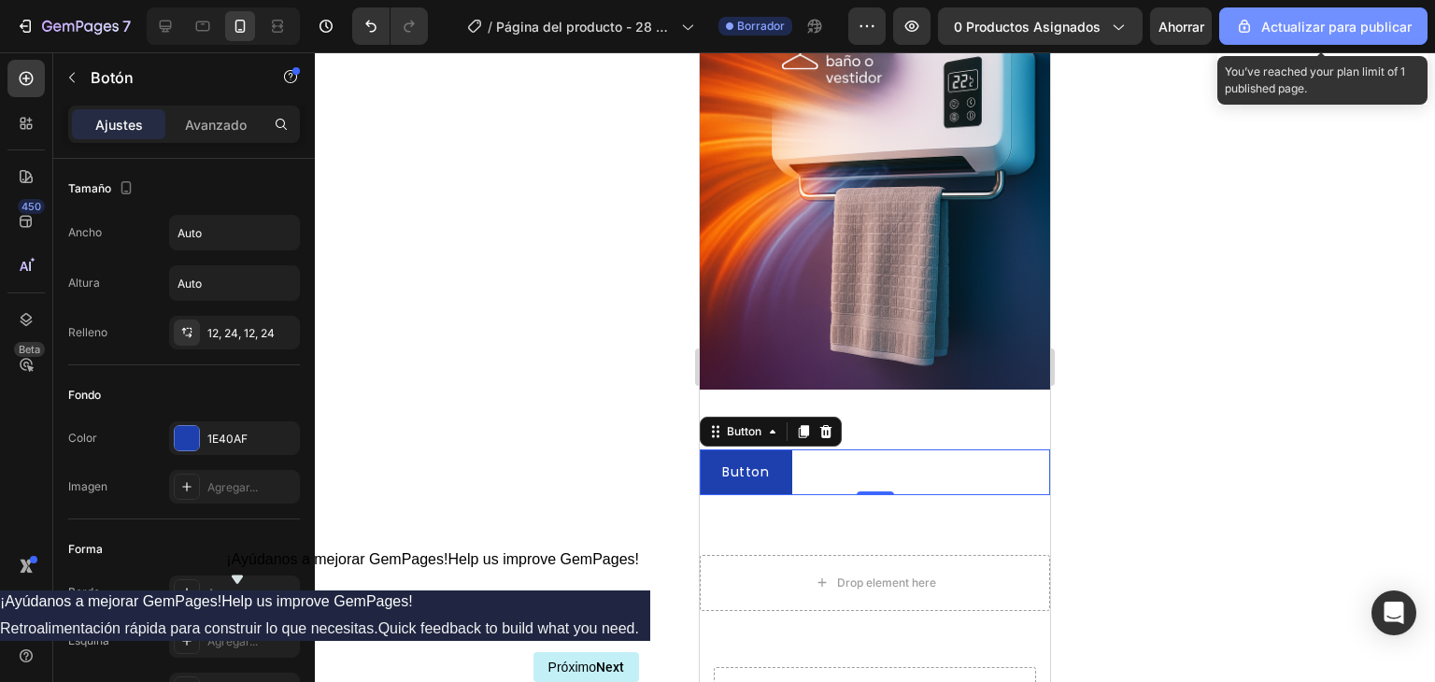
click at [1308, 19] on font "Actualizar para publicar" at bounding box center [1337, 27] width 150 height 16
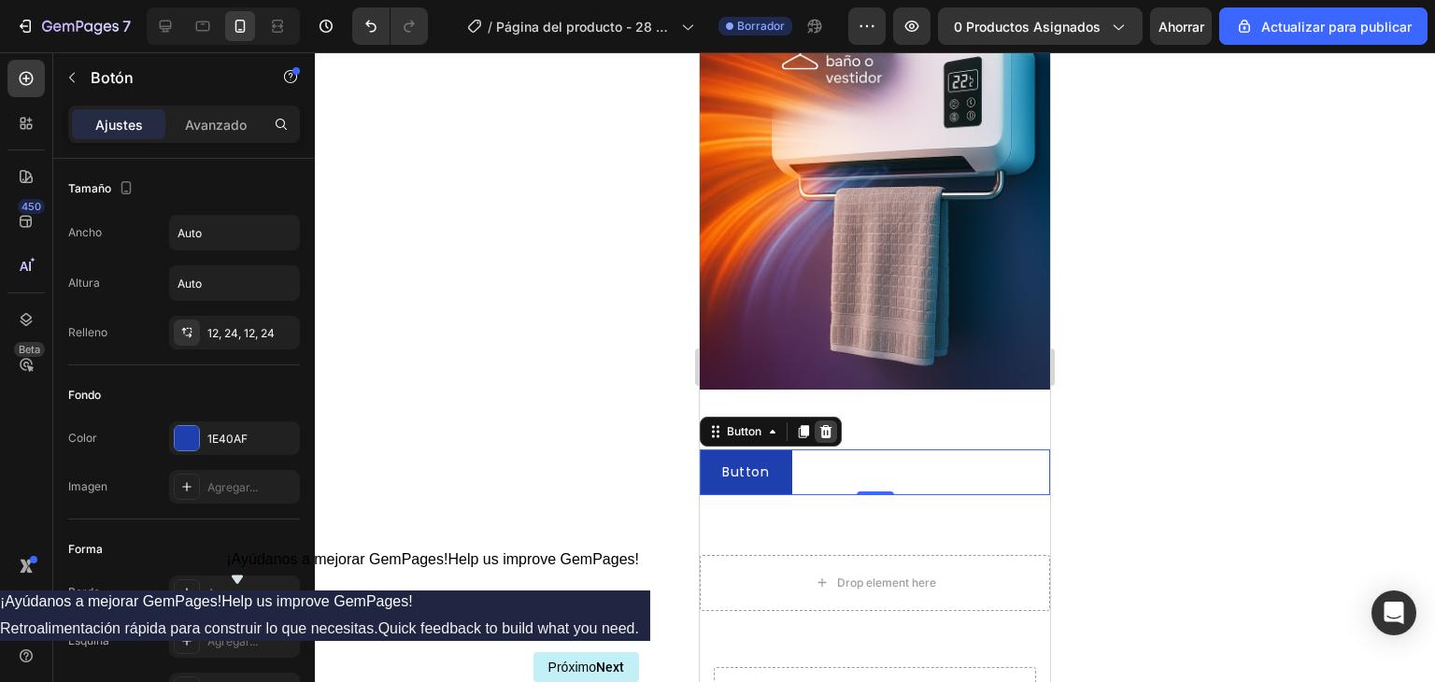
click at [829, 421] on div at bounding box center [826, 432] width 22 height 22
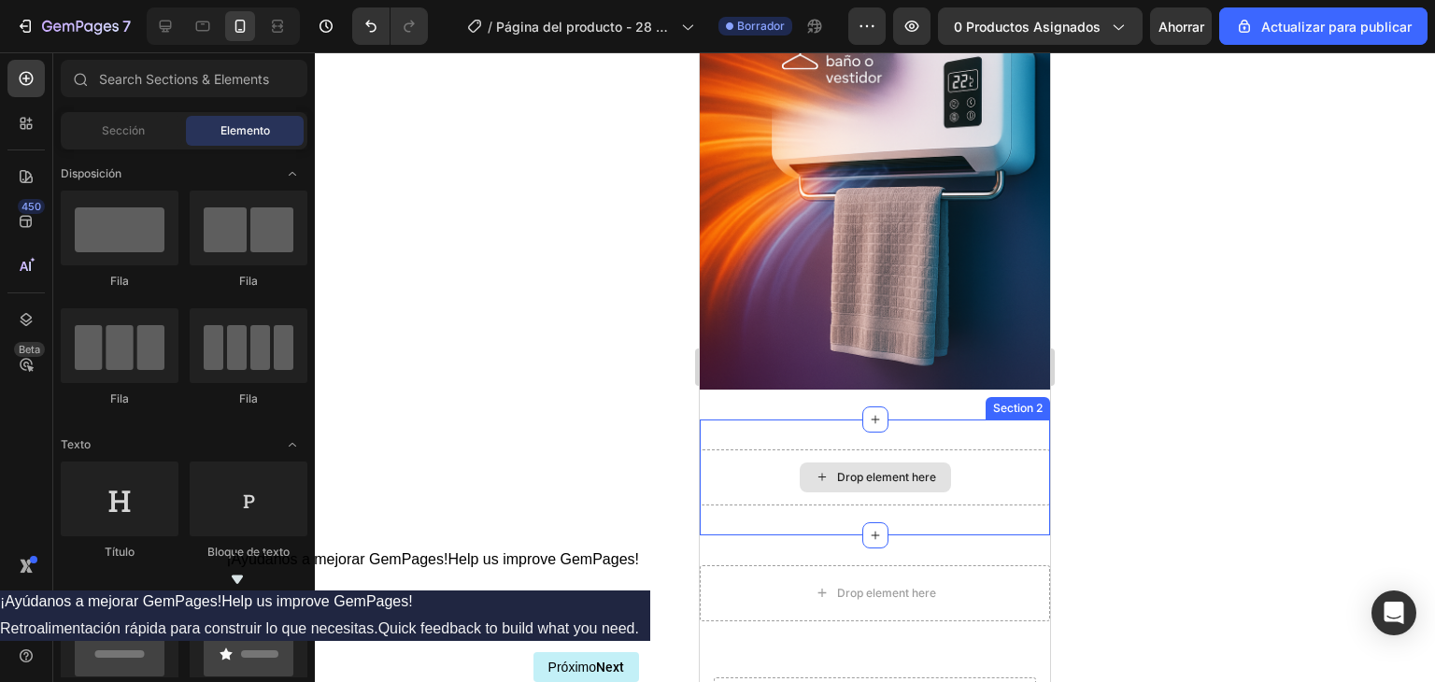
click at [873, 470] on div "Drop element here" at bounding box center [886, 477] width 99 height 15
click at [837, 470] on div "Drop element here" at bounding box center [886, 477] width 99 height 15
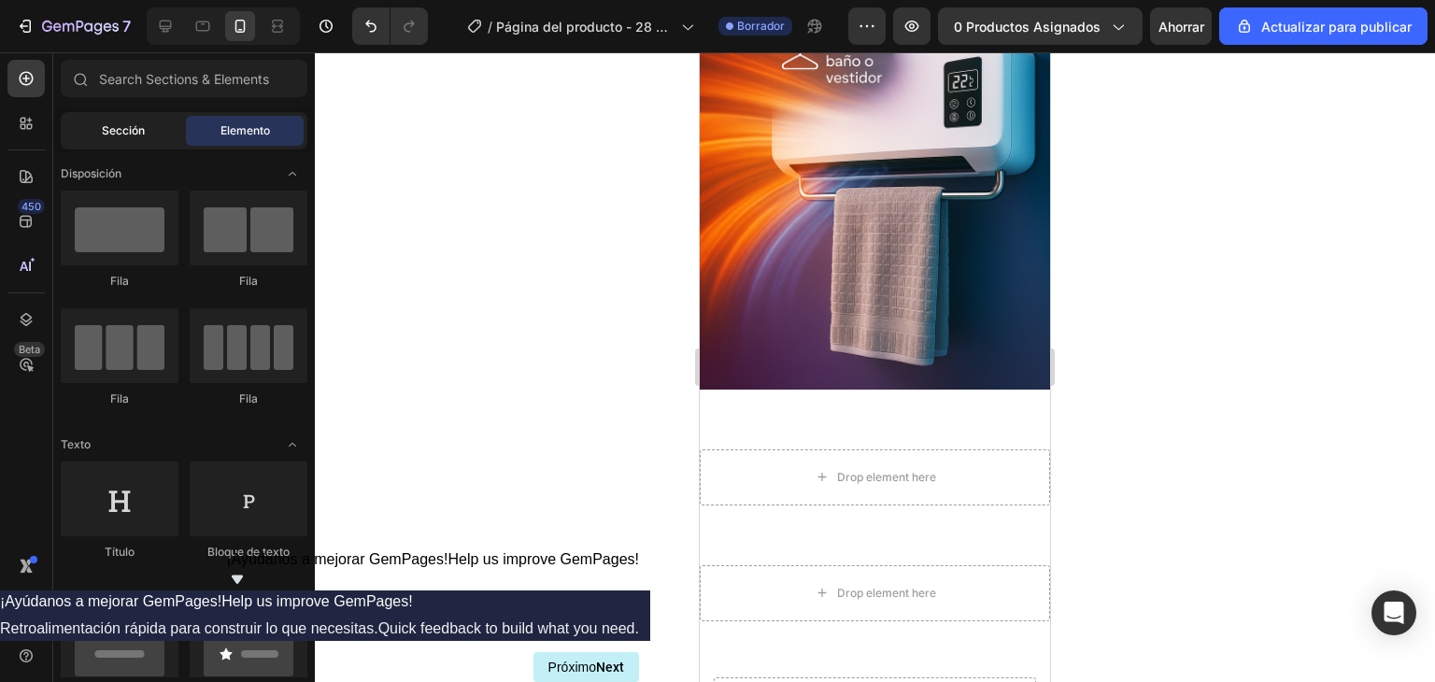
click at [159, 128] on div "Sección" at bounding box center [123, 131] width 118 height 30
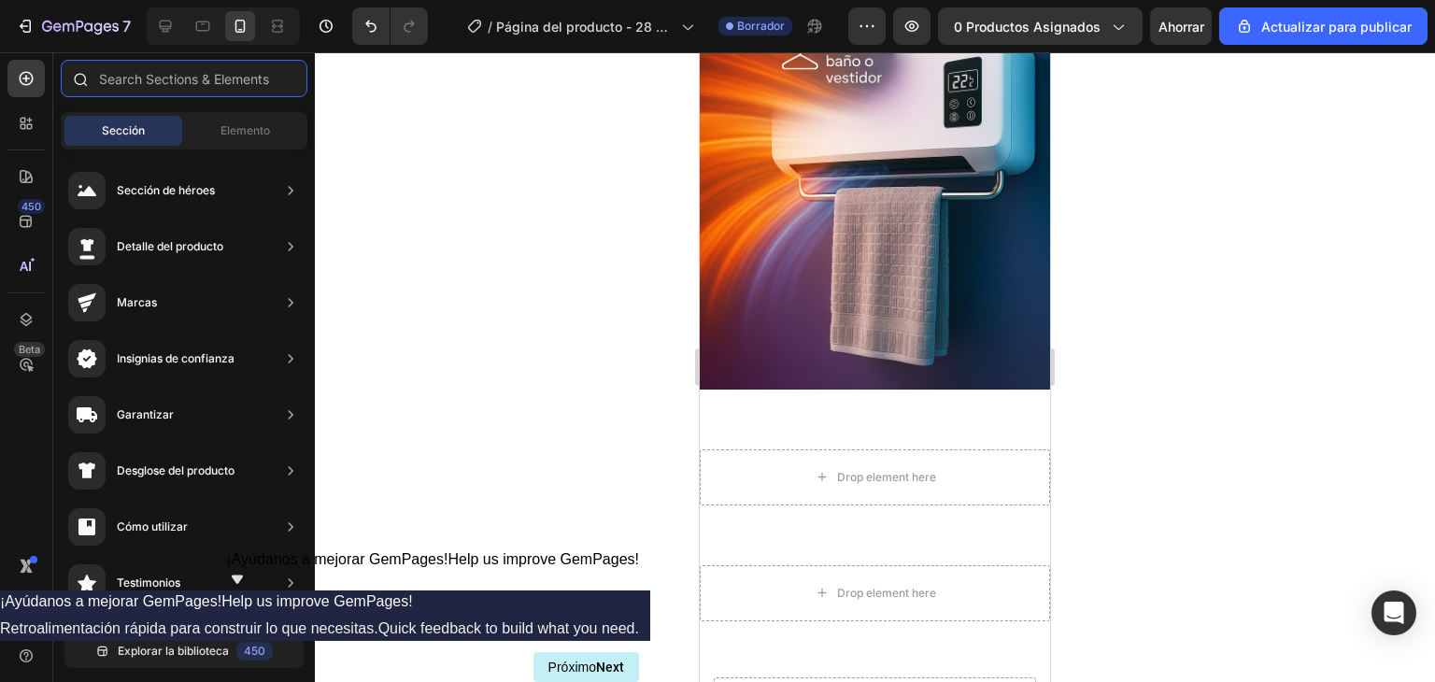
click at [182, 84] on input "text" at bounding box center [184, 78] width 247 height 37
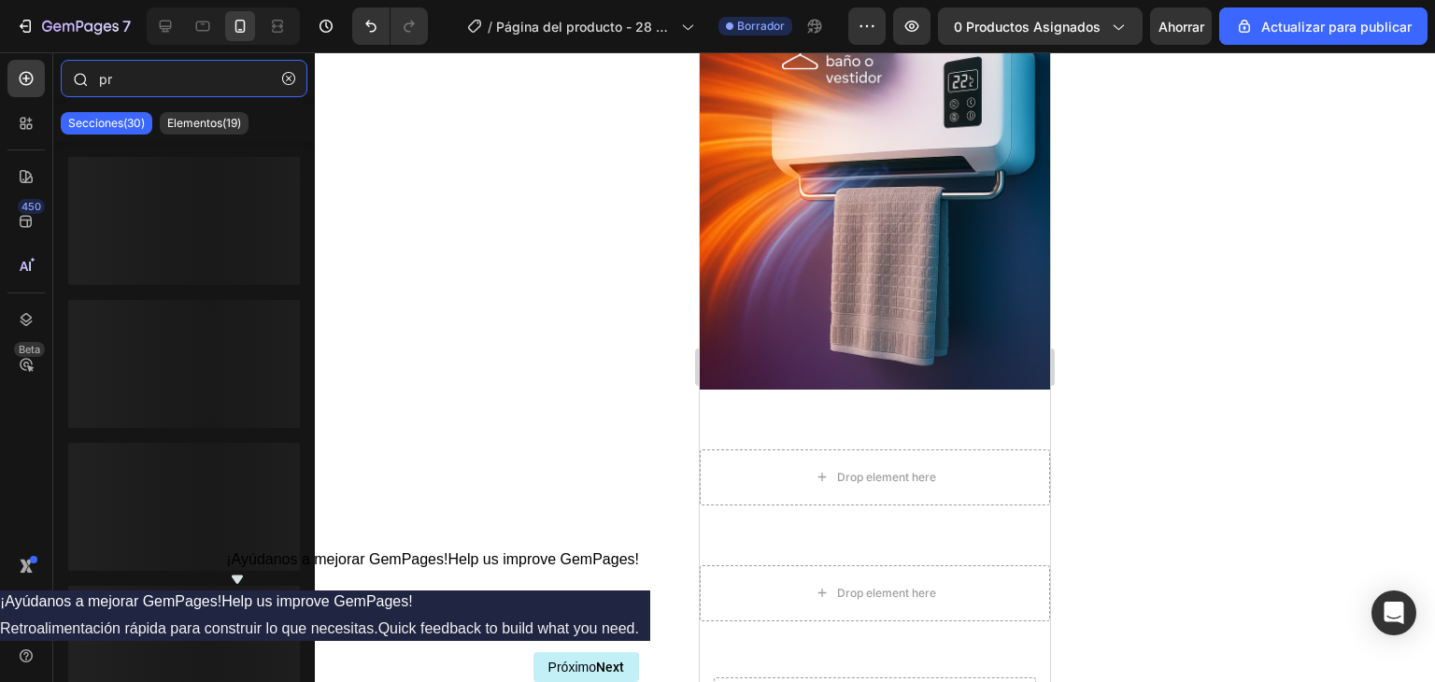
type input "p"
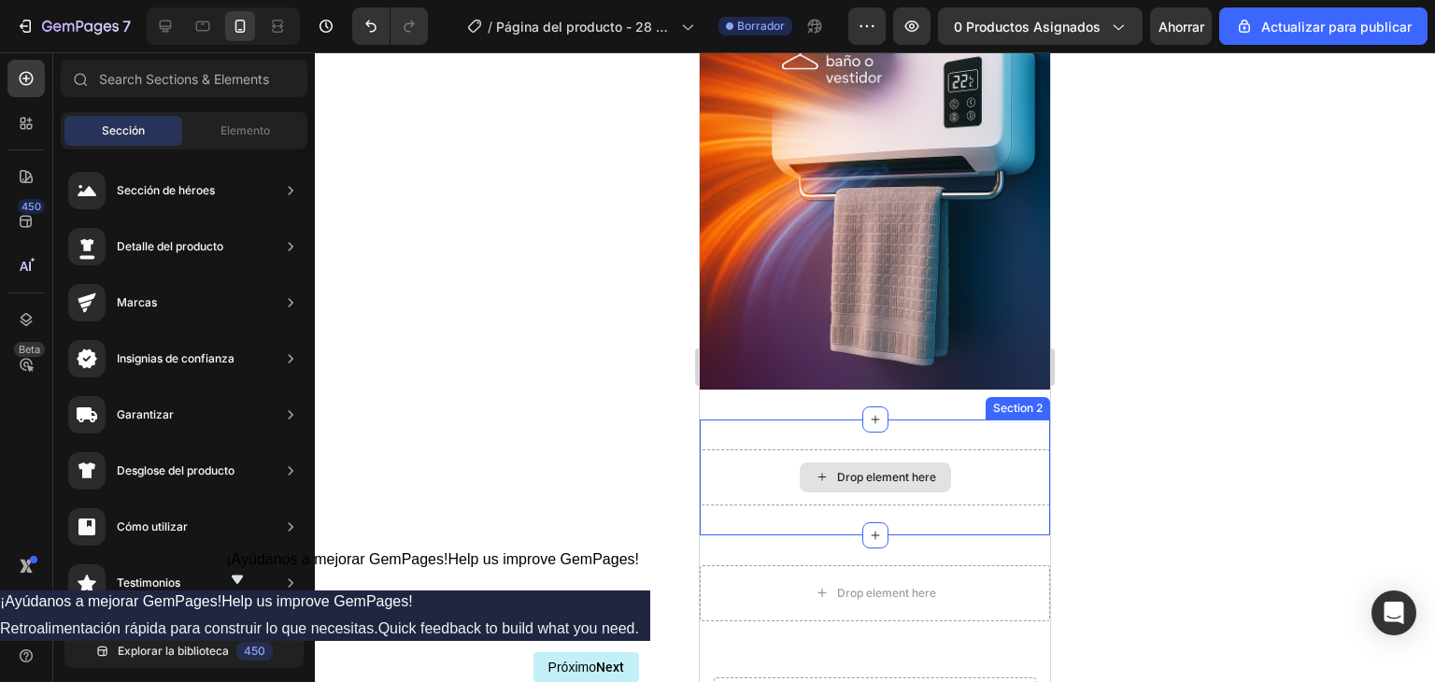
click at [897, 470] on div "Drop element here" at bounding box center [886, 477] width 99 height 15
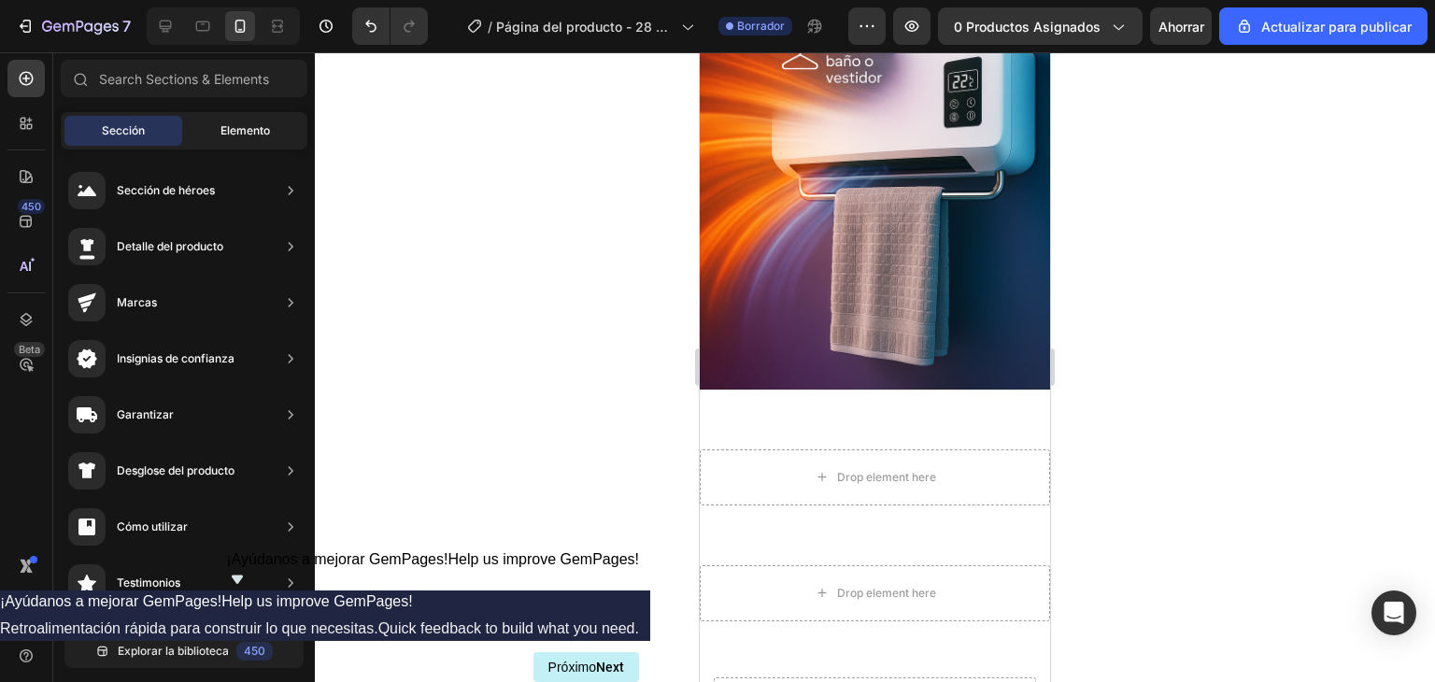
click at [239, 143] on div "Elemento" at bounding box center [245, 131] width 118 height 30
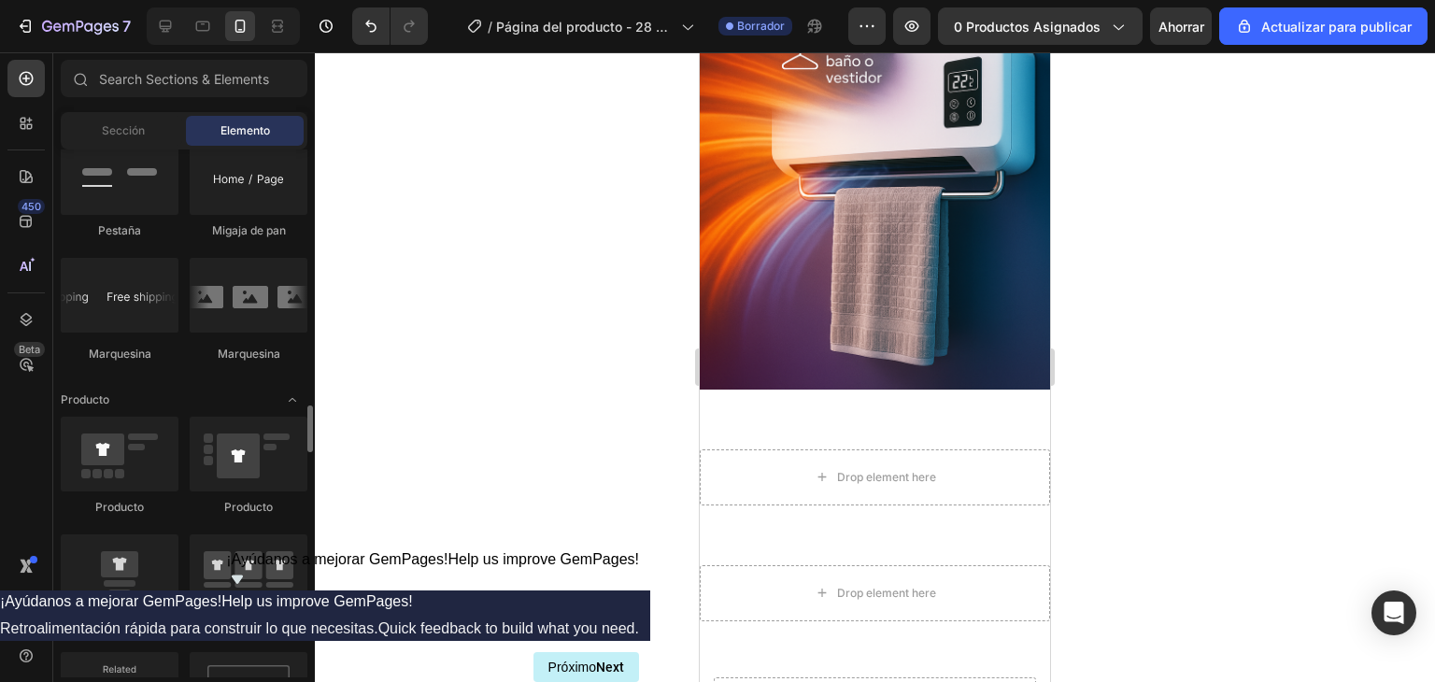
scroll to position [2244, 0]
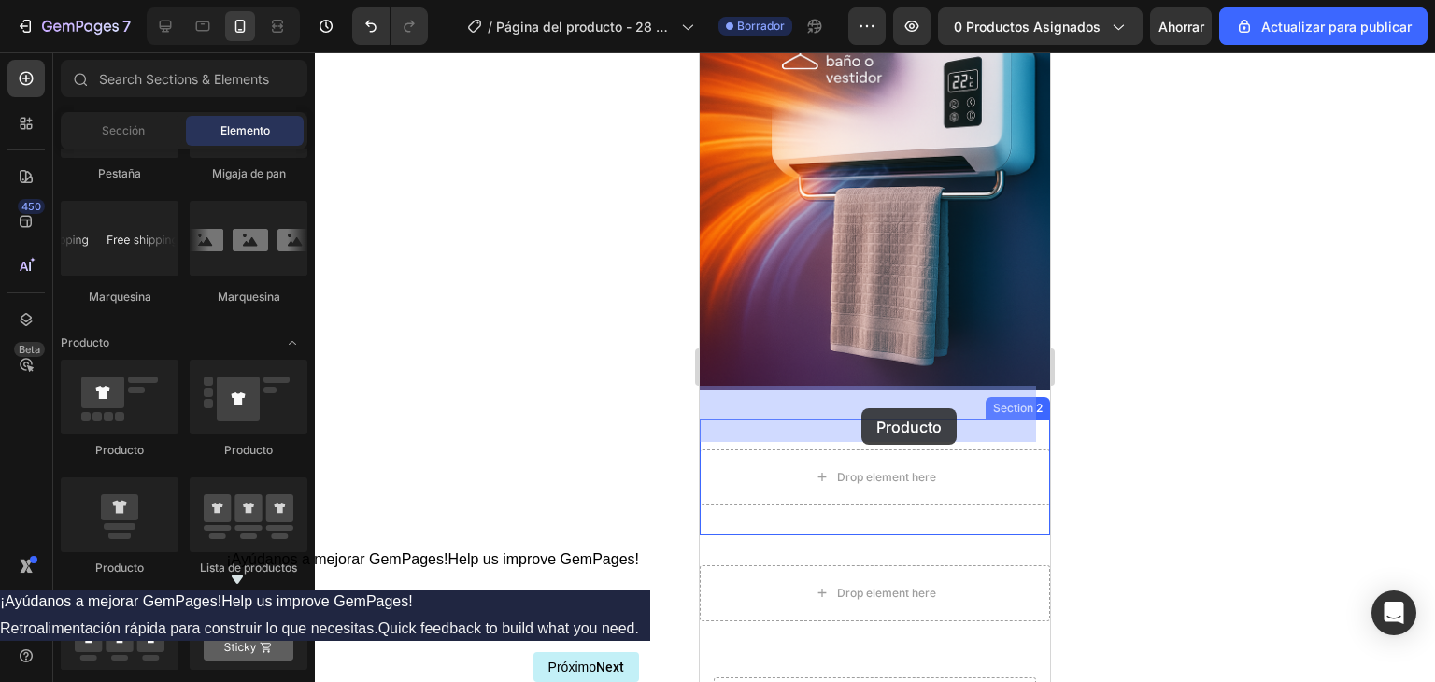
drag, startPoint x: 828, startPoint y: 562, endPoint x: 862, endPoint y: 408, distance: 156.9
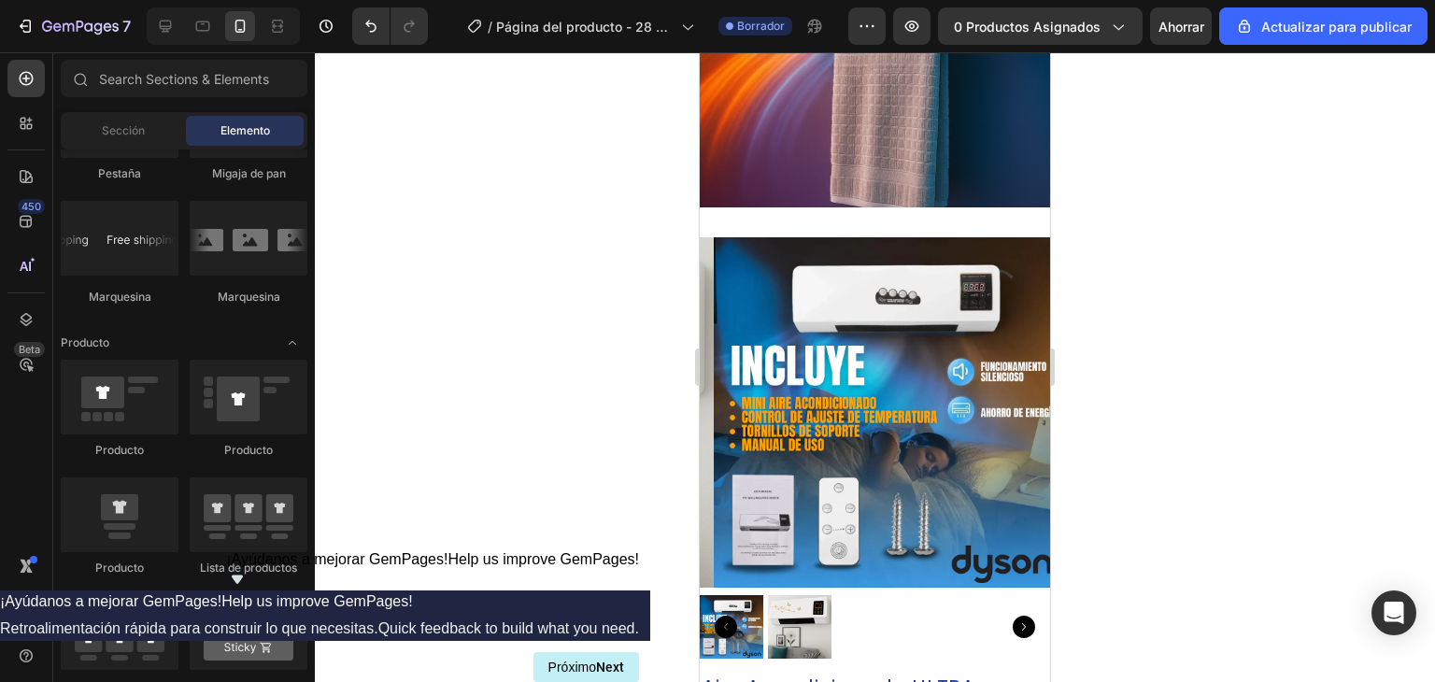
scroll to position [1445, 0]
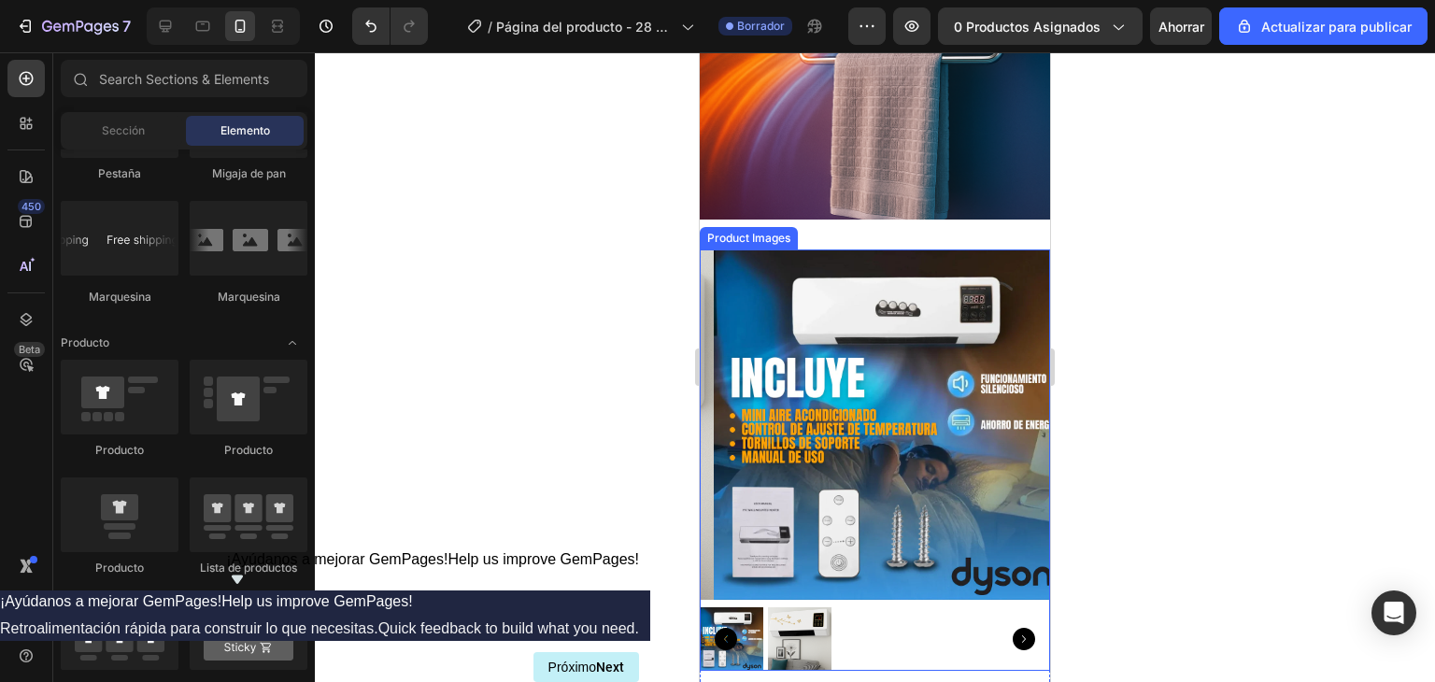
click at [953, 325] on img at bounding box center [889, 425] width 350 height 350
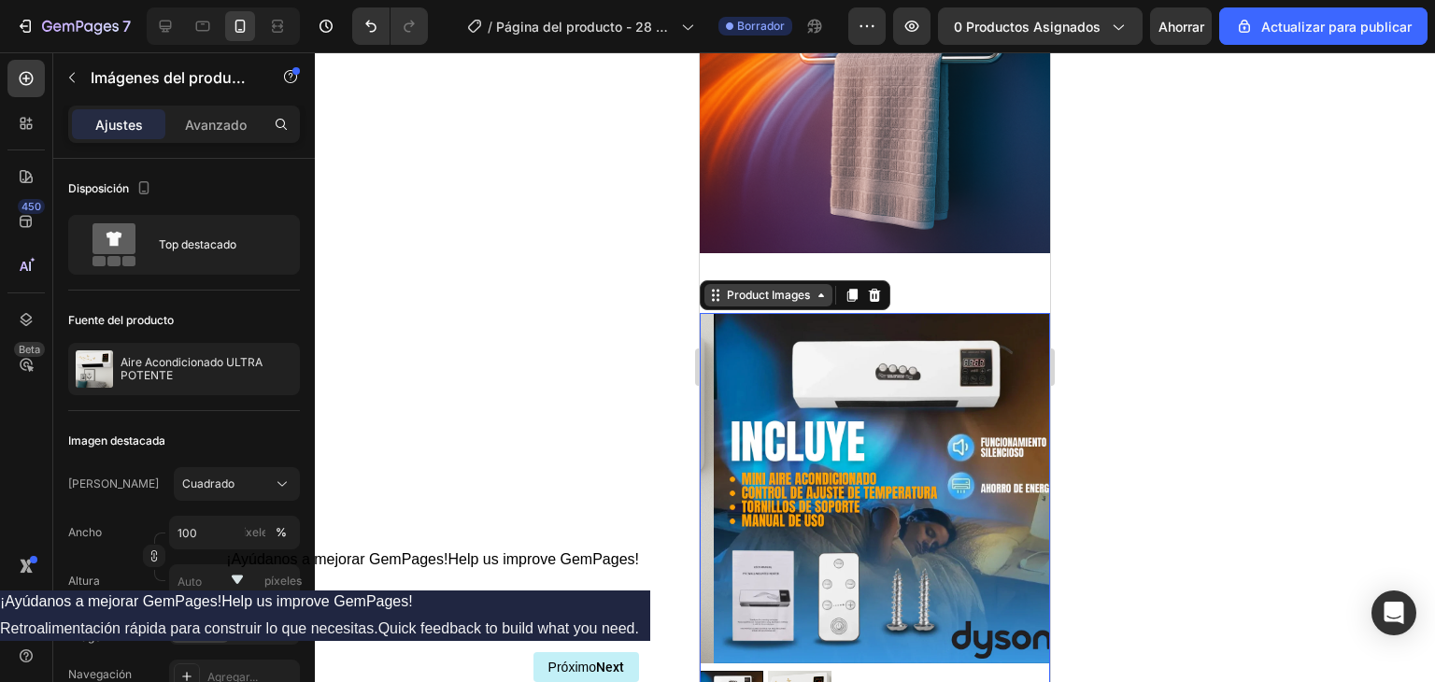
click at [822, 288] on icon at bounding box center [821, 295] width 15 height 15
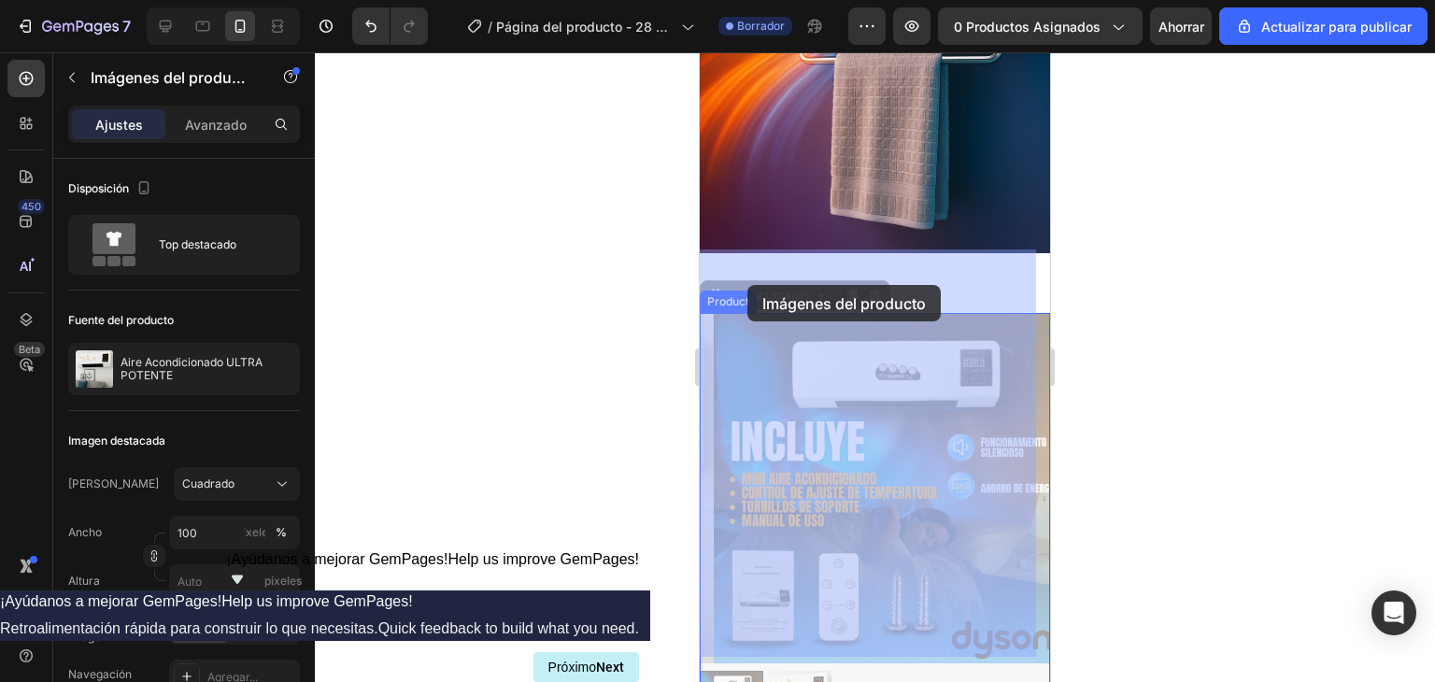
drag, startPoint x: 720, startPoint y: 233, endPoint x: 748, endPoint y: 285, distance: 58.9
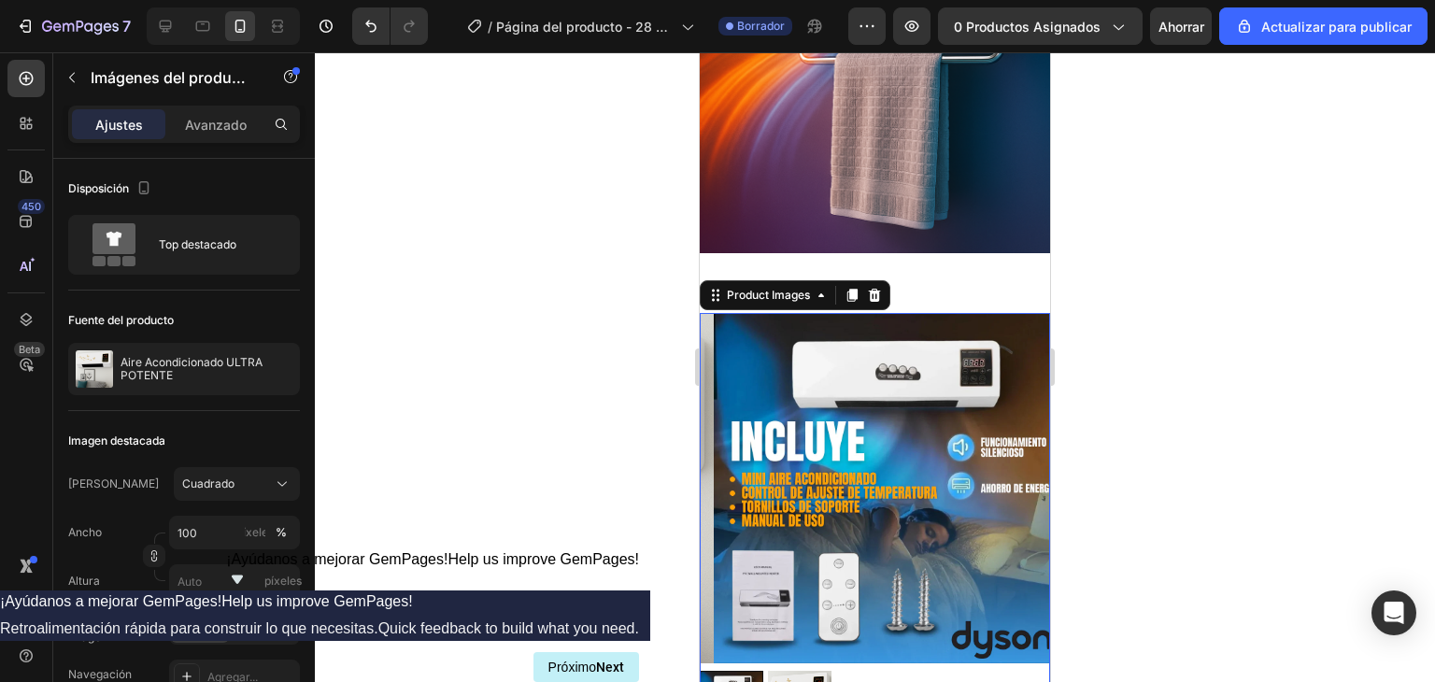
click at [852, 368] on img at bounding box center [889, 488] width 350 height 350
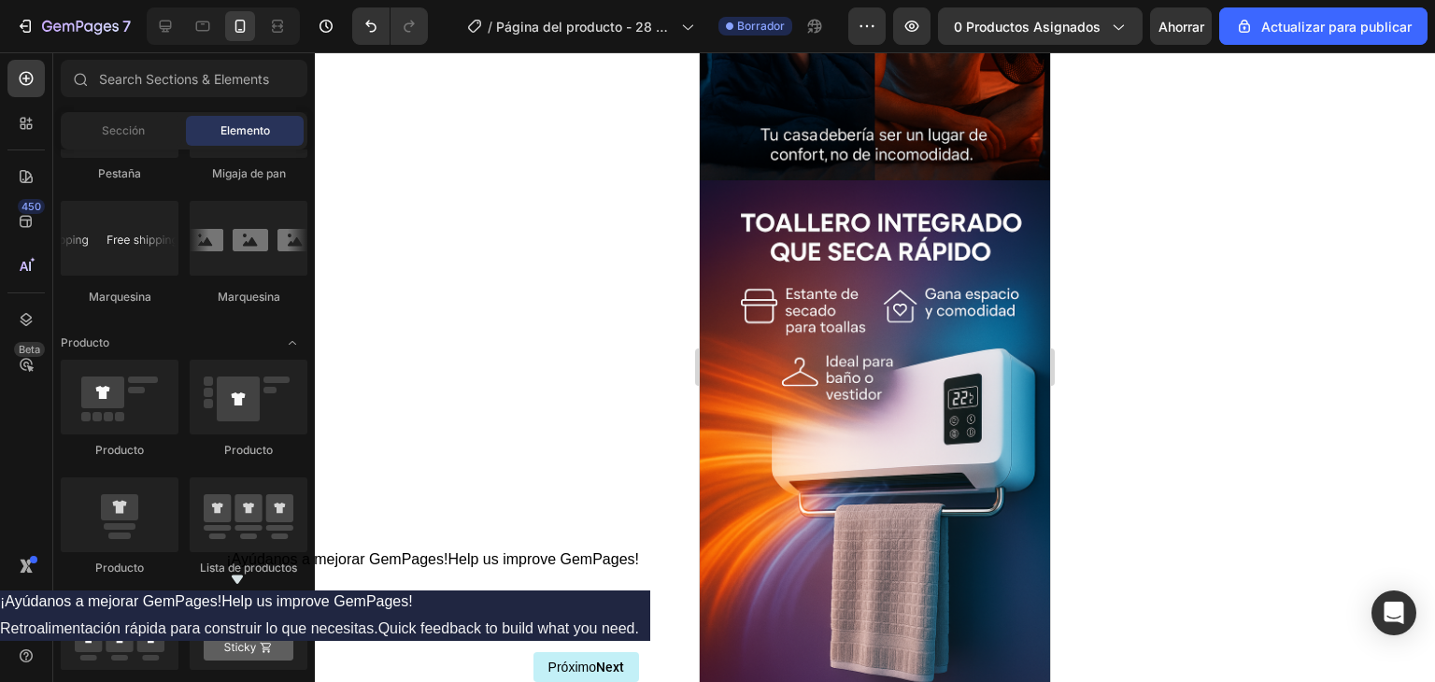
scroll to position [1133, 0]
